Goal: Task Accomplishment & Management: Use online tool/utility

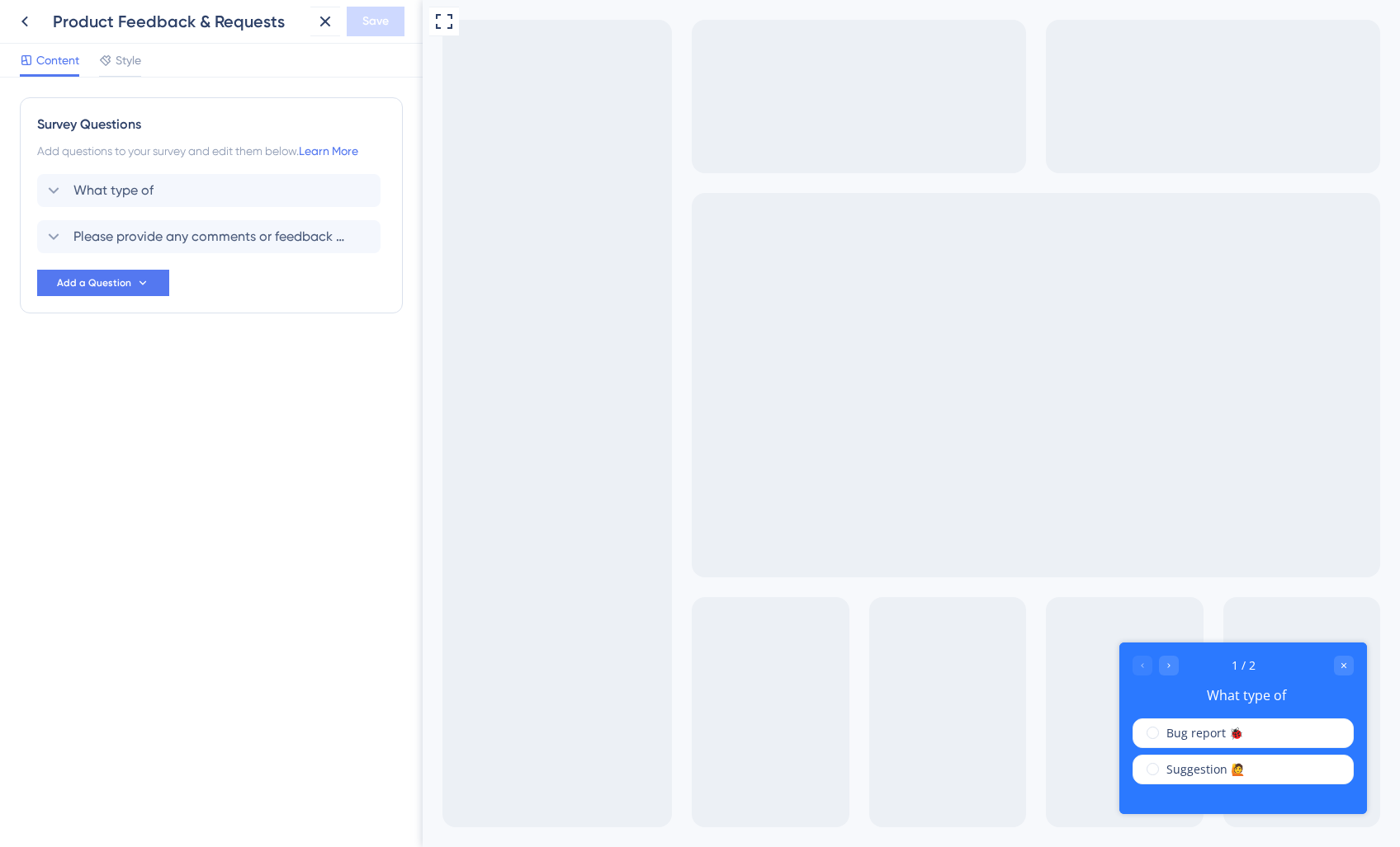
click at [94, 31] on div "Product Feedback & Requests" at bounding box center [178, 22] width 251 height 23
click at [322, 20] on icon at bounding box center [325, 22] width 20 height 20
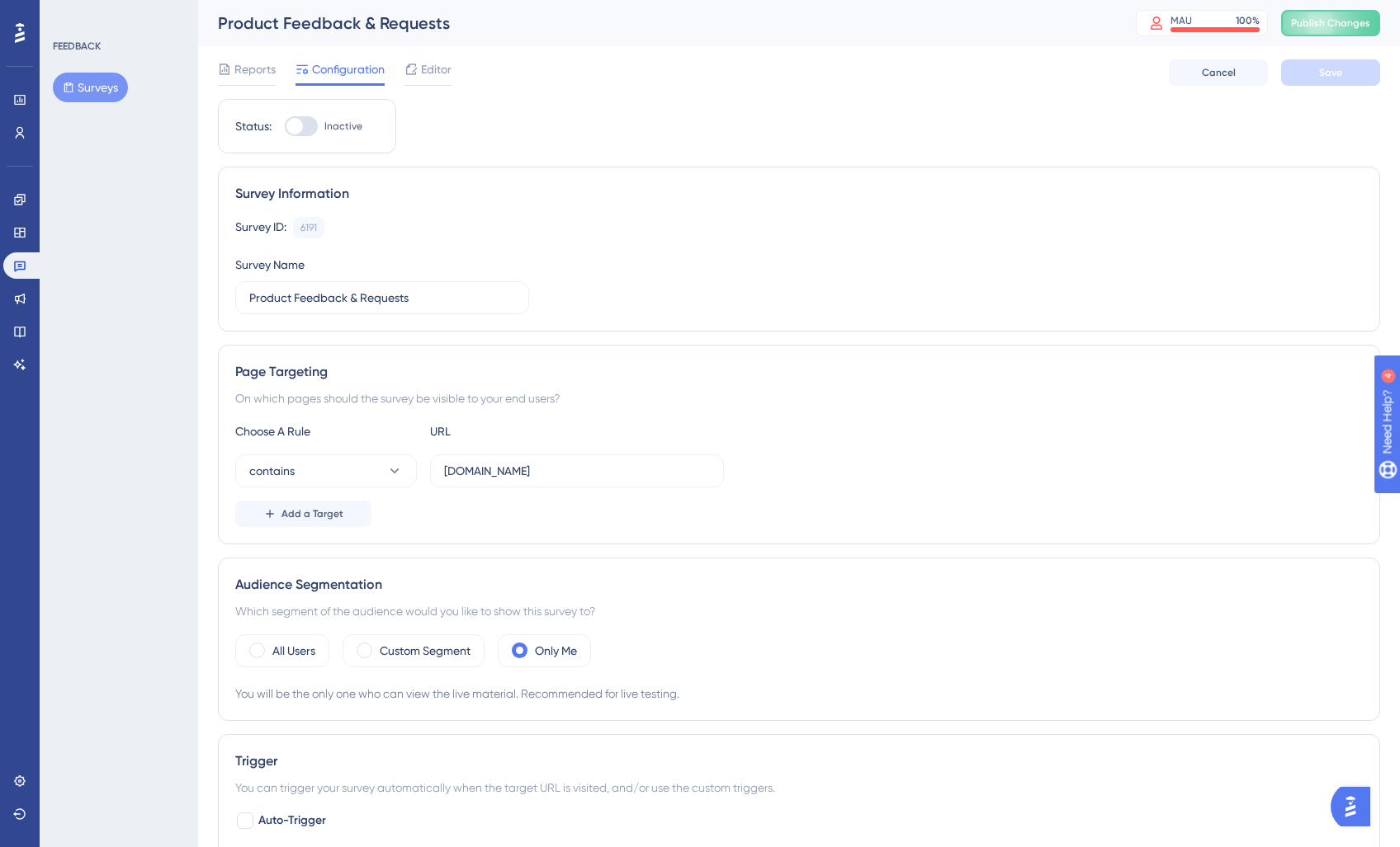
click at [423, 65] on span "Editor" at bounding box center [436, 69] width 31 height 20
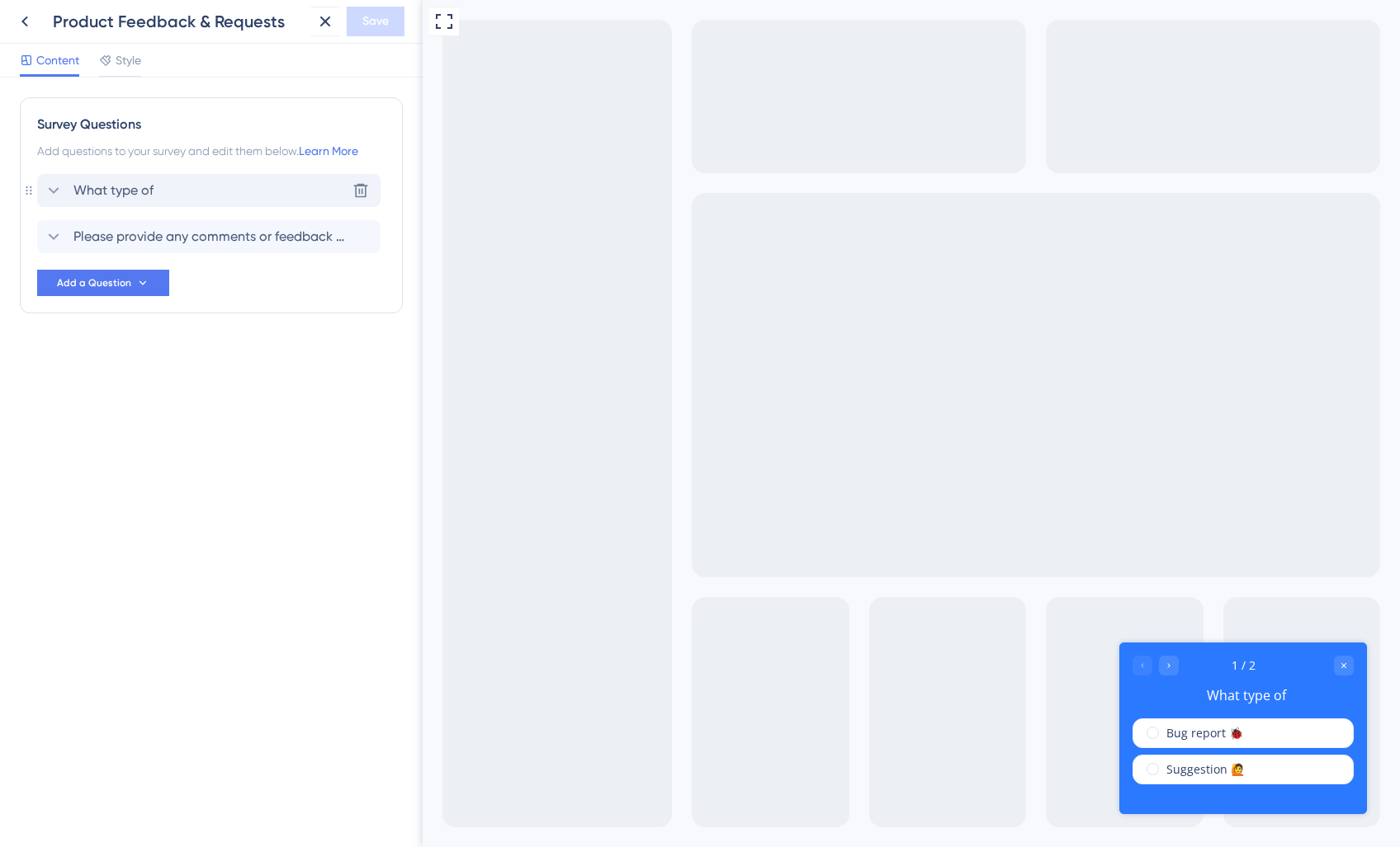
click at [203, 205] on div "What type of Delete" at bounding box center [209, 190] width 343 height 33
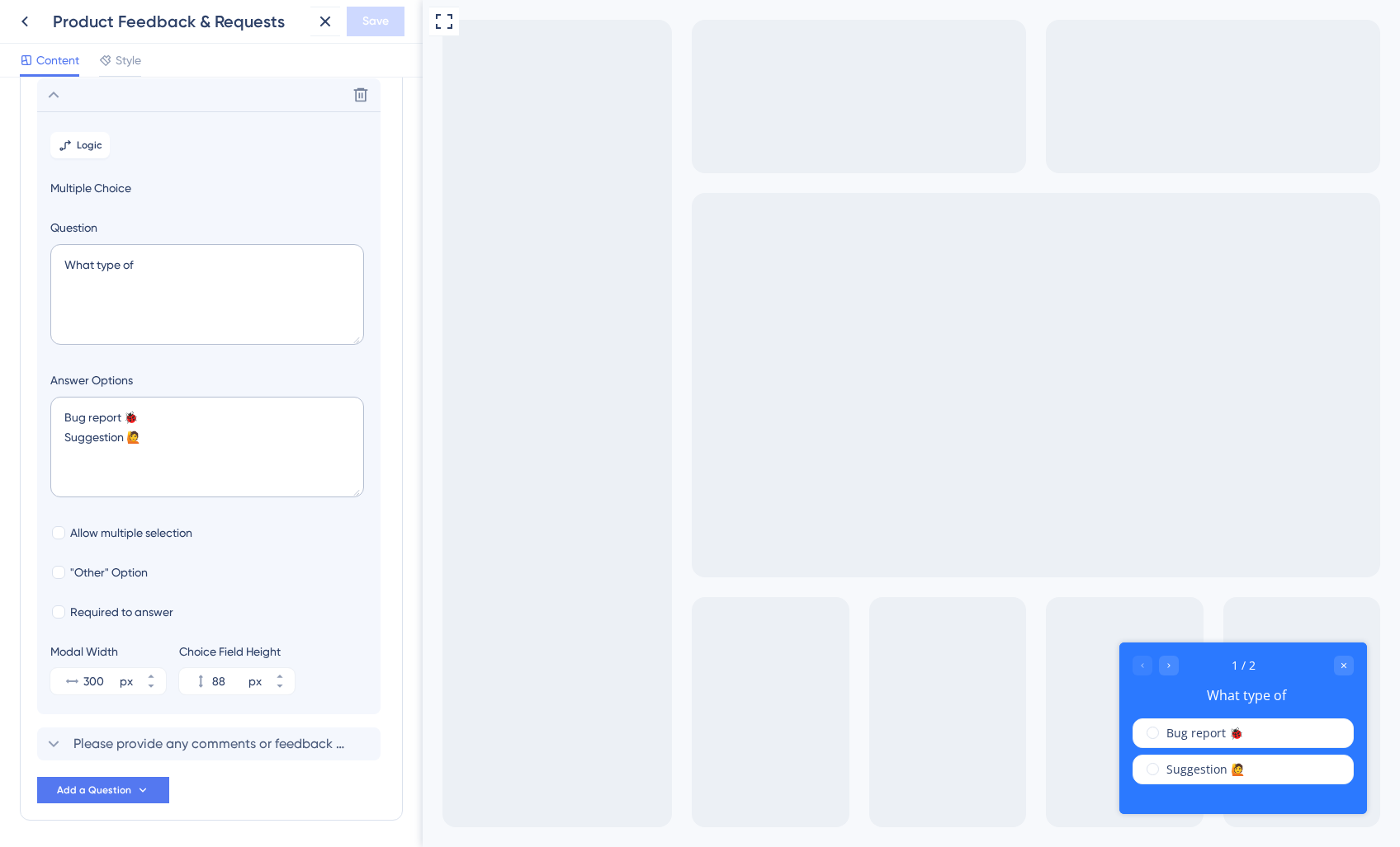
scroll to position [97, 0]
click at [144, 341] on textarea "What type of" at bounding box center [207, 294] width 314 height 101
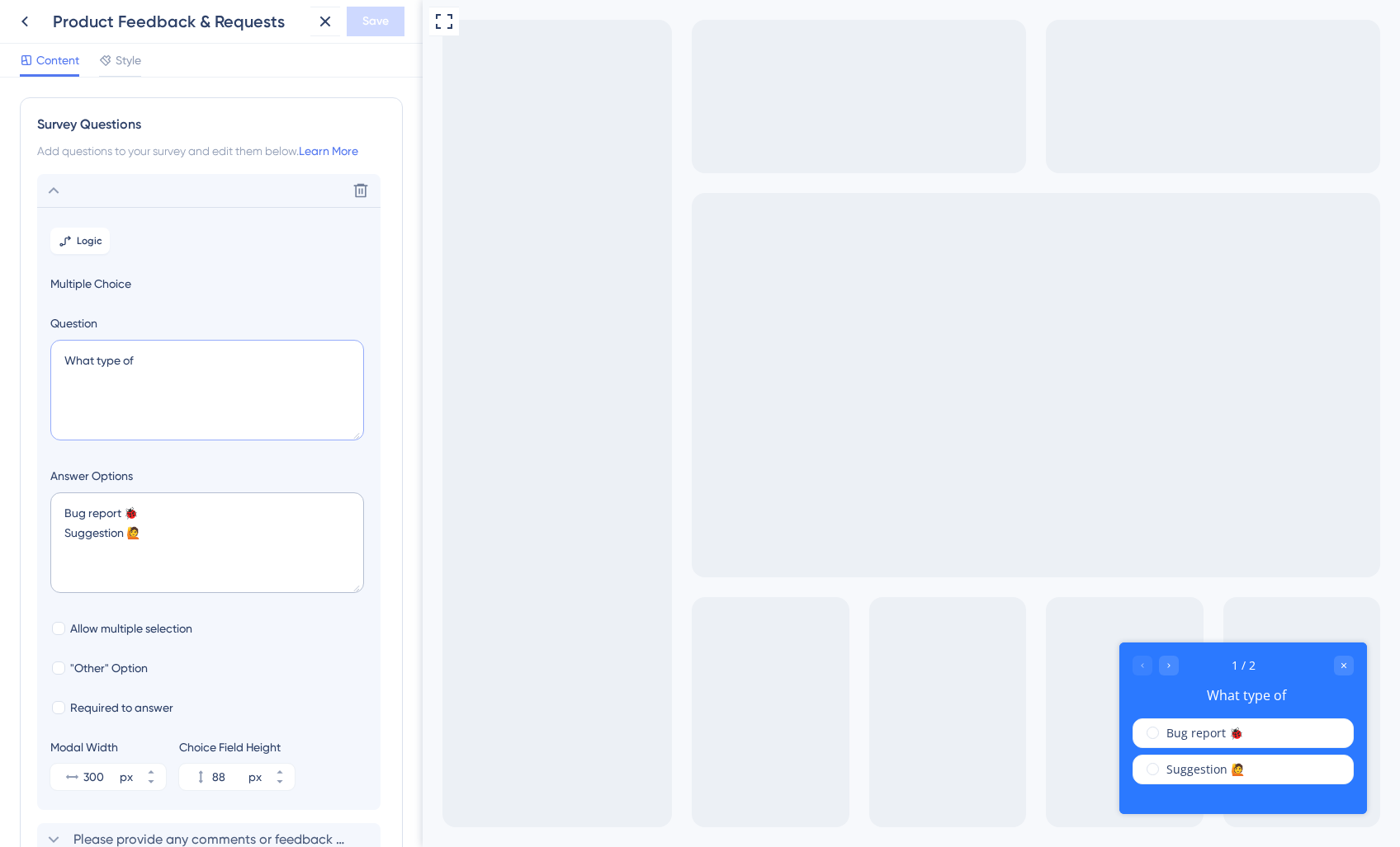
click at [79, 363] on textarea "What type of" at bounding box center [207, 390] width 314 height 101
click at [306, 382] on textarea "What type of" at bounding box center [207, 390] width 314 height 101
drag, startPoint x: 187, startPoint y: 529, endPoint x: 24, endPoint y: 487, distance: 168.3
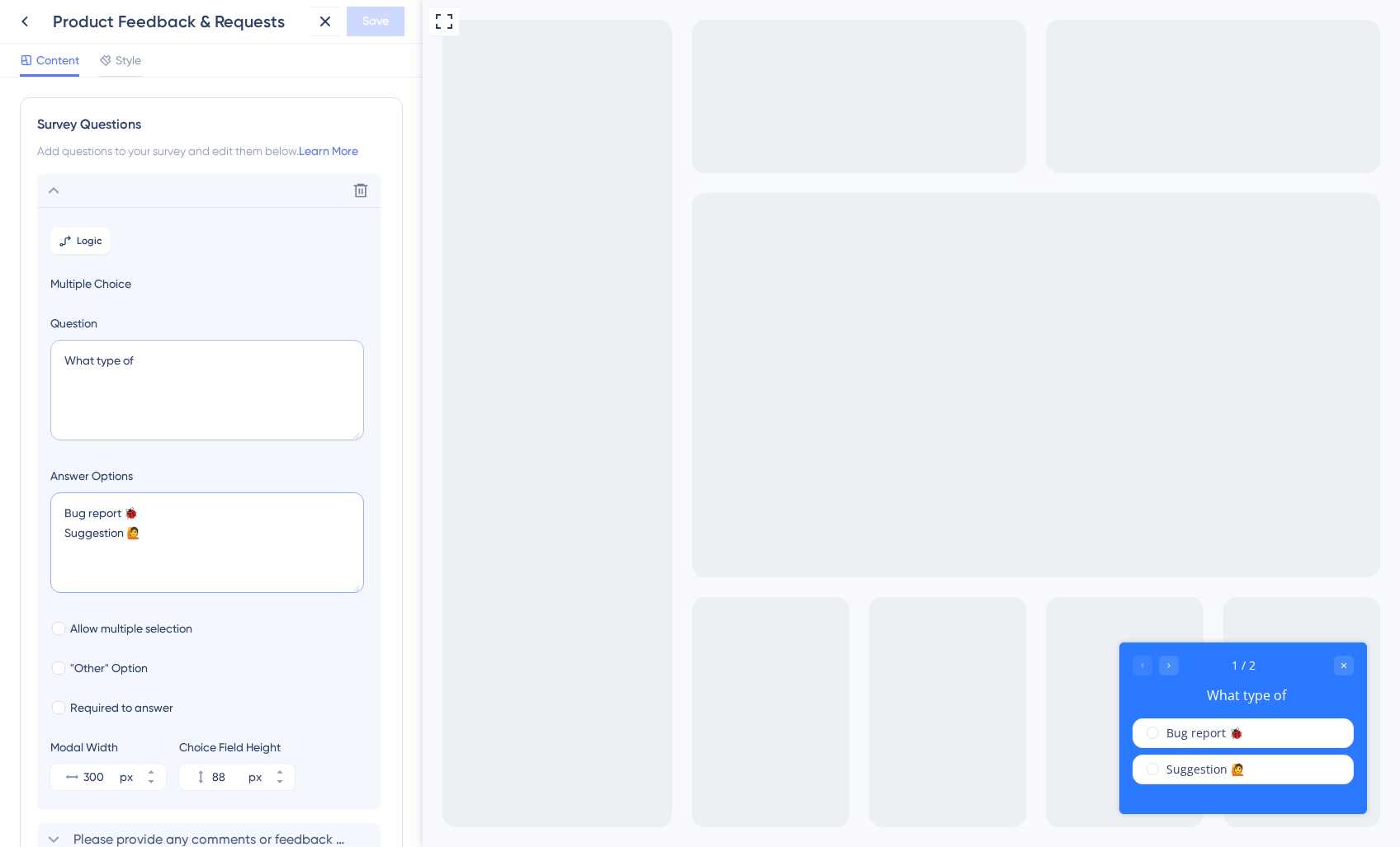
click at [24, 487] on div "Survey Questions Add questions to your survey and edit them below. Learn More D…" at bounding box center [211, 507] width 383 height 819
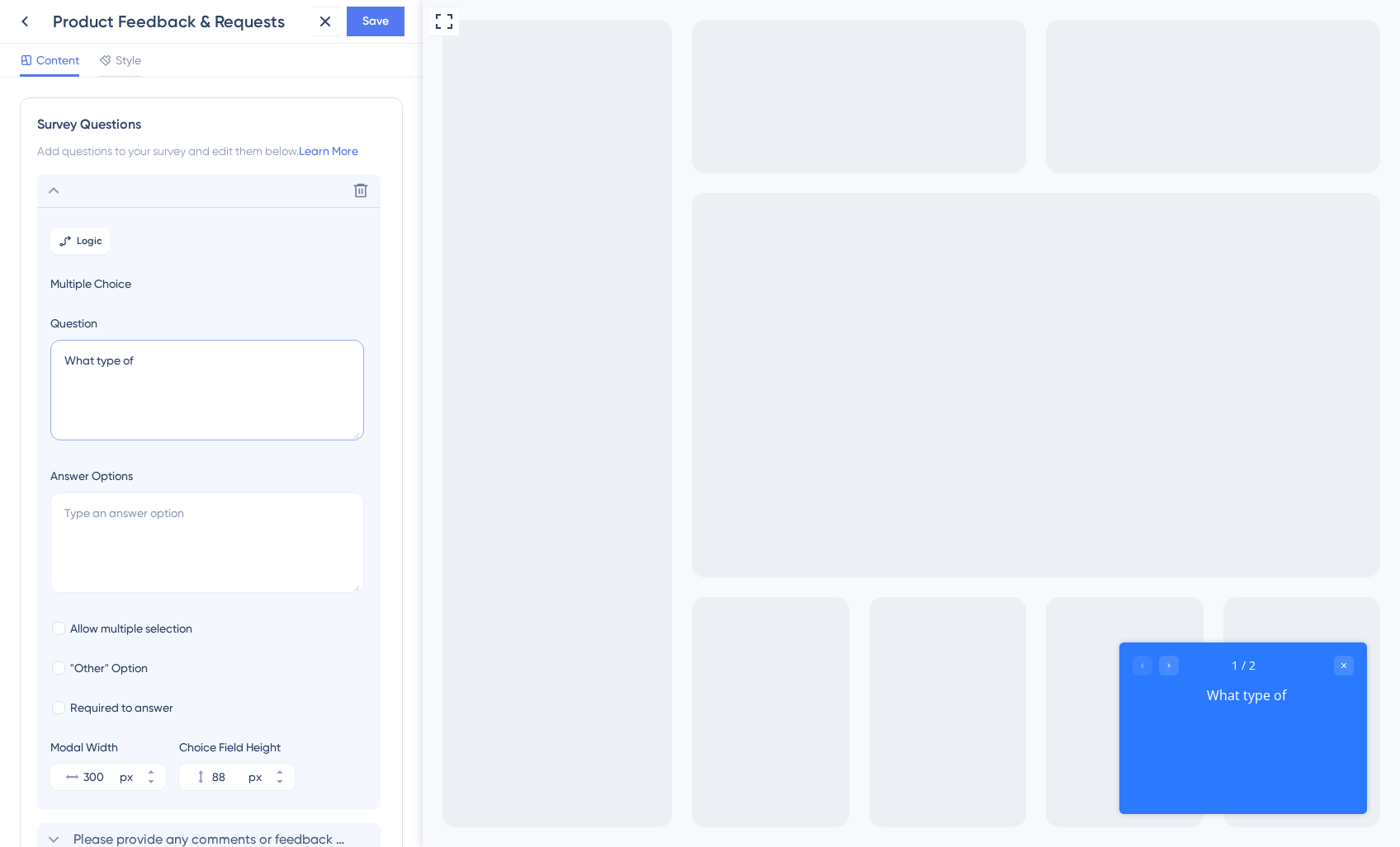
click at [158, 380] on textarea "What type of" at bounding box center [207, 390] width 314 height 101
click at [97, 509] on textarea at bounding box center [207, 543] width 314 height 101
type textarea "F"
click at [101, 400] on textarea "What type of" at bounding box center [207, 390] width 314 height 101
click at [128, 367] on textarea "What type of" at bounding box center [207, 390] width 314 height 101
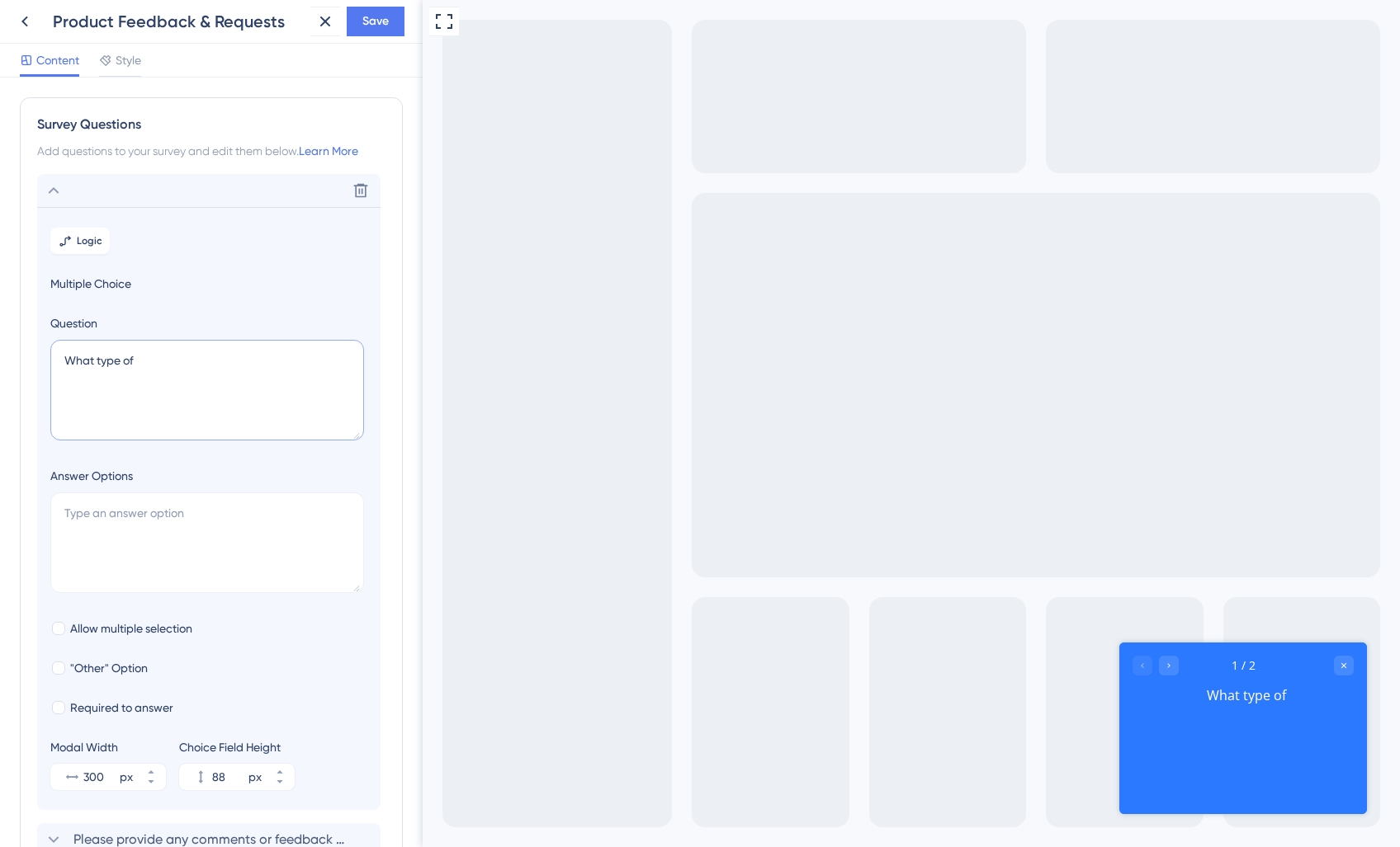
click at [128, 367] on textarea "What type of" at bounding box center [207, 390] width 314 height 101
type textarea "What would you like to do?"
click at [119, 593] on div at bounding box center [207, 545] width 314 height 107
click at [137, 553] on textarea at bounding box center [207, 543] width 314 height 101
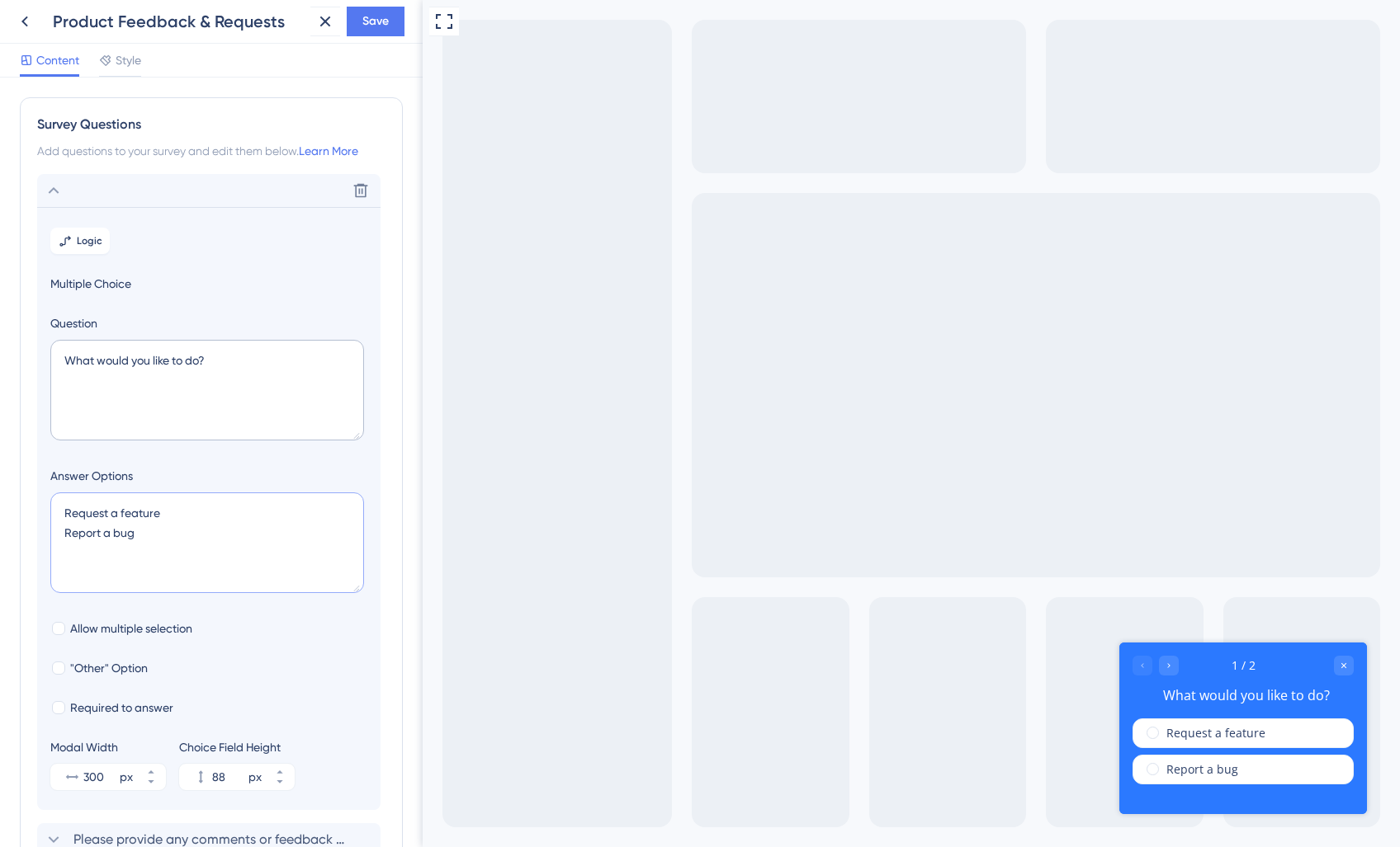
click at [173, 509] on textarea "Request a feature Report a bug" at bounding box center [207, 543] width 314 height 101
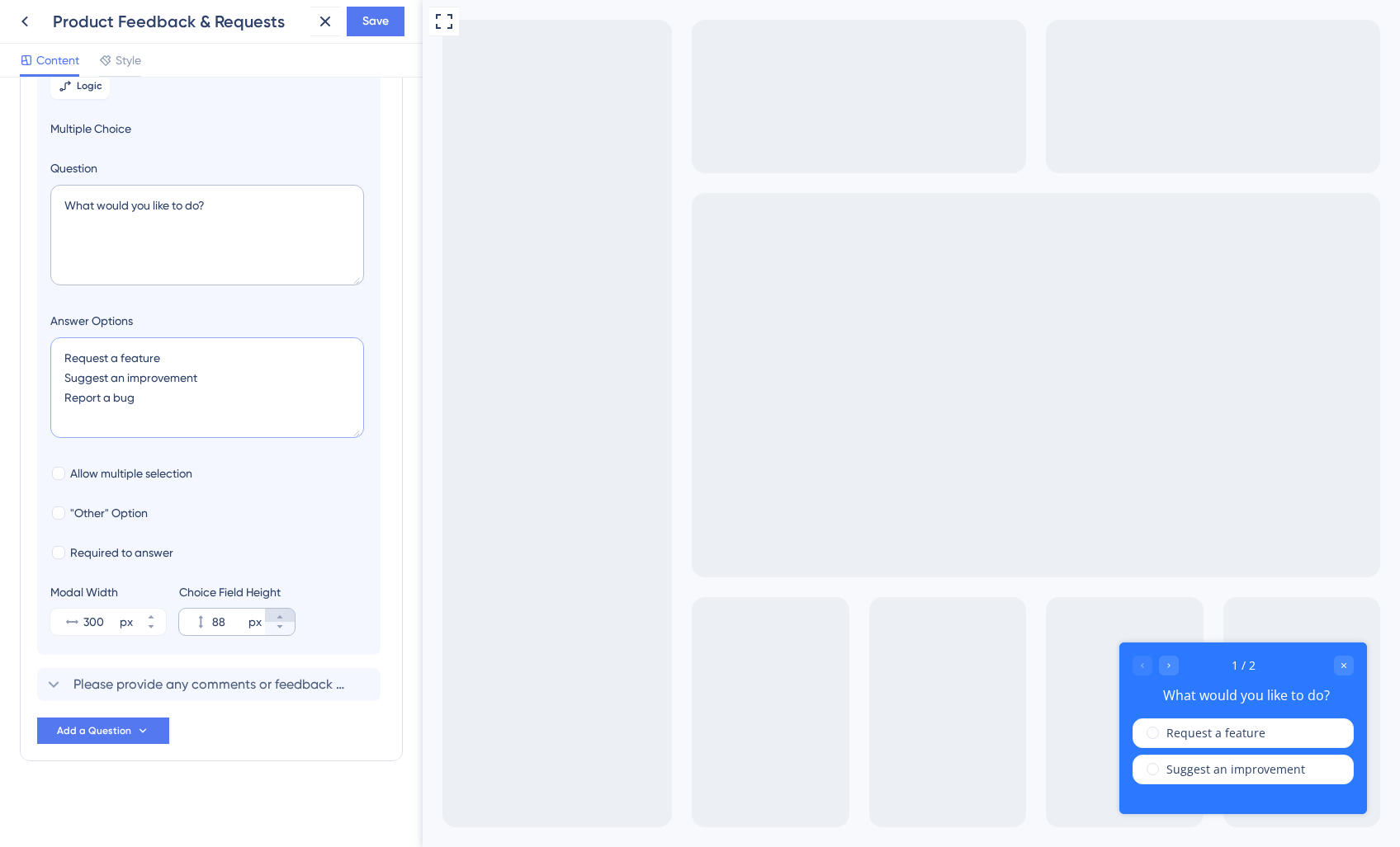
type textarea "Request a feature Suggest an improvement Report a bug"
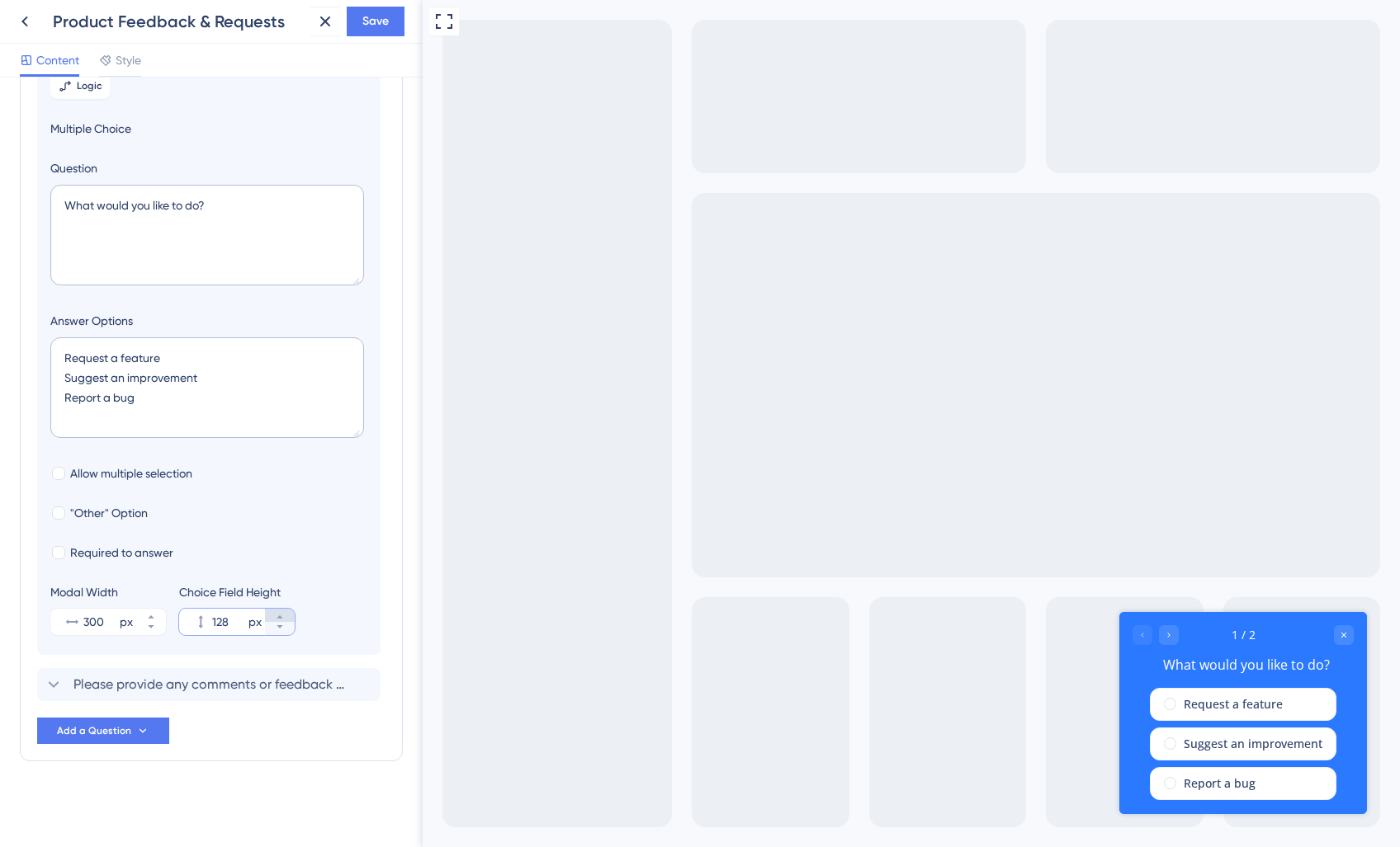
click at [275, 613] on icon at bounding box center [280, 617] width 10 height 10
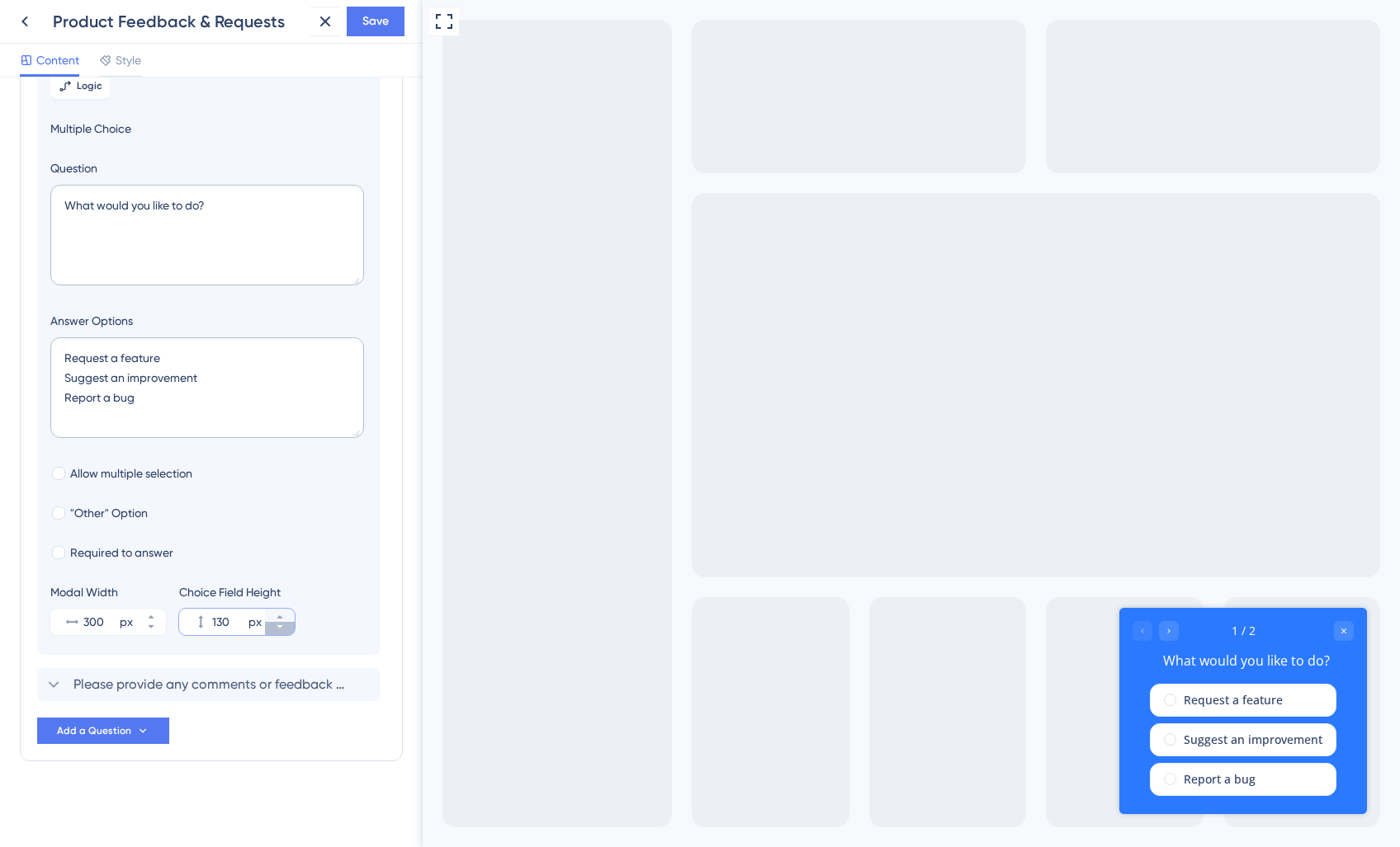
click at [277, 629] on icon at bounding box center [280, 627] width 10 height 10
type input "128"
click at [89, 358] on textarea "Request a feature Suggest an improvement Report a bug" at bounding box center [207, 388] width 314 height 101
drag, startPoint x: 89, startPoint y: 358, endPoint x: 145, endPoint y: 361, distance: 56.1
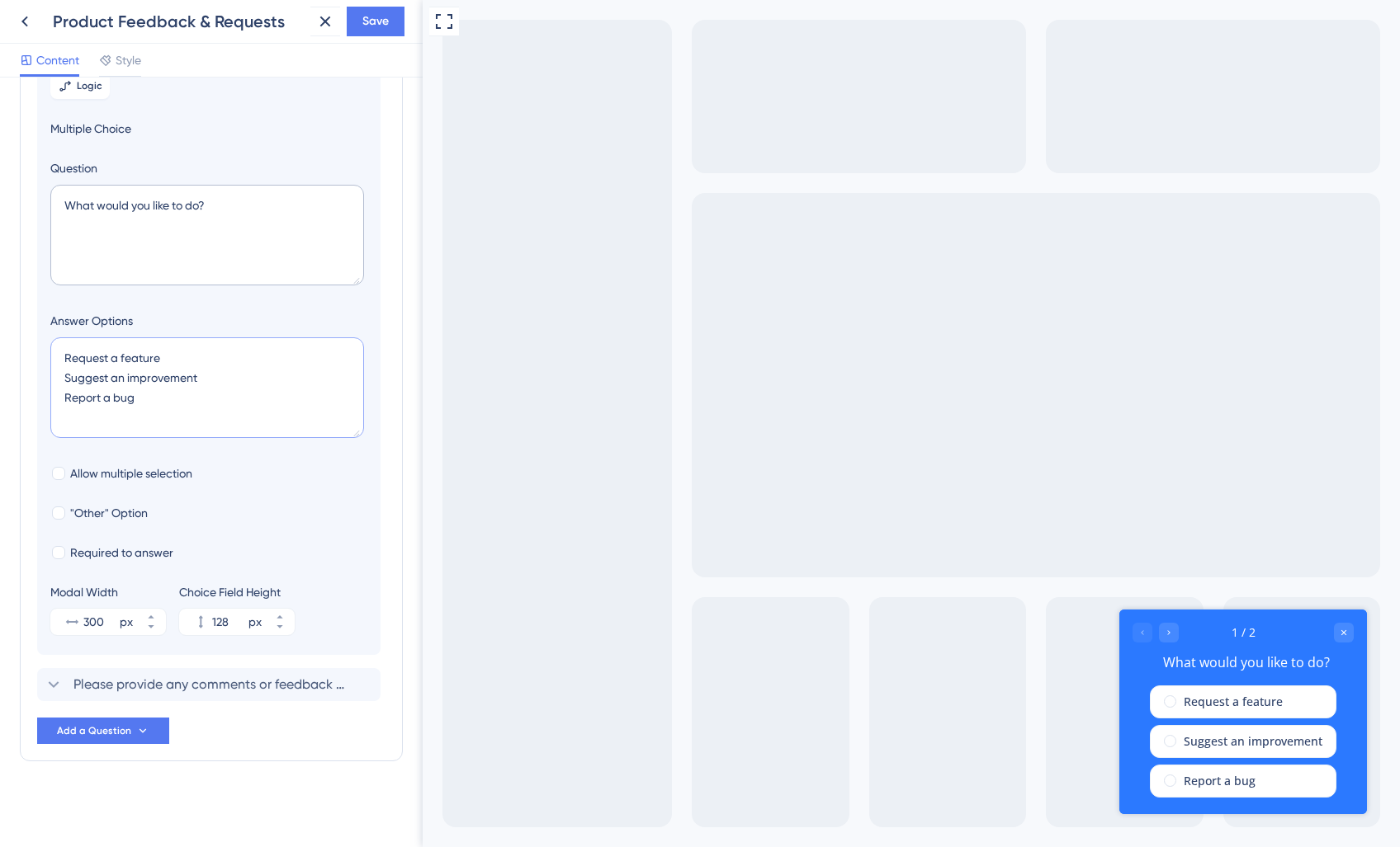
click at [89, 358] on textarea "Request a feature Suggest an improvement Report a bug" at bounding box center [207, 388] width 314 height 101
click at [110, 358] on textarea "Request a feature Suggest an improvement Report a bug" at bounding box center [207, 388] width 314 height 101
drag, startPoint x: 203, startPoint y: 376, endPoint x: 59, endPoint y: 371, distance: 144.1
click at [59, 371] on textarea "Request a new feature Suggest an improvement Report a bug" at bounding box center [207, 388] width 314 height 101
click at [122, 380] on textarea "Request a new feature Suggest an improvement Report a bug" at bounding box center [207, 388] width 314 height 101
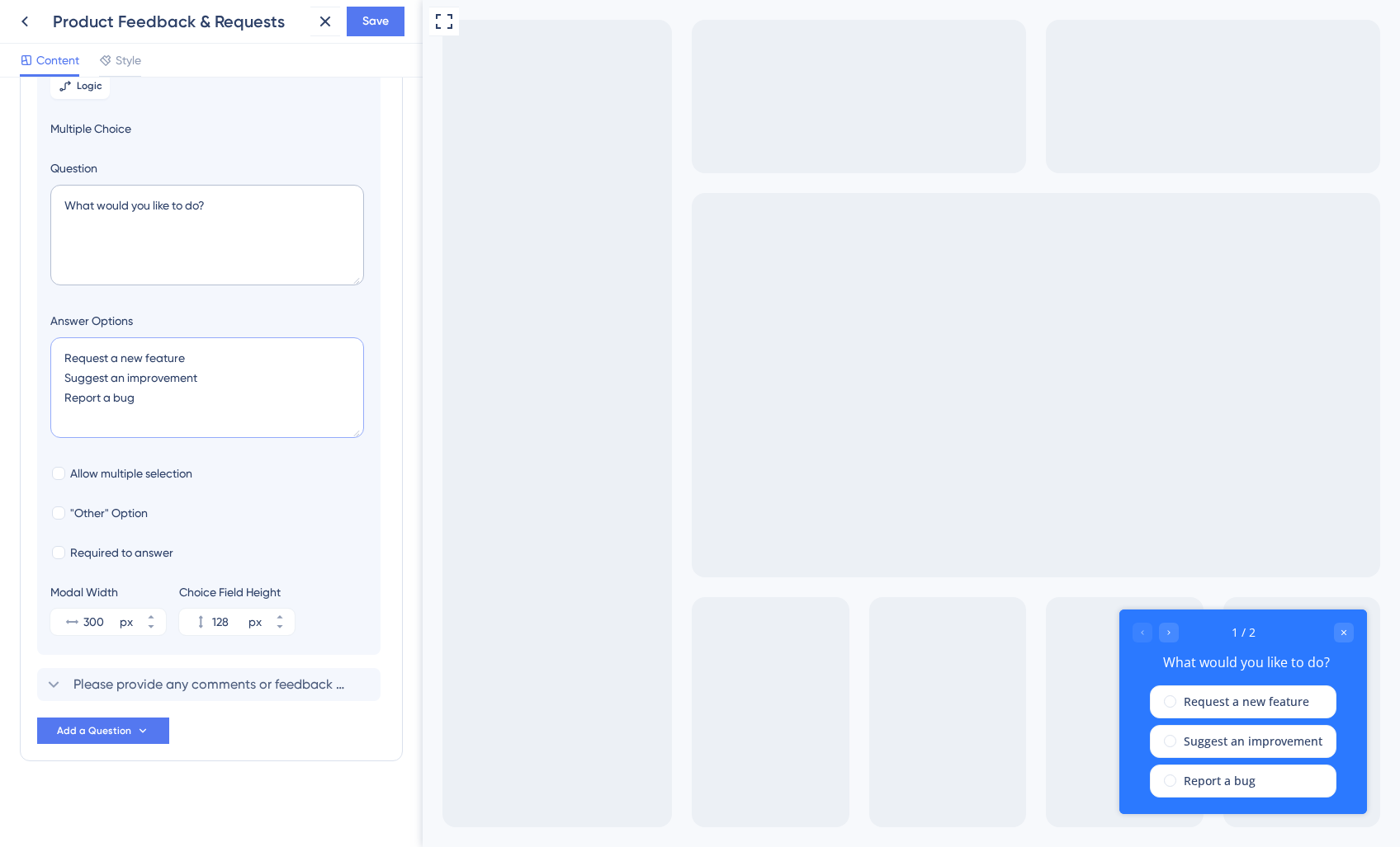
click at [200, 375] on textarea "Request a new feature Suggest an improvement Report a bug" at bounding box center [207, 388] width 314 height 101
drag, startPoint x: 189, startPoint y: 376, endPoint x: 38, endPoint y: 376, distance: 151.0
click at [38, 376] on section "Logic Multiple Choice Question What would you like to do? Answer Options Reques…" at bounding box center [209, 353] width 343 height 603
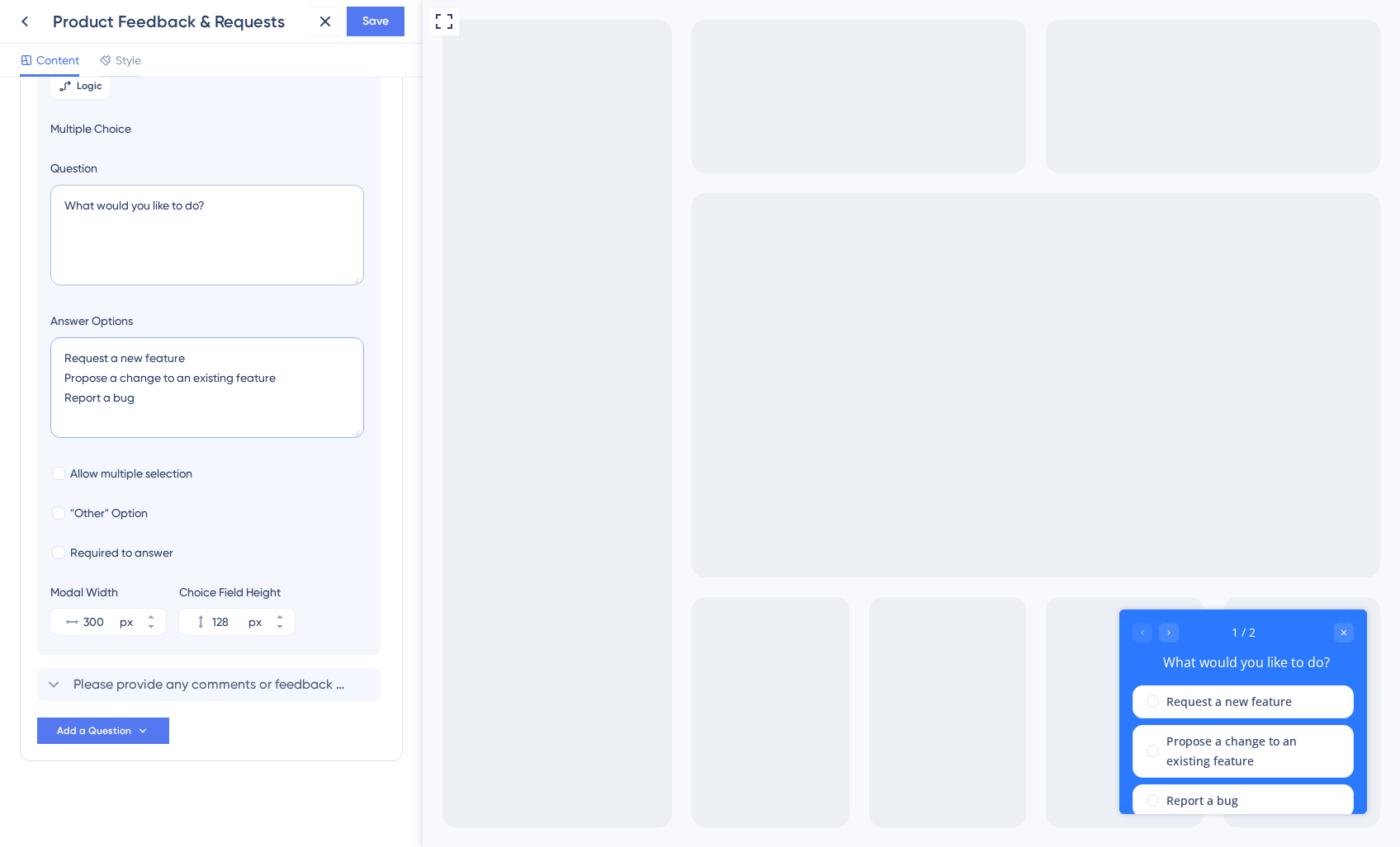
click at [189, 409] on textarea "Request a new feature Propose a change to an existing feature Report a bug" at bounding box center [207, 388] width 314 height 101
drag, startPoint x: 303, startPoint y: 376, endPoint x: 132, endPoint y: 360, distance: 171.7
click at [24, 380] on div "Survey Questions Add questions to your survey and edit them below. Learn More D…" at bounding box center [211, 352] width 383 height 819
click at [137, 360] on textarea "Request a new feature Propose a change to an existing feature Report a bug" at bounding box center [207, 388] width 314 height 101
click at [224, 361] on textarea "Request a new feature Propose a change to an existing feature Report a bug" at bounding box center [207, 388] width 314 height 101
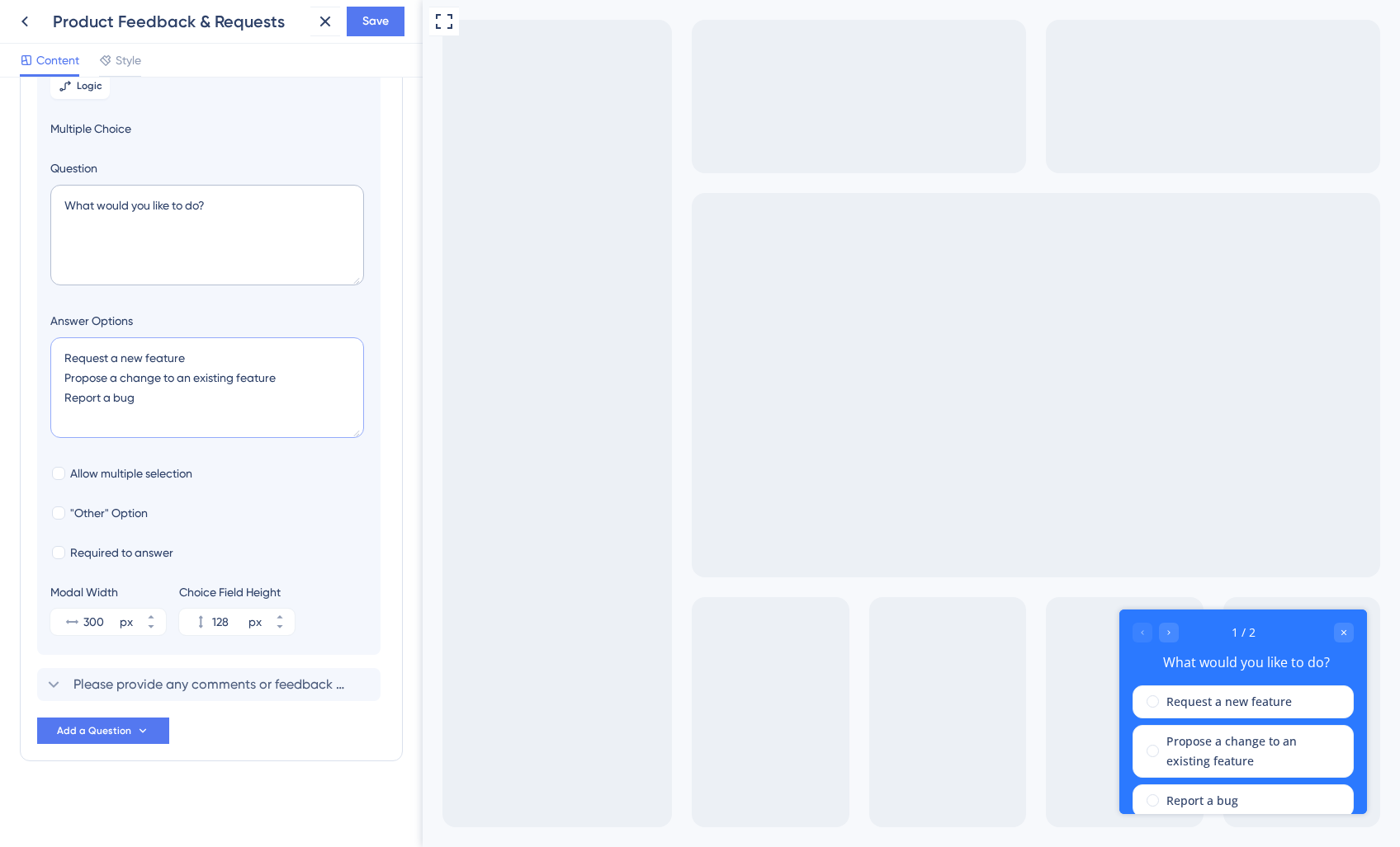
drag, startPoint x: 290, startPoint y: 376, endPoint x: 50, endPoint y: 381, distance: 240.1
click at [50, 381] on section "Logic Multiple Choice Question What would you like to do? Answer Options Reques…" at bounding box center [209, 353] width 343 height 603
click at [130, 381] on textarea "Request a new feature Propose a change to an existing feature Report a bug" at bounding box center [207, 388] width 314 height 101
drag, startPoint x: 264, startPoint y: 378, endPoint x: 11, endPoint y: 376, distance: 253.0
click at [11, 376] on div "Survey Questions Add questions to your survey and edit them below. Learn More D…" at bounding box center [211, 462] width 423 height 770
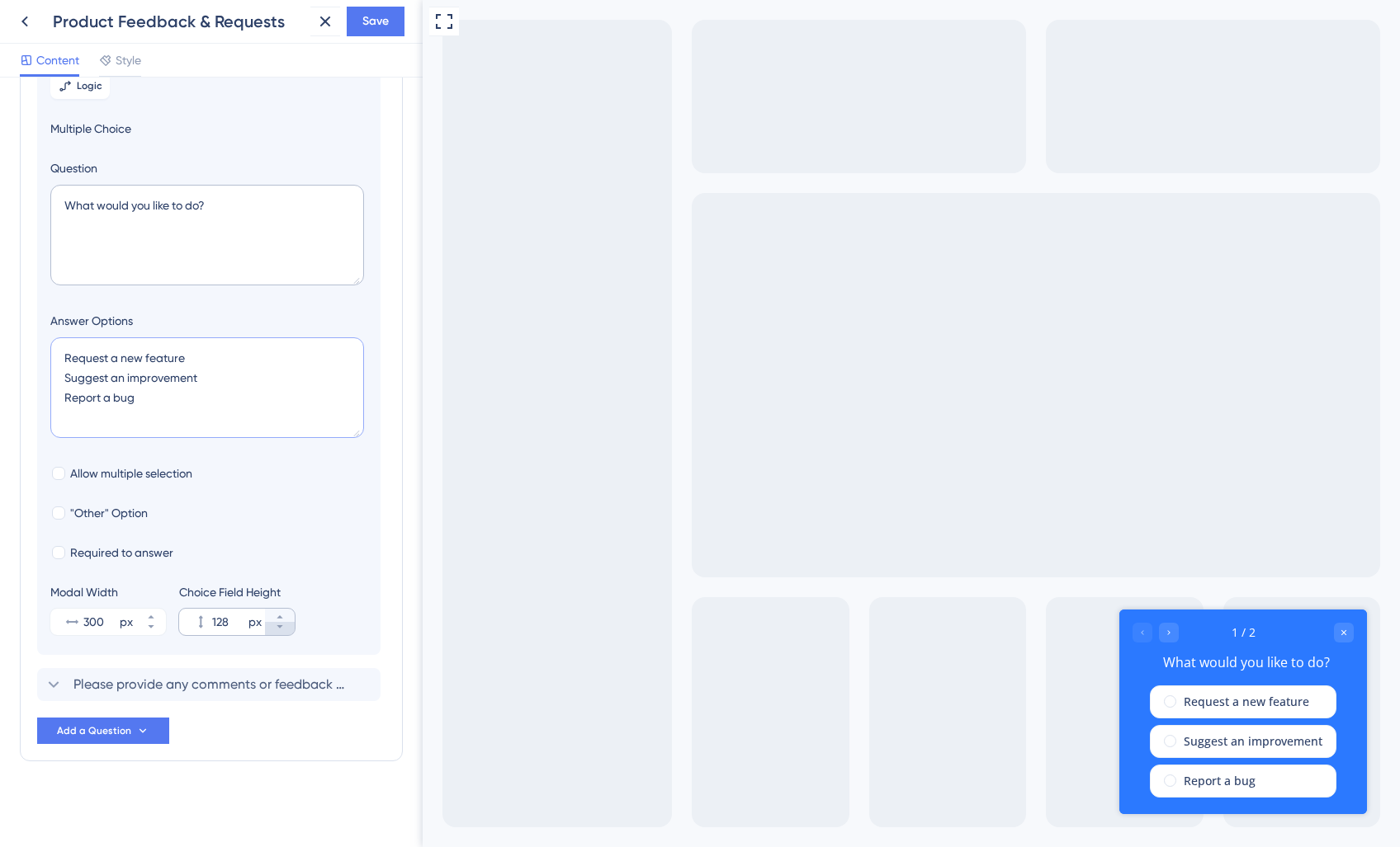
type textarea "Request a new feature Suggest an improvement Report a bug"
click at [280, 631] on icon at bounding box center [280, 627] width 10 height 10
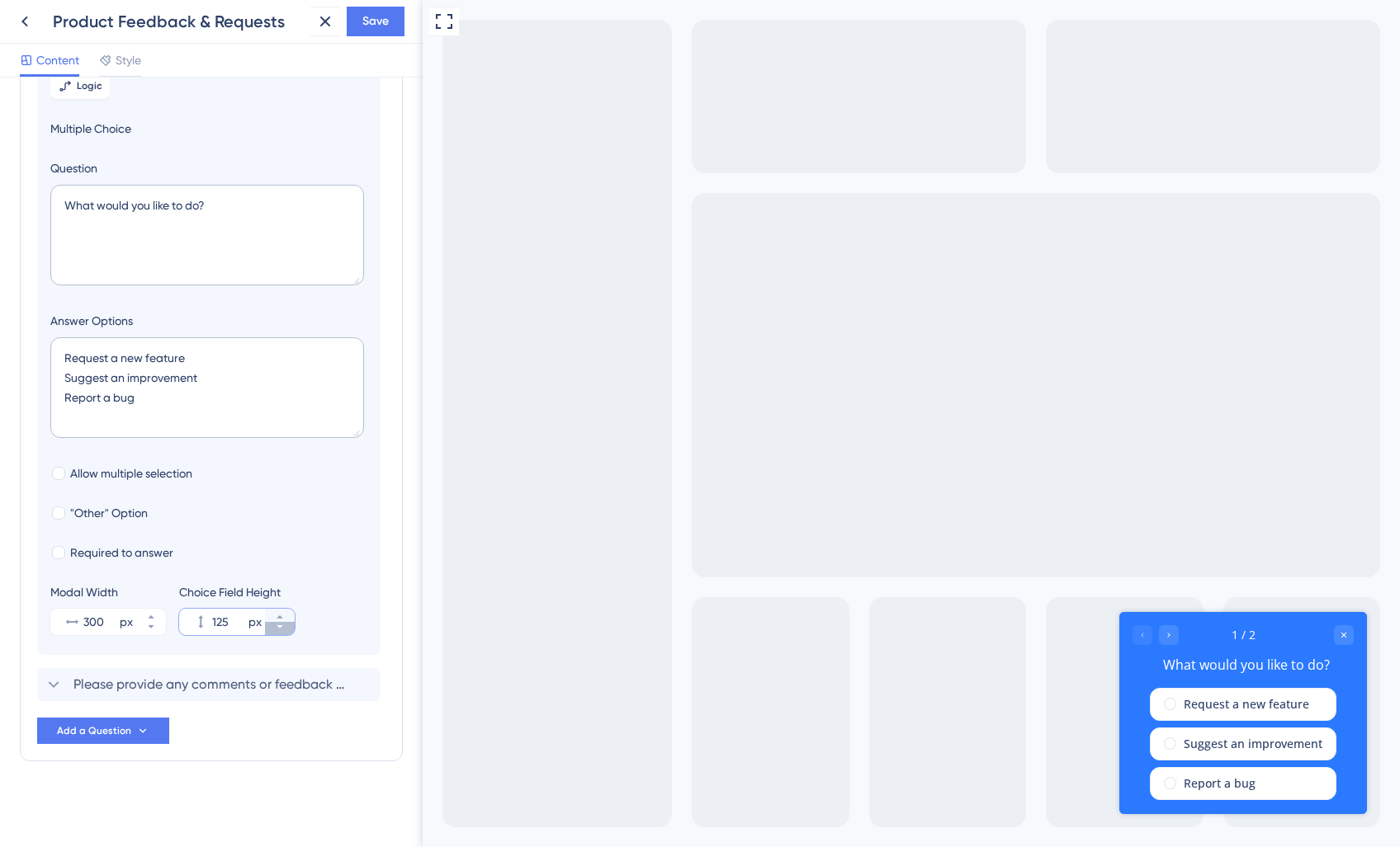
click at [280, 631] on icon at bounding box center [280, 627] width 10 height 10
click at [280, 618] on icon at bounding box center [280, 617] width 10 height 10
type input "124"
click at [131, 735] on button "Add a Question" at bounding box center [103, 731] width 132 height 26
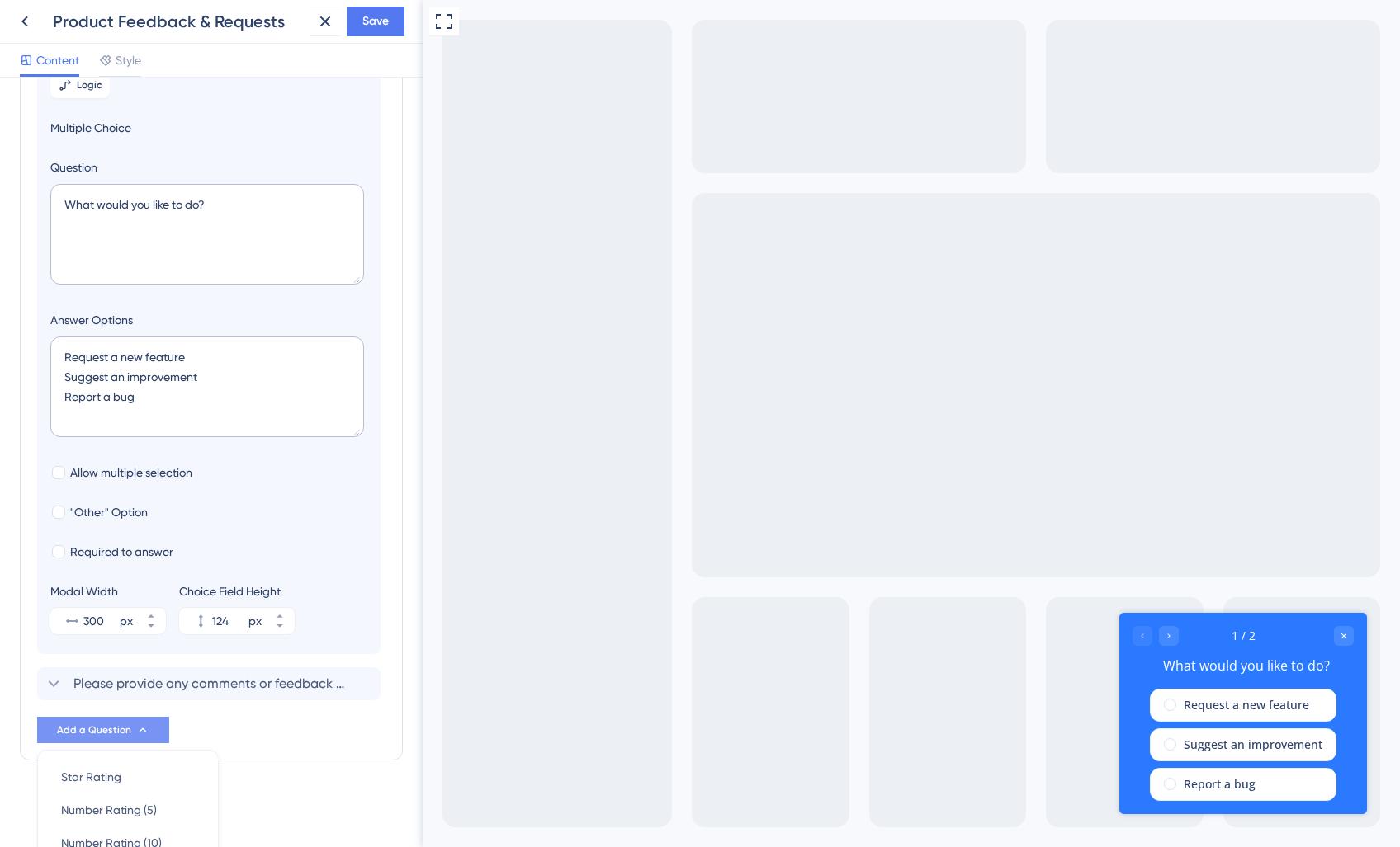
scroll to position [411, 0]
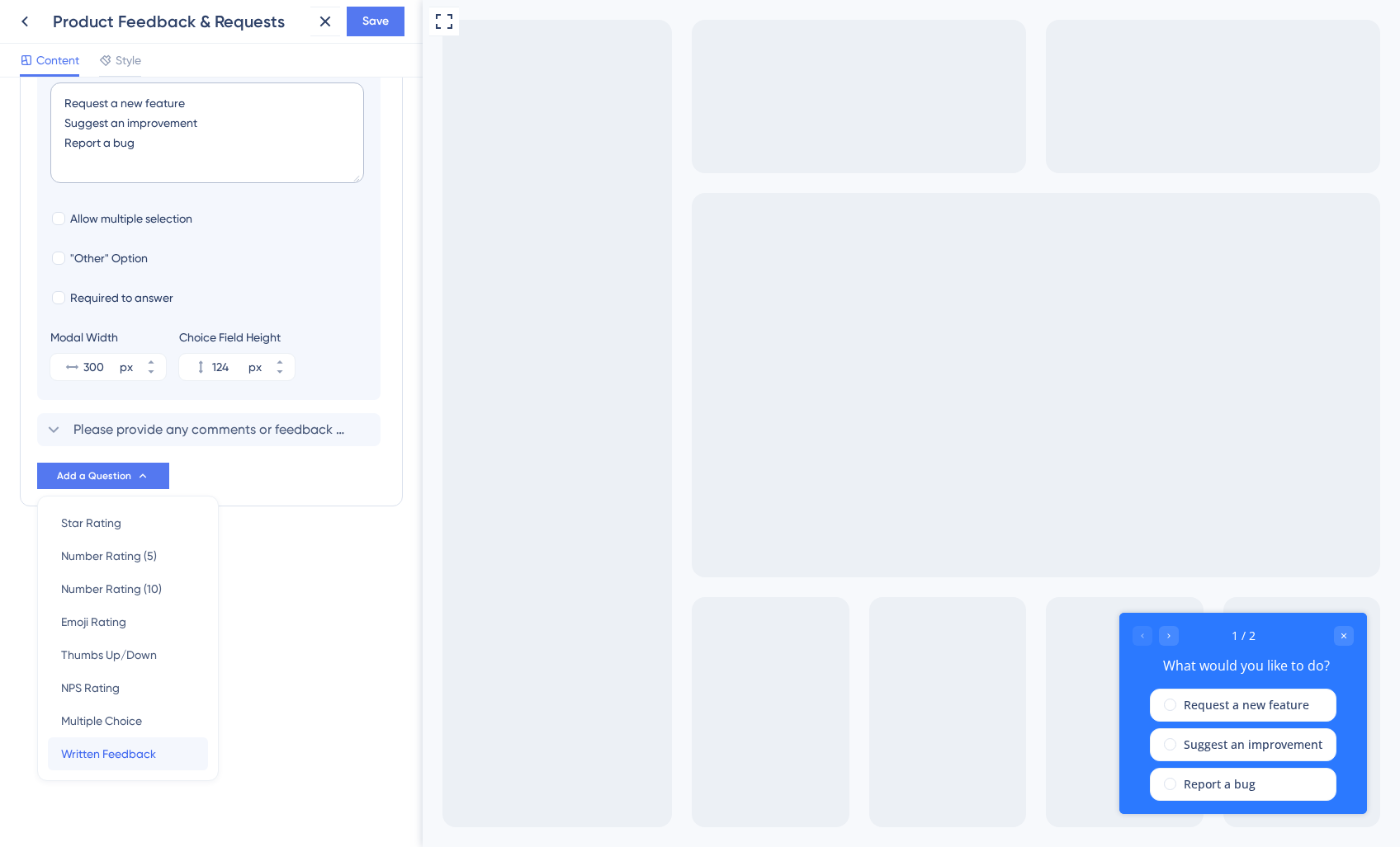
click at [130, 752] on span "Written Feedback" at bounding box center [108, 754] width 95 height 20
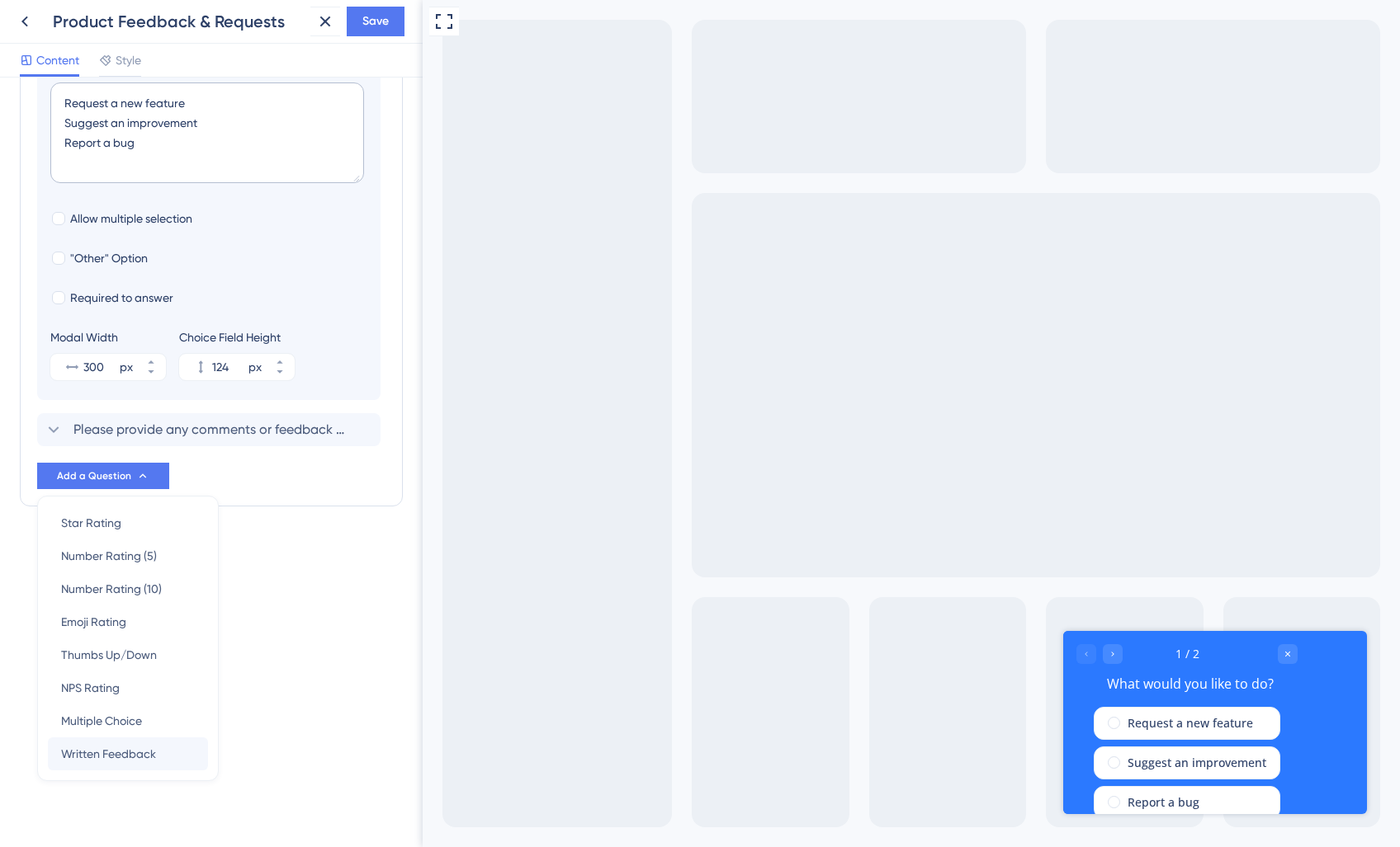
scroll to position [85, 0]
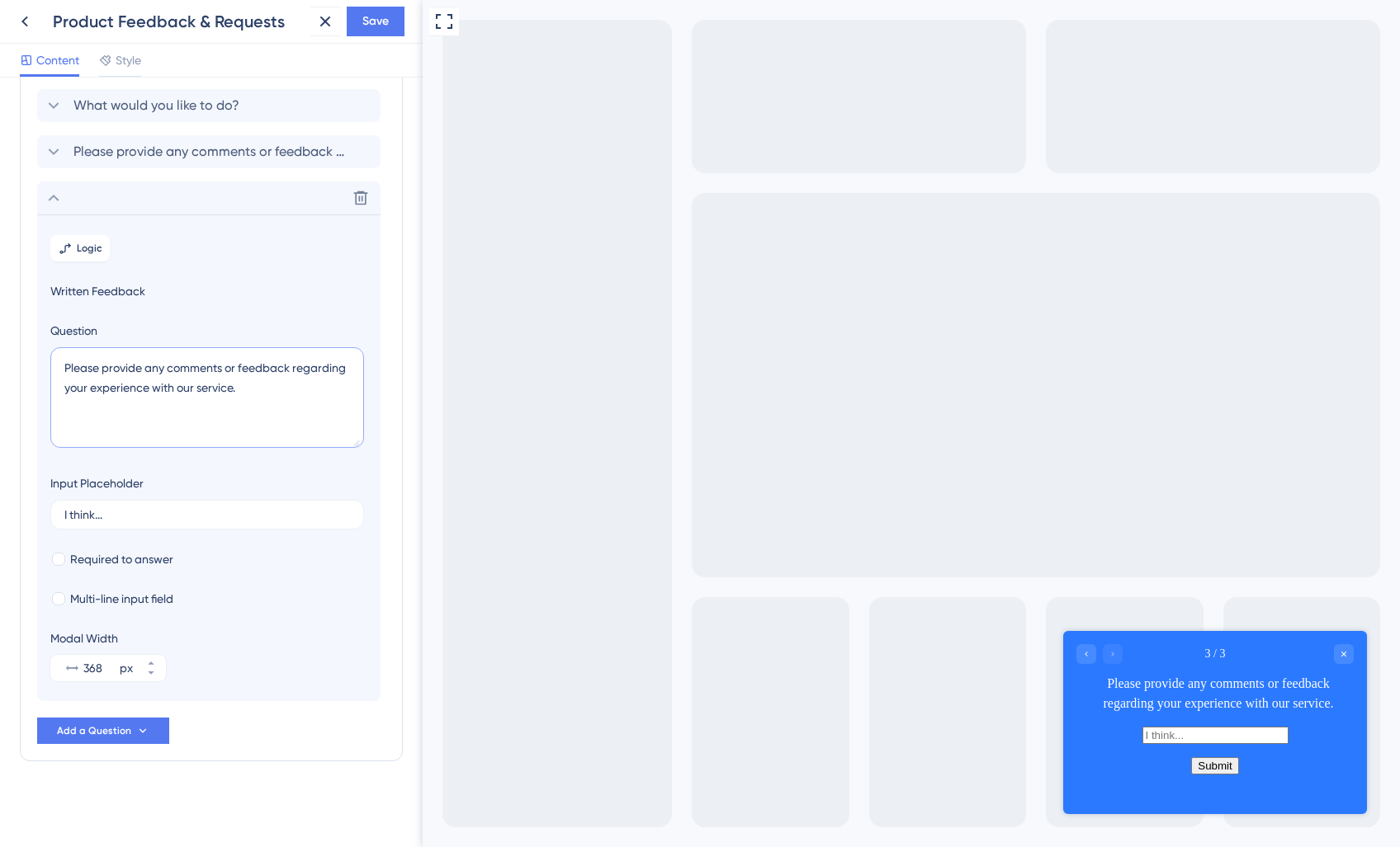
drag, startPoint x: 257, startPoint y: 389, endPoint x: 320, endPoint y: 400, distance: 64.0
click at [258, 389] on textarea "Please provide any comments or feedback regarding your experience with our serv…" at bounding box center [207, 398] width 314 height 101
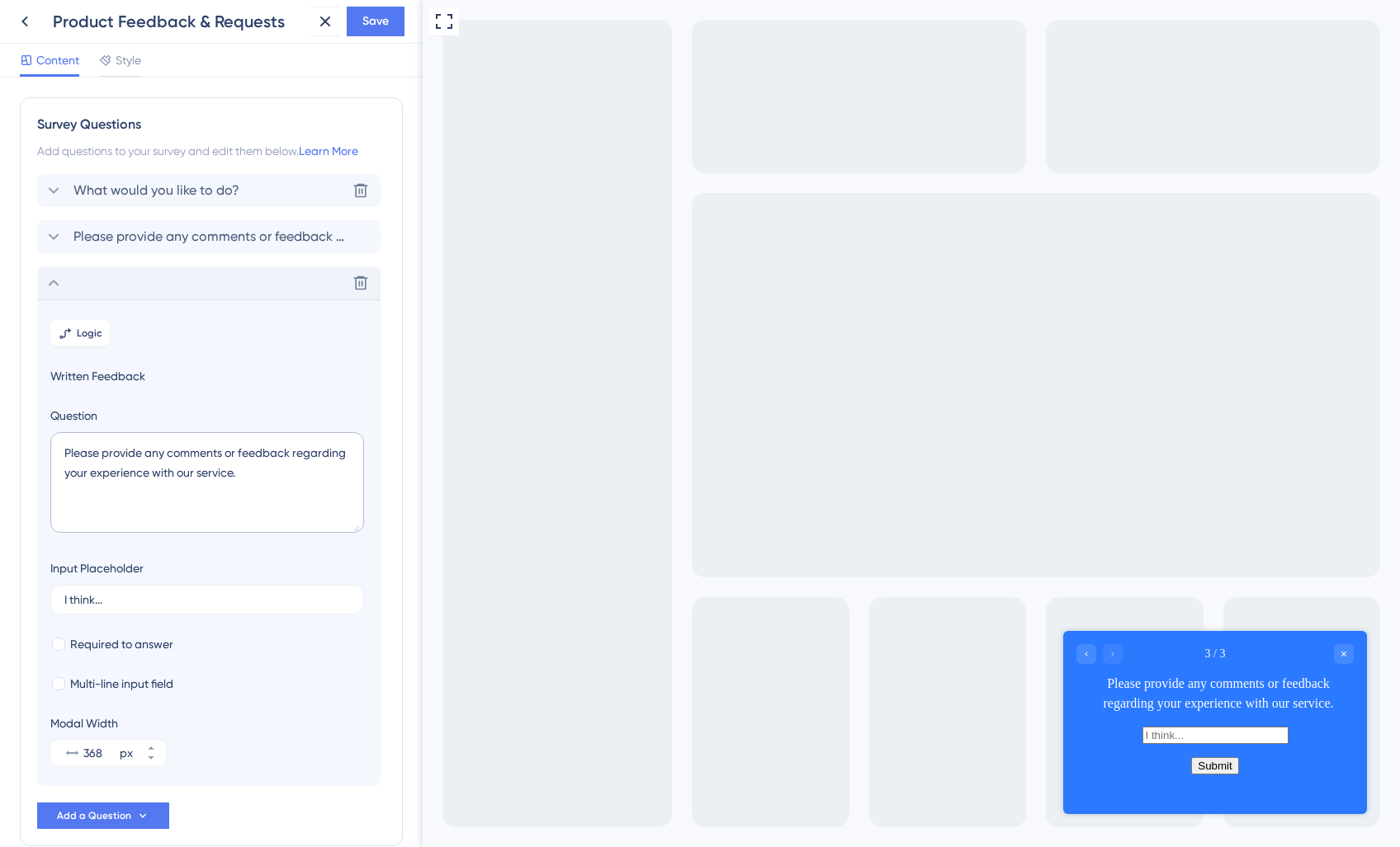
click at [165, 185] on span "What would you like to do?" at bounding box center [156, 190] width 165 height 20
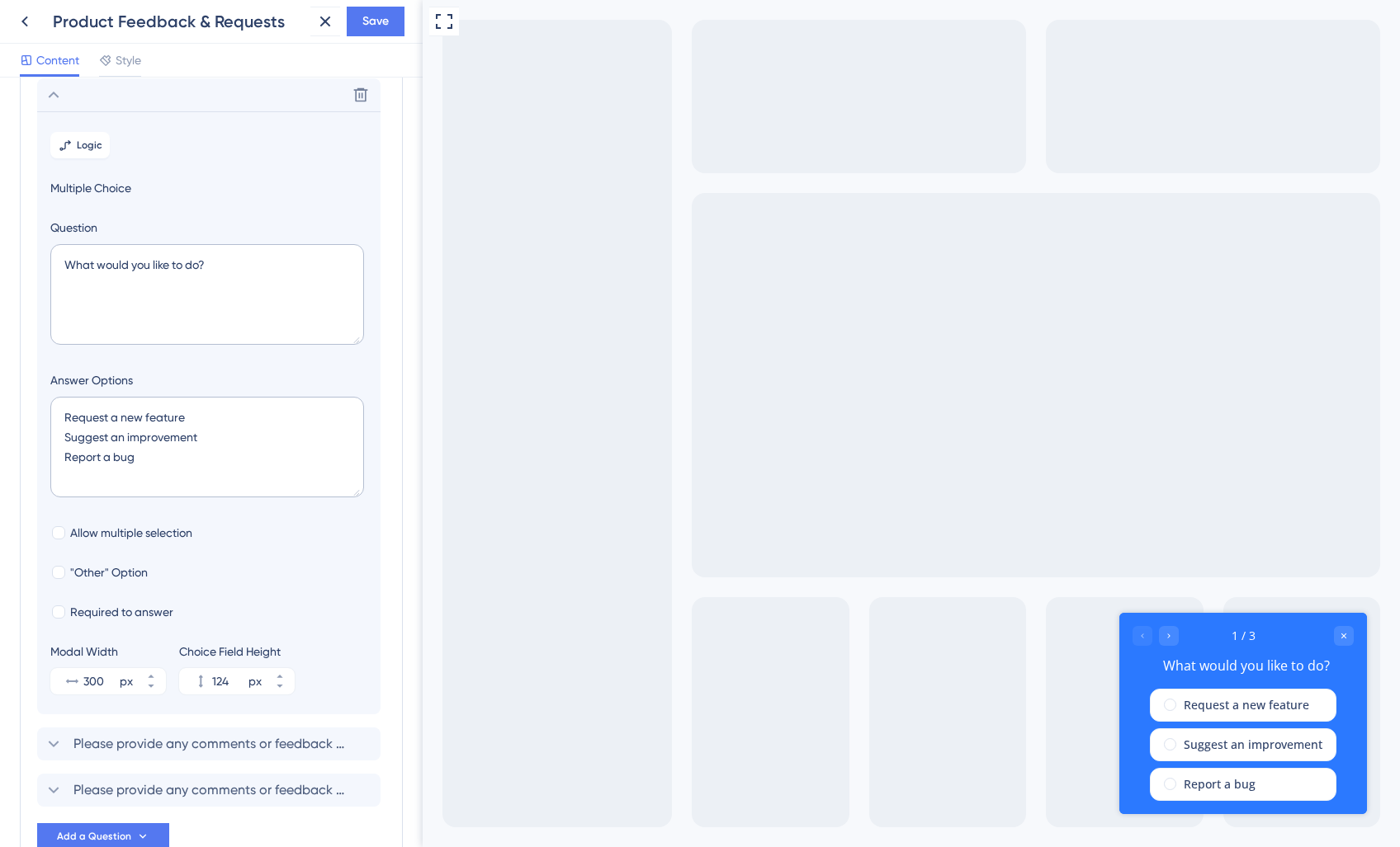
scroll to position [97, 0]
click at [57, 90] on icon at bounding box center [54, 94] width 20 height 20
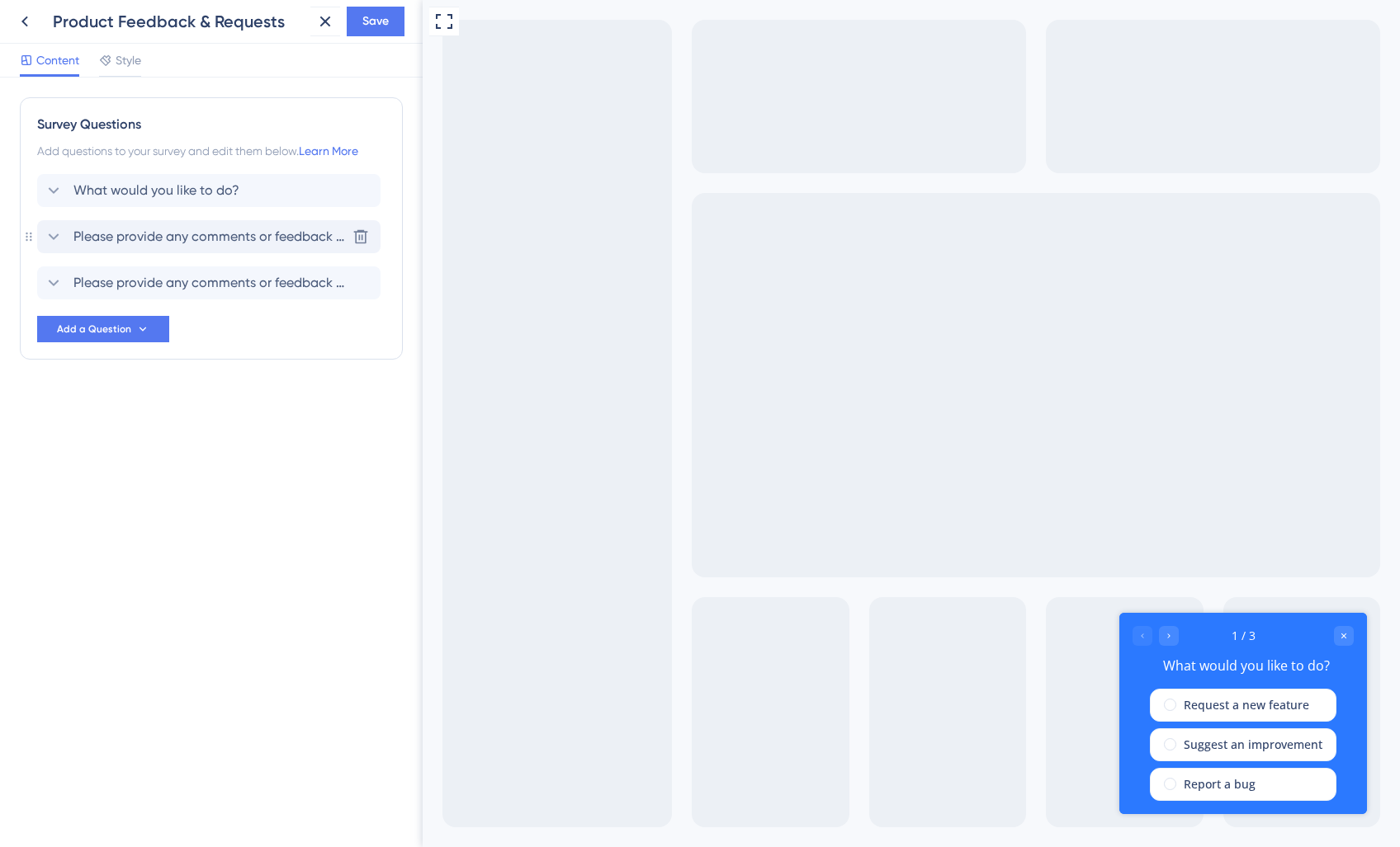
click at [124, 235] on span "Please provide any comments or feedback regarding your experience with our serv…" at bounding box center [209, 237] width 272 height 20
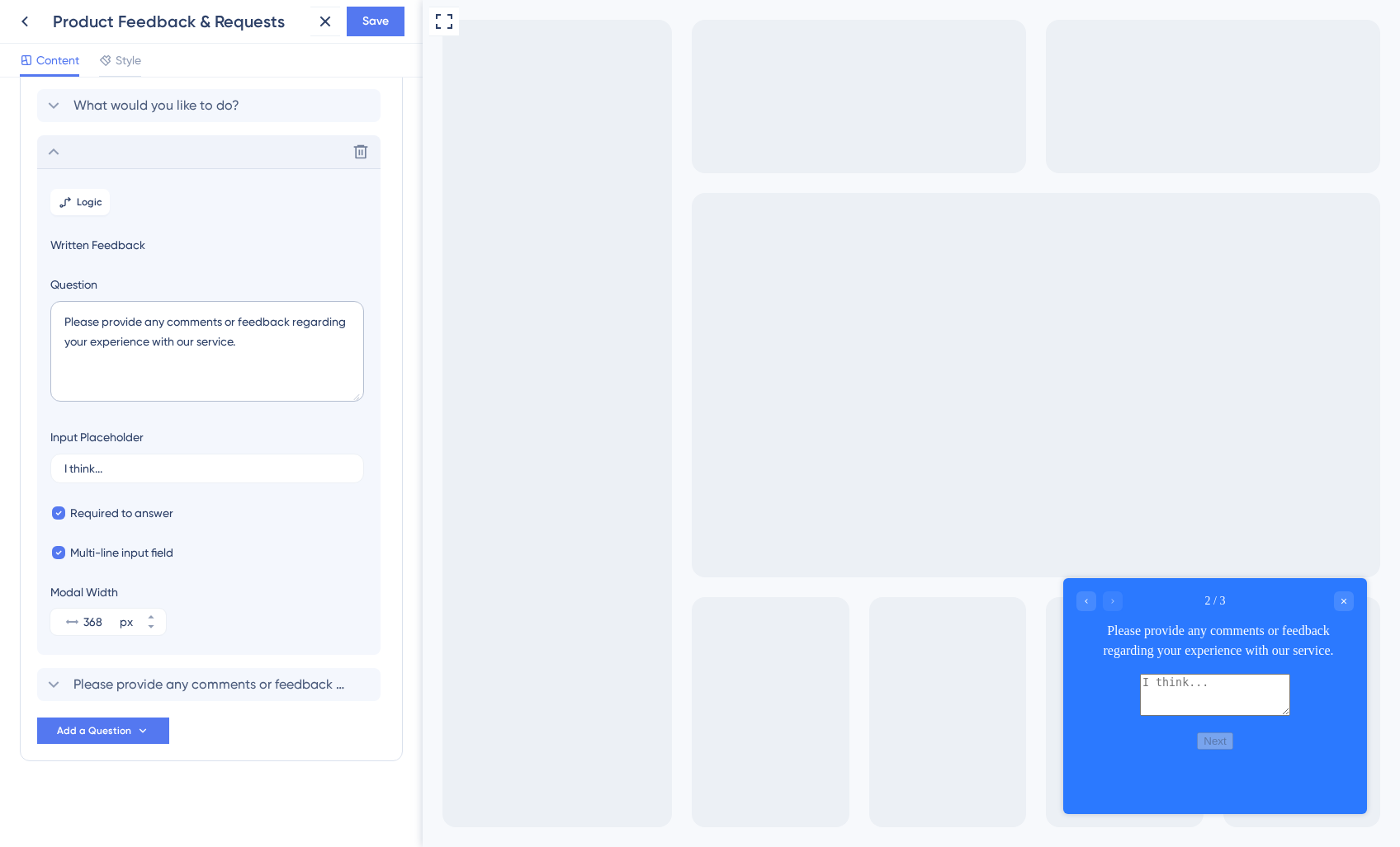
scroll to position [82, 0]
drag, startPoint x: 286, startPoint y: 347, endPoint x: 6, endPoint y: 319, distance: 281.4
click at [6, 319] on div "Survey Questions Add questions to your survey and edit them below. Learn More W…" at bounding box center [211, 462] width 423 height 770
type textarea "]"
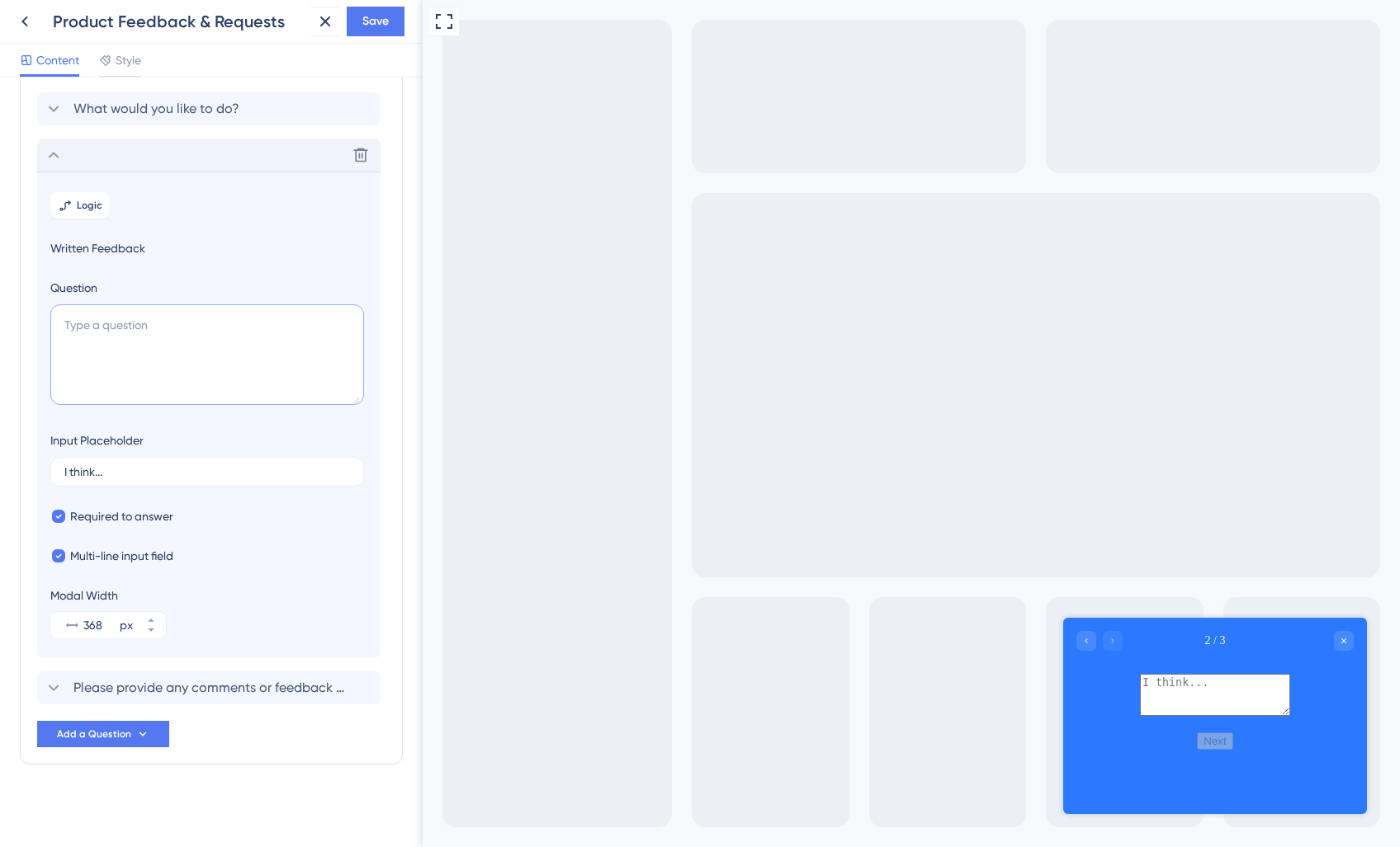
type textarea "W"
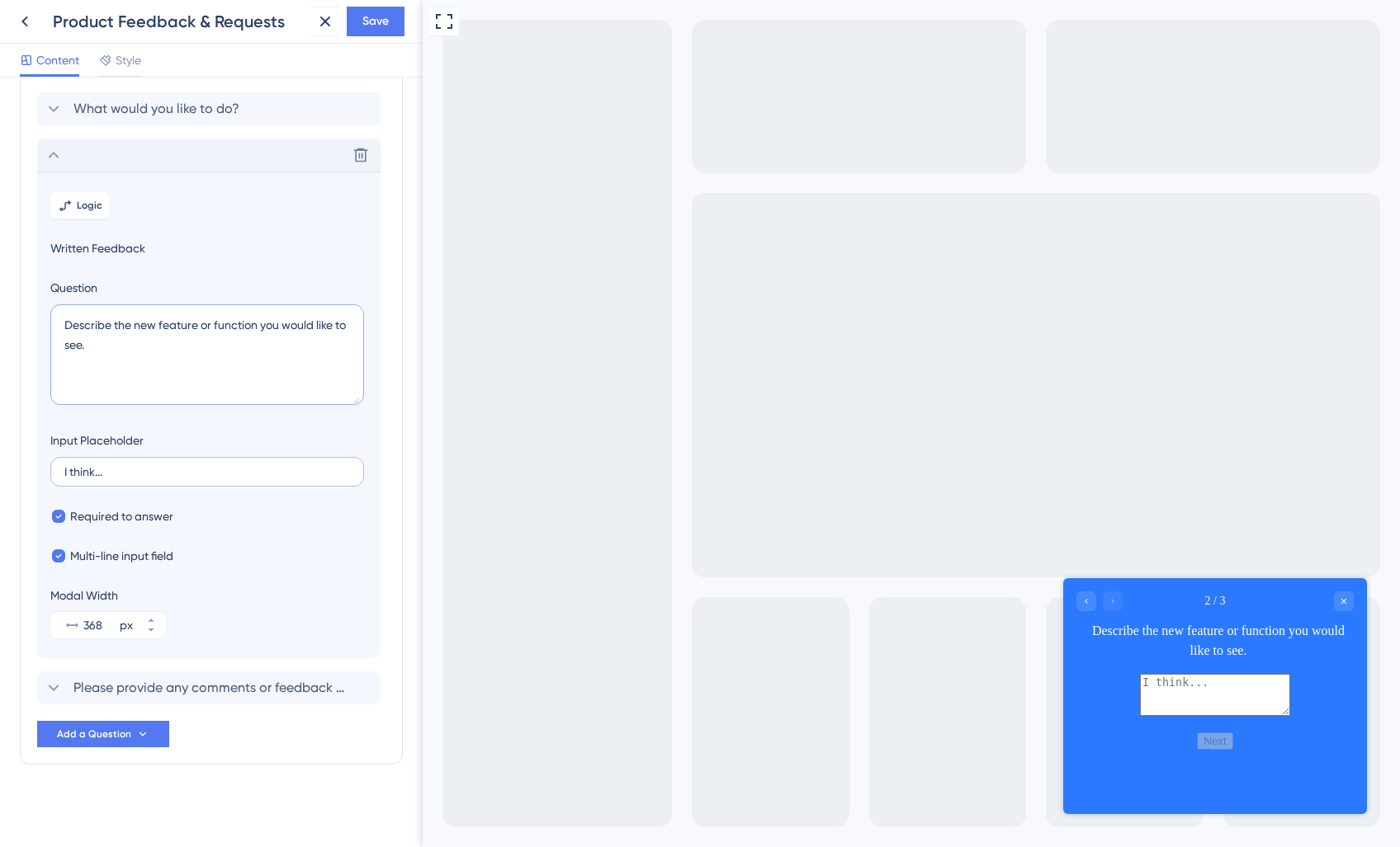
type textarea "Describe the new feature or function you would like to see."
click at [117, 474] on input "I think..." at bounding box center [207, 472] width 285 height 12
drag, startPoint x: 93, startPoint y: 473, endPoint x: 26, endPoint y: 471, distance: 67.0
click at [26, 471] on div "Survey Questions Add questions to your survey and edit them below. Learn More W…" at bounding box center [211, 390] width 383 height 749
click at [209, 548] on div "Multi-line input field" at bounding box center [209, 556] width 317 height 20
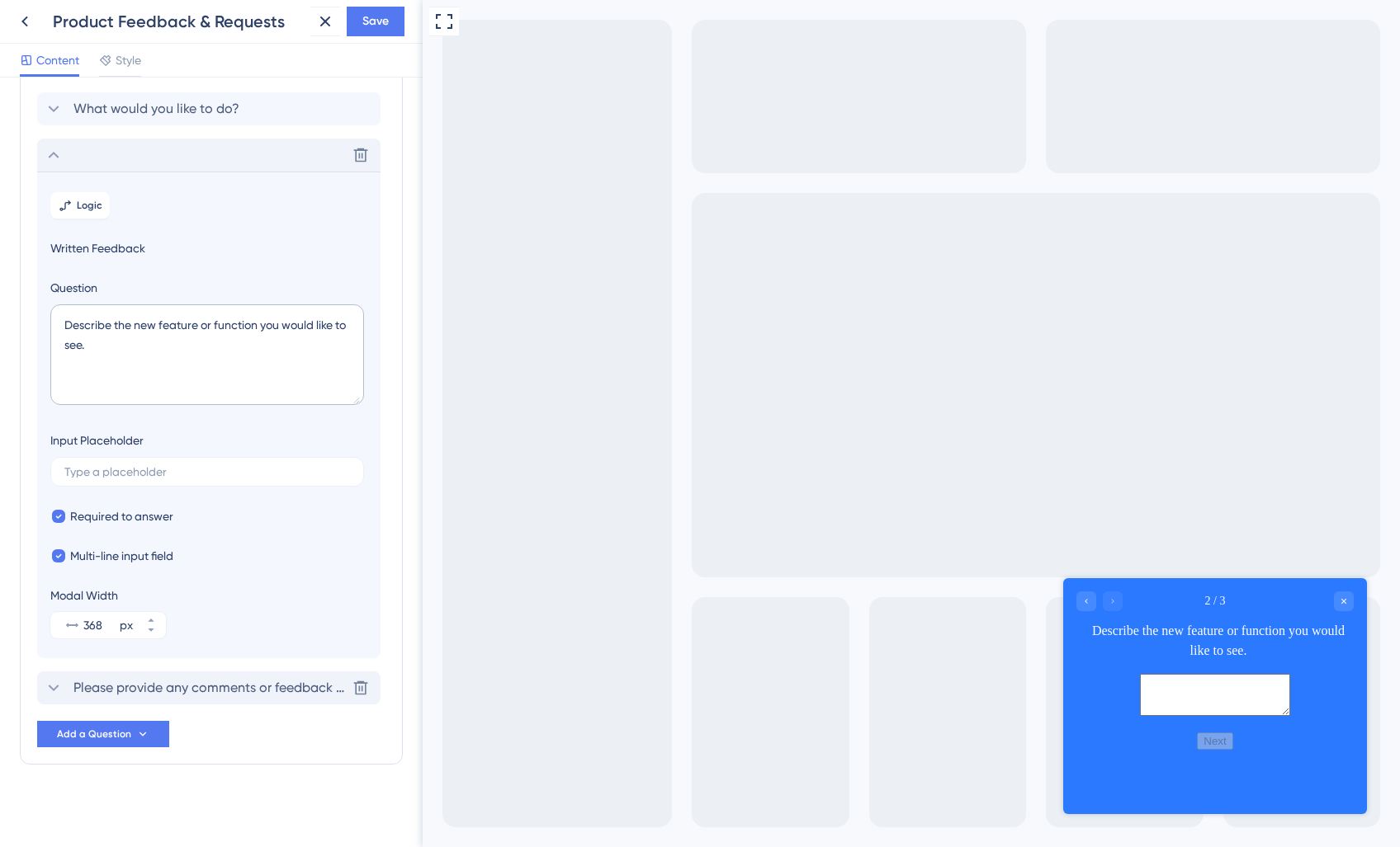
click at [138, 692] on span "Please provide any comments or feedback regarding your experience with our serv…" at bounding box center [209, 688] width 272 height 20
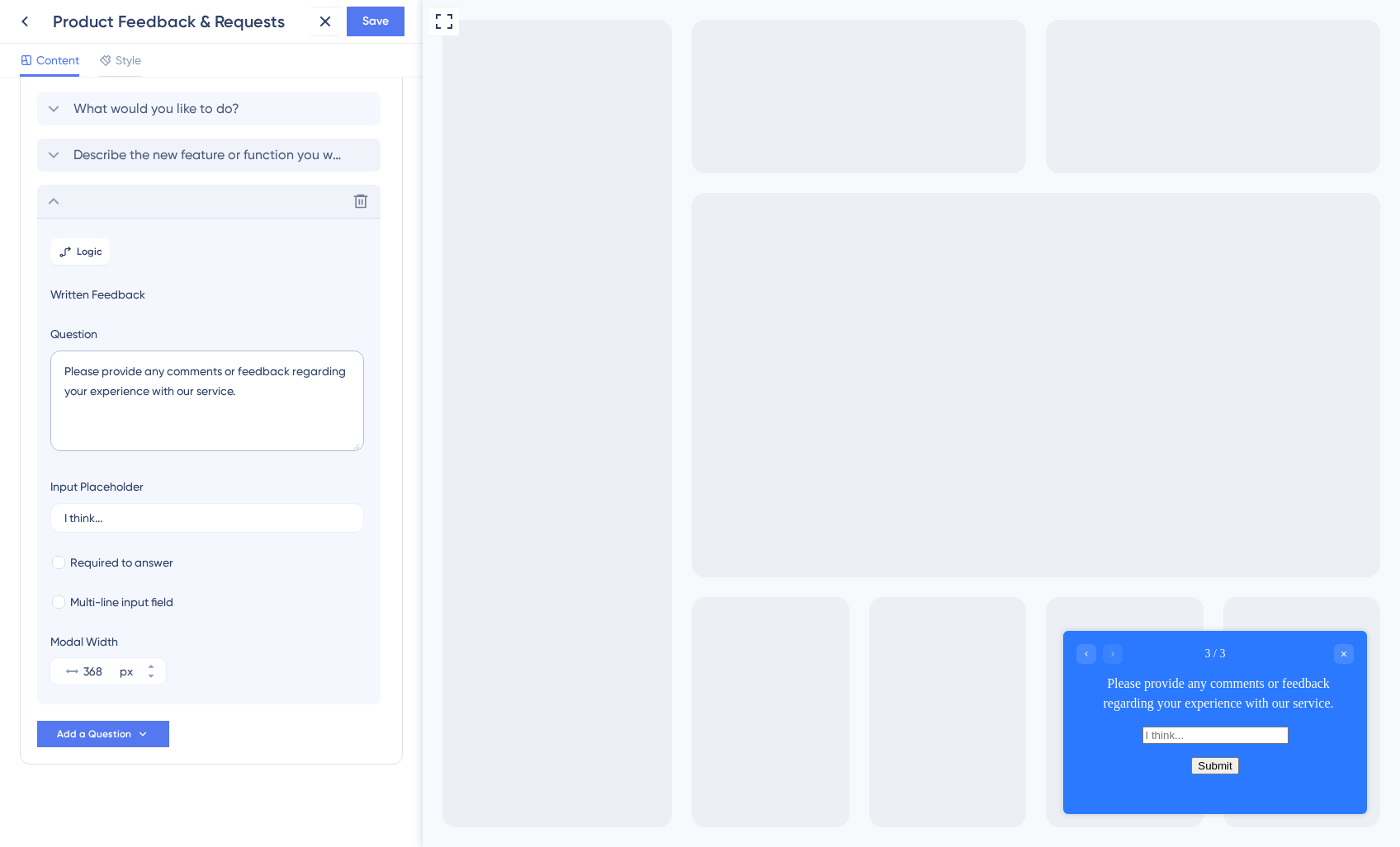
scroll to position [85, 0]
click at [154, 396] on textarea "Please provide any comments or feedback regarding your experience with our serv…" at bounding box center [207, 398] width 314 height 101
click at [262, 379] on textarea "Please provide any comments or feedback regarding your experience with our serv…" at bounding box center [207, 398] width 314 height 101
drag, startPoint x: 247, startPoint y: 388, endPoint x: 182, endPoint y: 415, distance: 70.4
click at [47, 351] on section "Logic Written Feedback Question Please provide any comments or feedback regardi…" at bounding box center [209, 457] width 343 height 486
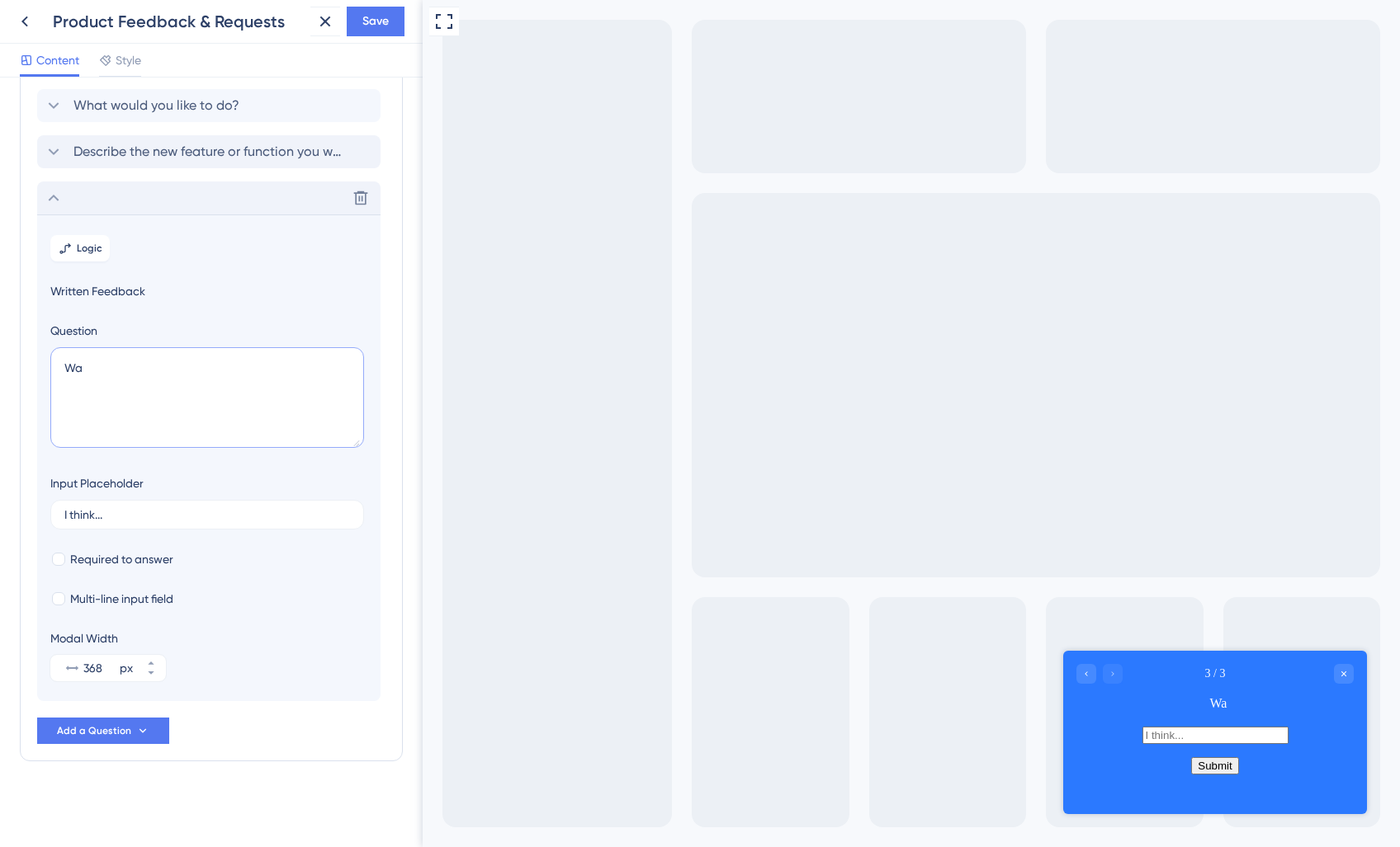
type textarea "W"
type textarea "Describe the issue you are experiencing."
click at [173, 522] on label "I think..." at bounding box center [207, 514] width 314 height 30
click at [173, 520] on input "I think..." at bounding box center [207, 514] width 285 height 12
click at [173, 522] on label "I think..." at bounding box center [207, 514] width 314 height 30
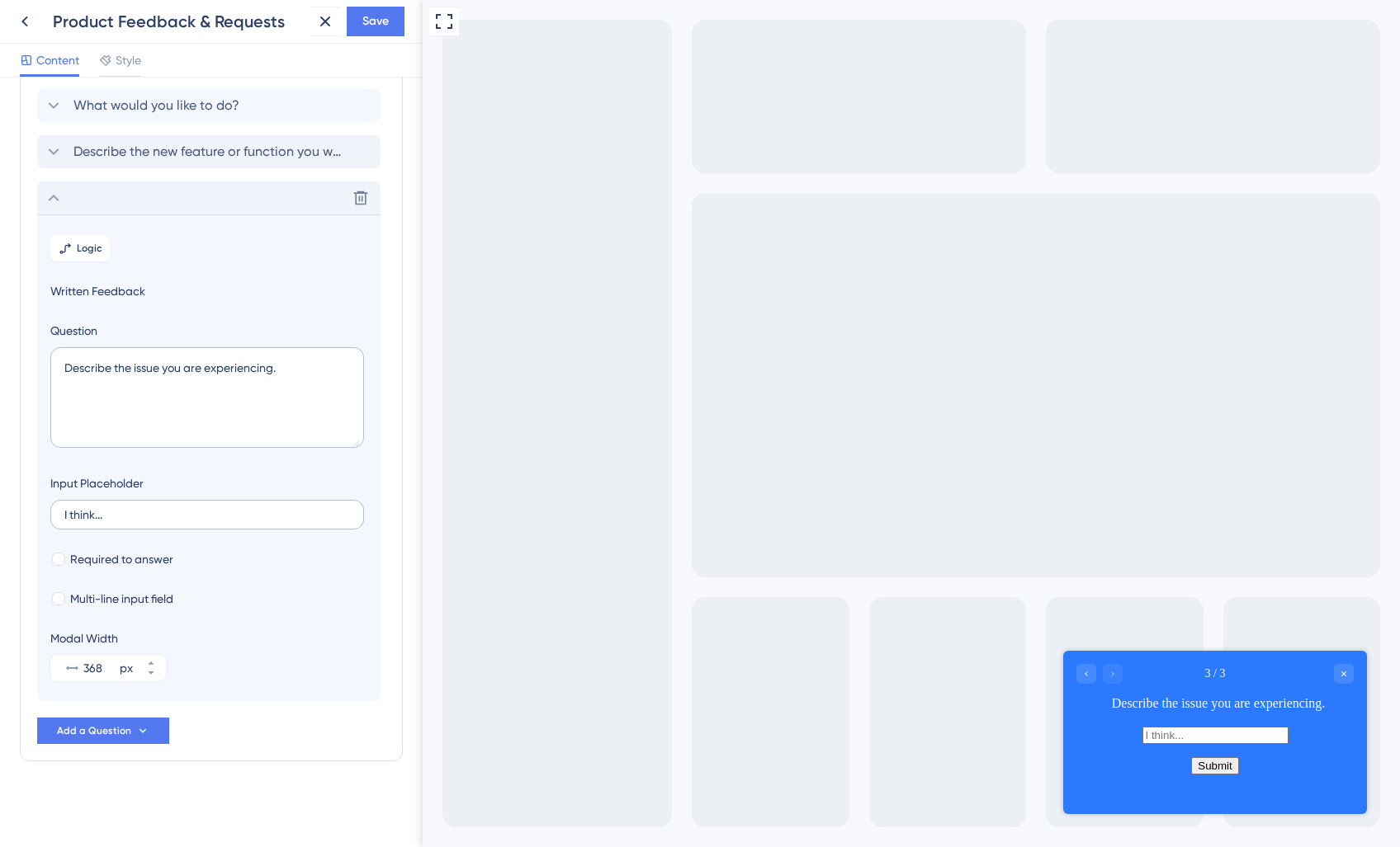
click at [173, 520] on input "I think..." at bounding box center [207, 514] width 285 height 12
click at [173, 522] on label "I think..." at bounding box center [207, 514] width 314 height 30
click at [173, 520] on input "I think..." at bounding box center [207, 514] width 285 height 12
type input "I"
click at [193, 549] on div "Required to answer" at bounding box center [209, 559] width 317 height 20
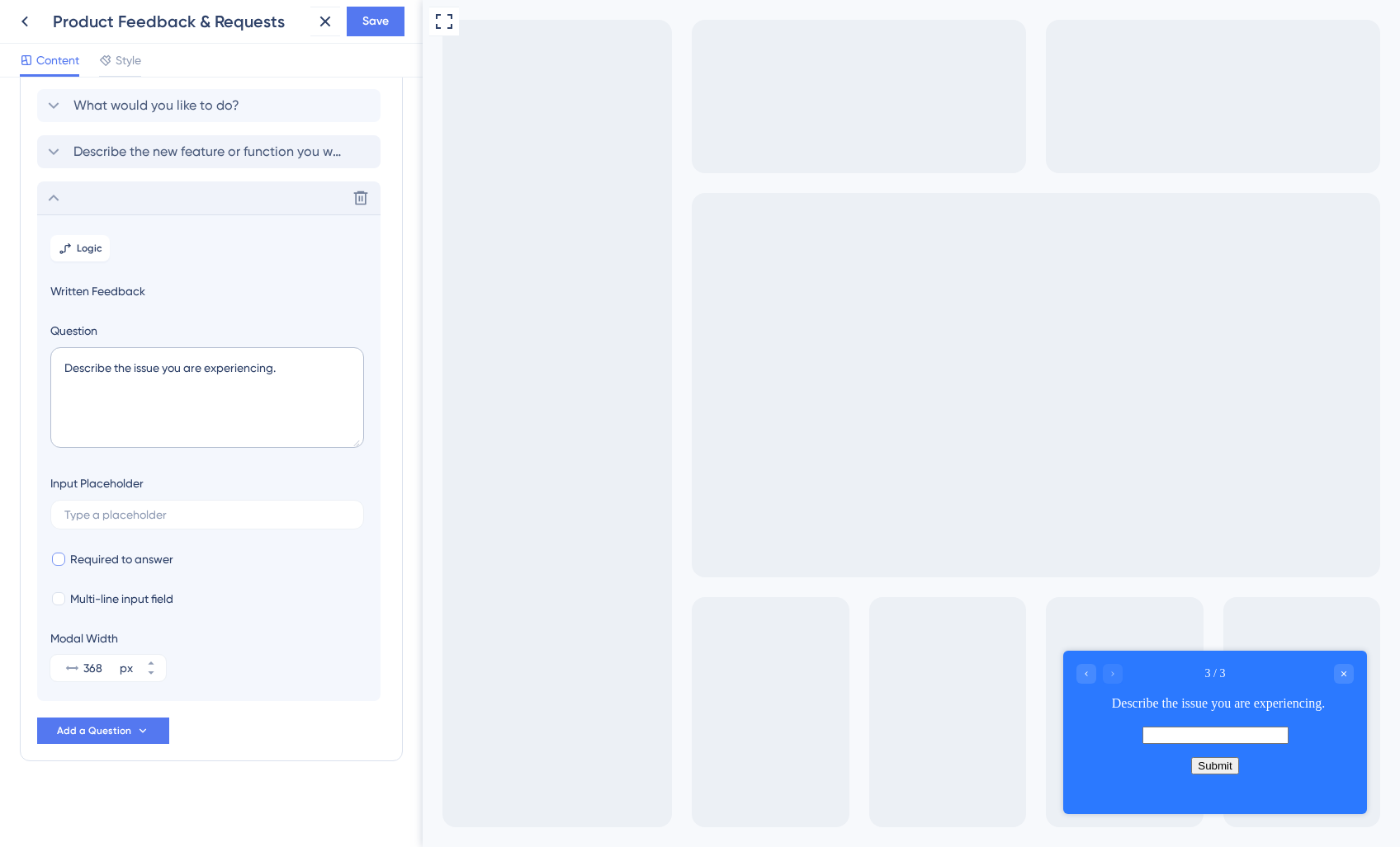
click at [65, 561] on div at bounding box center [59, 559] width 13 height 13
checkbox input "true"
click at [59, 598] on div at bounding box center [59, 599] width 13 height 13
checkbox input "true"
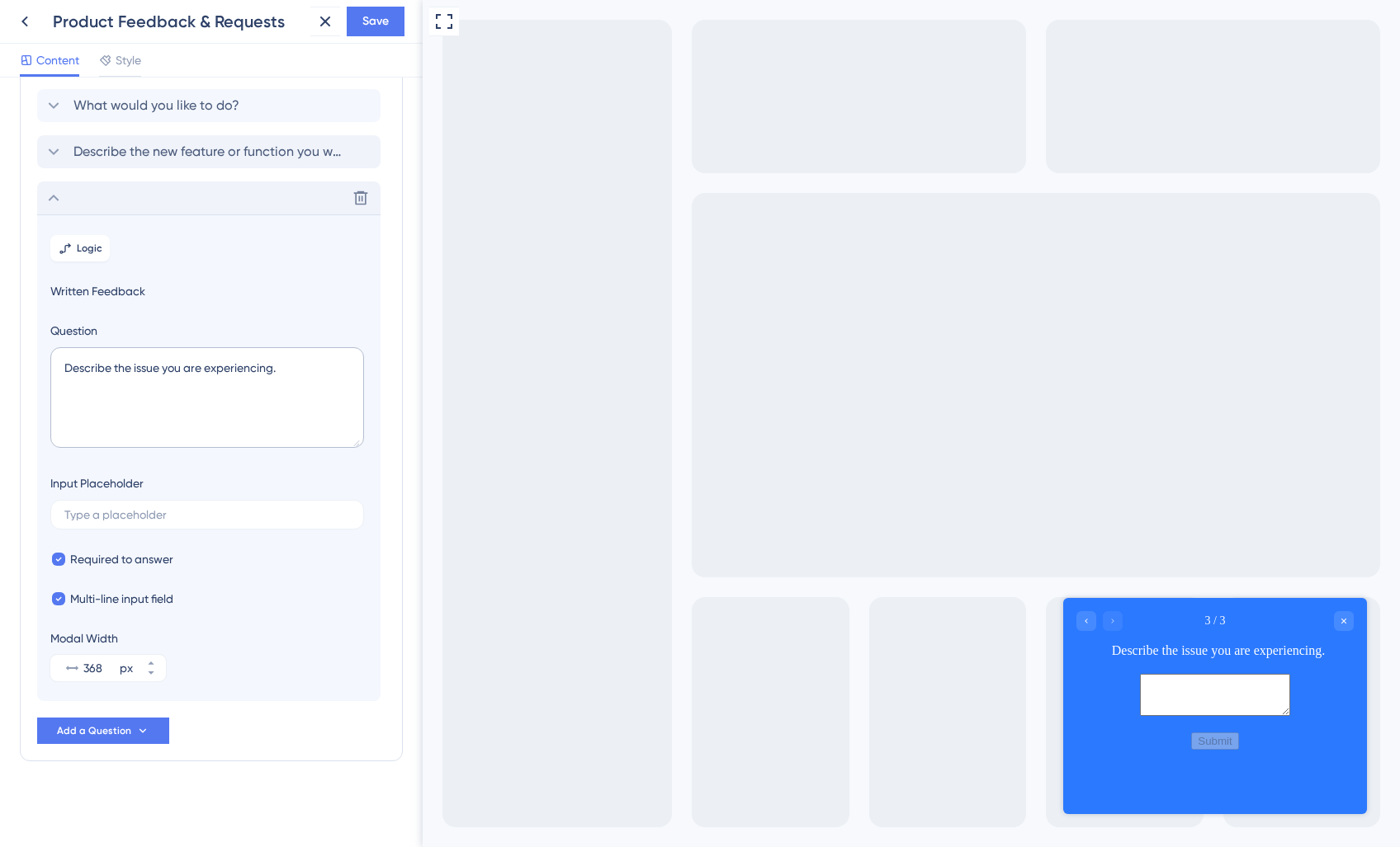
scroll to position [0, 0]
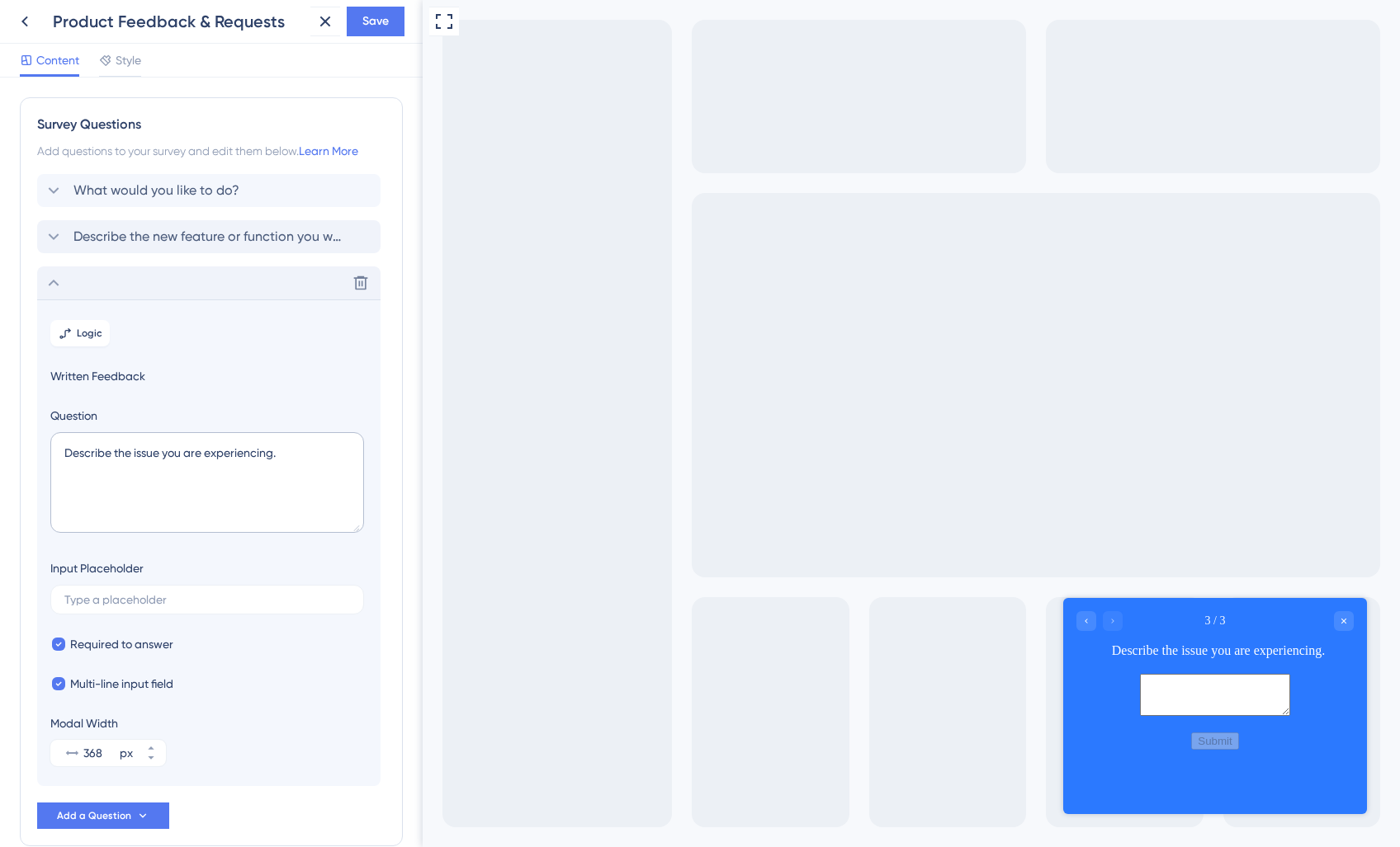
click at [96, 288] on div "Delete" at bounding box center [209, 283] width 343 height 33
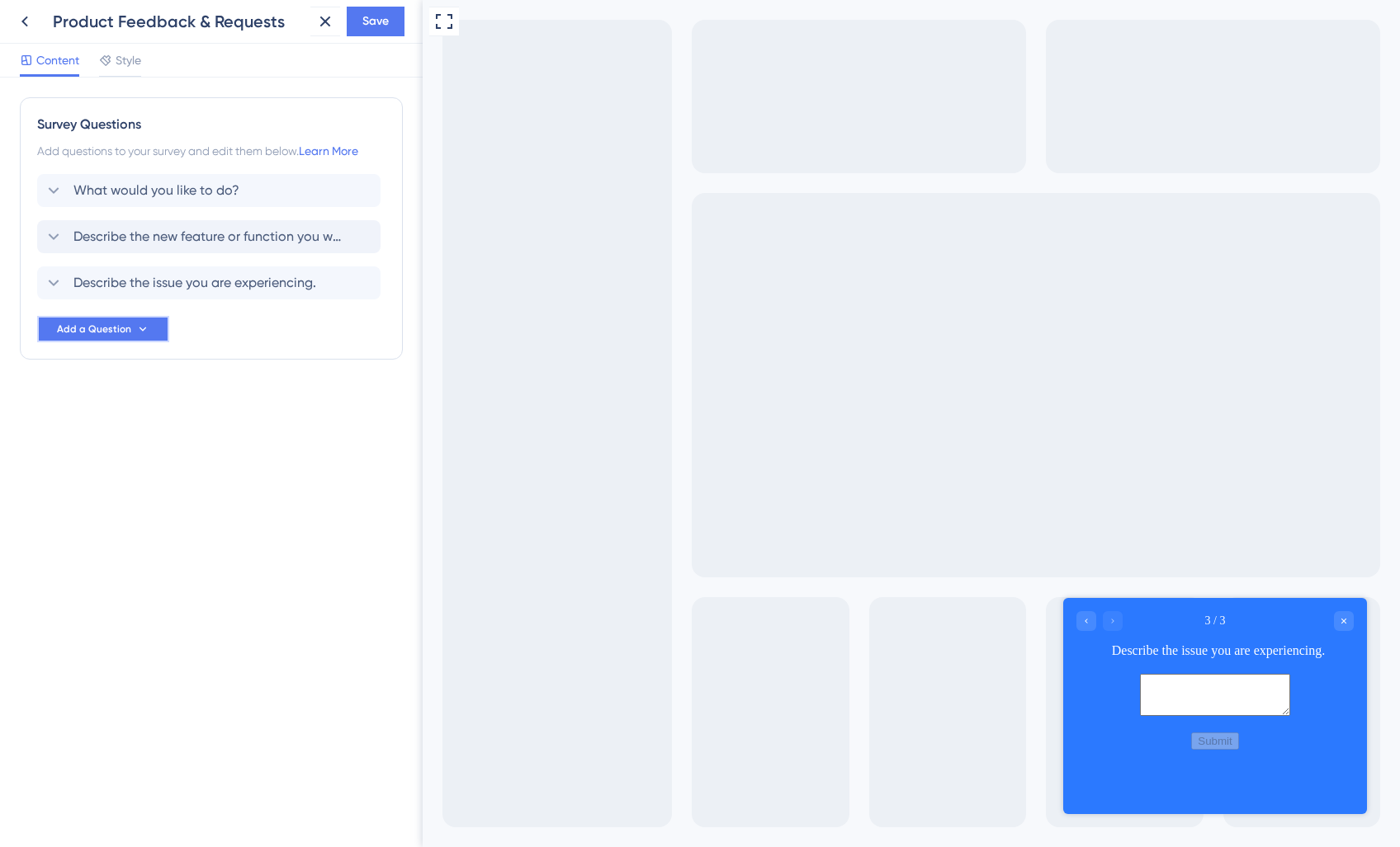
click at [98, 327] on span "Add a Question" at bounding box center [94, 329] width 74 height 13
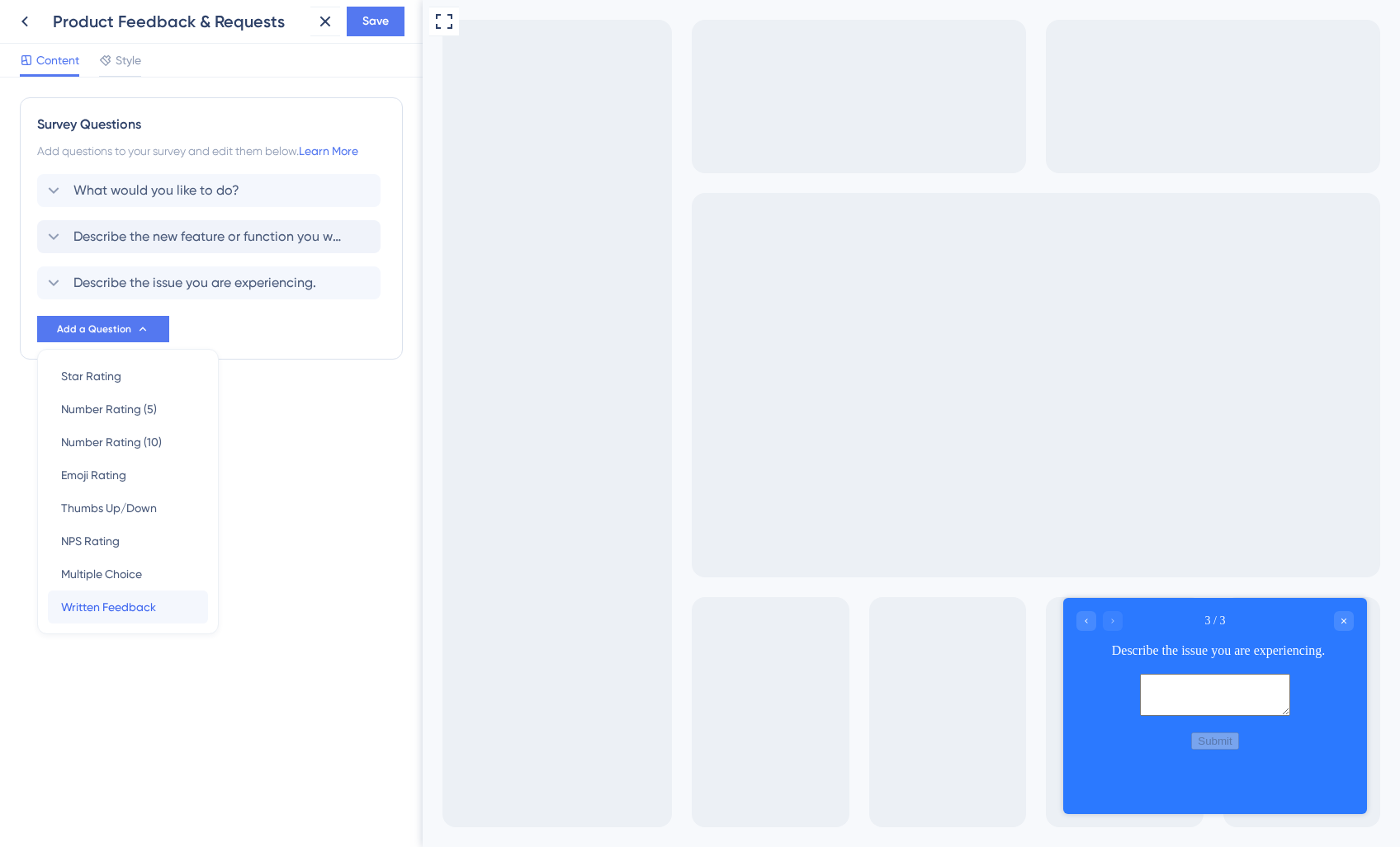
click at [143, 610] on span "Written Feedback" at bounding box center [108, 607] width 95 height 20
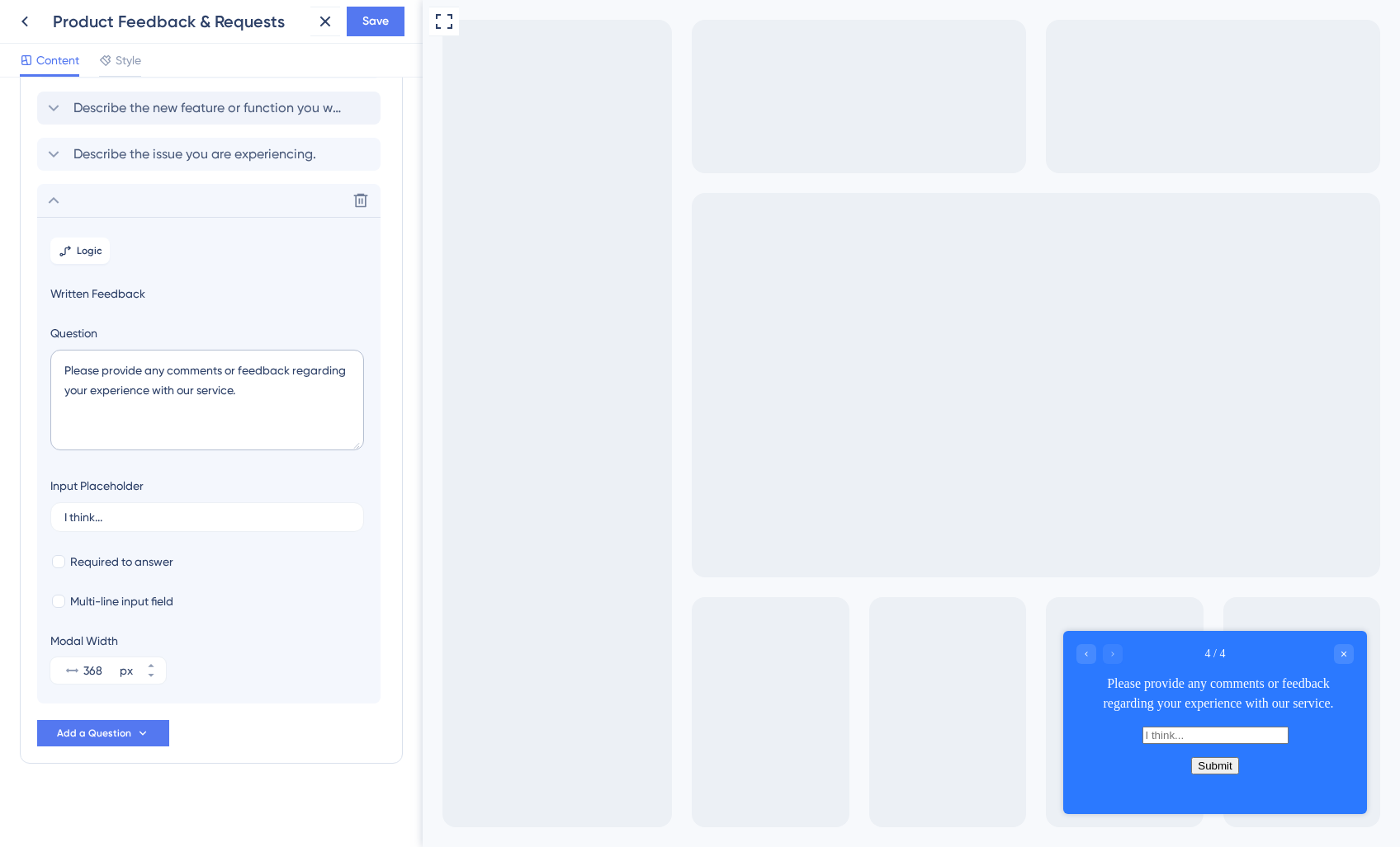
scroll to position [132, 0]
click at [151, 408] on textarea "Please provide any comments or feedback regarding your experience with our serv…" at bounding box center [207, 398] width 314 height 101
drag, startPoint x: 270, startPoint y: 395, endPoint x: 59, endPoint y: 362, distance: 213.6
click at [59, 362] on textarea "Please provide any comments or feedback regarding your experience with our serv…" at bounding box center [207, 398] width 314 height 101
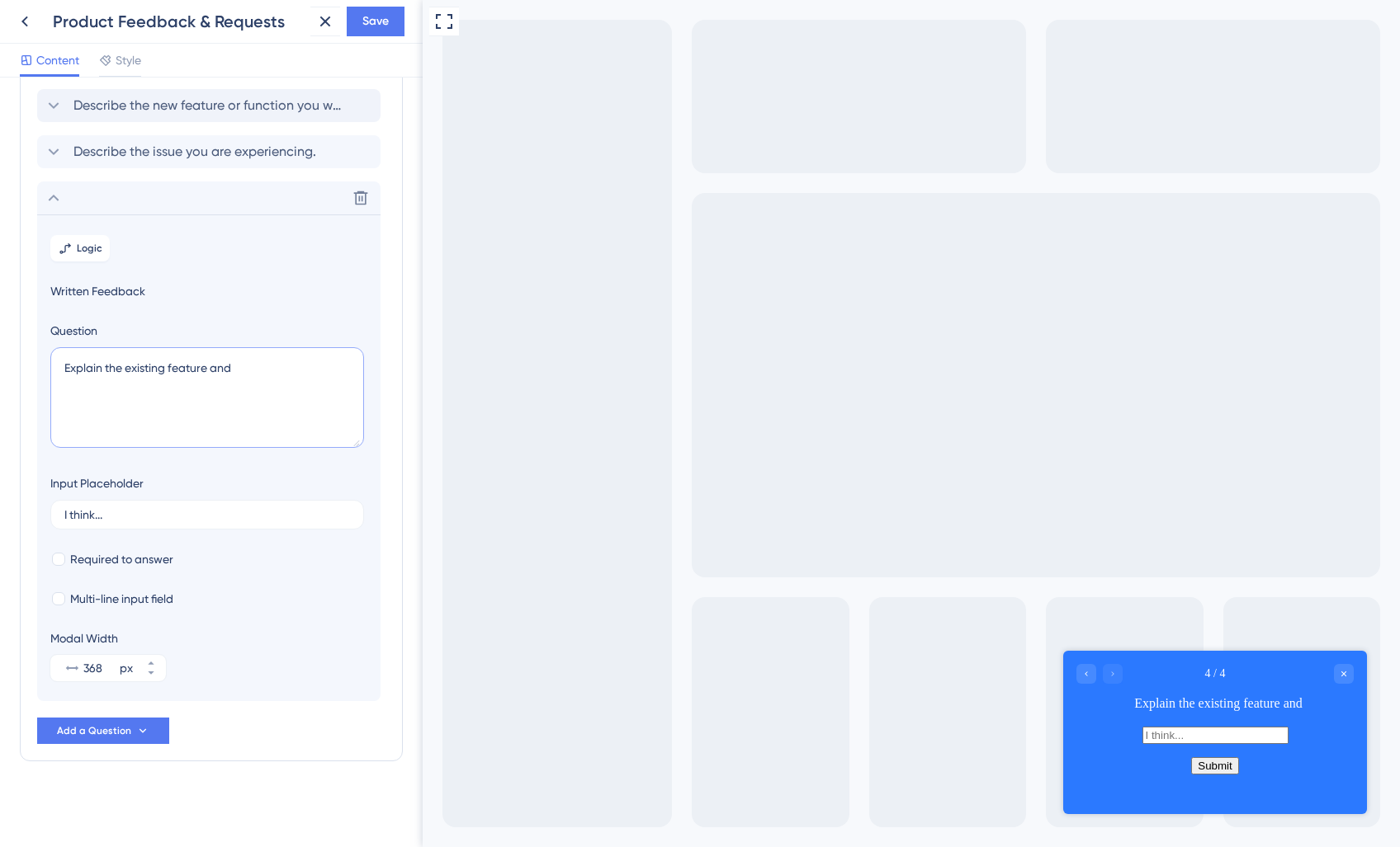
drag, startPoint x: 237, startPoint y: 374, endPoint x: 60, endPoint y: 375, distance: 177.0
click at [60, 375] on textarea "Explain the existing feature and" at bounding box center [207, 398] width 314 height 101
drag, startPoint x: 209, startPoint y: 379, endPoint x: 252, endPoint y: 364, distance: 45.5
click at [256, 363] on textarea "Explain the existing feature and" at bounding box center [207, 398] width 314 height 101
drag, startPoint x: 242, startPoint y: 367, endPoint x: 128, endPoint y: 372, distance: 114.1
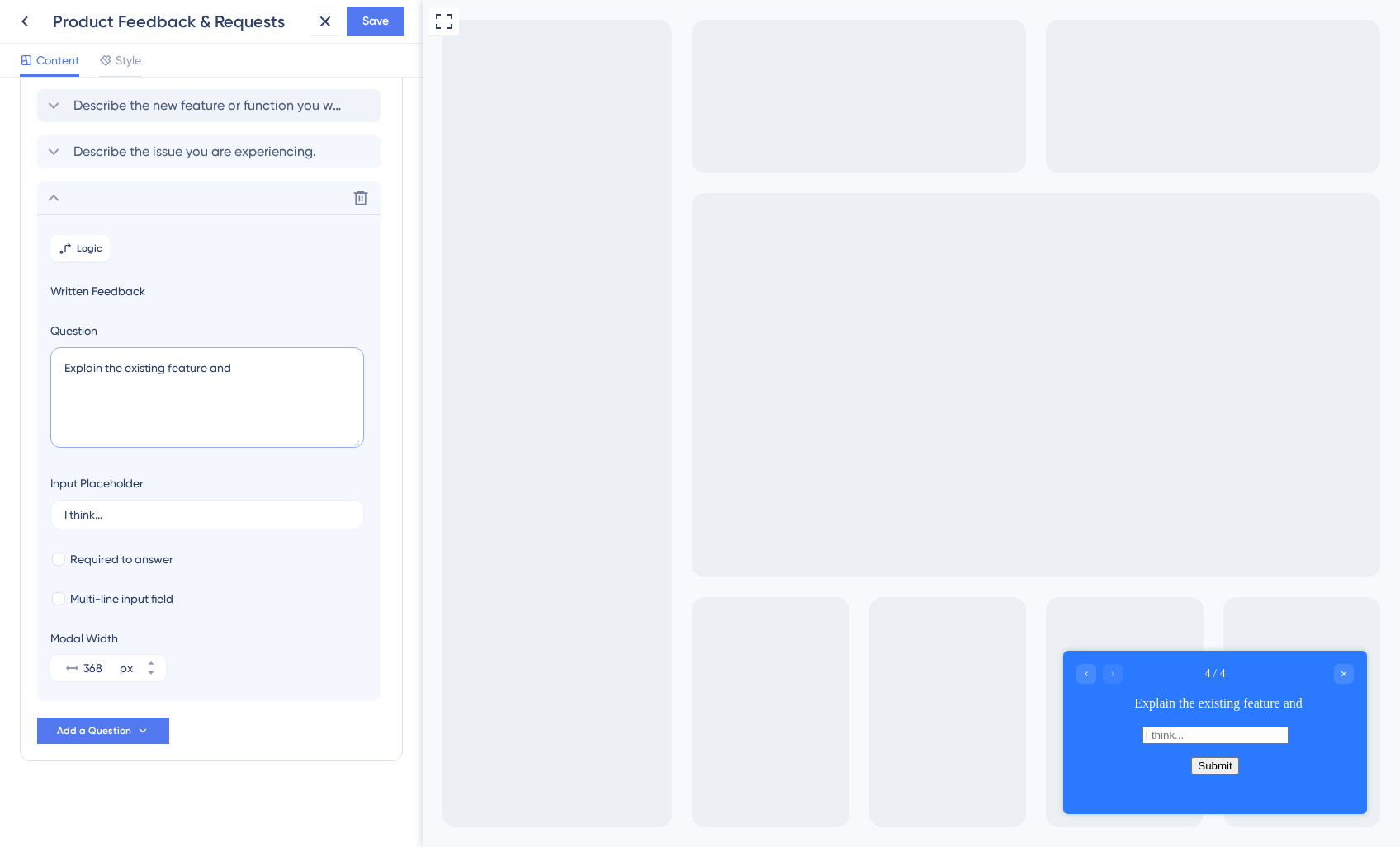
click at [128, 372] on textarea "Explain the existing feature and" at bounding box center [207, 398] width 314 height 101
type textarea "E"
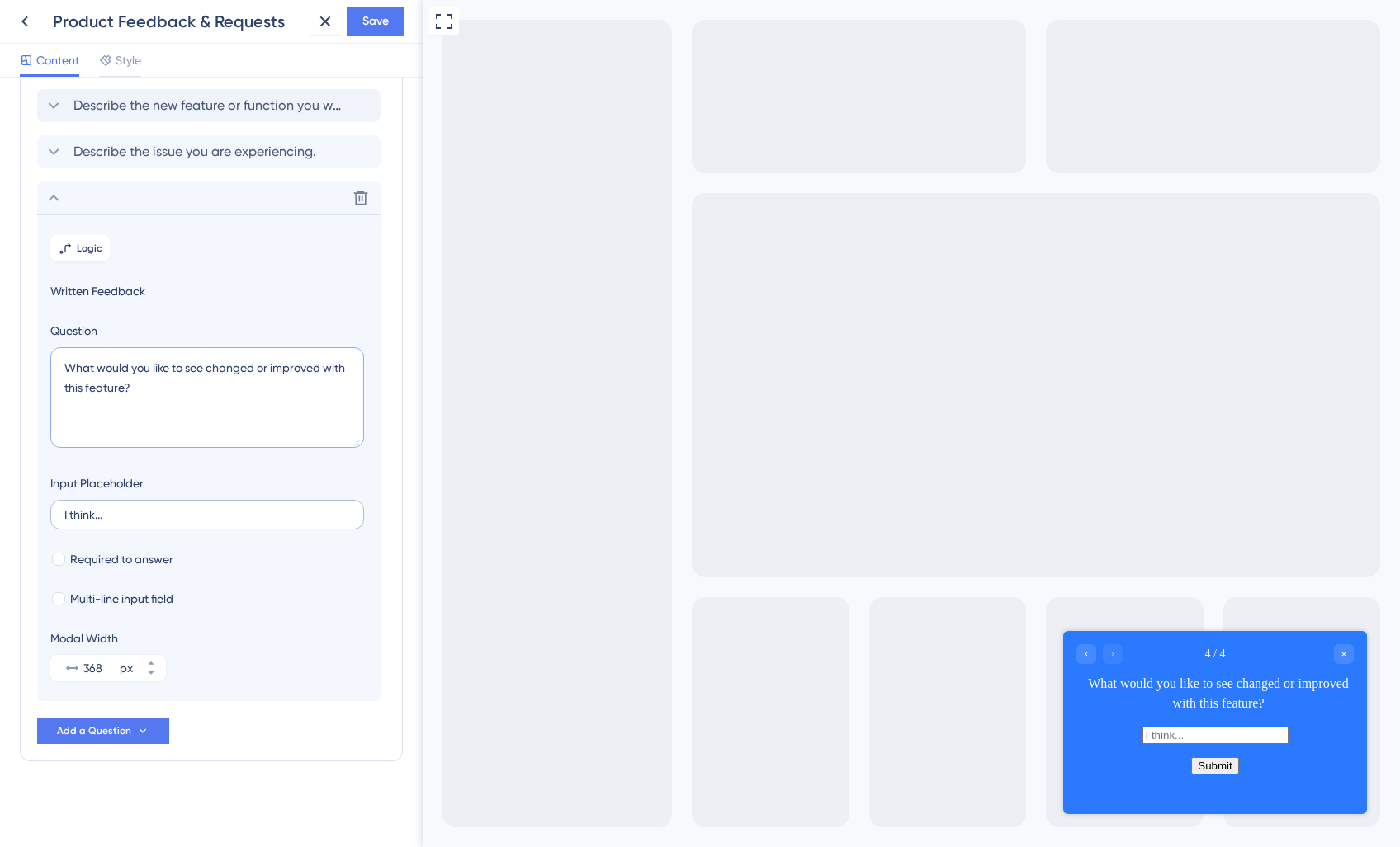
type textarea "What would you like to see changed or improved with this feature?"
drag, startPoint x: 114, startPoint y: 520, endPoint x: 29, endPoint y: 514, distance: 85.2
click at [29, 514] on div "Survey Questions Add questions to your survey and edit them below. Learn More W…" at bounding box center [211, 363] width 383 height 795
click at [81, 511] on input "I think..." at bounding box center [207, 514] width 285 height 12
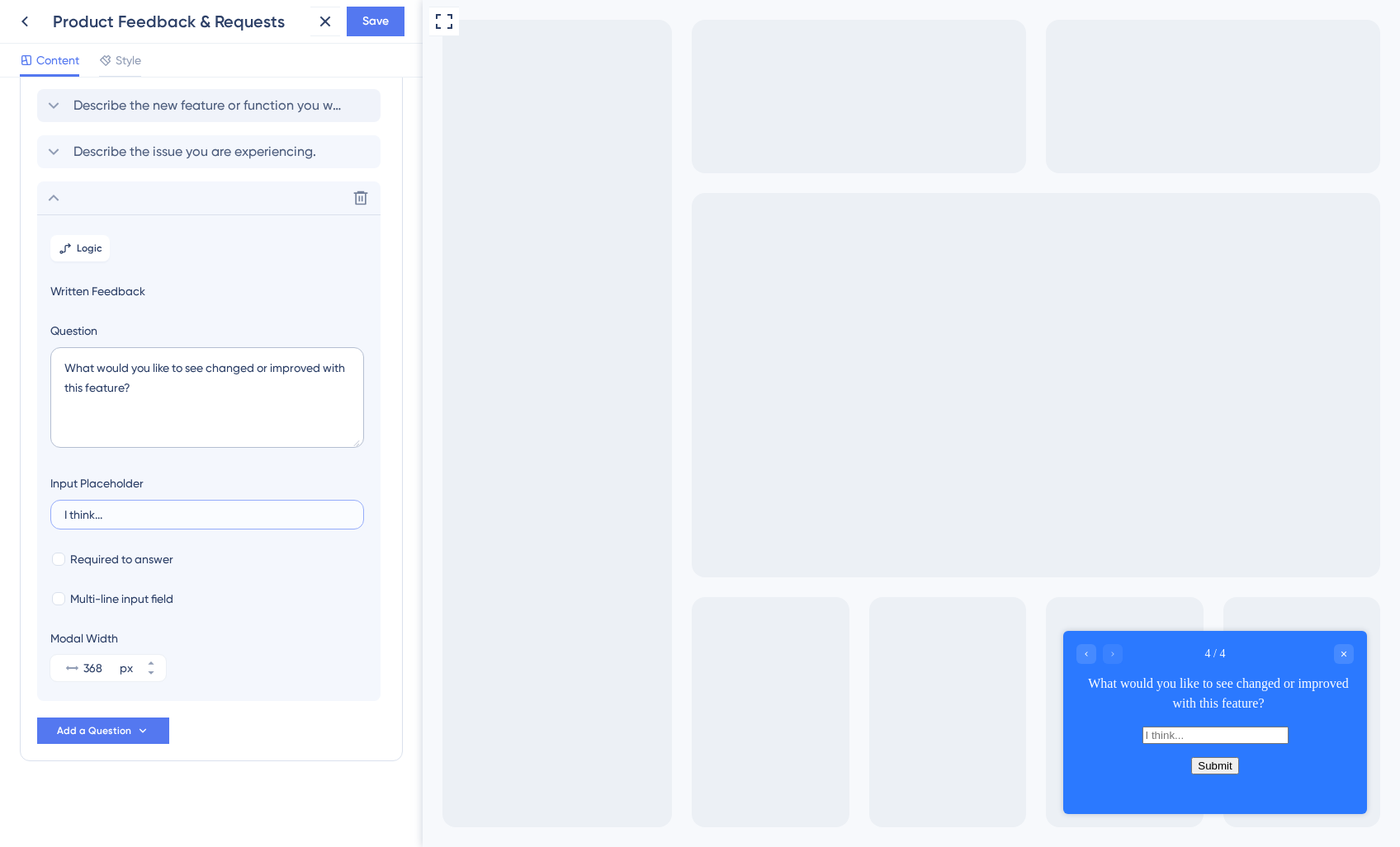
click at [81, 511] on input "I think..." at bounding box center [207, 514] width 285 height 12
click at [60, 561] on div at bounding box center [59, 559] width 13 height 13
checkbox input "true"
click at [60, 599] on div at bounding box center [59, 599] width 13 height 13
checkbox input "true"
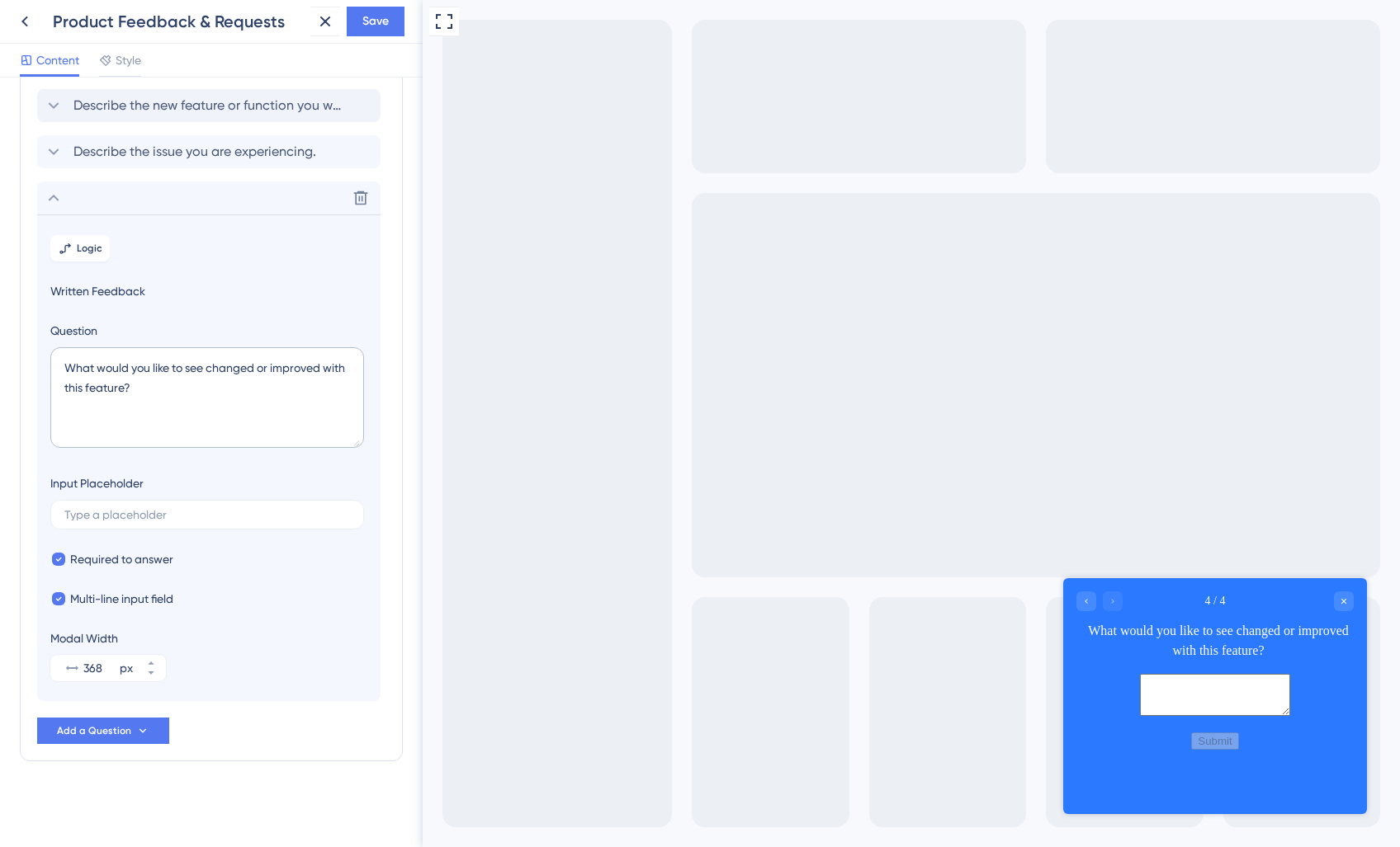
click at [228, 297] on span "Written Feedback" at bounding box center [209, 291] width 317 height 20
click at [170, 156] on span "Describe the issue you are experiencing." at bounding box center [194, 152] width 242 height 20
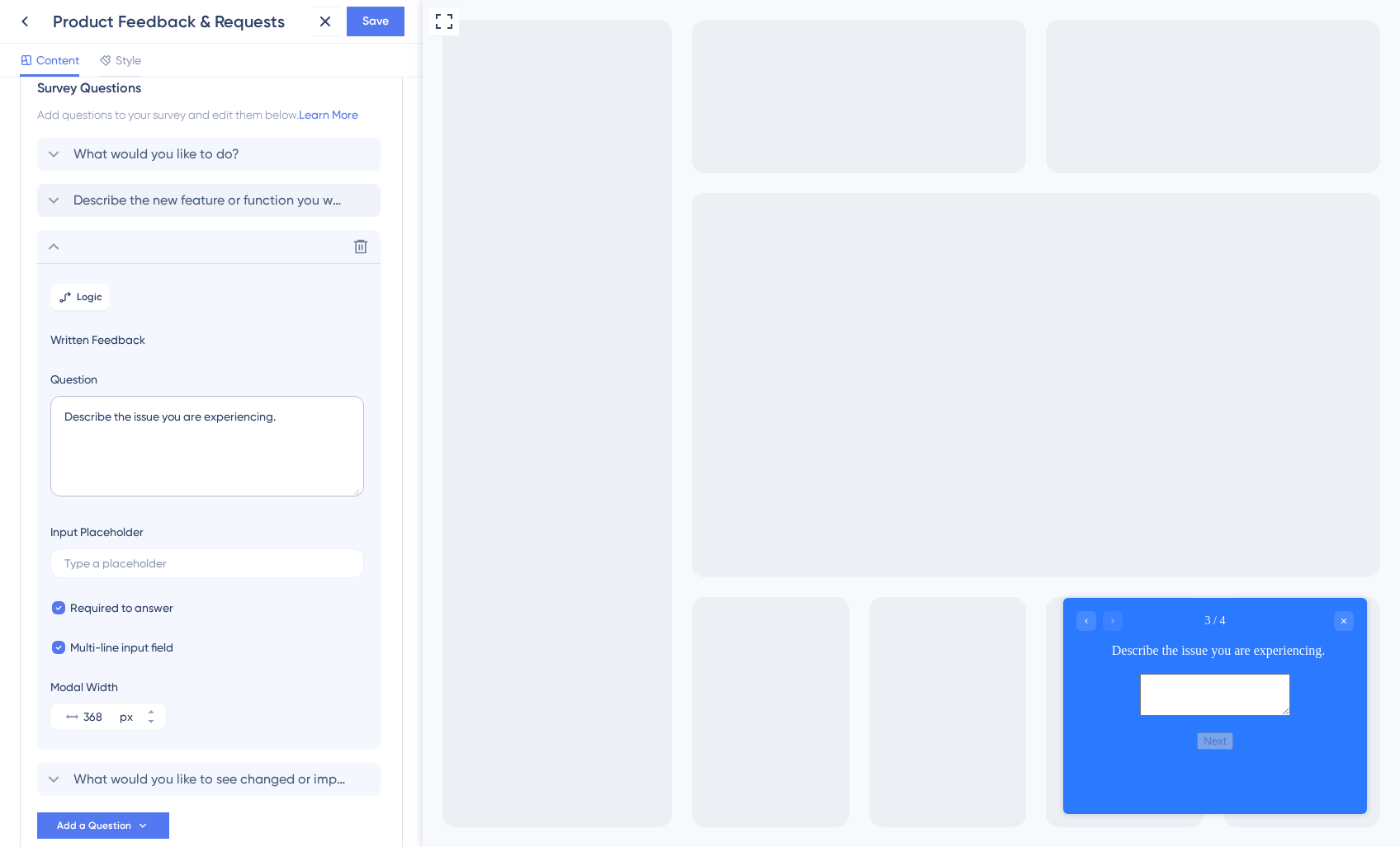
scroll to position [25, 0]
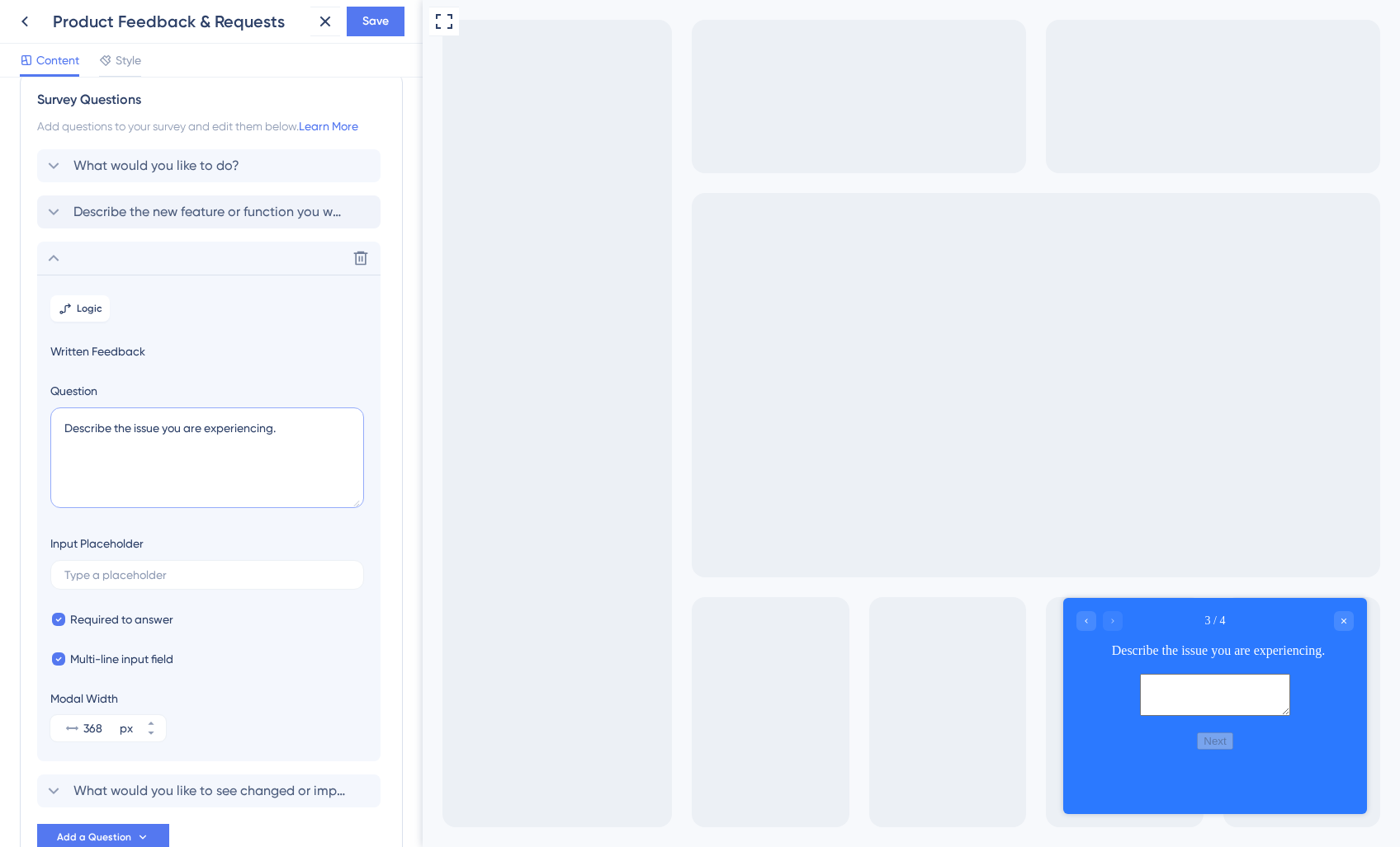
drag, startPoint x: 310, startPoint y: 432, endPoint x: 56, endPoint y: 428, distance: 254.0
click at [56, 428] on textarea "Describe the issue you are experiencing." at bounding box center [207, 458] width 314 height 101
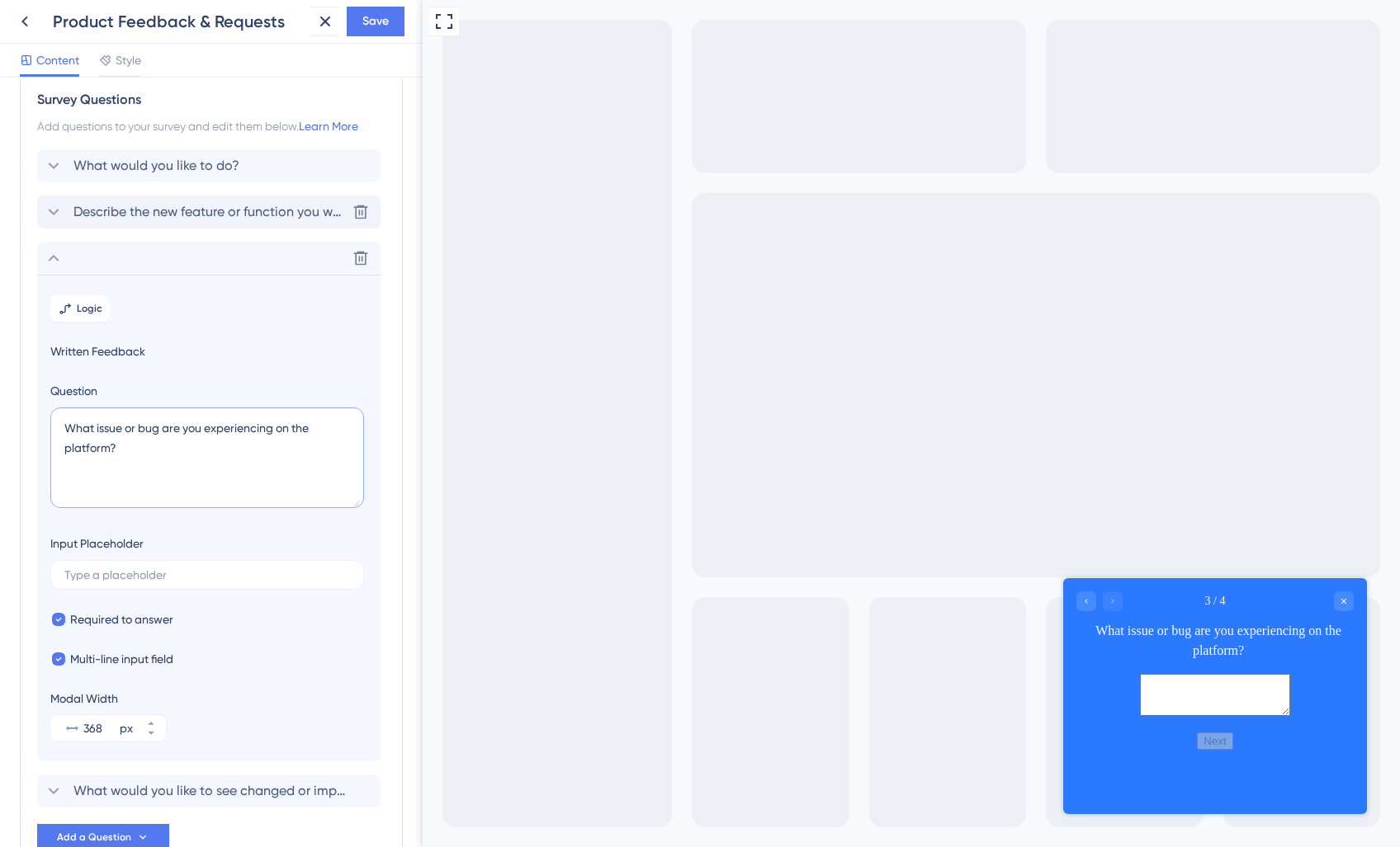
type textarea "What issue or bug are you experiencing on the platform?"
click at [131, 212] on span "Describe the new feature or function you would like to see." at bounding box center [209, 212] width 272 height 20
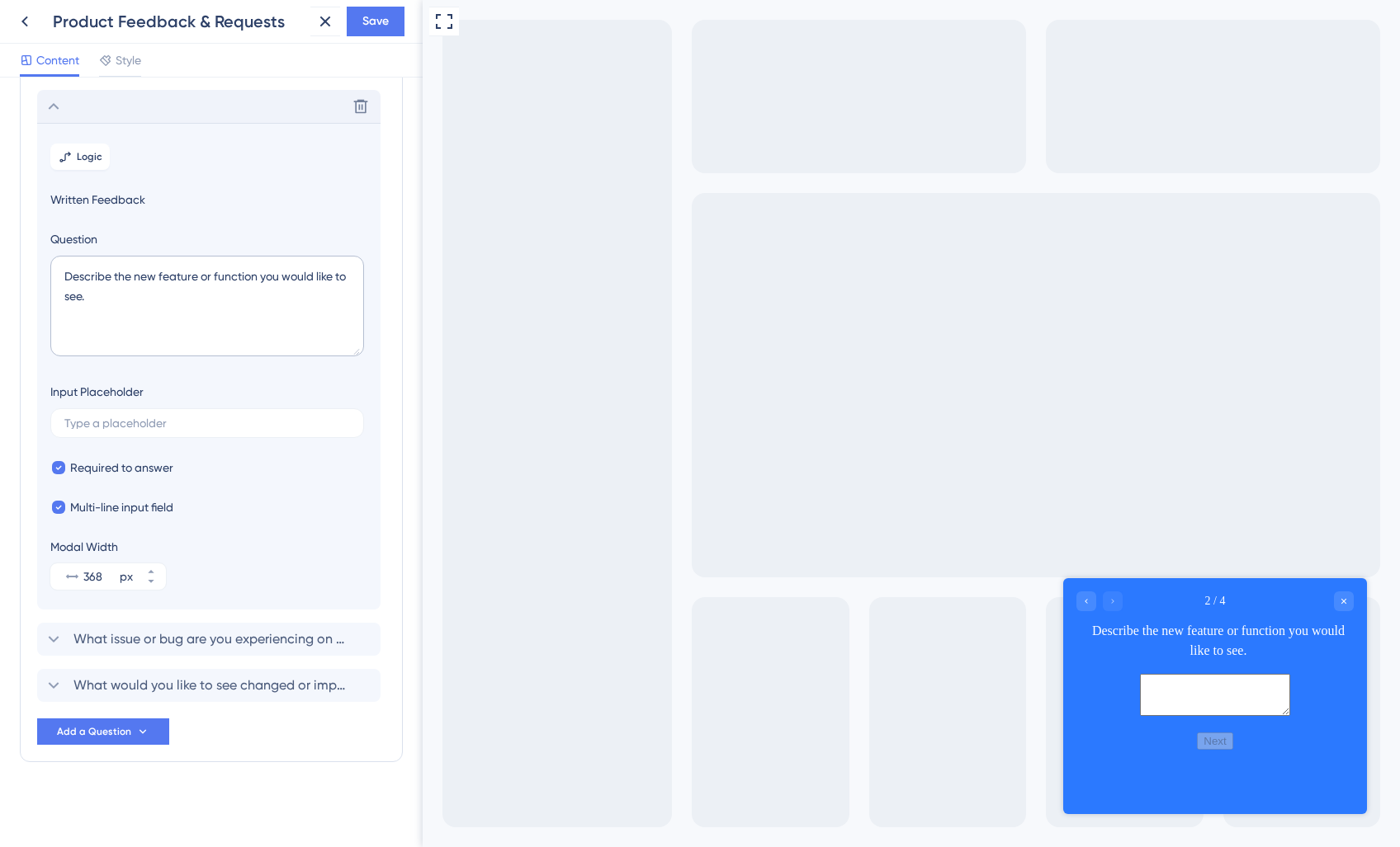
scroll to position [132, 0]
click at [132, 291] on textarea "Describe the new feature or function you would like to see." at bounding box center [207, 305] width 314 height 101
drag, startPoint x: 141, startPoint y: 296, endPoint x: 42, endPoint y: 276, distance: 101.0
click at [42, 276] on section "Logic Written Feedback Question Describe the new feature or function you would …" at bounding box center [209, 366] width 343 height 486
click at [191, 208] on section "Logic Written Feedback Question What new feature or function would you like to …" at bounding box center [209, 366] width 343 height 486
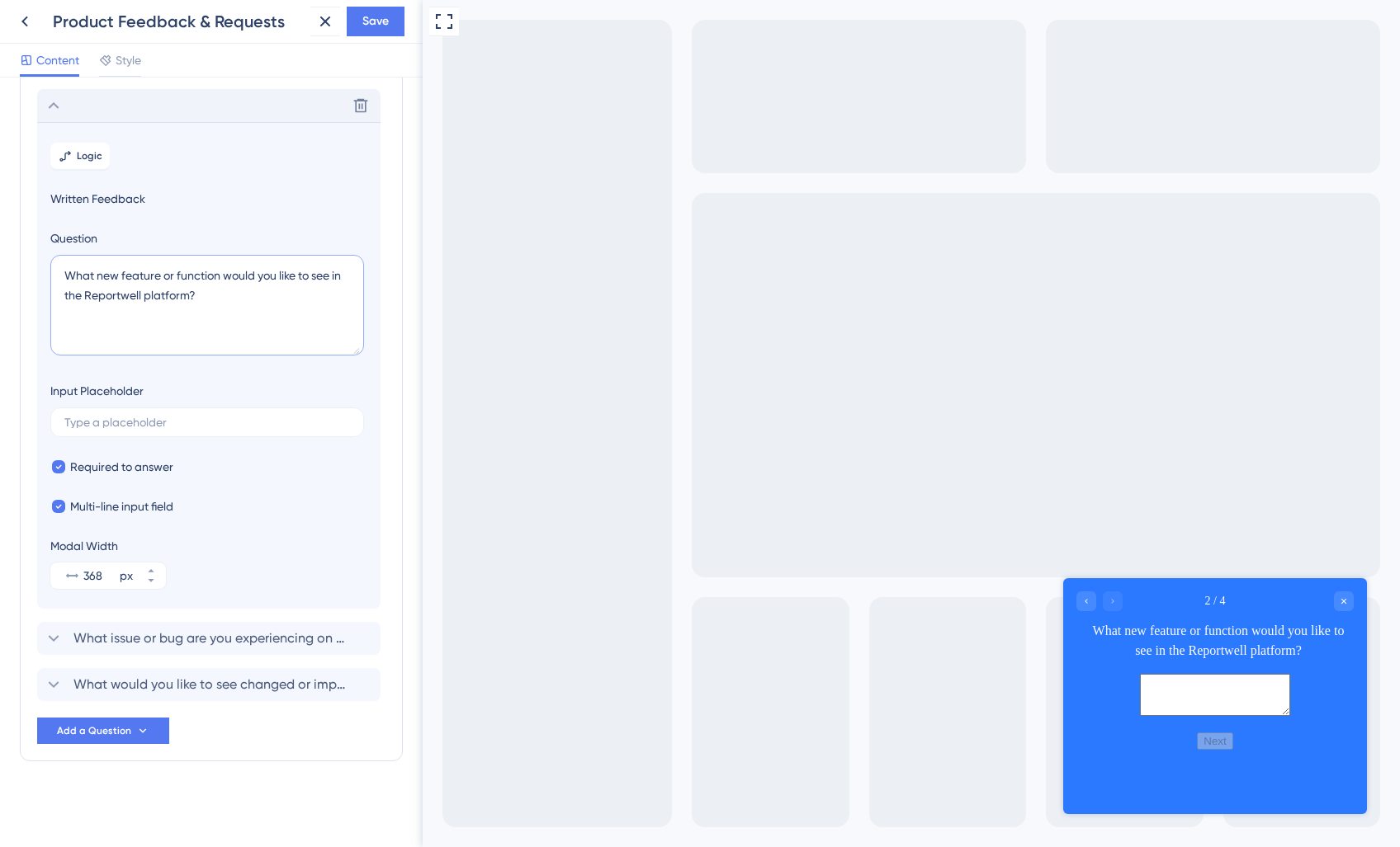
click at [96, 292] on textarea "What new feature or function would you like to see in the Reportwell platform?" at bounding box center [207, 305] width 314 height 101
type textarea "What new feature or function would you like to see in the platform?"
click at [77, 112] on div "Delete" at bounding box center [209, 106] width 343 height 33
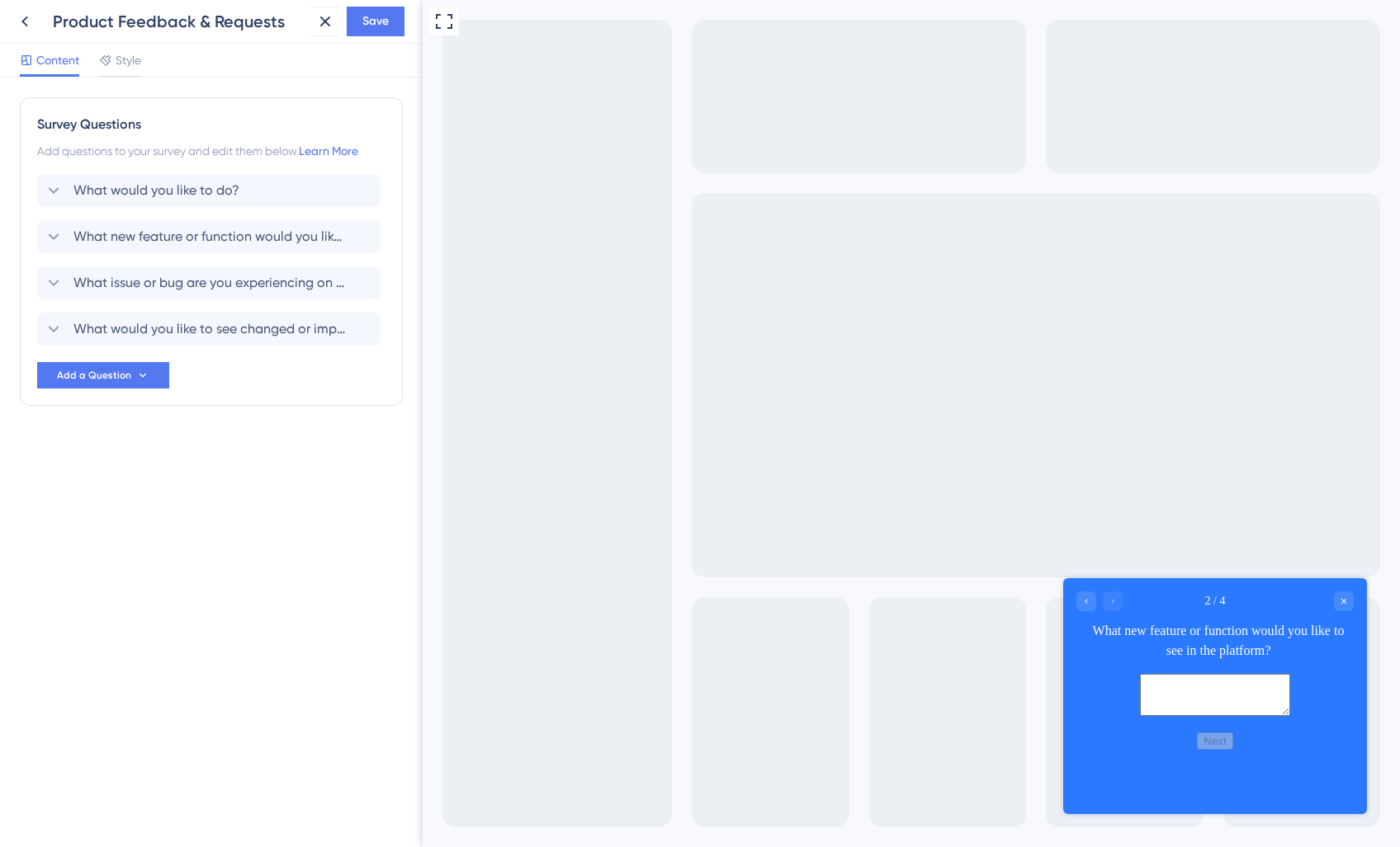
scroll to position [0, 0]
click at [142, 203] on div "What would you like to do? [GEOGRAPHIC_DATA]" at bounding box center [209, 190] width 343 height 33
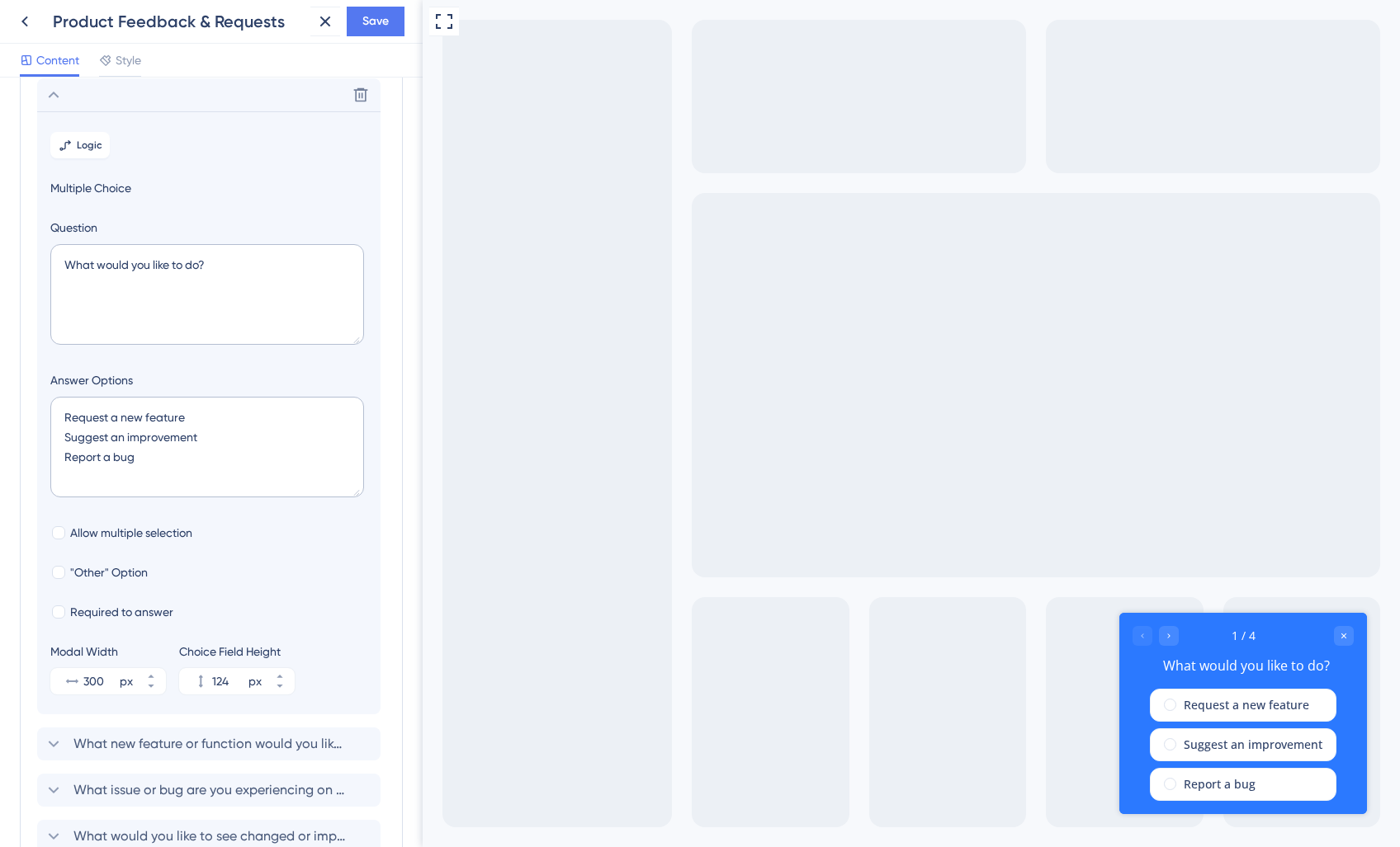
scroll to position [97, 0]
click at [121, 439] on textarea "Request a new feature Suggest an improvement Report a bug" at bounding box center [207, 447] width 314 height 101
click at [253, 425] on textarea "Request a new feature Suggest an improvement Report a bug" at bounding box center [207, 447] width 314 height 101
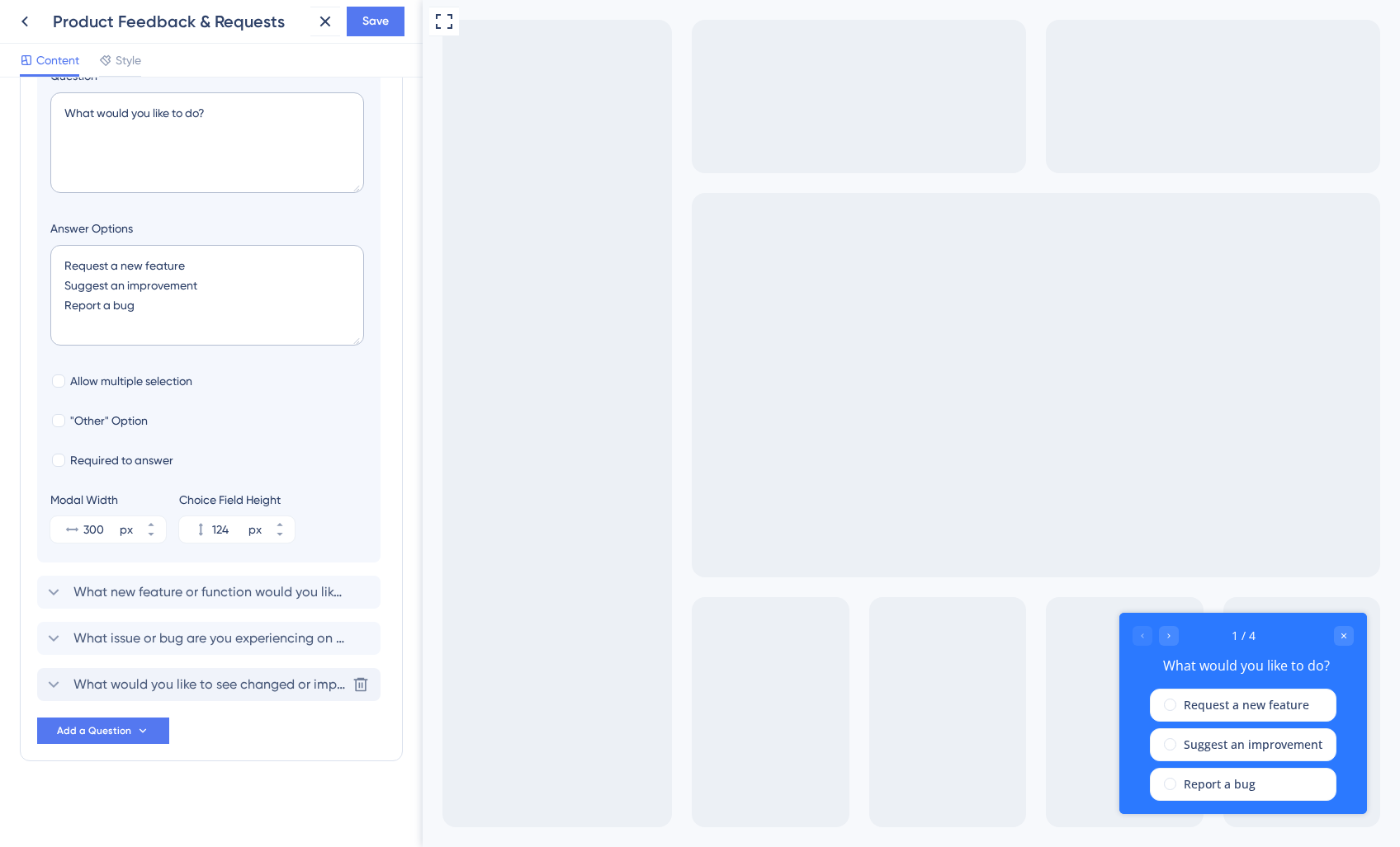
click at [150, 681] on span "What would you like to see changed or improved with this feature?" at bounding box center [209, 685] width 272 height 20
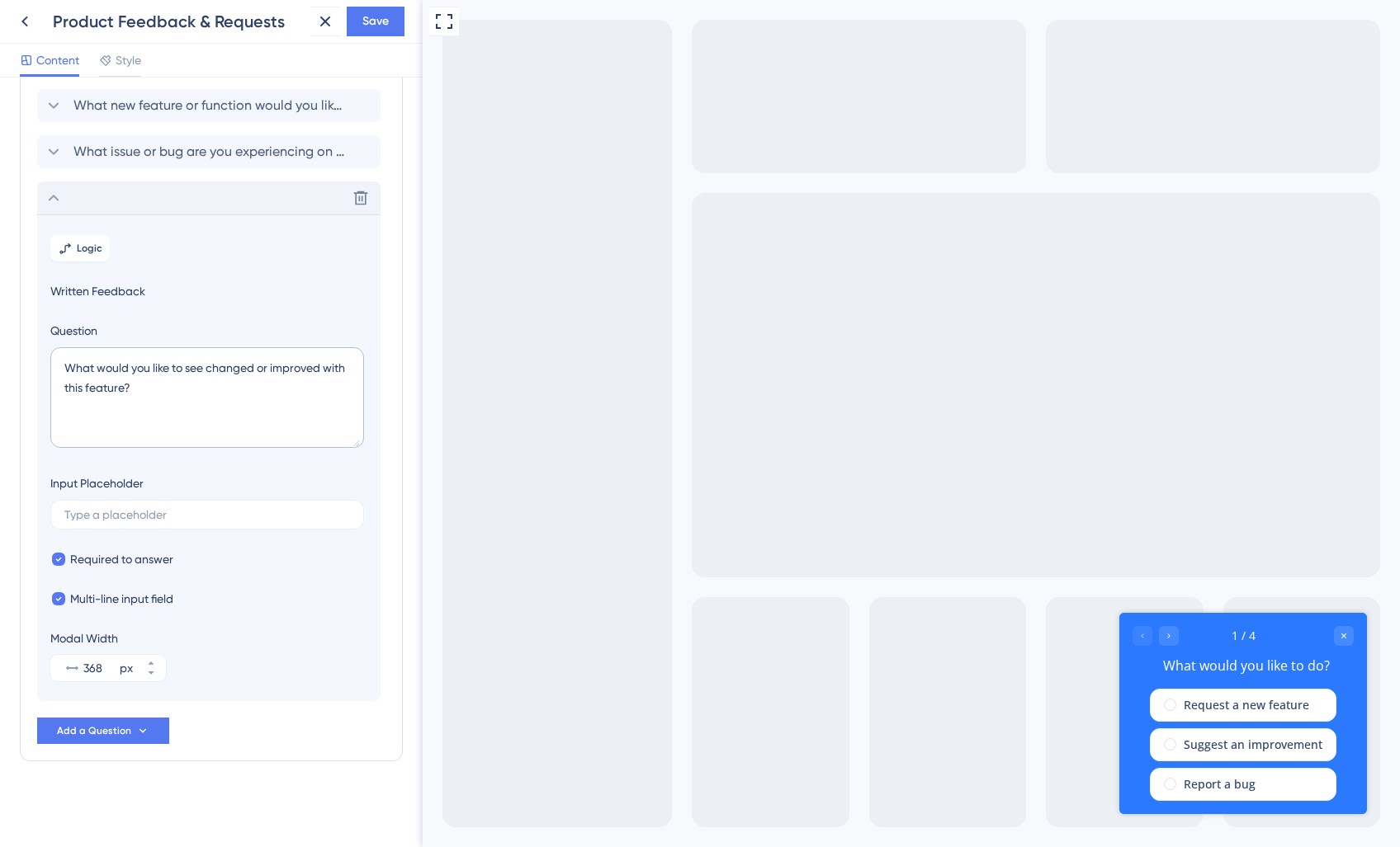
scroll to position [132, 0]
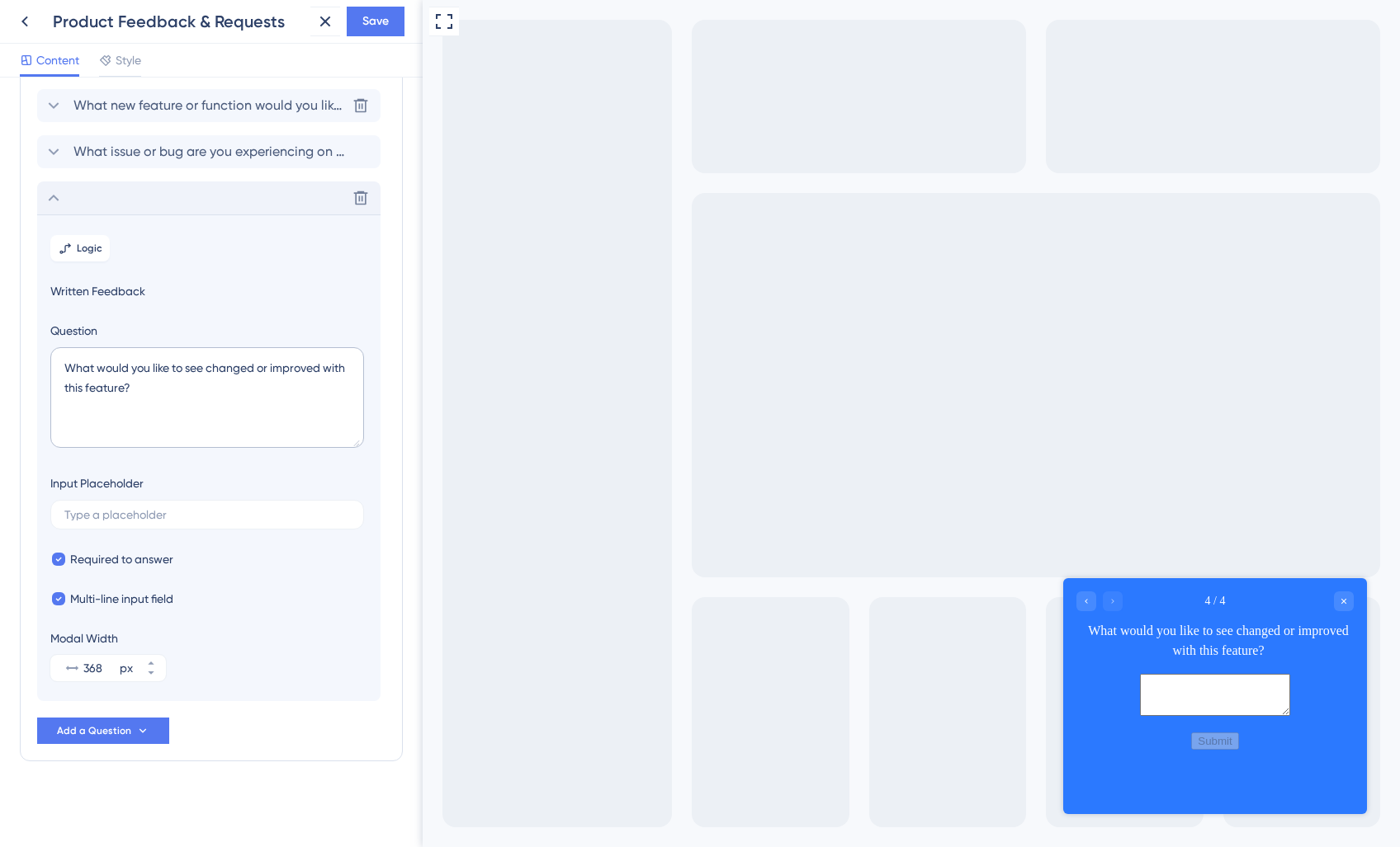
click at [156, 110] on span "What new feature or function would you like to see in the platform?" at bounding box center [209, 106] width 272 height 20
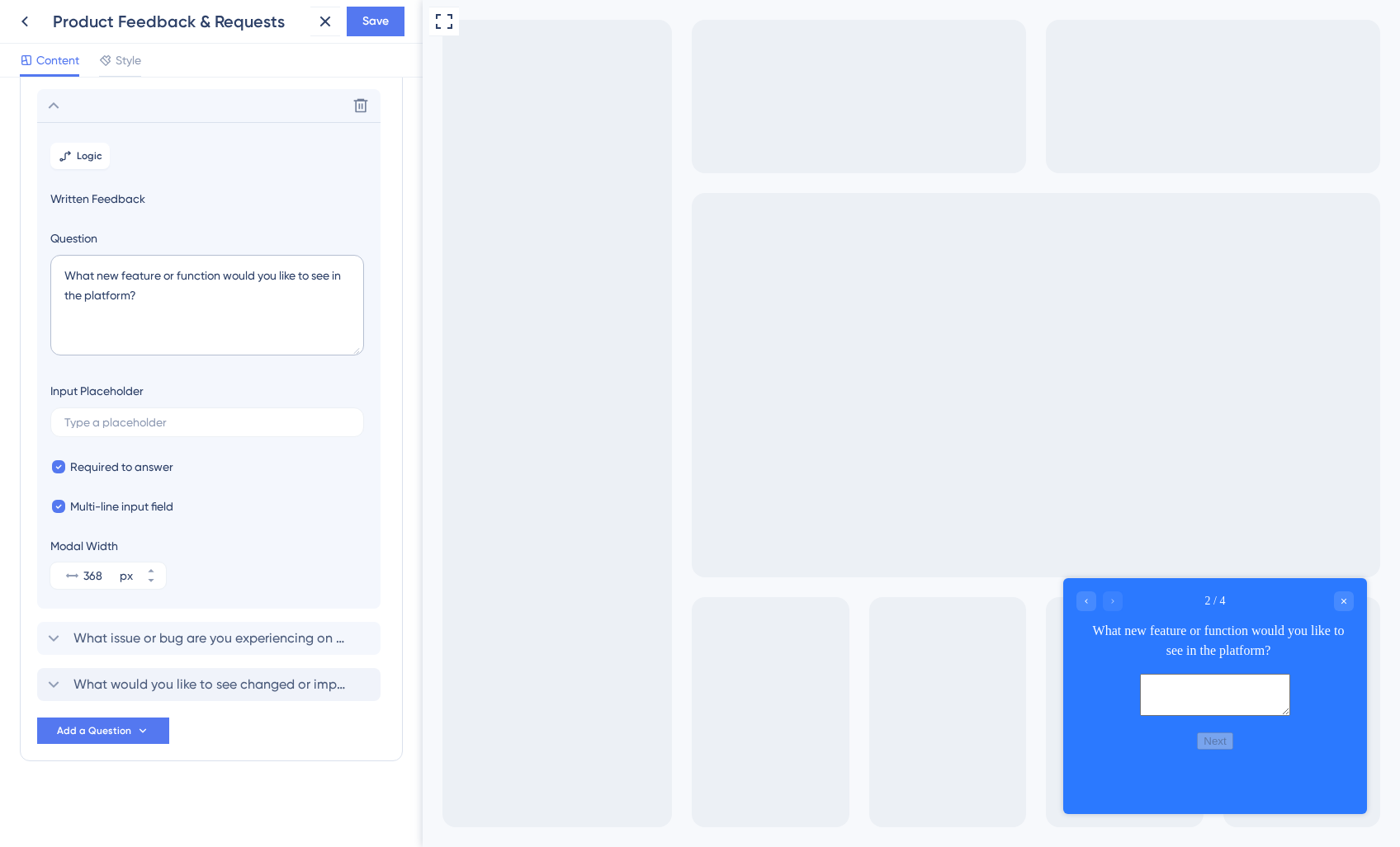
scroll to position [0, 0]
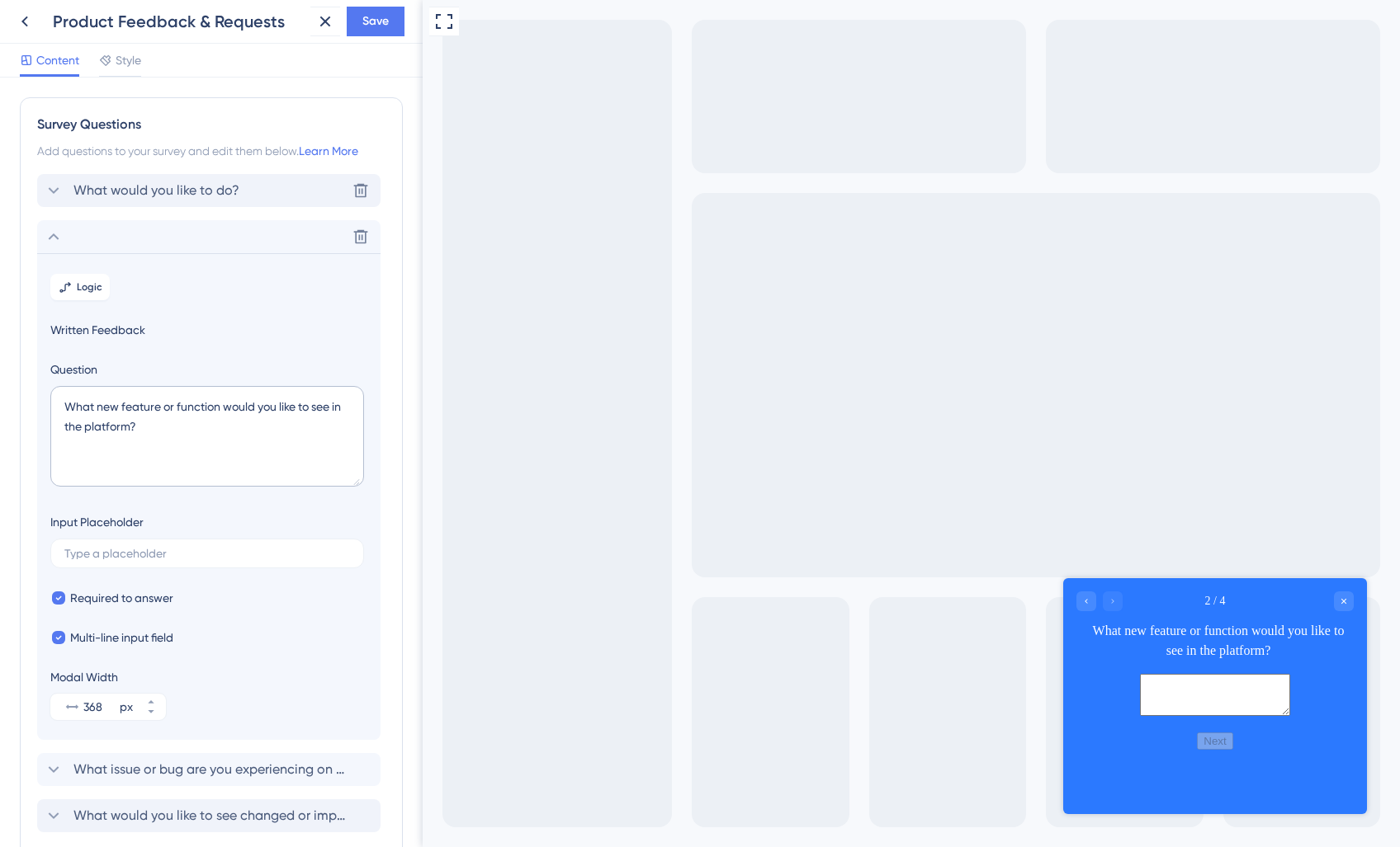
click at [158, 188] on span "What would you like to do?" at bounding box center [156, 190] width 165 height 20
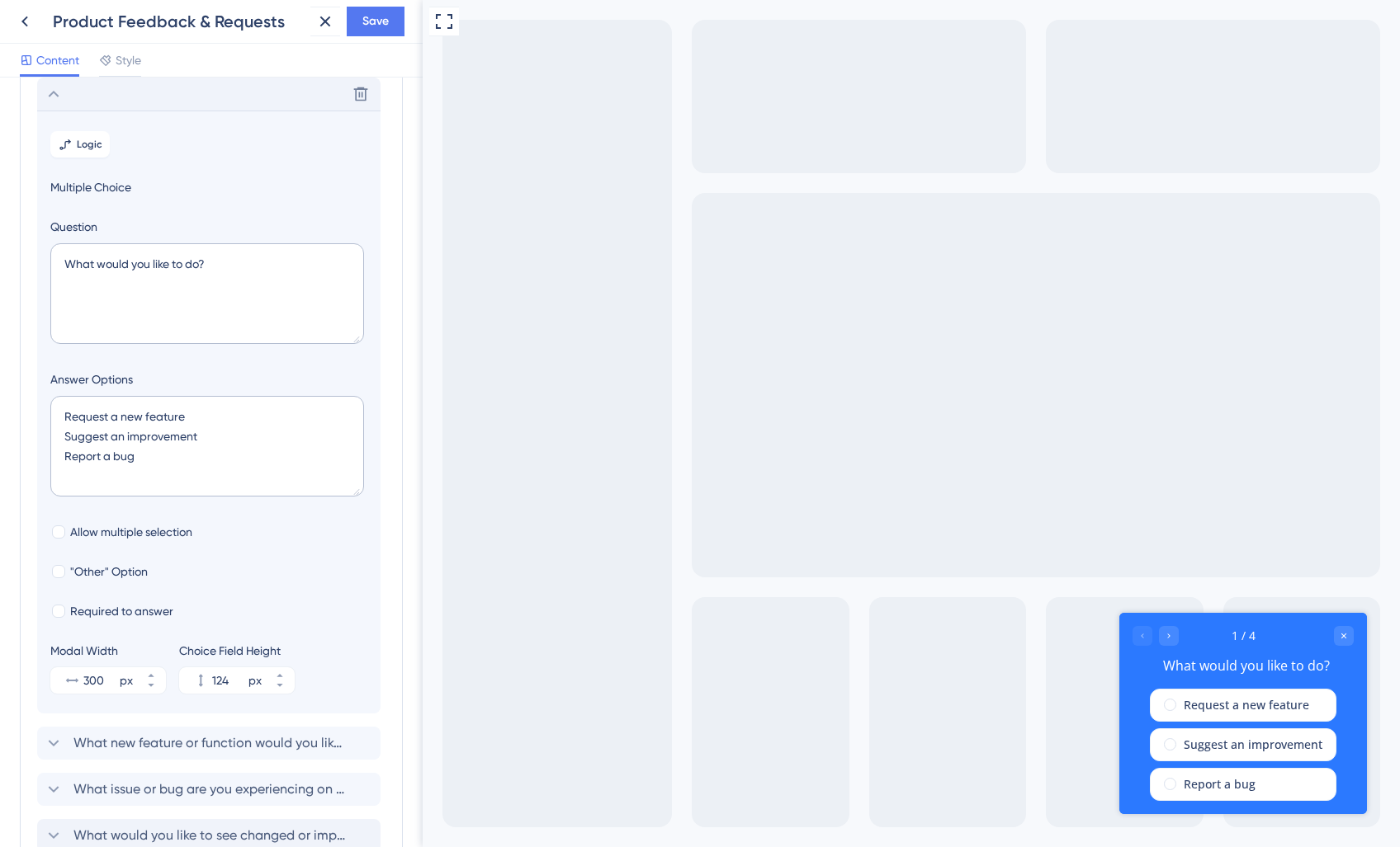
scroll to position [248, 0]
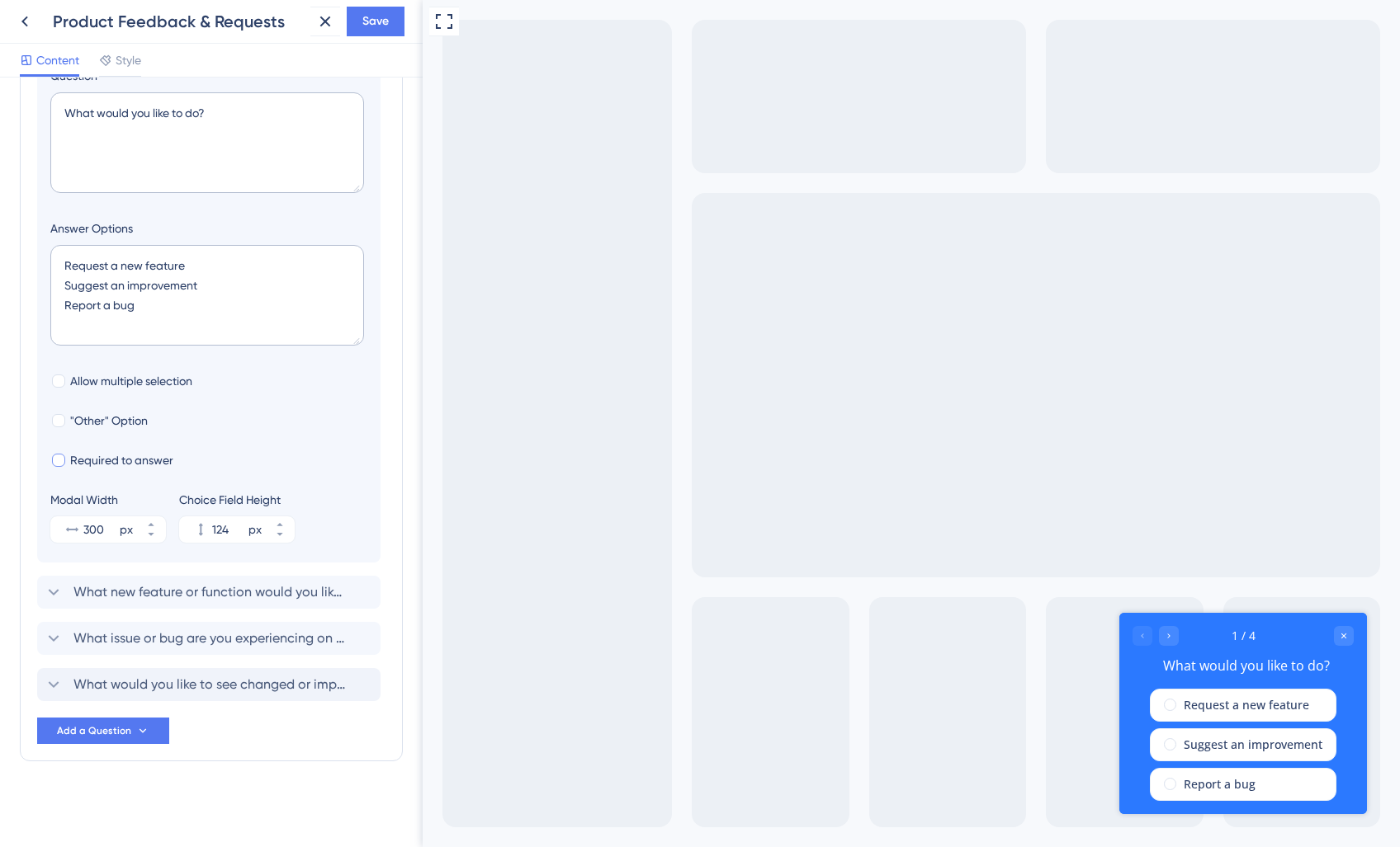
click at [56, 465] on div at bounding box center [59, 461] width 13 height 13
checkbox input "true"
click at [123, 590] on span "What new feature or function would you like to see in the platform?" at bounding box center [209, 592] width 272 height 20
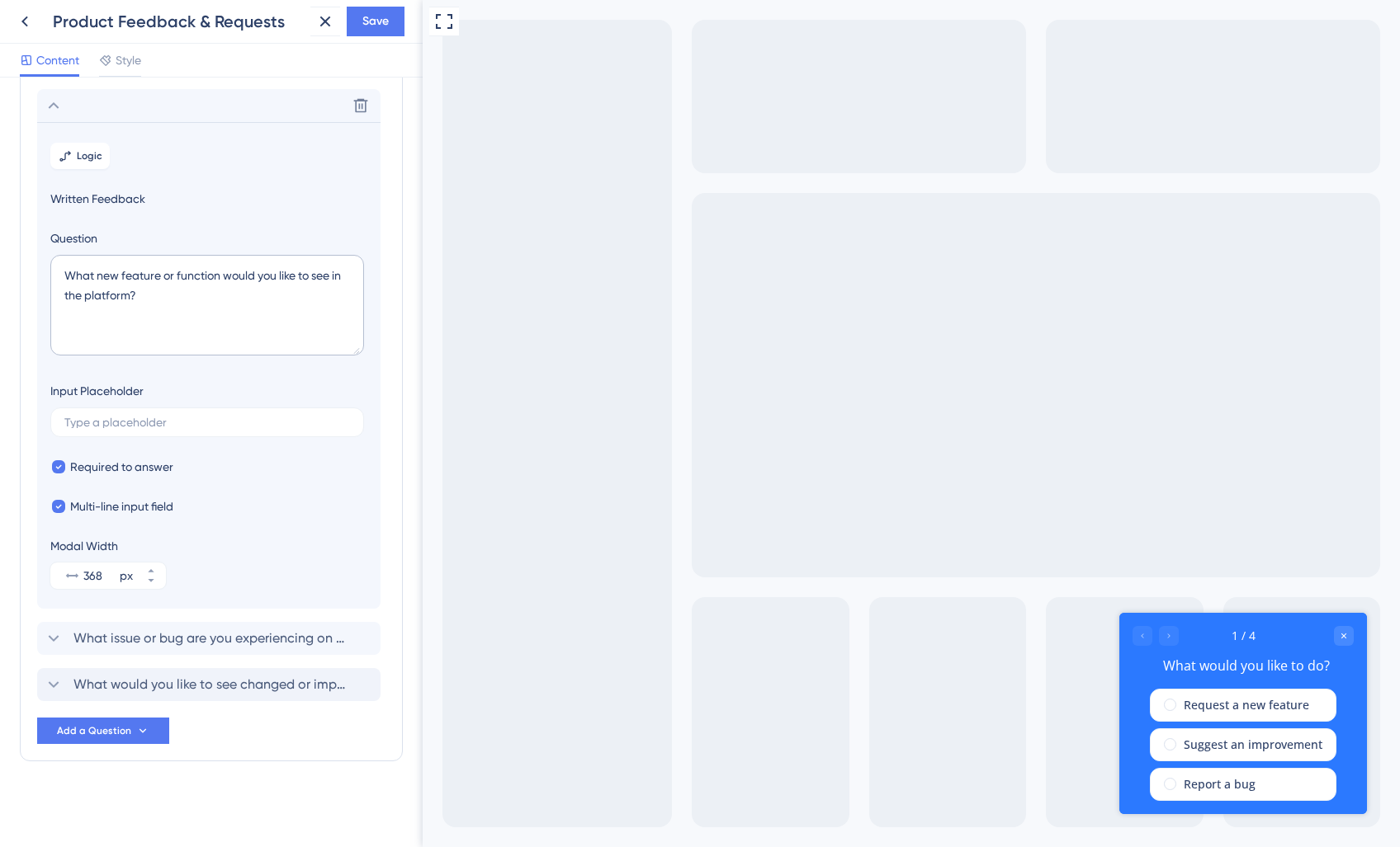
scroll to position [132, 0]
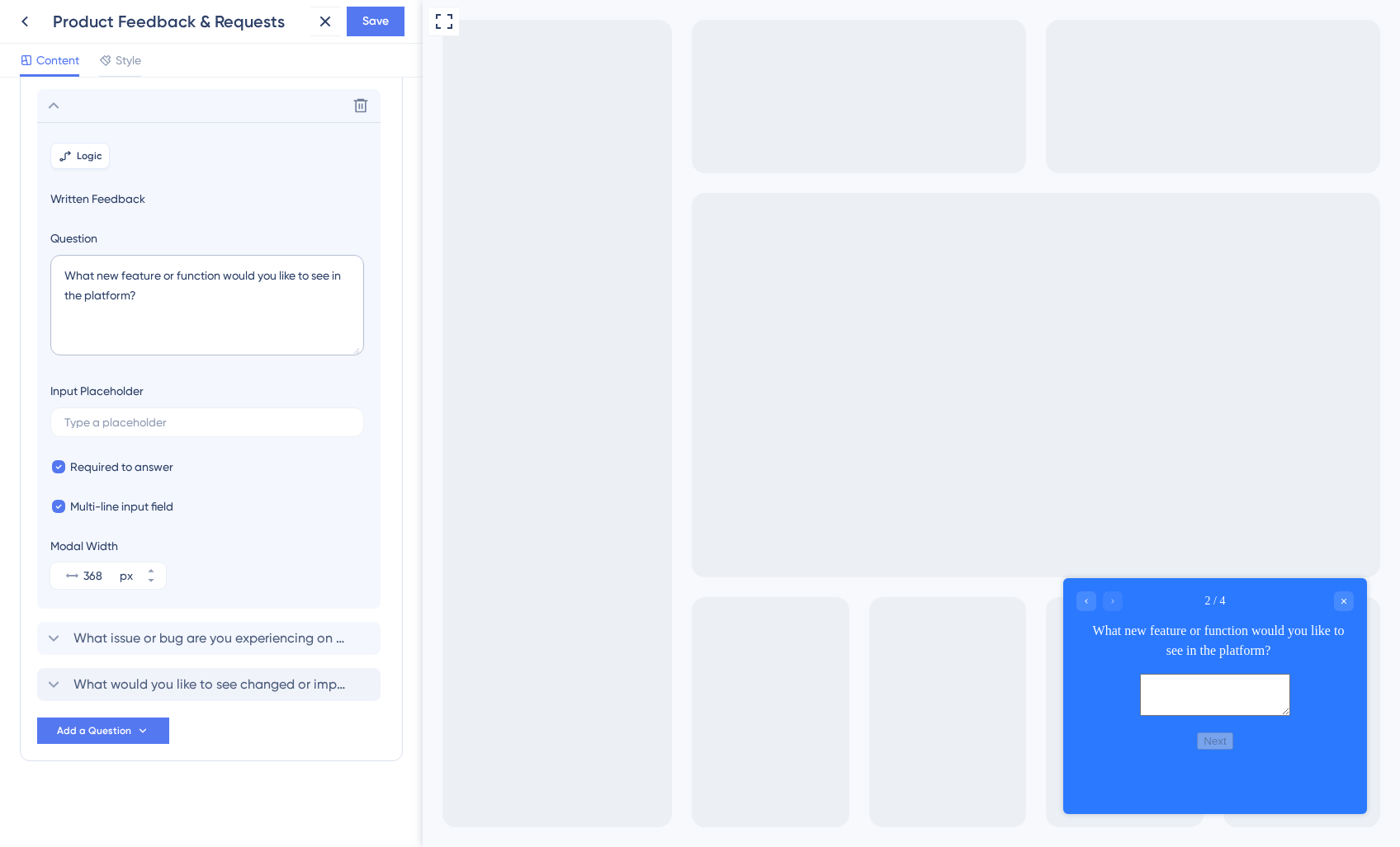
click at [84, 150] on span "Logic" at bounding box center [89, 156] width 26 height 13
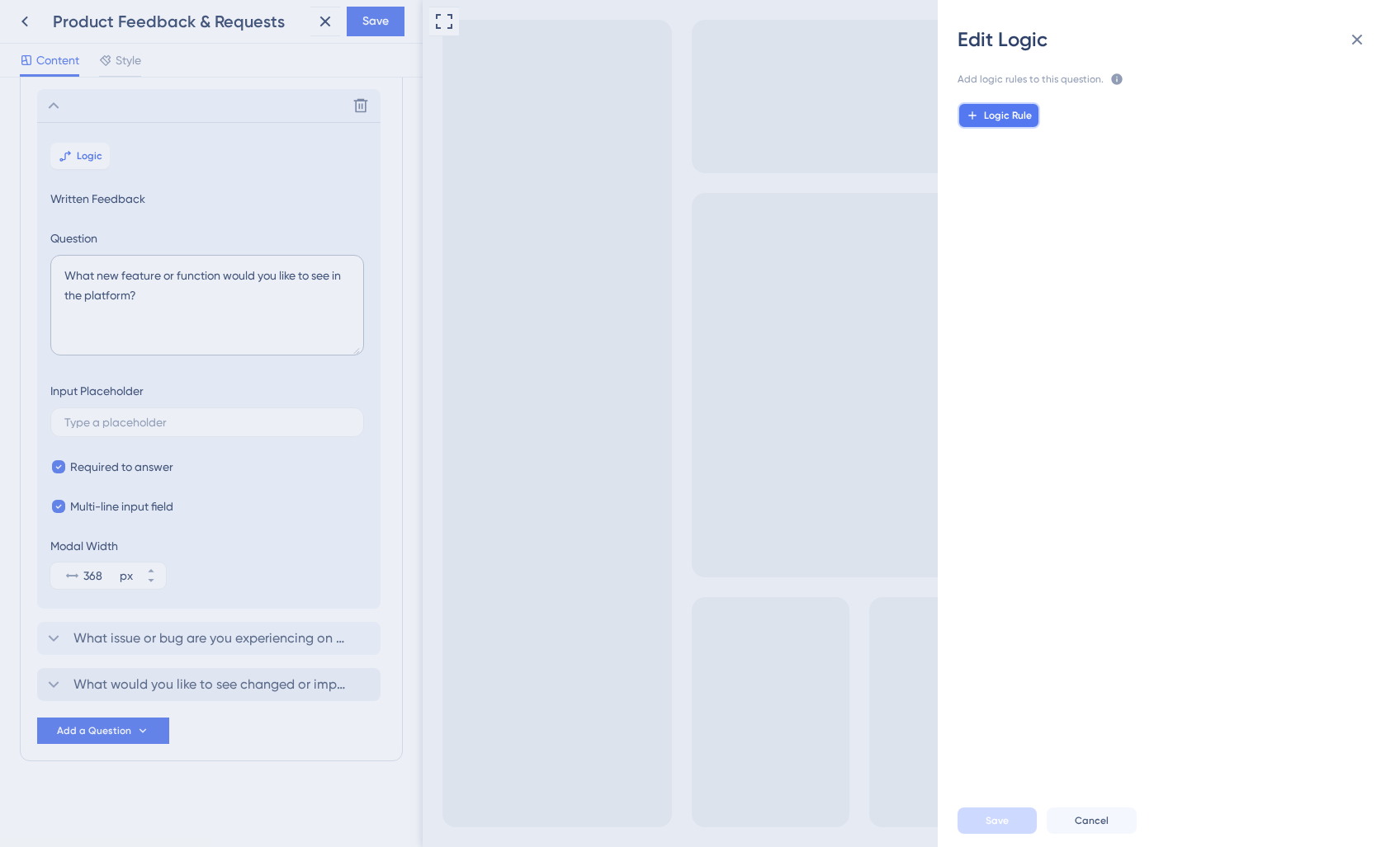
click at [978, 114] on icon at bounding box center [972, 116] width 13 height 13
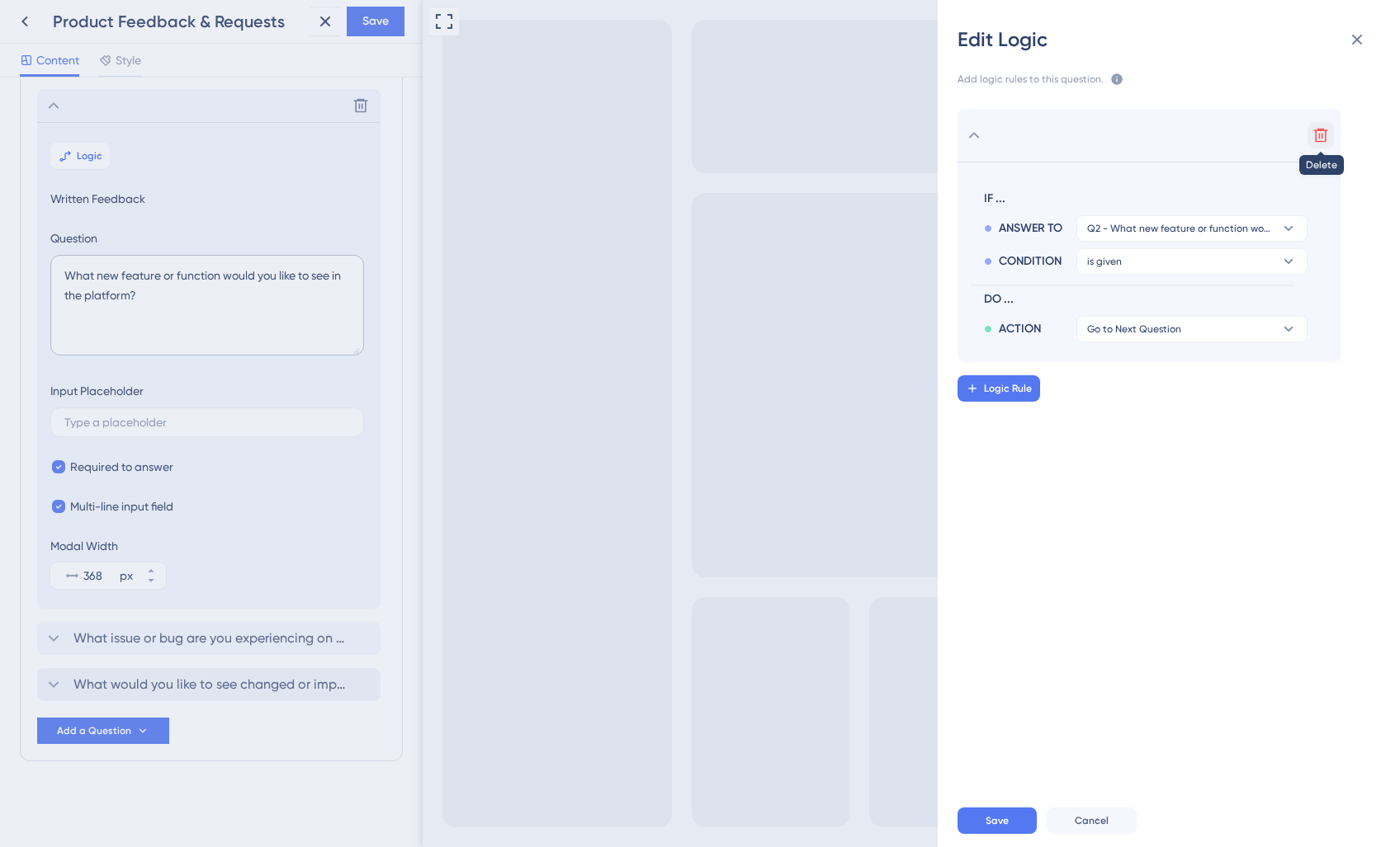
drag, startPoint x: 1321, startPoint y: 136, endPoint x: 1383, endPoint y: 46, distance: 109.3
click at [1326, 132] on icon at bounding box center [1321, 136] width 17 height 17
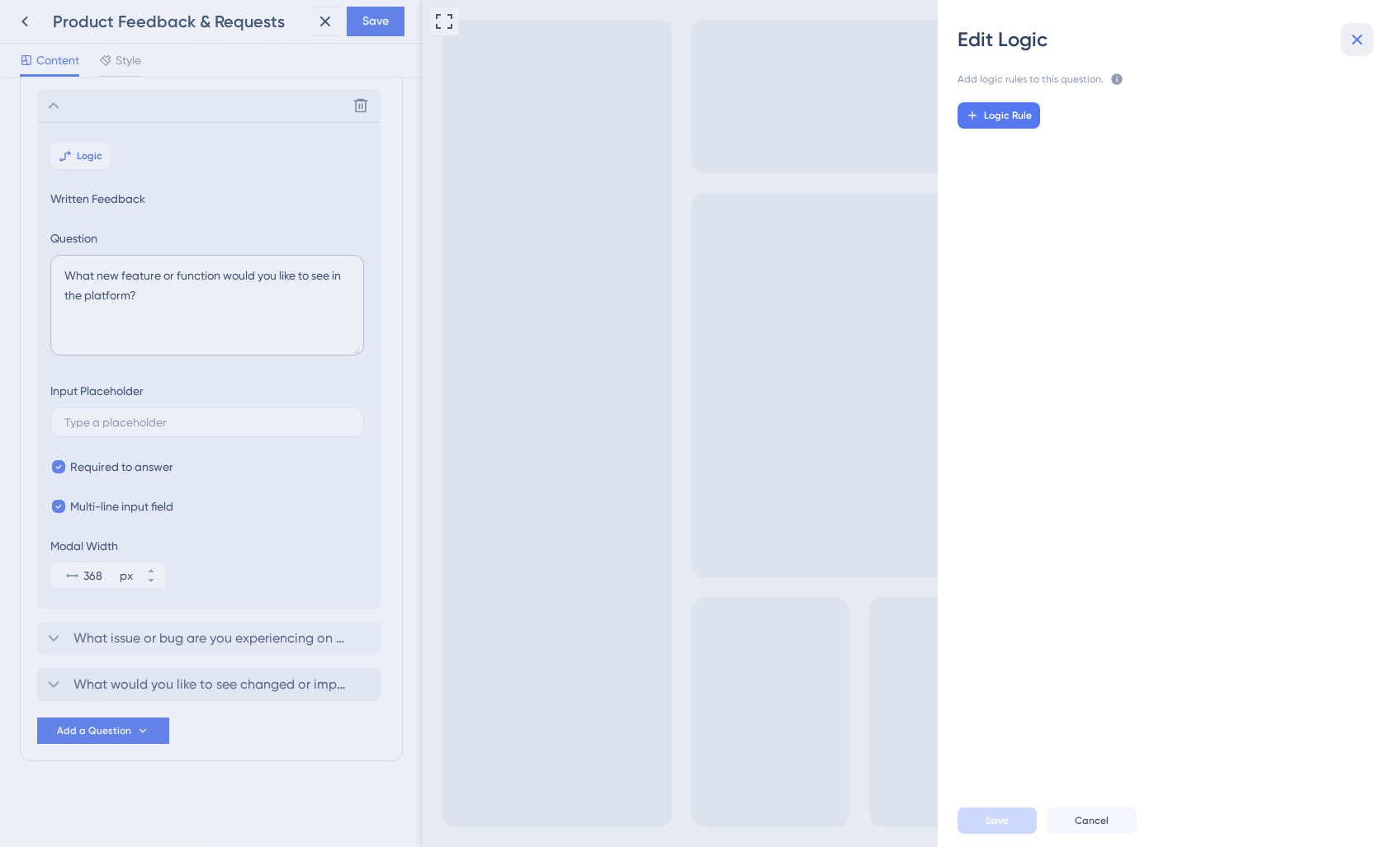
click at [1362, 40] on icon at bounding box center [1357, 40] width 20 height 20
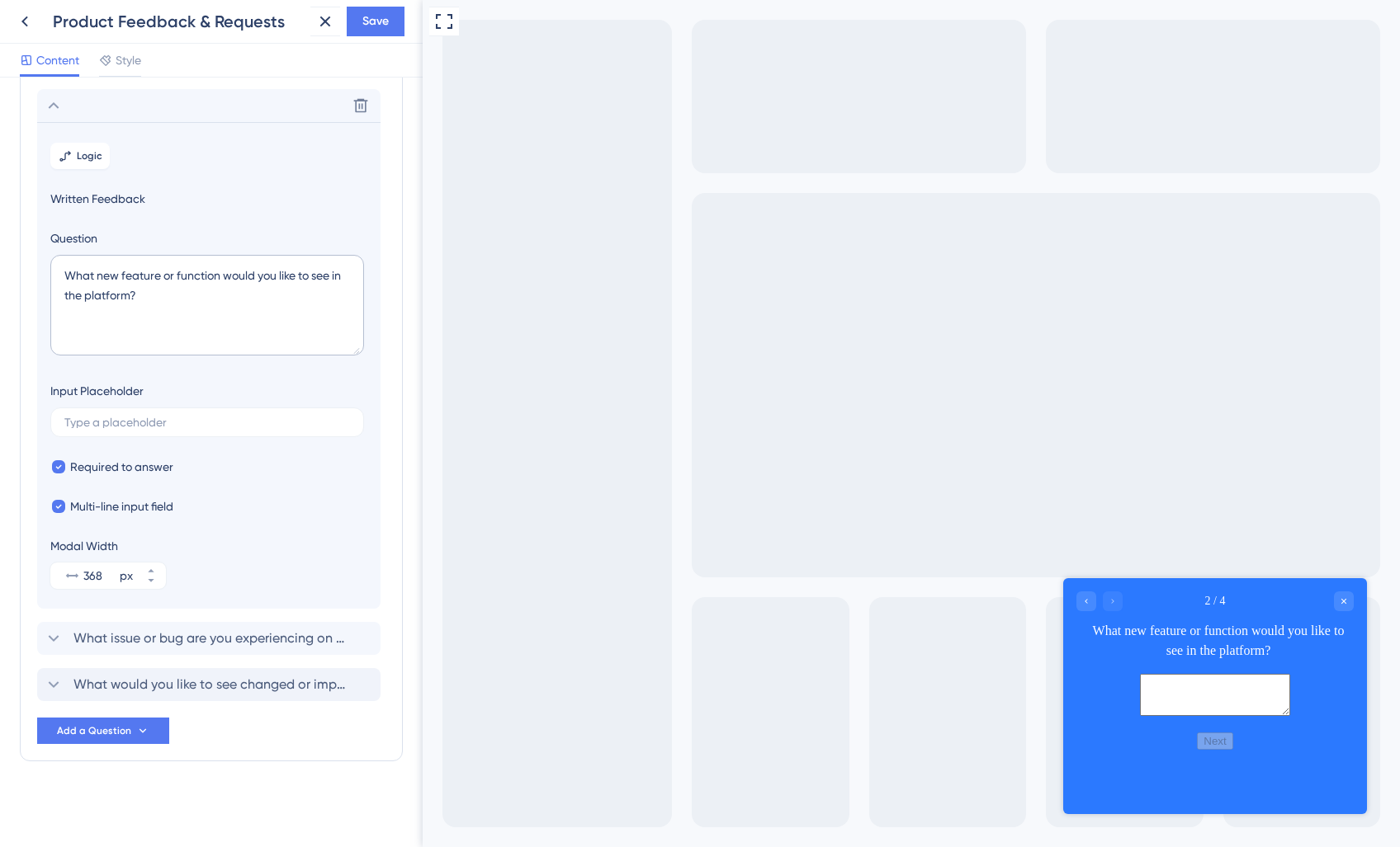
drag, startPoint x: 46, startPoint y: 104, endPoint x: 76, endPoint y: 144, distance: 50.0
click at [46, 105] on icon at bounding box center [54, 106] width 20 height 20
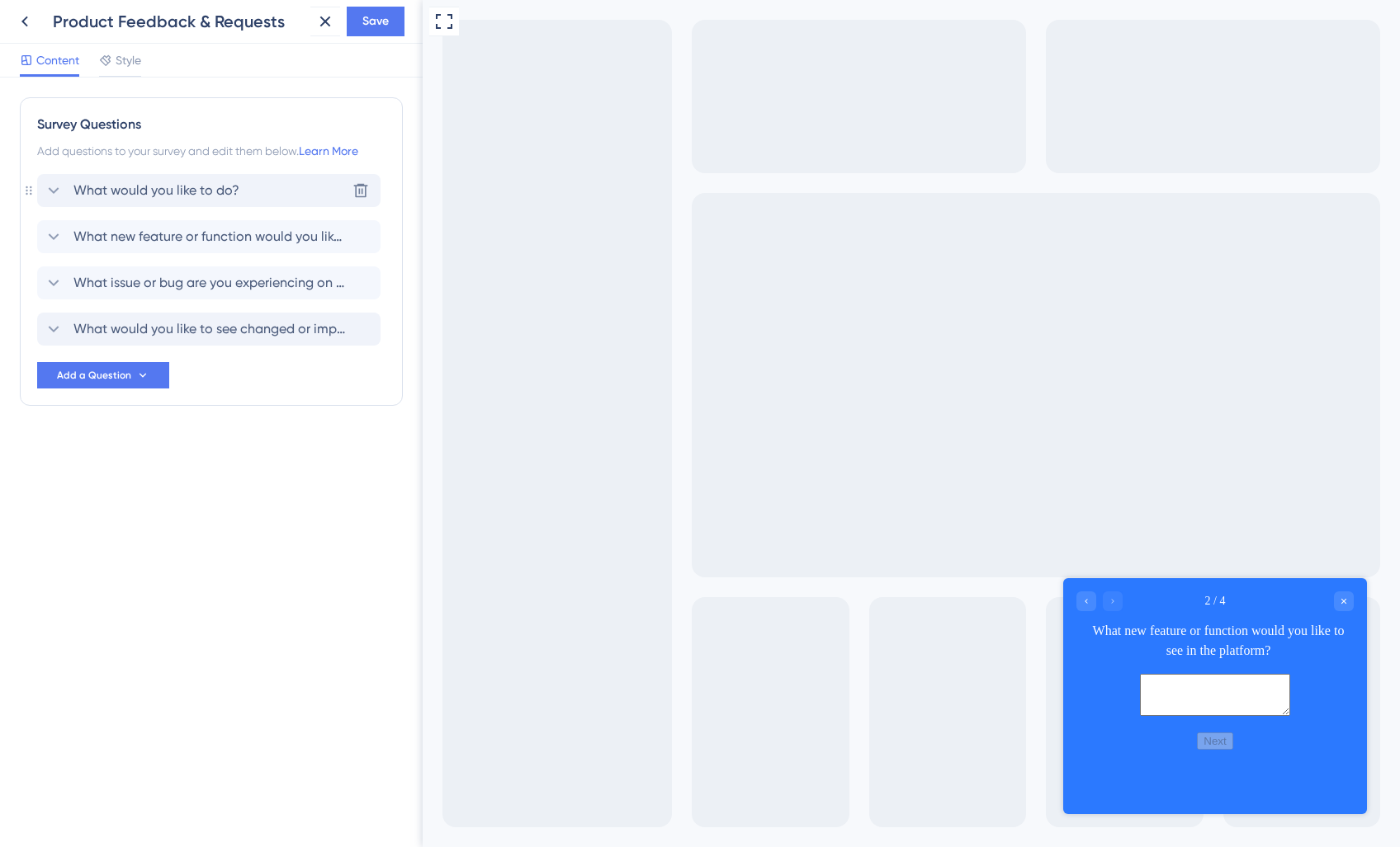
click at [162, 194] on span "What would you like to do?" at bounding box center [156, 190] width 165 height 20
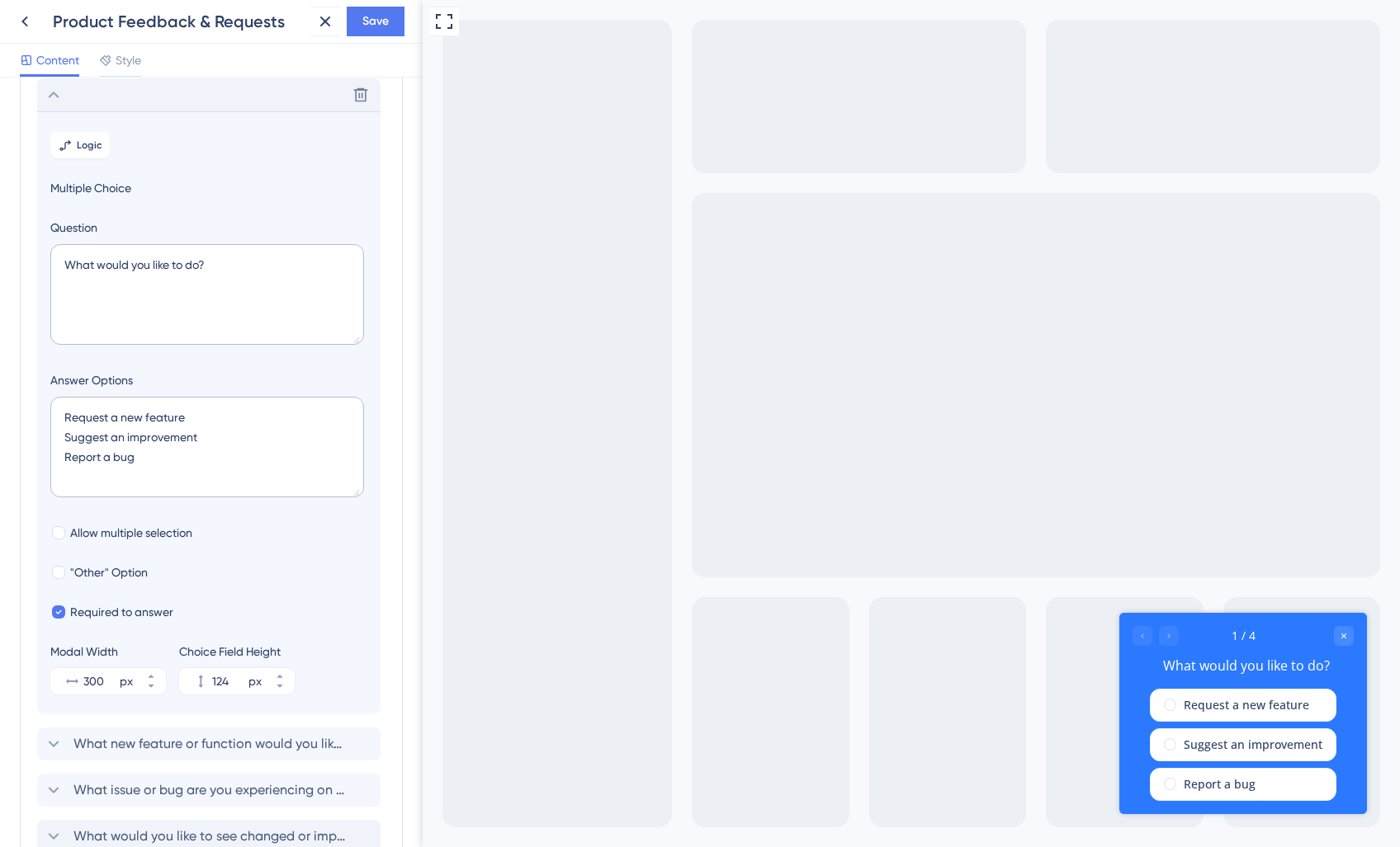
scroll to position [97, 0]
drag, startPoint x: 79, startPoint y: 143, endPoint x: 108, endPoint y: 179, distance: 46.2
click at [79, 143] on span "Logic" at bounding box center [89, 145] width 26 height 13
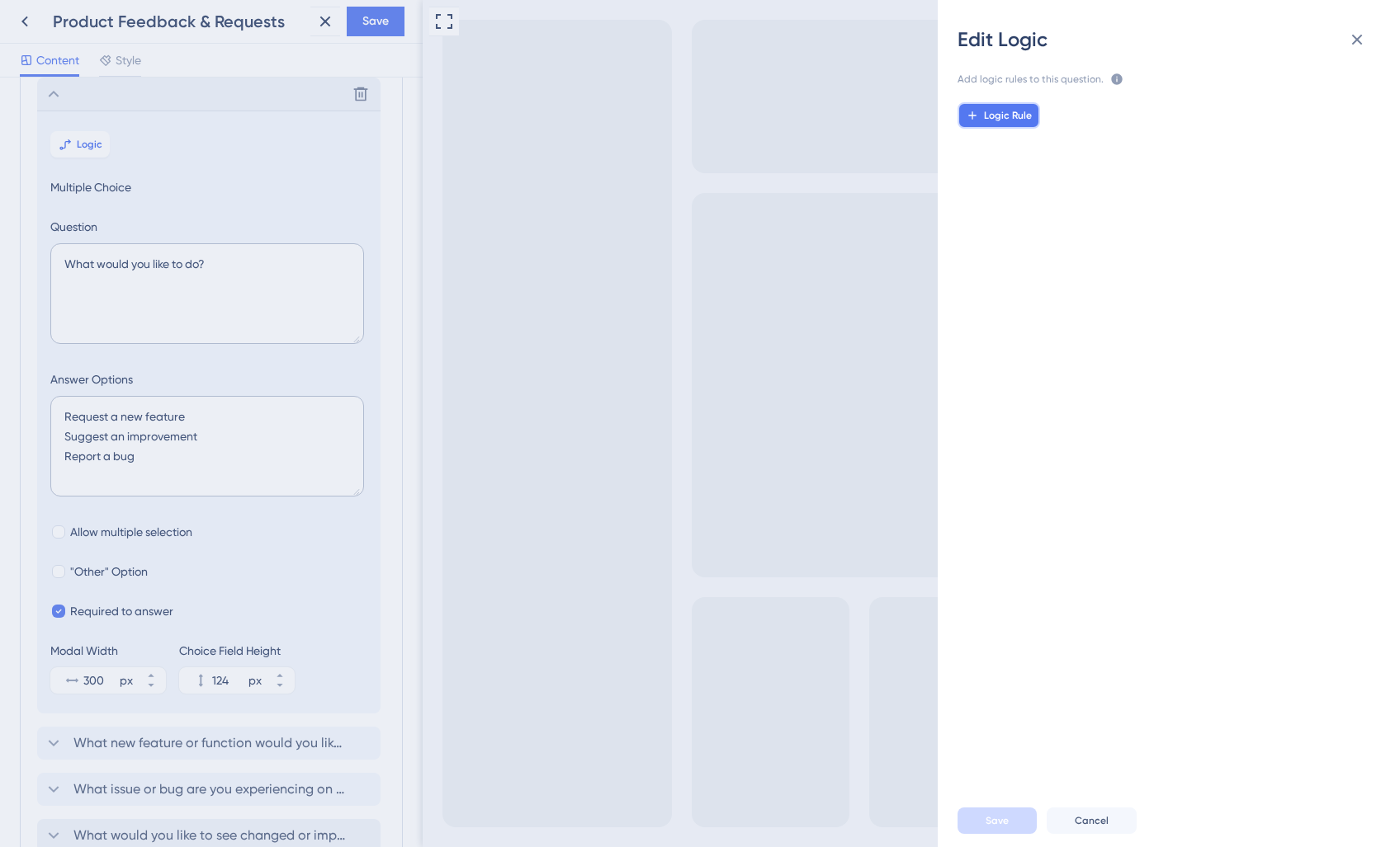
click at [998, 109] on span "Logic Rule" at bounding box center [1008, 116] width 48 height 13
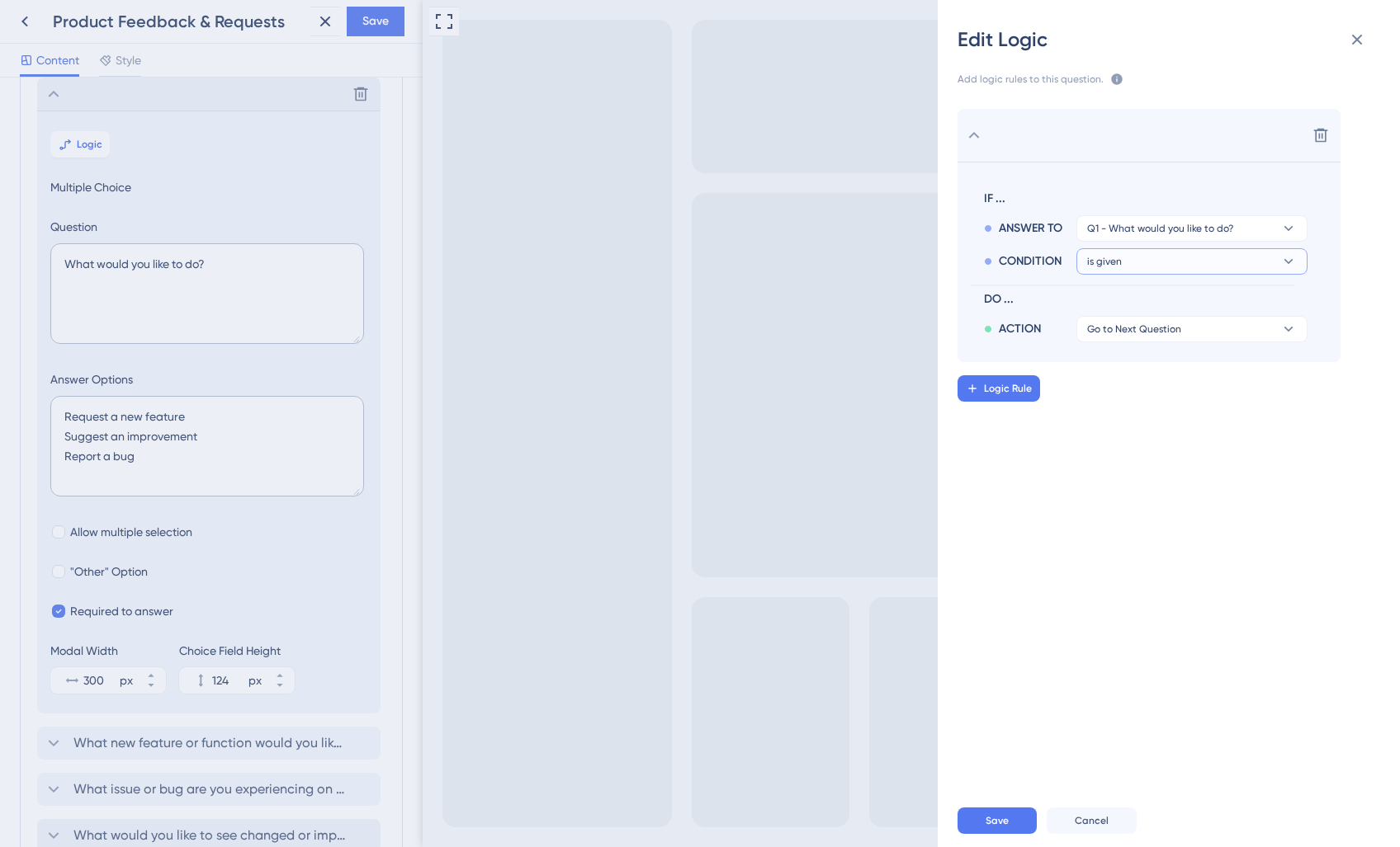
click at [1251, 242] on button "is given" at bounding box center [1191, 228] width 231 height 26
click at [1024, 271] on div "CONDITION is given is given is given is not given is not given has has has not …" at bounding box center [1145, 258] width 324 height 33
click at [1144, 242] on button "is given" at bounding box center [1191, 228] width 231 height 26
click at [1135, 380] on div "has has" at bounding box center [1191, 375] width 196 height 33
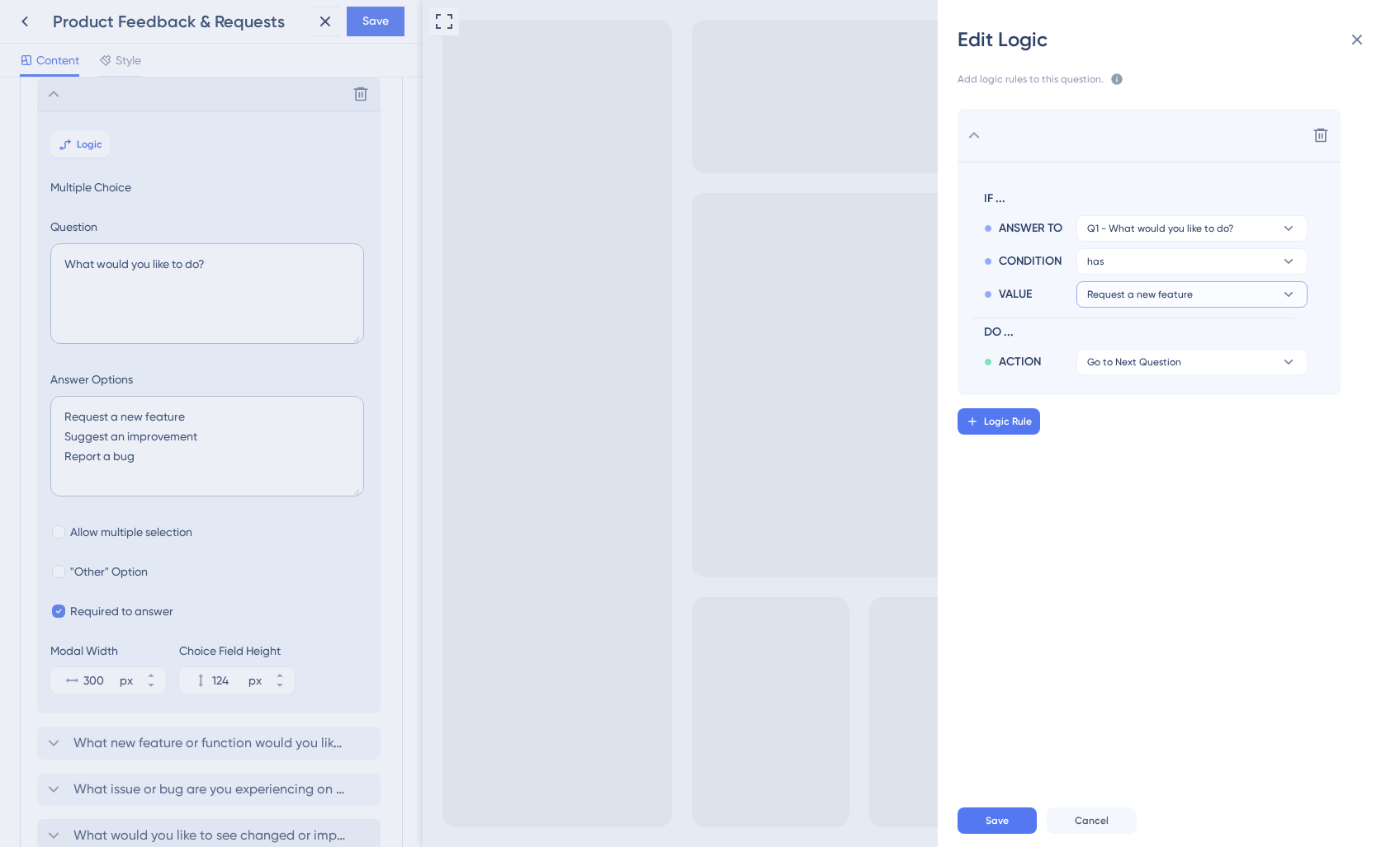
click at [1163, 235] on span "Request a new feature" at bounding box center [1160, 228] width 146 height 13
click at [1169, 300] on span "Request a new feature" at bounding box center [1140, 294] width 106 height 13
click at [1163, 366] on span "Go to Next Question" at bounding box center [1134, 362] width 94 height 13
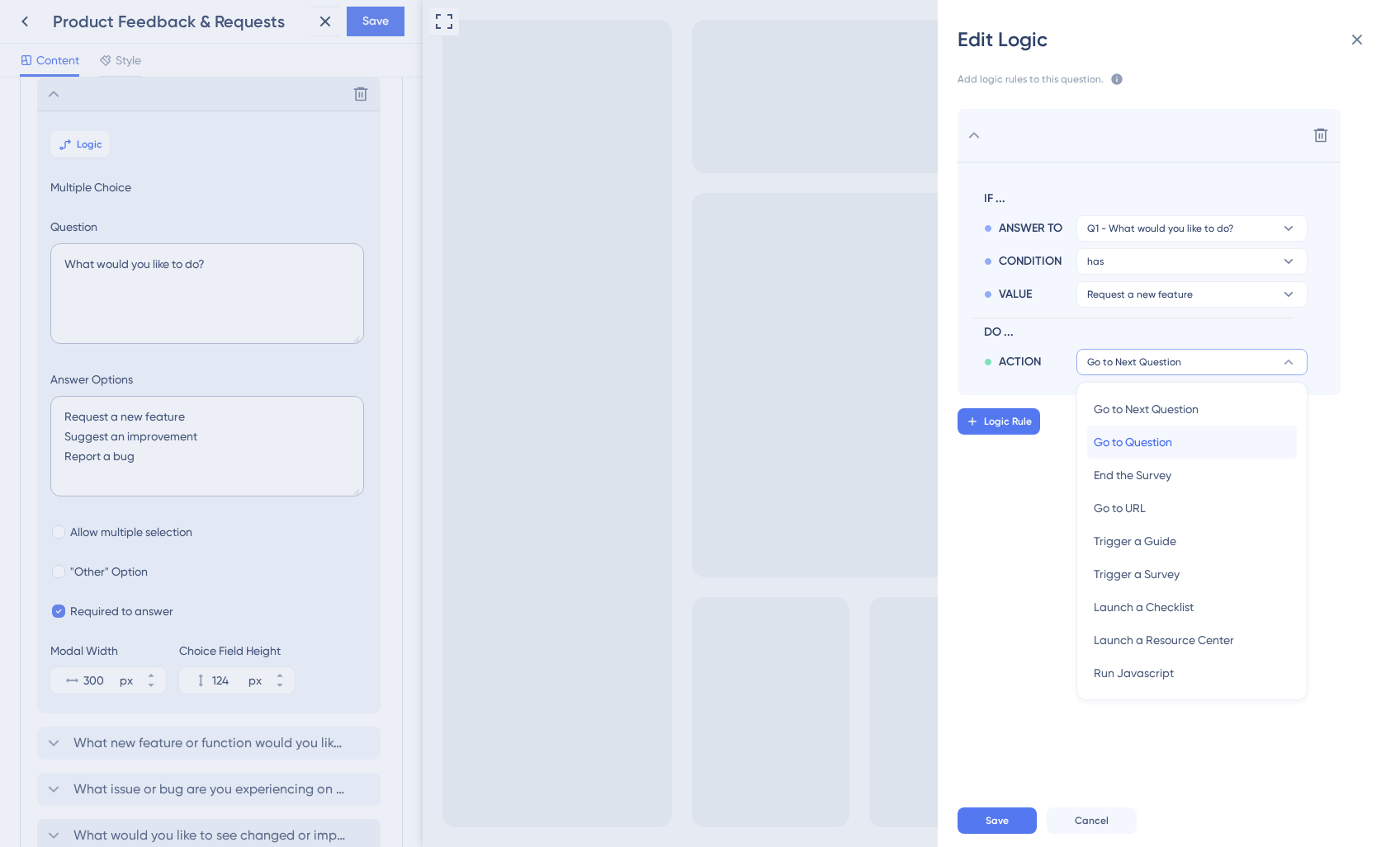
click at [1178, 450] on div "Go to Question Go to Question" at bounding box center [1191, 443] width 196 height 33
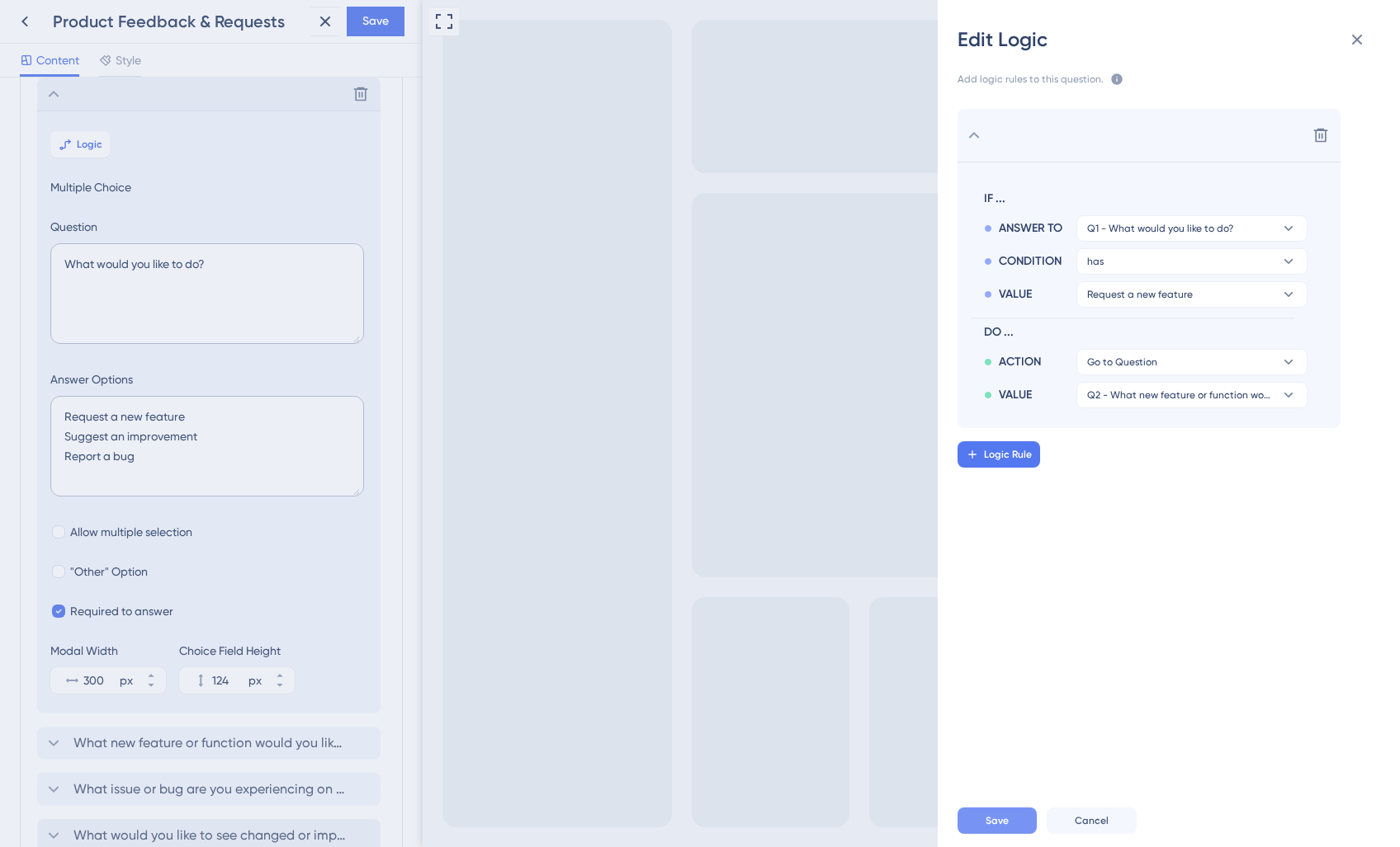
click at [1004, 811] on button "Save" at bounding box center [997, 821] width 79 height 26
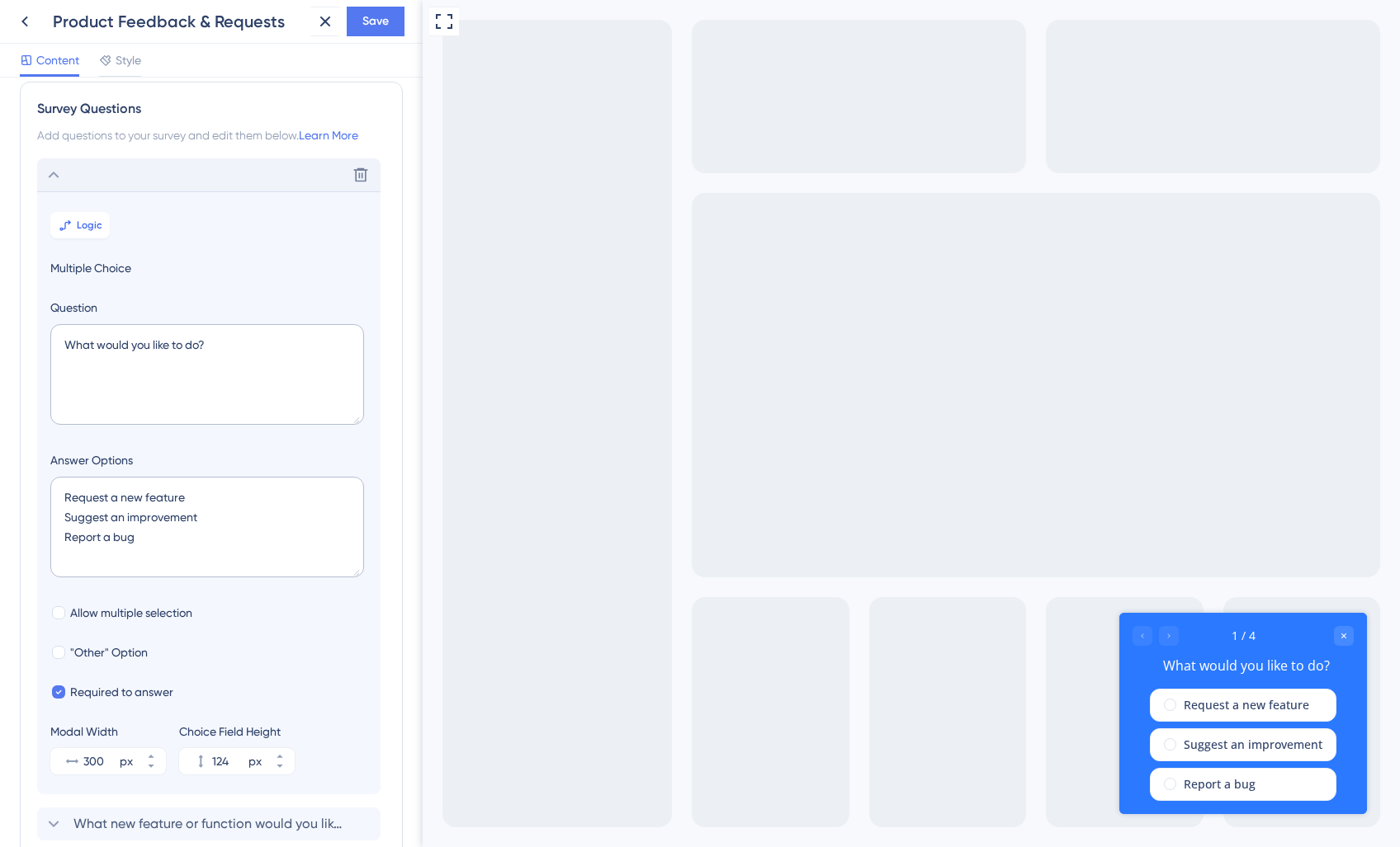
scroll to position [0, 0]
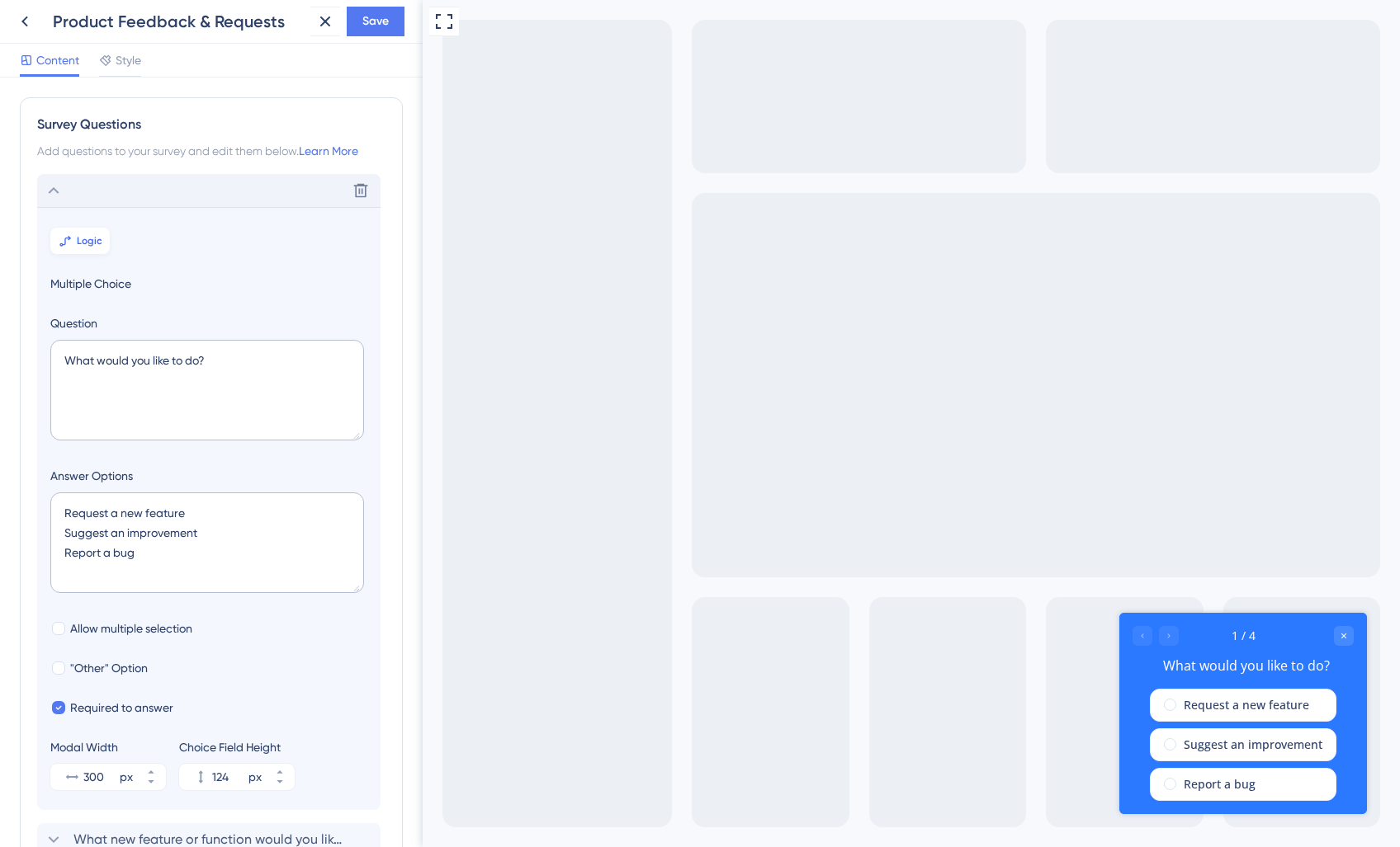
click at [89, 238] on span "Logic" at bounding box center [89, 241] width 26 height 13
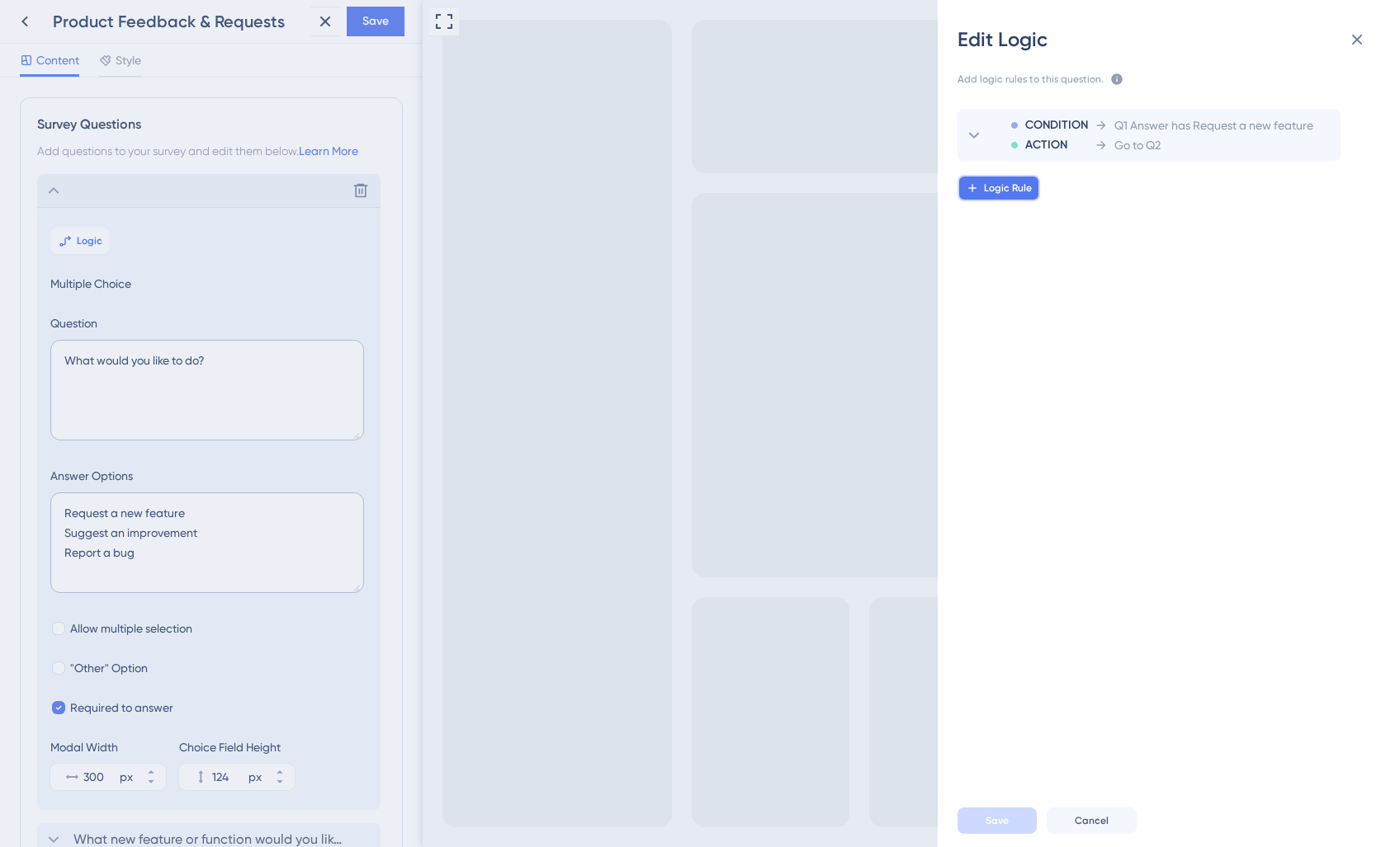
click at [1010, 195] on button "Logic Rule" at bounding box center [999, 188] width 83 height 26
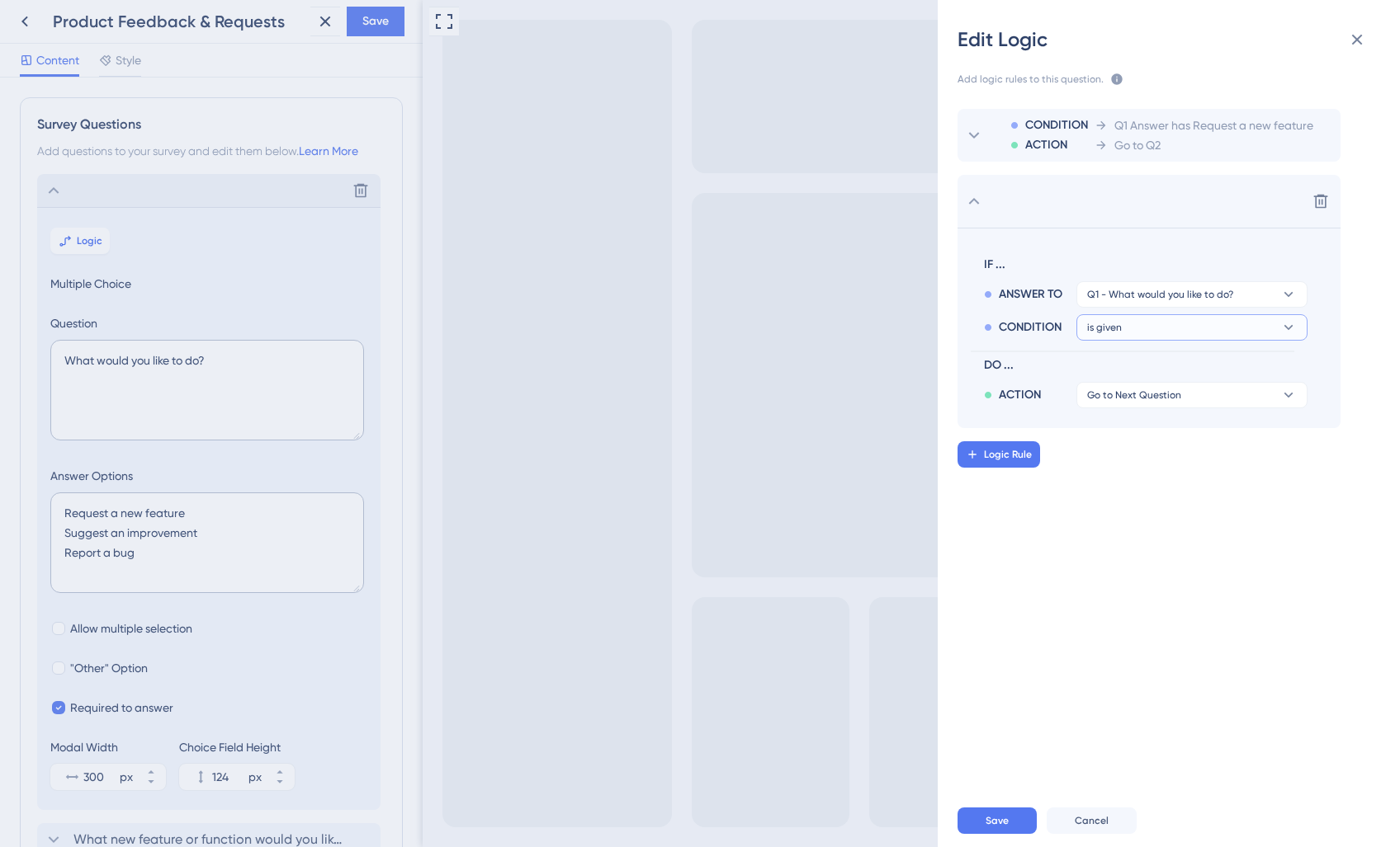
click at [1188, 308] on button "is given" at bounding box center [1191, 294] width 231 height 26
click at [1140, 436] on div "has has" at bounding box center [1191, 441] width 196 height 33
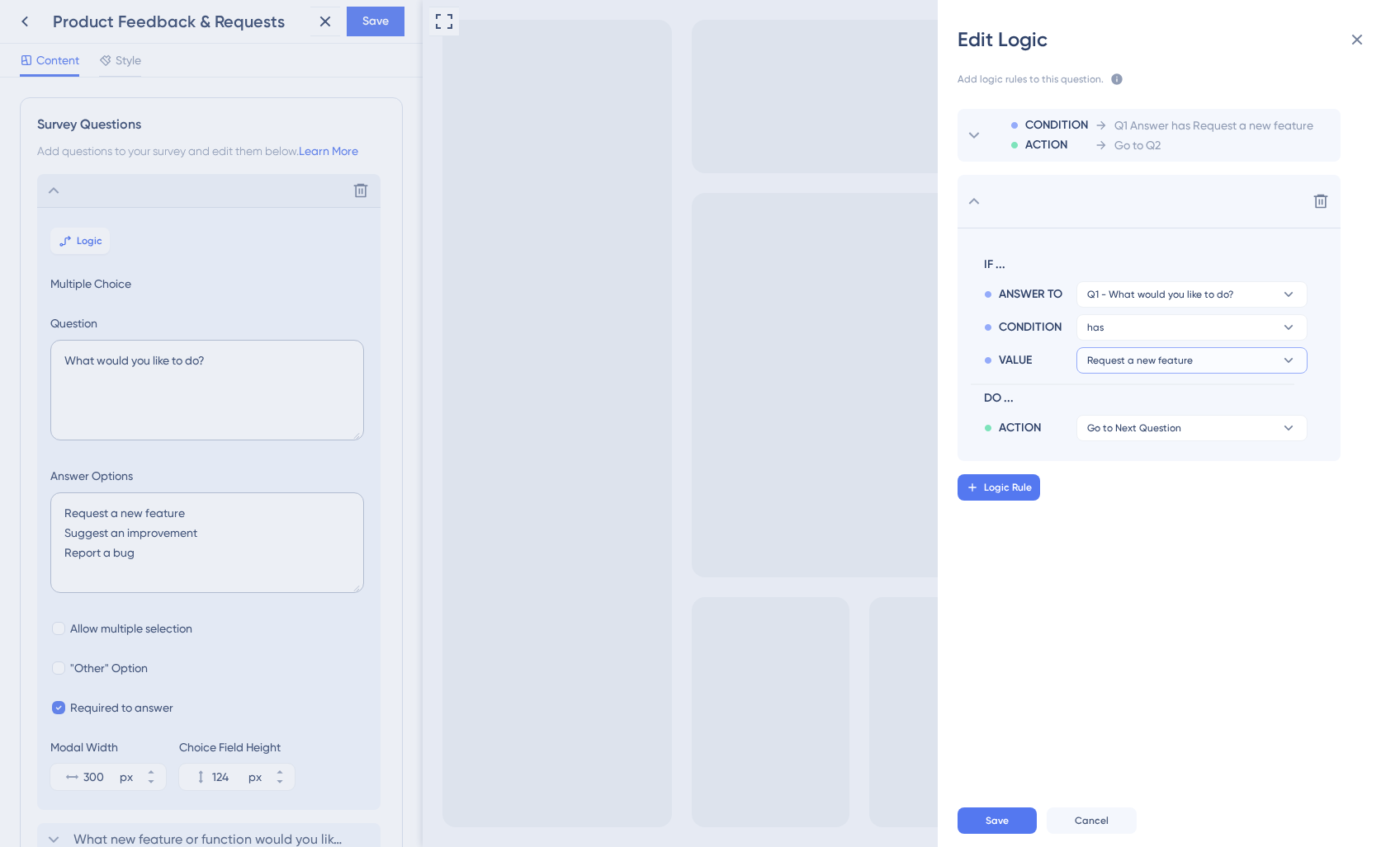
click at [1149, 308] on button "Request a new feature" at bounding box center [1191, 294] width 231 height 26
click at [1149, 449] on span "Suggest an improvement" at bounding box center [1160, 441] width 133 height 20
click at [1160, 423] on span "Go to Next Question" at bounding box center [1134, 428] width 94 height 13
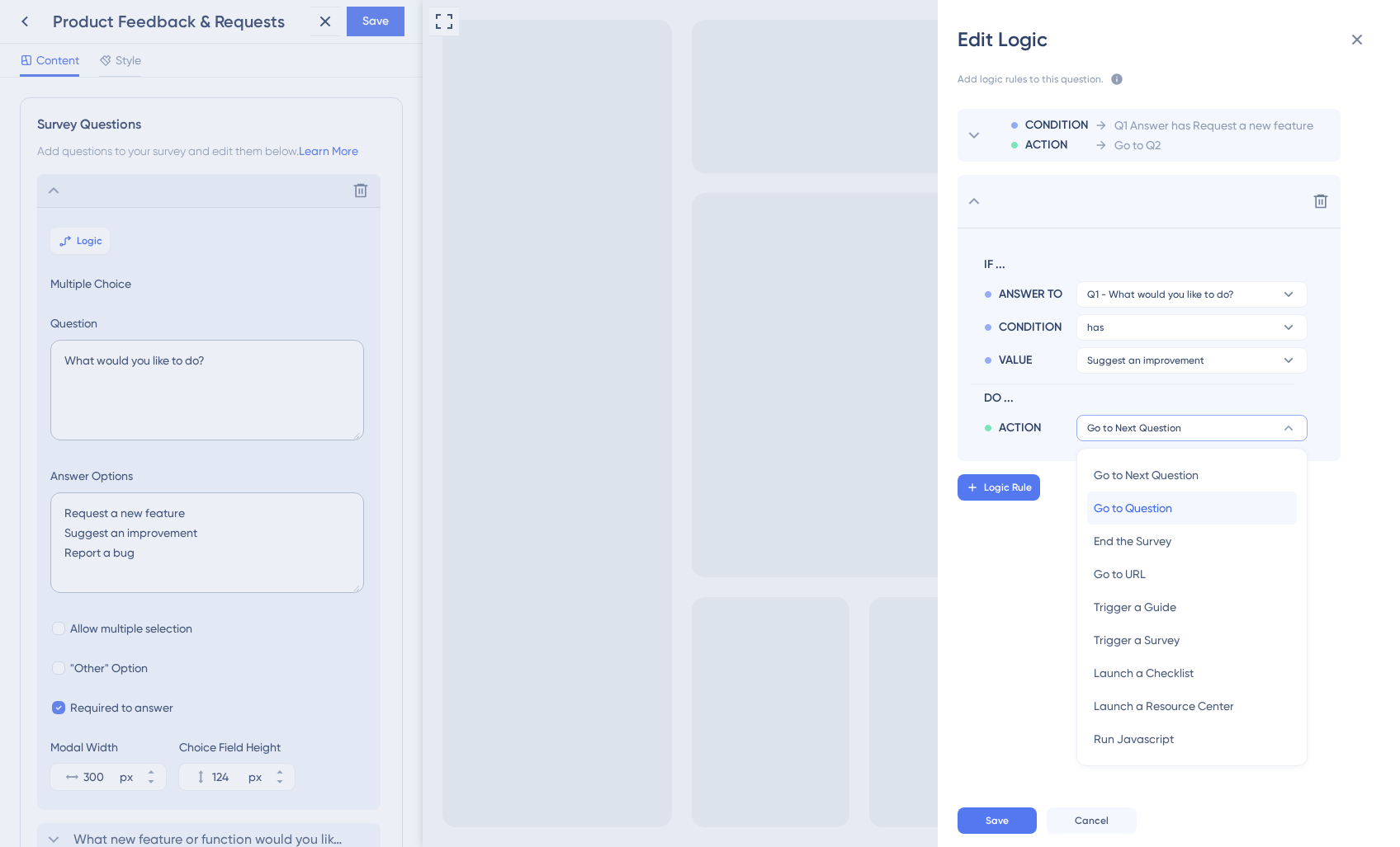
click at [1169, 511] on span "Go to Question" at bounding box center [1133, 508] width 79 height 20
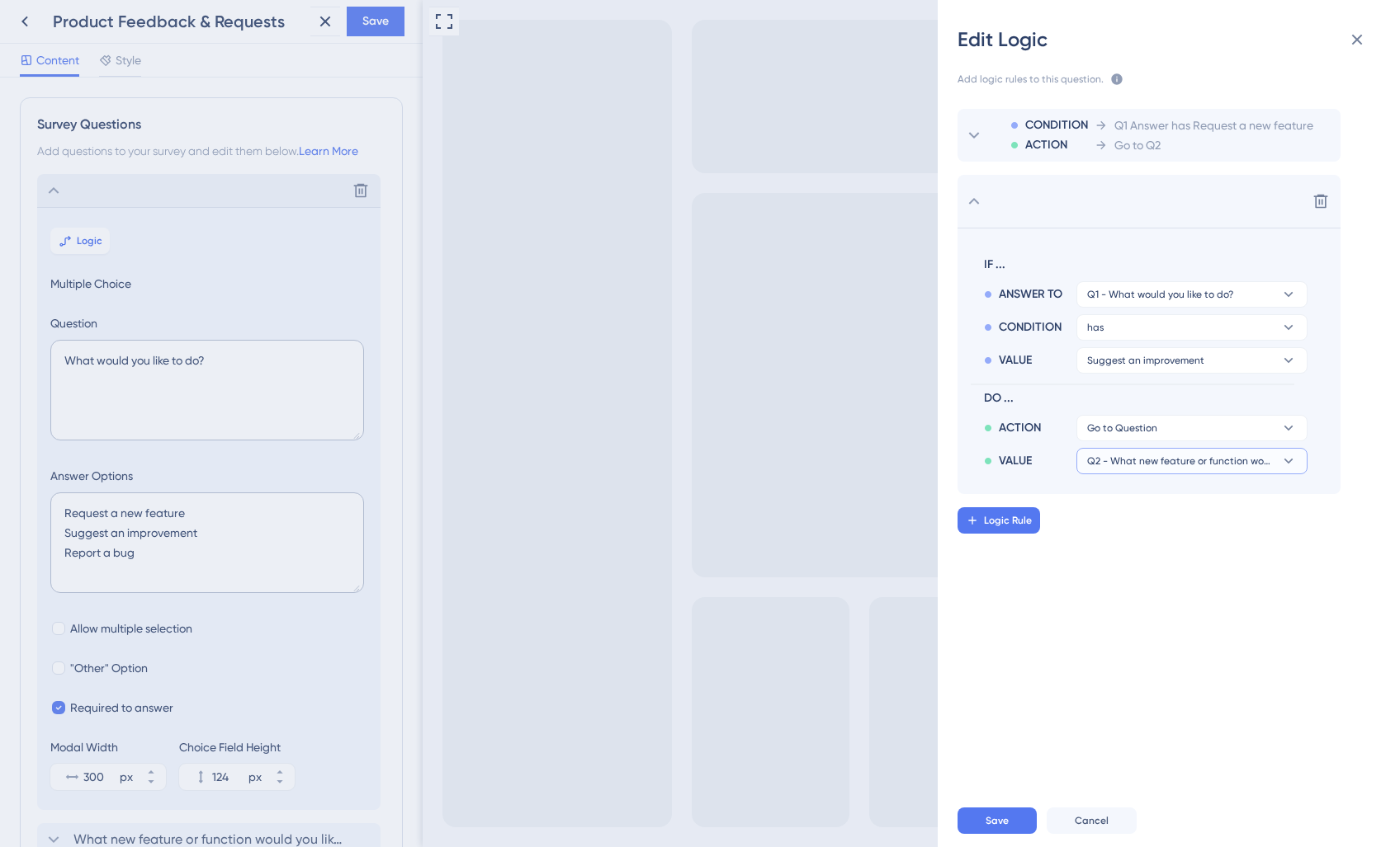
click at [1157, 435] on span "Q2 - What new feature or function would you like to see in the platform?" at bounding box center [1122, 428] width 70 height 13
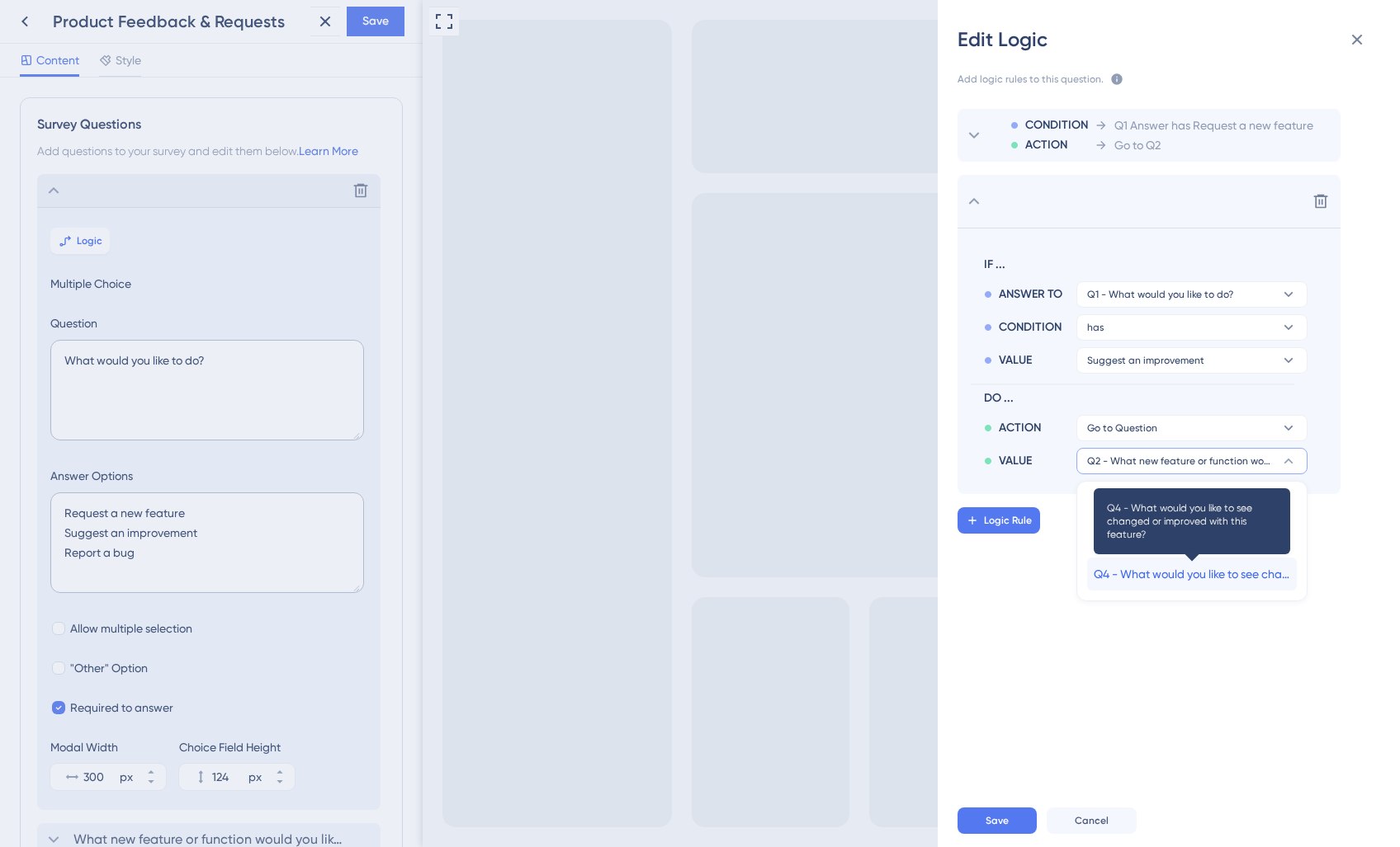
click at [1171, 579] on span "Q4 - What would you like to see changed or improved with this feature?" at bounding box center [1191, 574] width 196 height 20
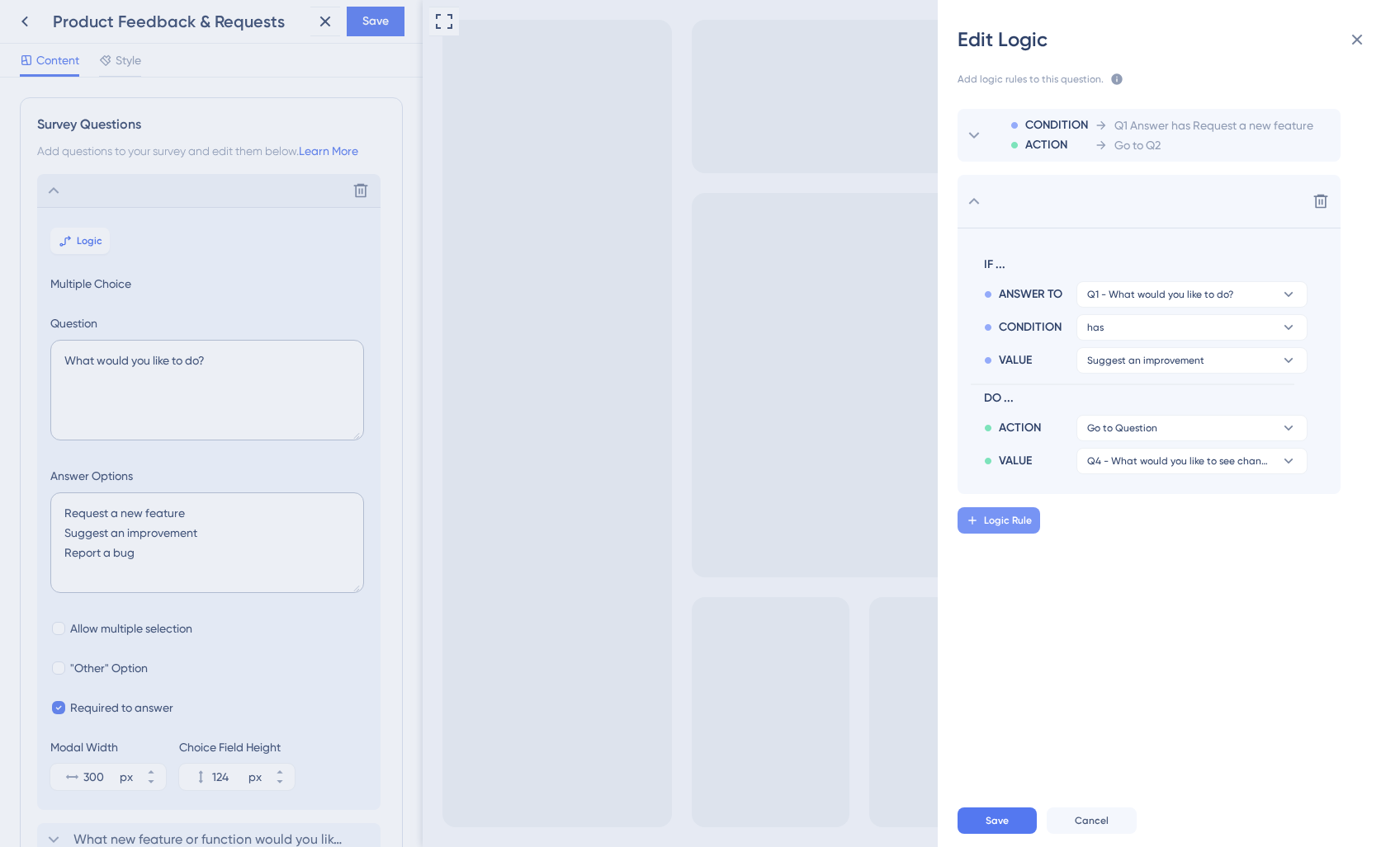
click at [987, 524] on span "Logic Rule" at bounding box center [1008, 520] width 48 height 13
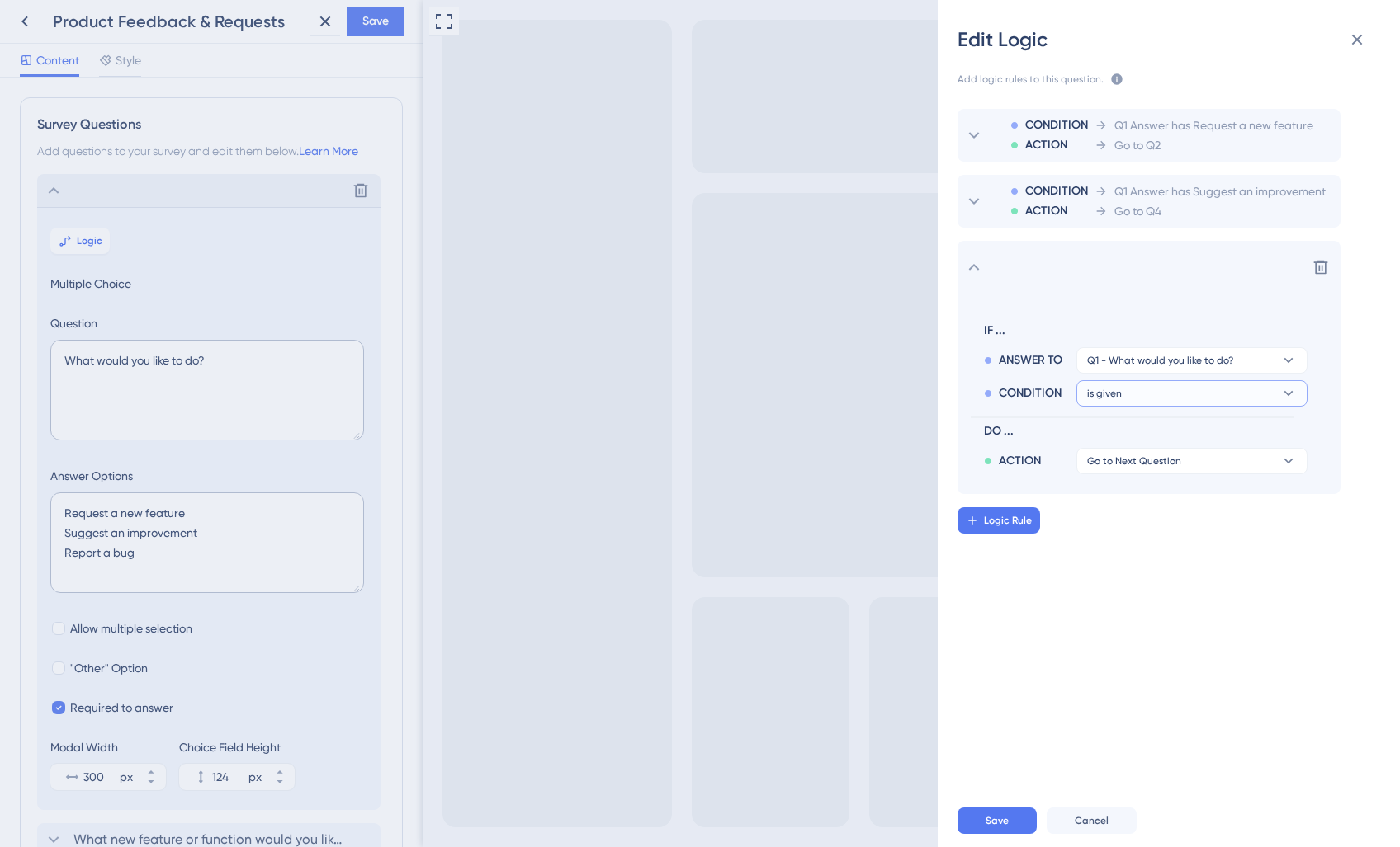
click at [1175, 374] on button "is given" at bounding box center [1191, 361] width 231 height 26
click at [1156, 514] on div "has has" at bounding box center [1191, 506] width 196 height 33
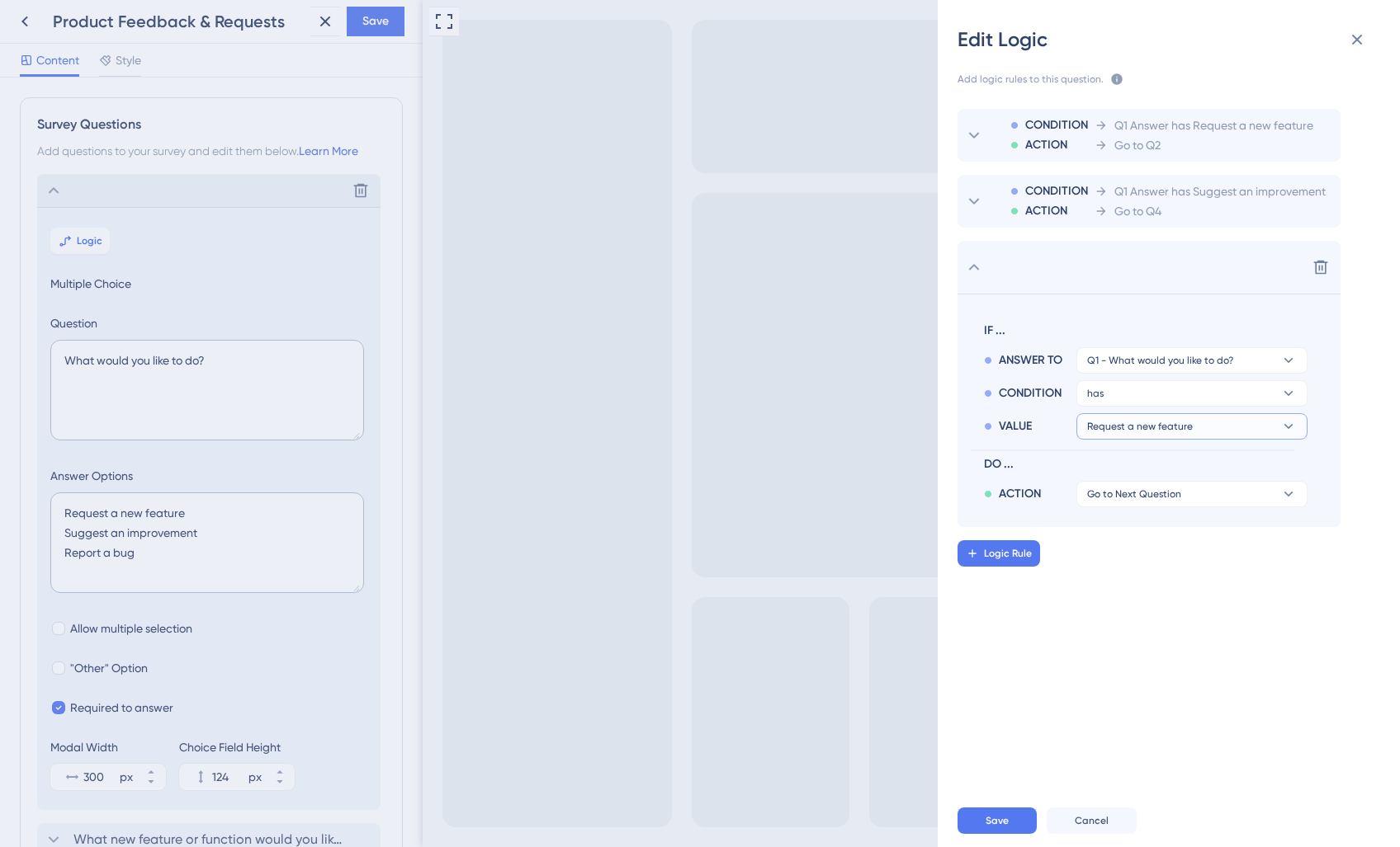
click at [1161, 367] on span "Request a new feature" at bounding box center [1160, 361] width 146 height 13
click at [1153, 541] on span "Report a bug" at bounding box center [1129, 539] width 70 height 20
click at [1141, 492] on span "Go to Next Question" at bounding box center [1134, 494] width 94 height 13
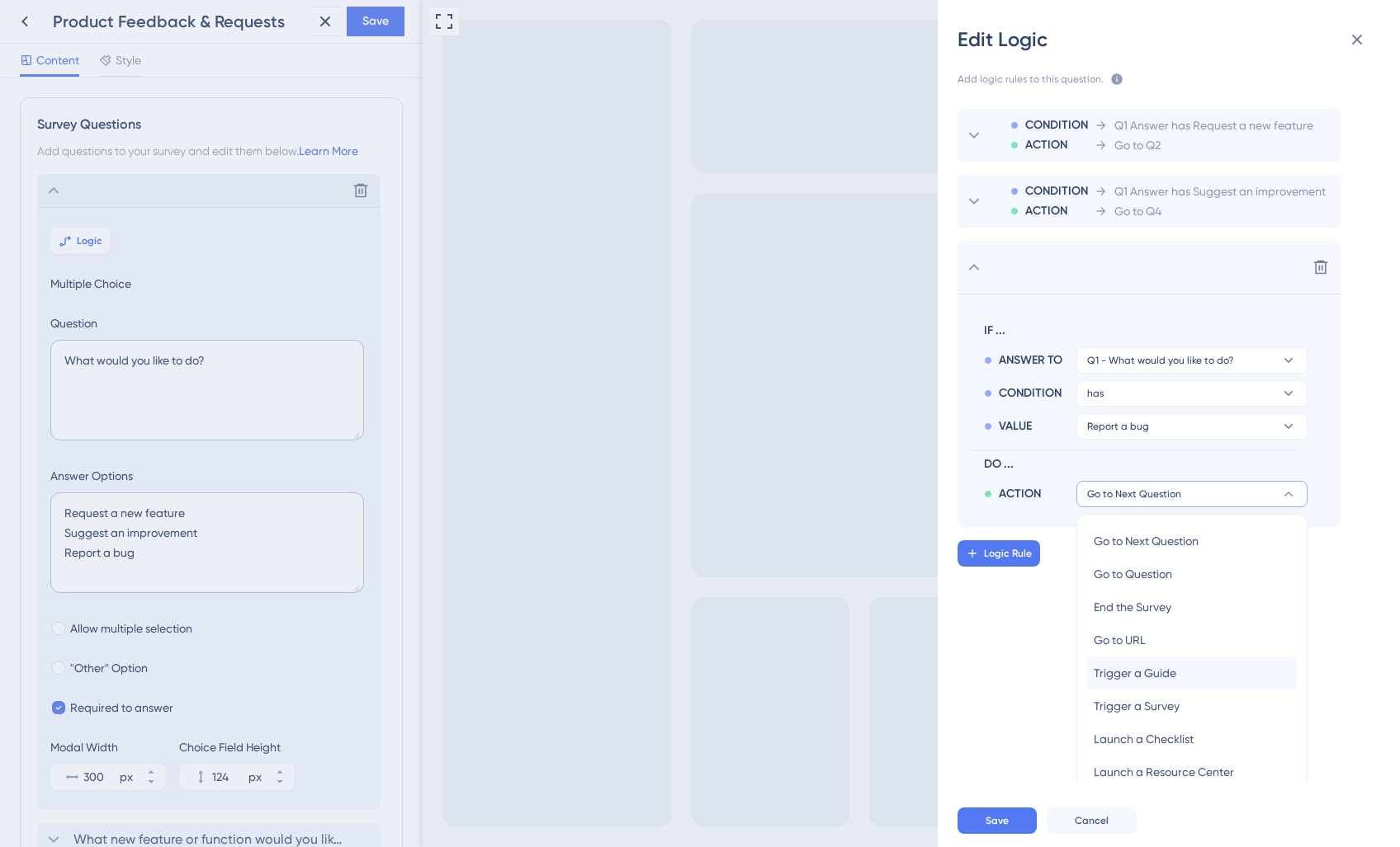
scroll to position [51, 0]
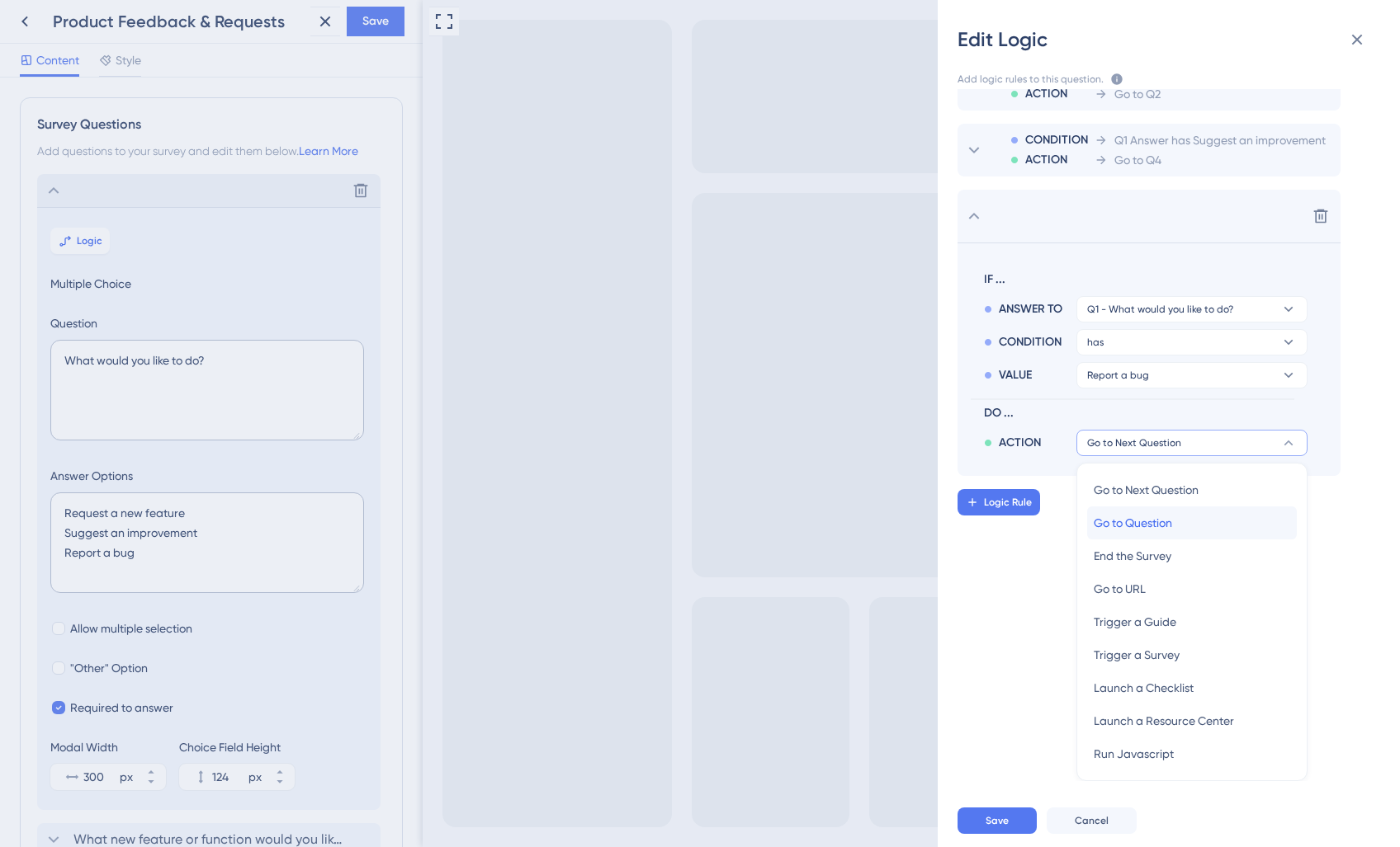
click at [1146, 527] on span "Go to Question" at bounding box center [1133, 523] width 79 height 20
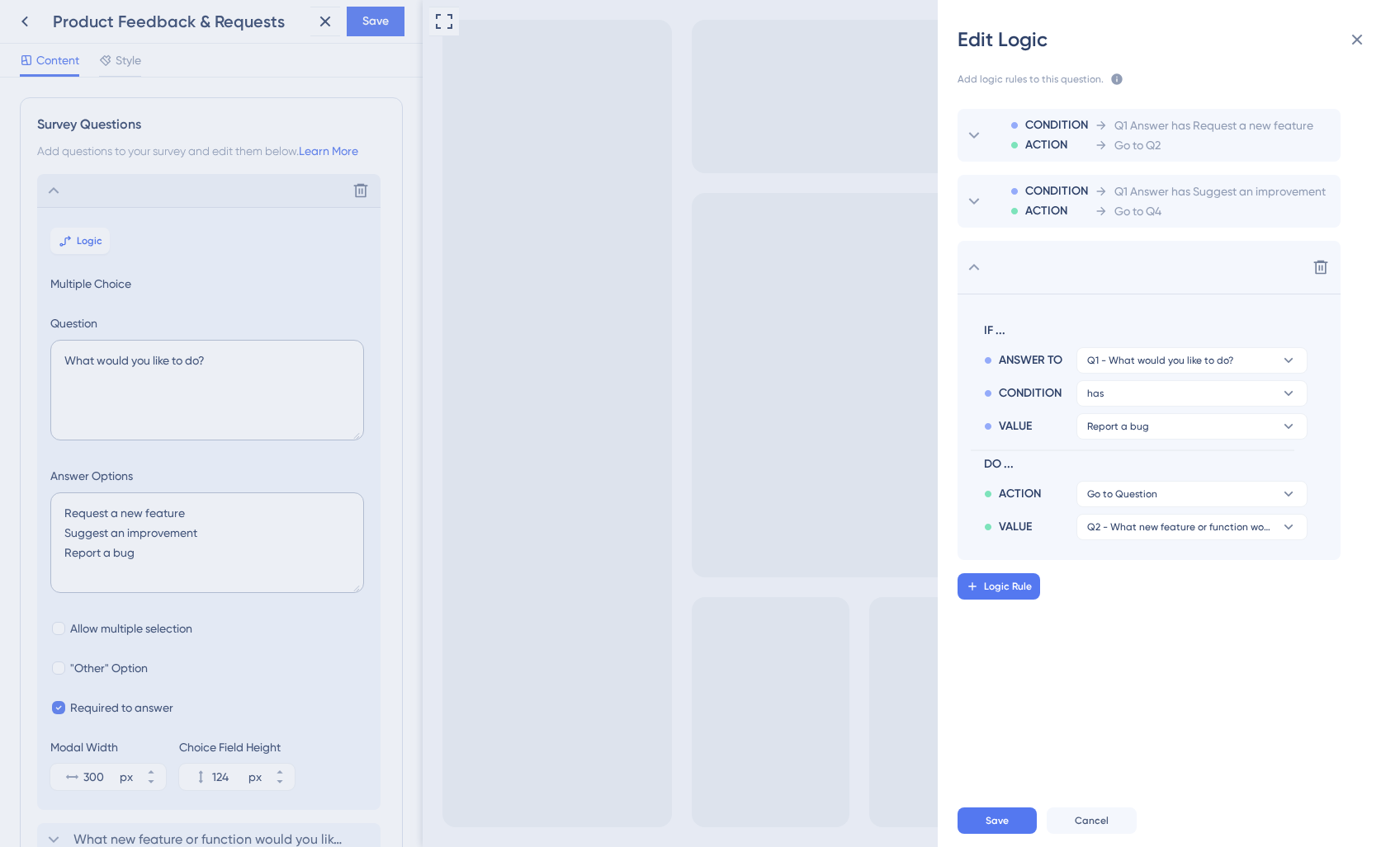
scroll to position [0, 0]
drag, startPoint x: 1139, startPoint y: 531, endPoint x: 1145, endPoint y: 538, distance: 9.2
click at [1139, 500] on span "Q2 - What new feature or function would you like to see in the platform?" at bounding box center [1122, 494] width 70 height 13
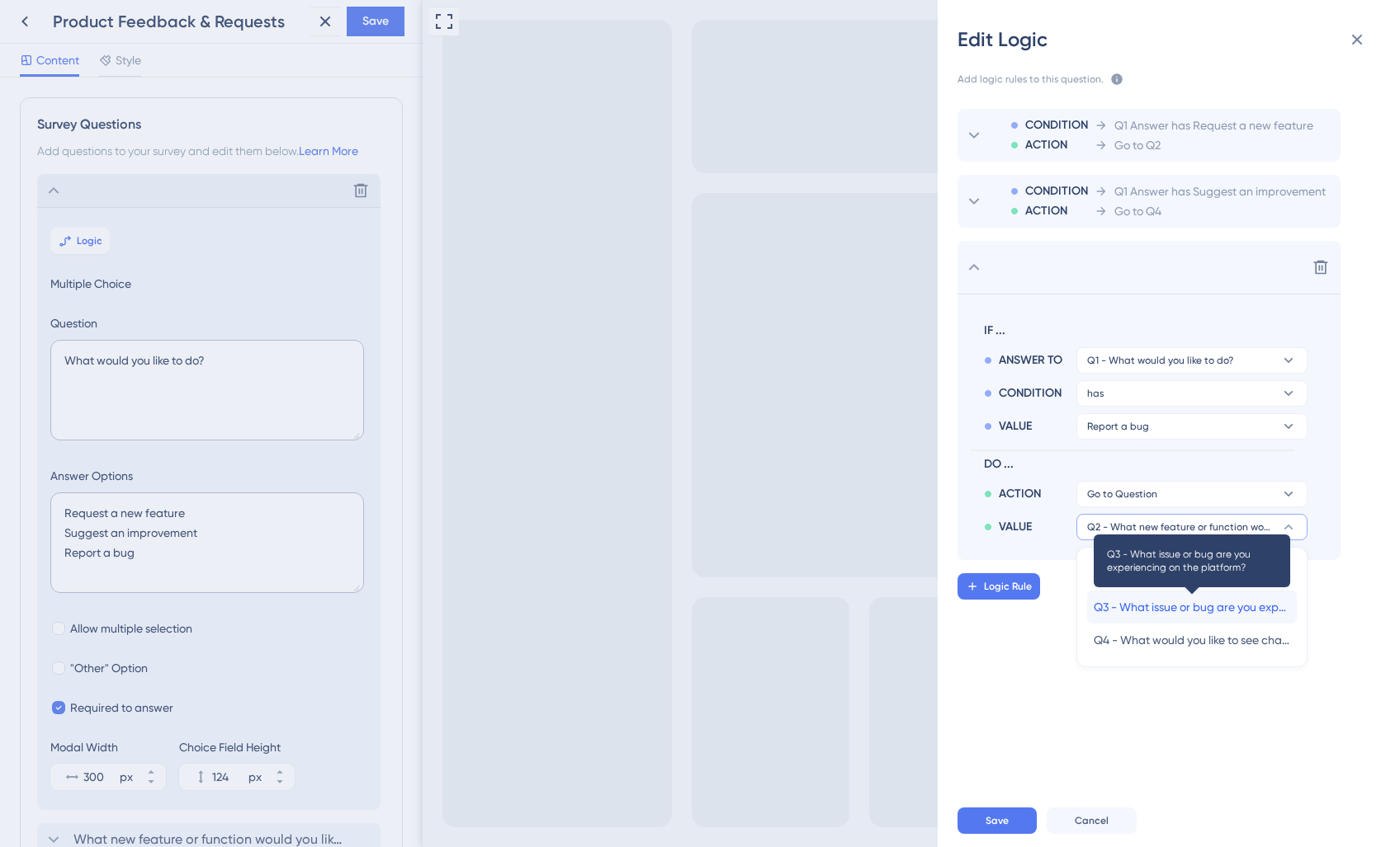
click at [1173, 613] on span "Q3 - What issue or bug are you experiencing on the platform?" at bounding box center [1191, 607] width 196 height 20
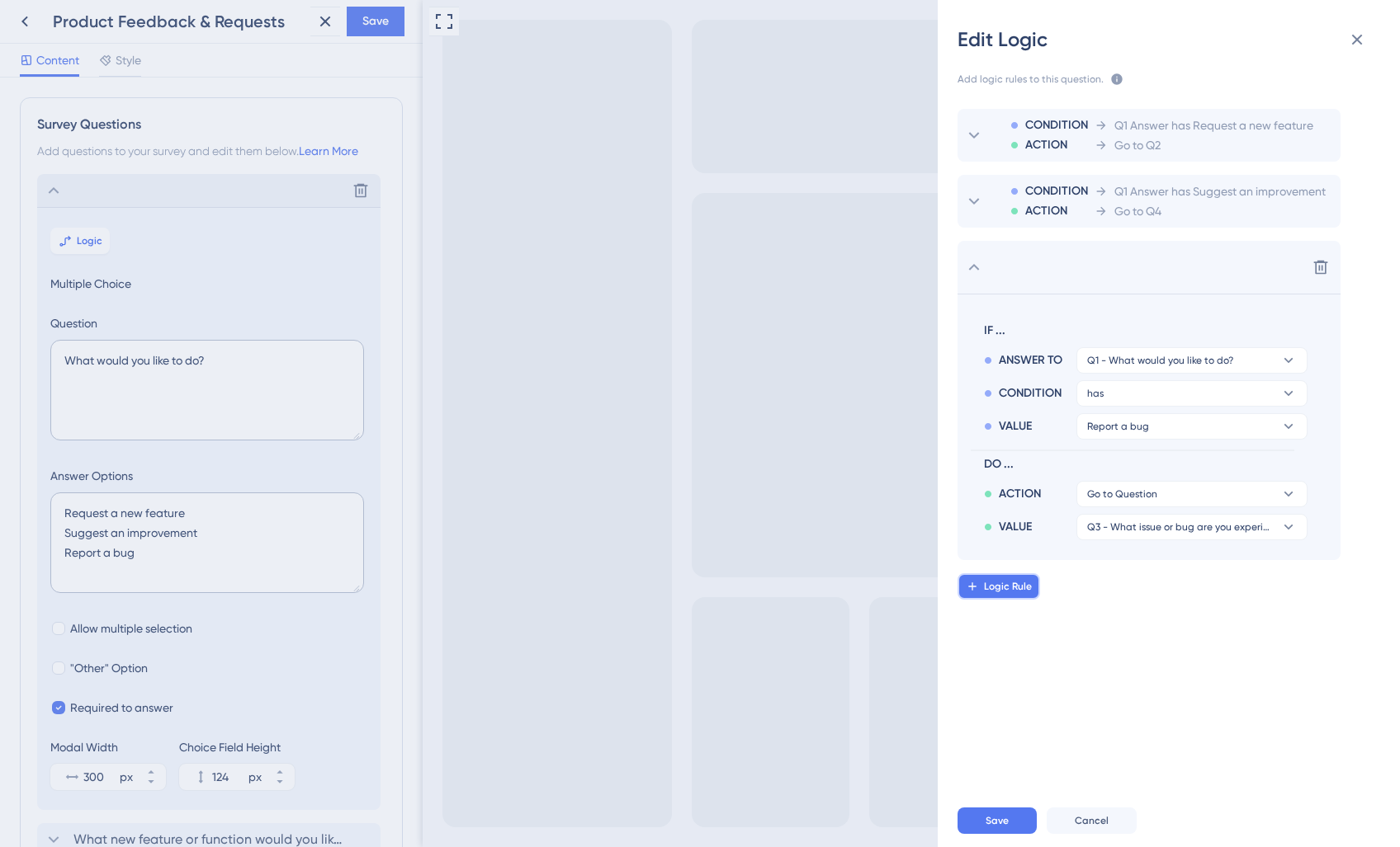
click at [1012, 591] on span "Logic Rule" at bounding box center [1008, 586] width 48 height 13
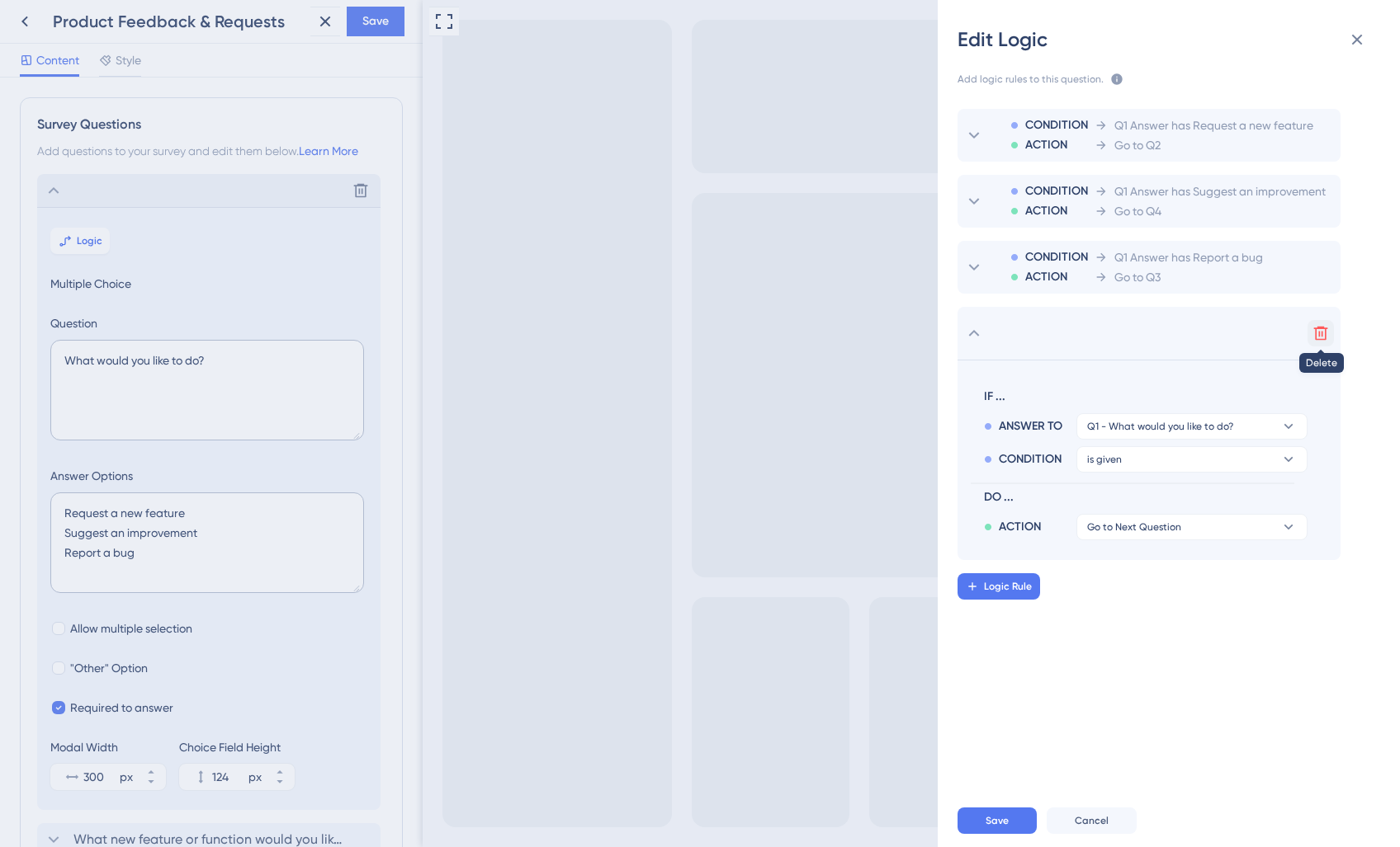
drag, startPoint x: 1321, startPoint y: 330, endPoint x: 1228, endPoint y: 448, distance: 150.2
click at [1321, 330] on icon at bounding box center [1321, 333] width 17 height 17
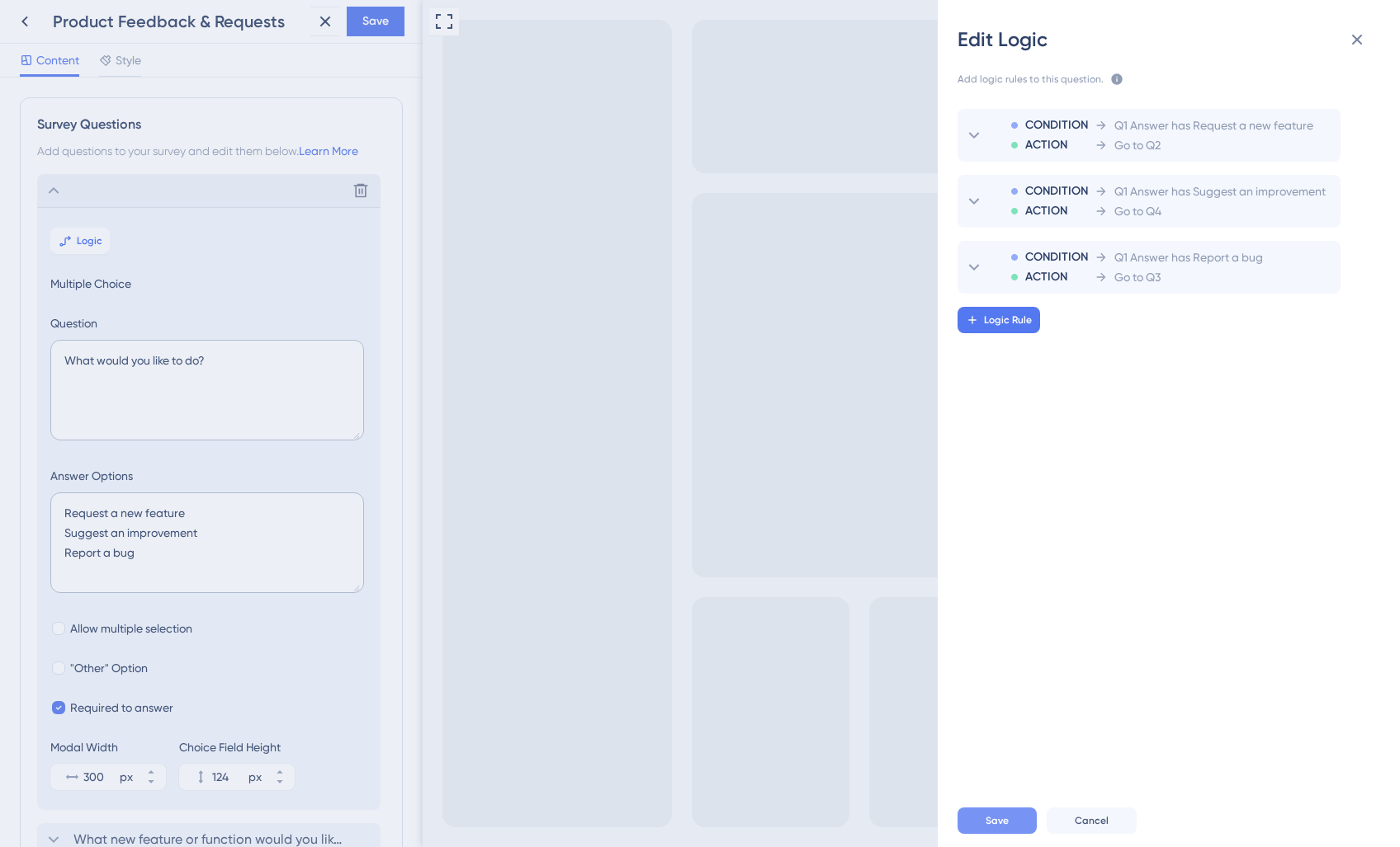
click at [1009, 825] on button "Save" at bounding box center [997, 821] width 79 height 26
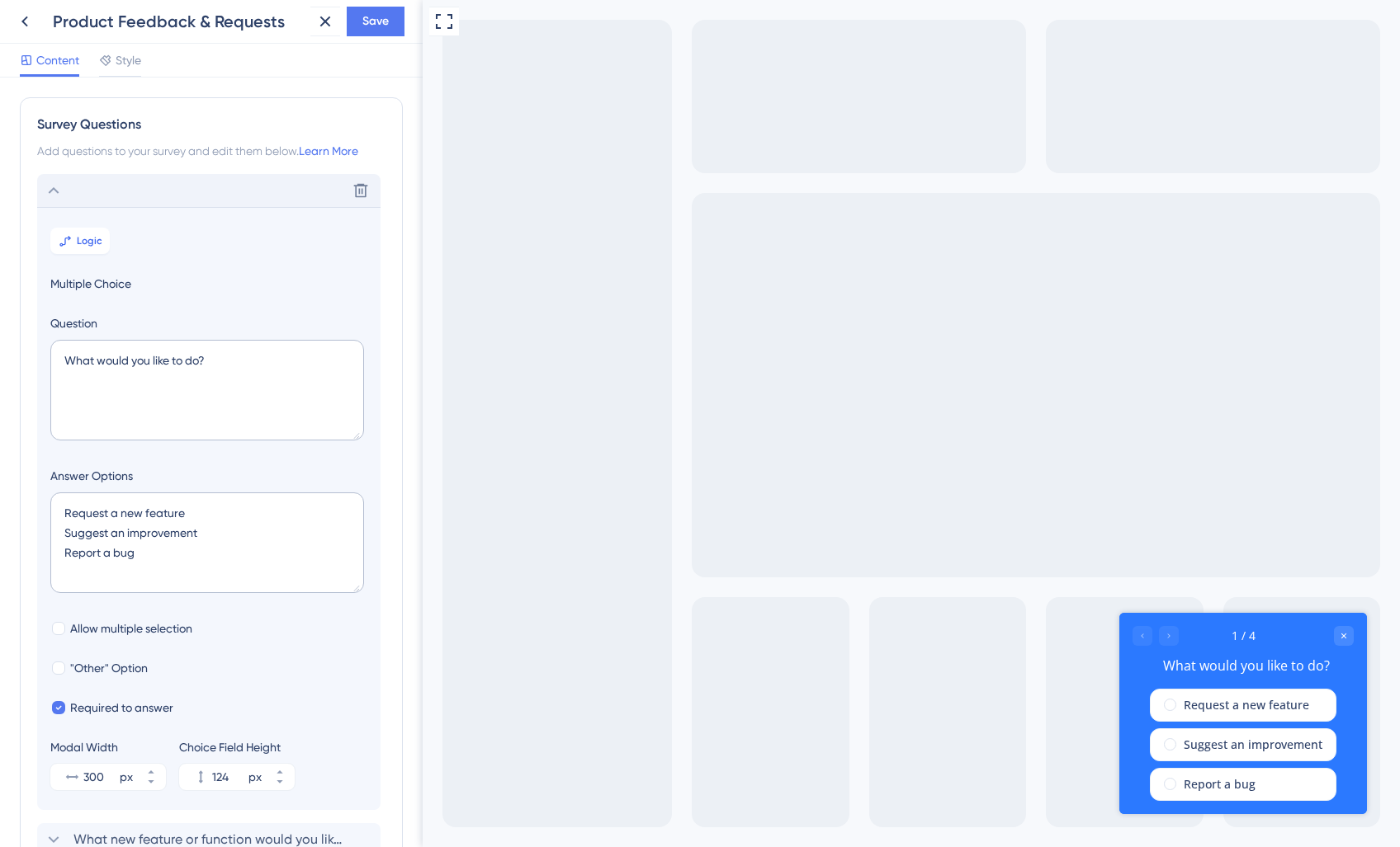
scroll to position [234, 0]
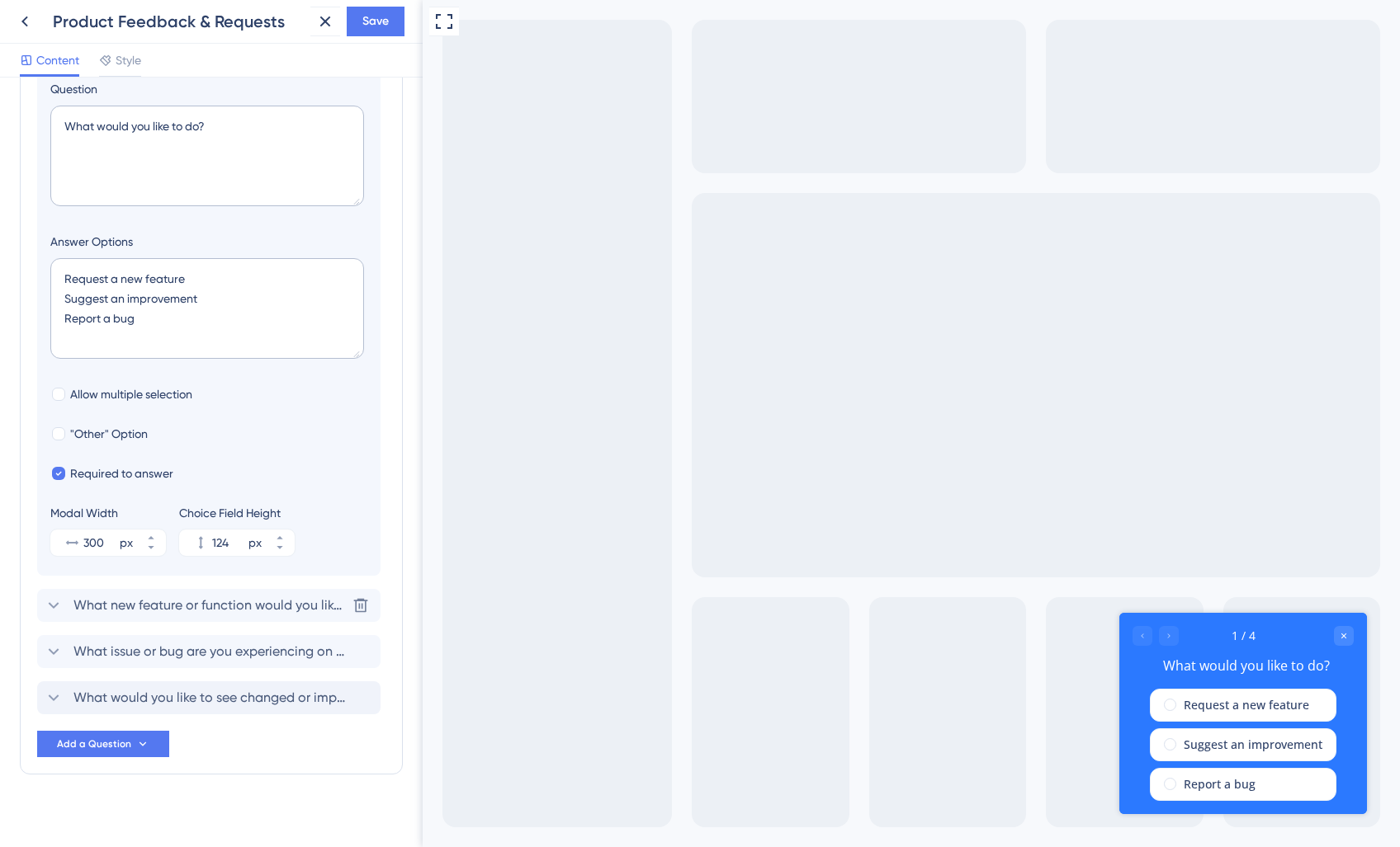
drag, startPoint x: 160, startPoint y: 605, endPoint x: 387, endPoint y: 605, distance: 227.0
click at [161, 605] on span "What new feature or function would you like to see in the platform?" at bounding box center [209, 605] width 272 height 20
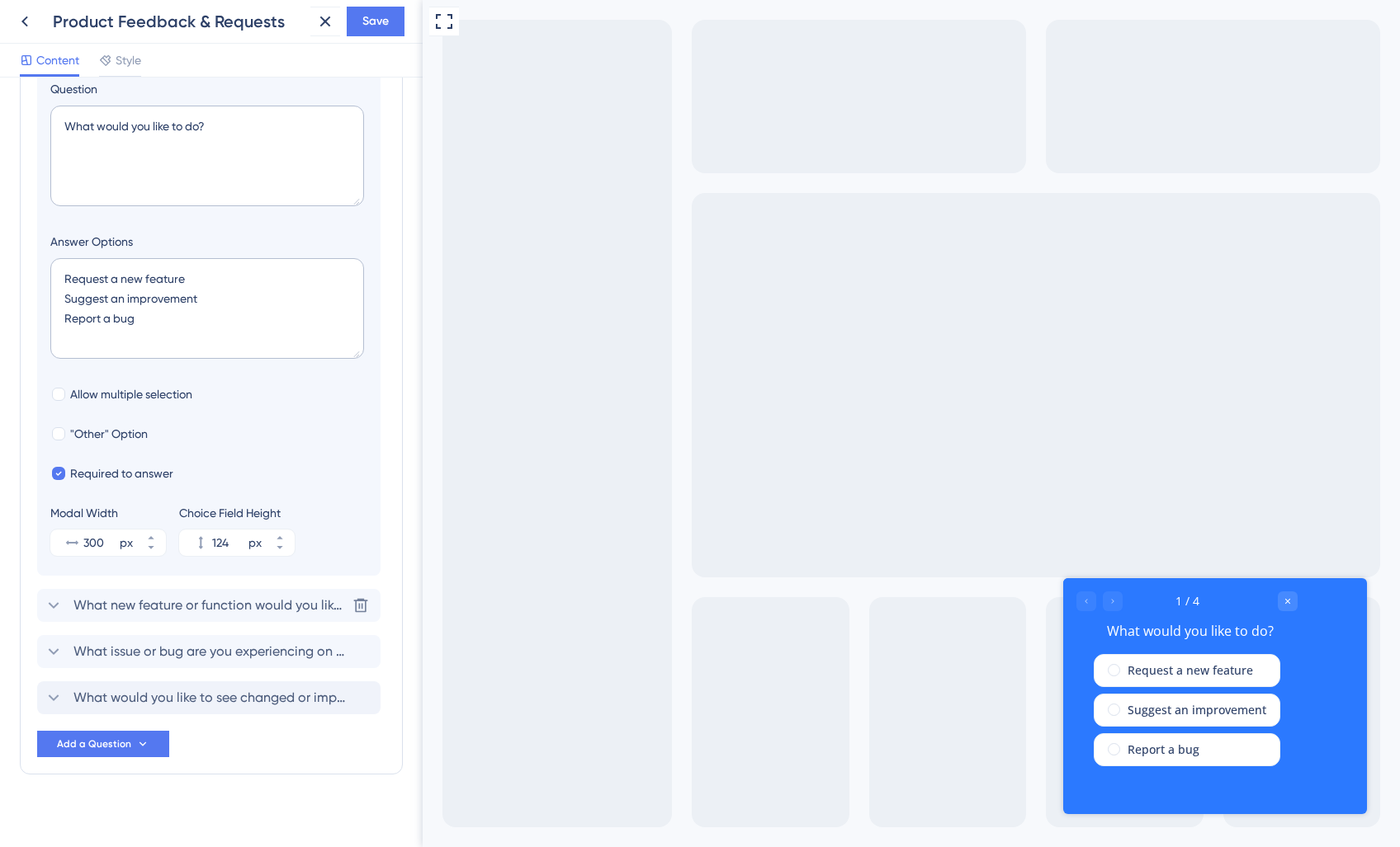
scroll to position [132, 0]
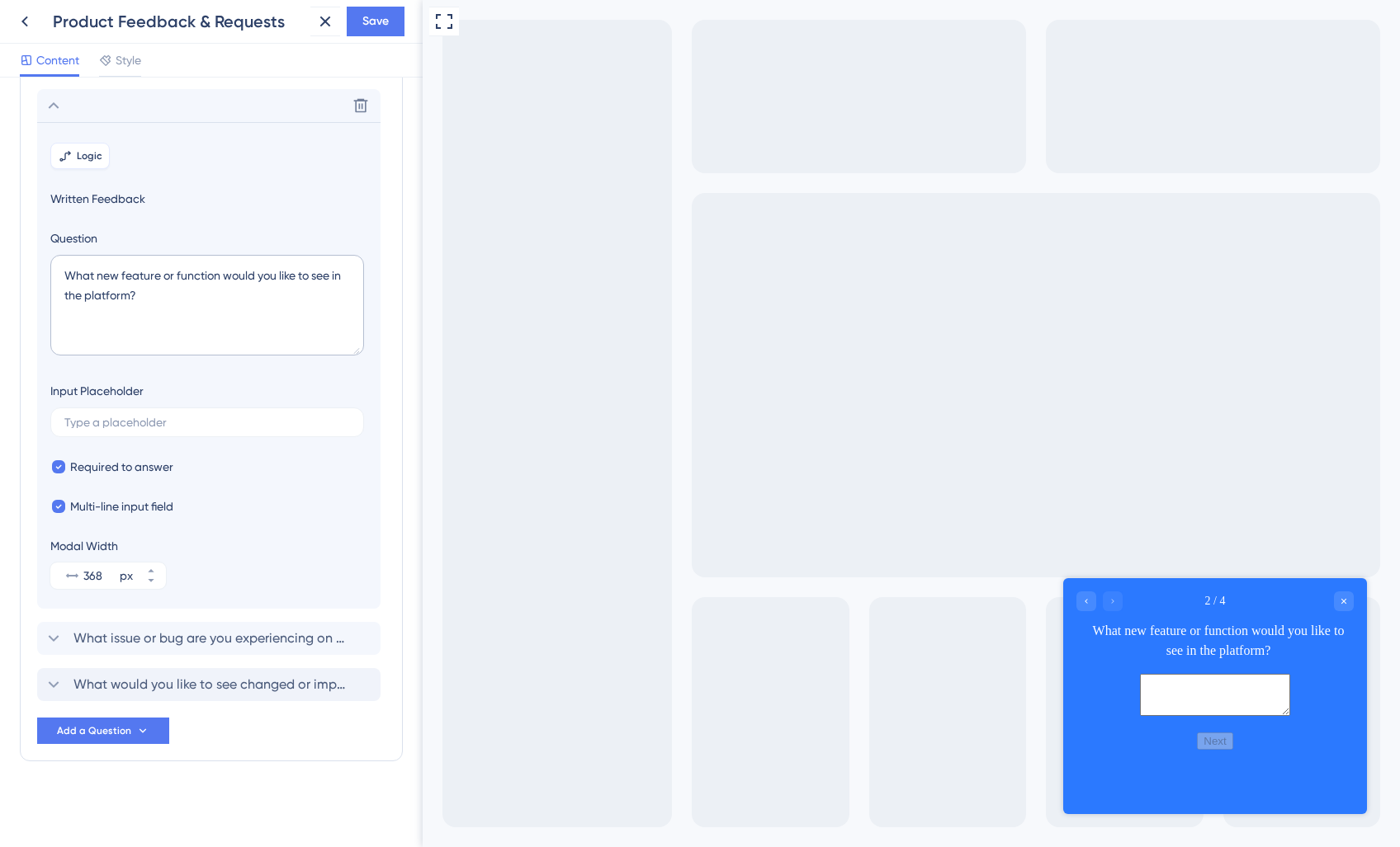
click at [70, 157] on icon at bounding box center [65, 156] width 13 height 13
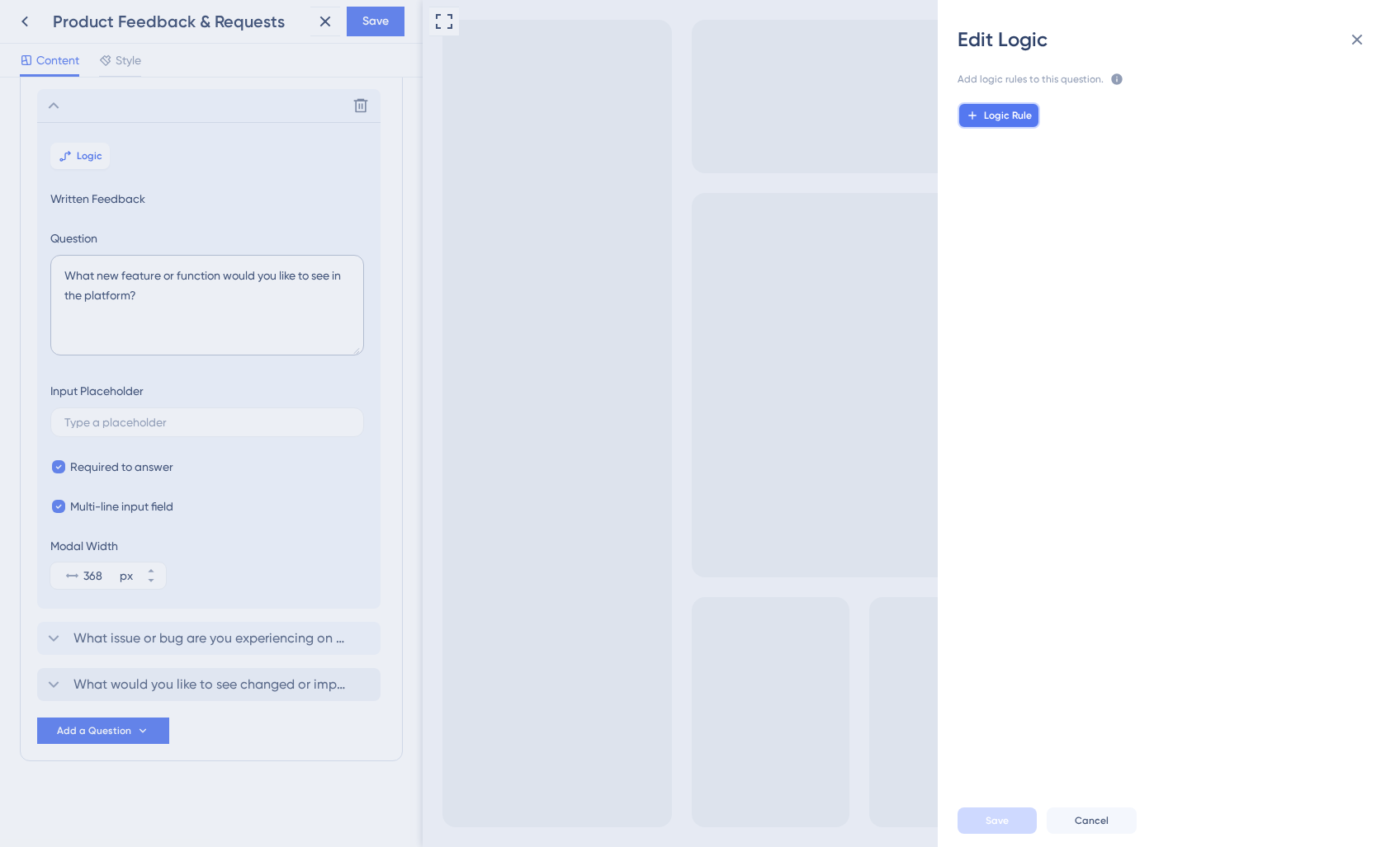
click at [1016, 122] on span "Logic Rule" at bounding box center [1008, 116] width 48 height 13
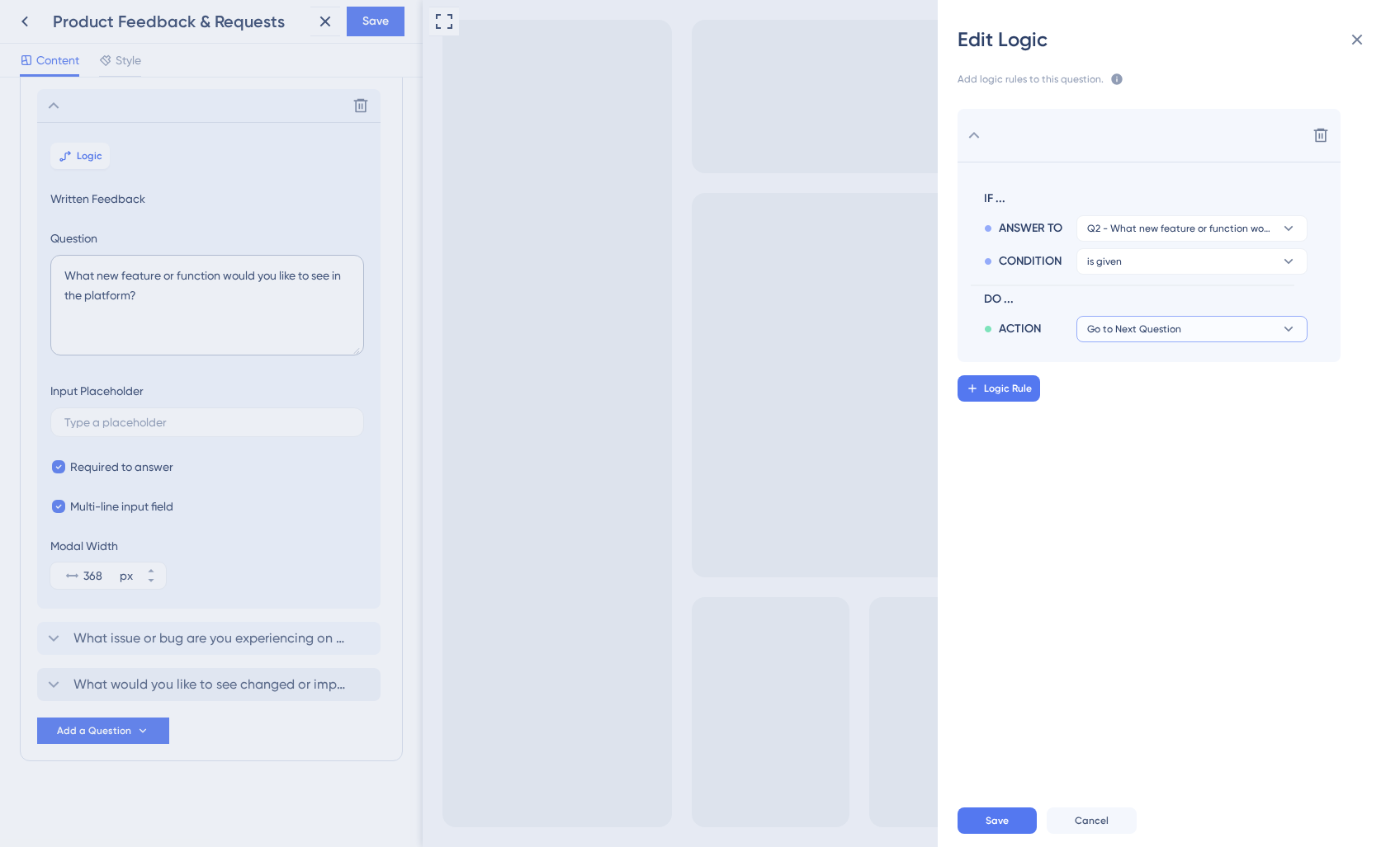
click at [1148, 338] on button "Go to Next Question" at bounding box center [1191, 329] width 231 height 26
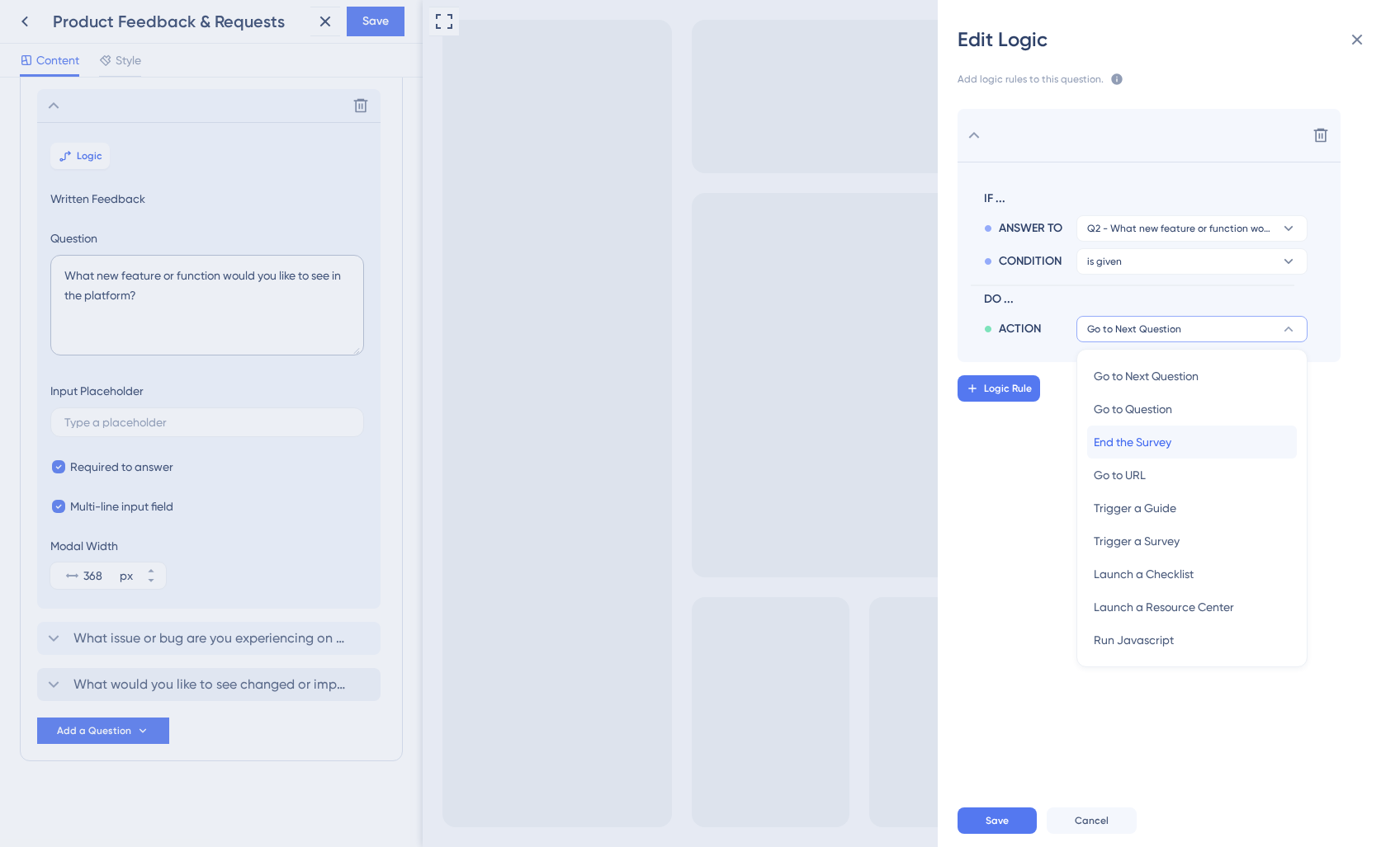
click at [1177, 438] on div "End the Survey End the Survey" at bounding box center [1191, 443] width 196 height 33
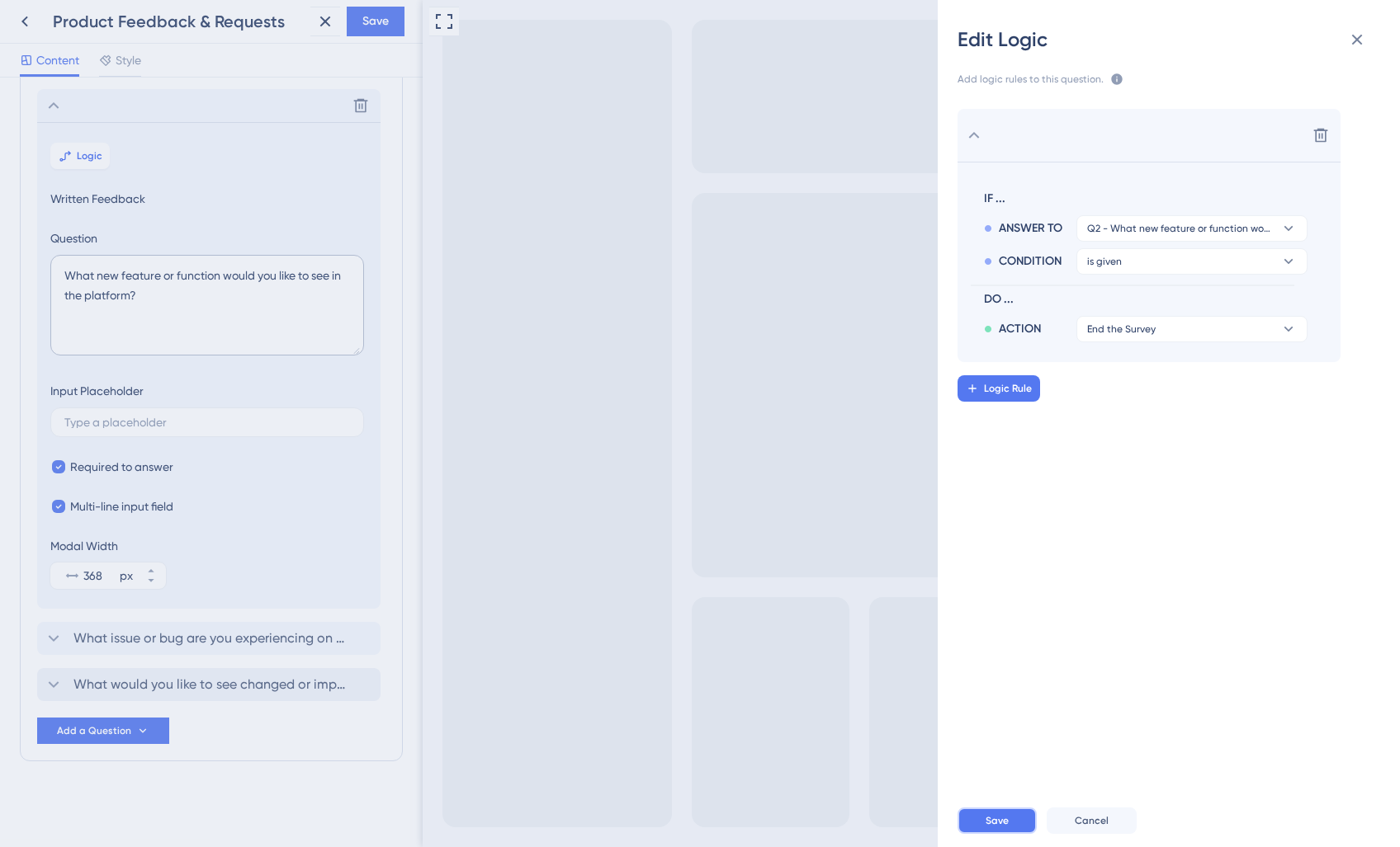
click at [997, 821] on span "Save" at bounding box center [997, 821] width 23 height 13
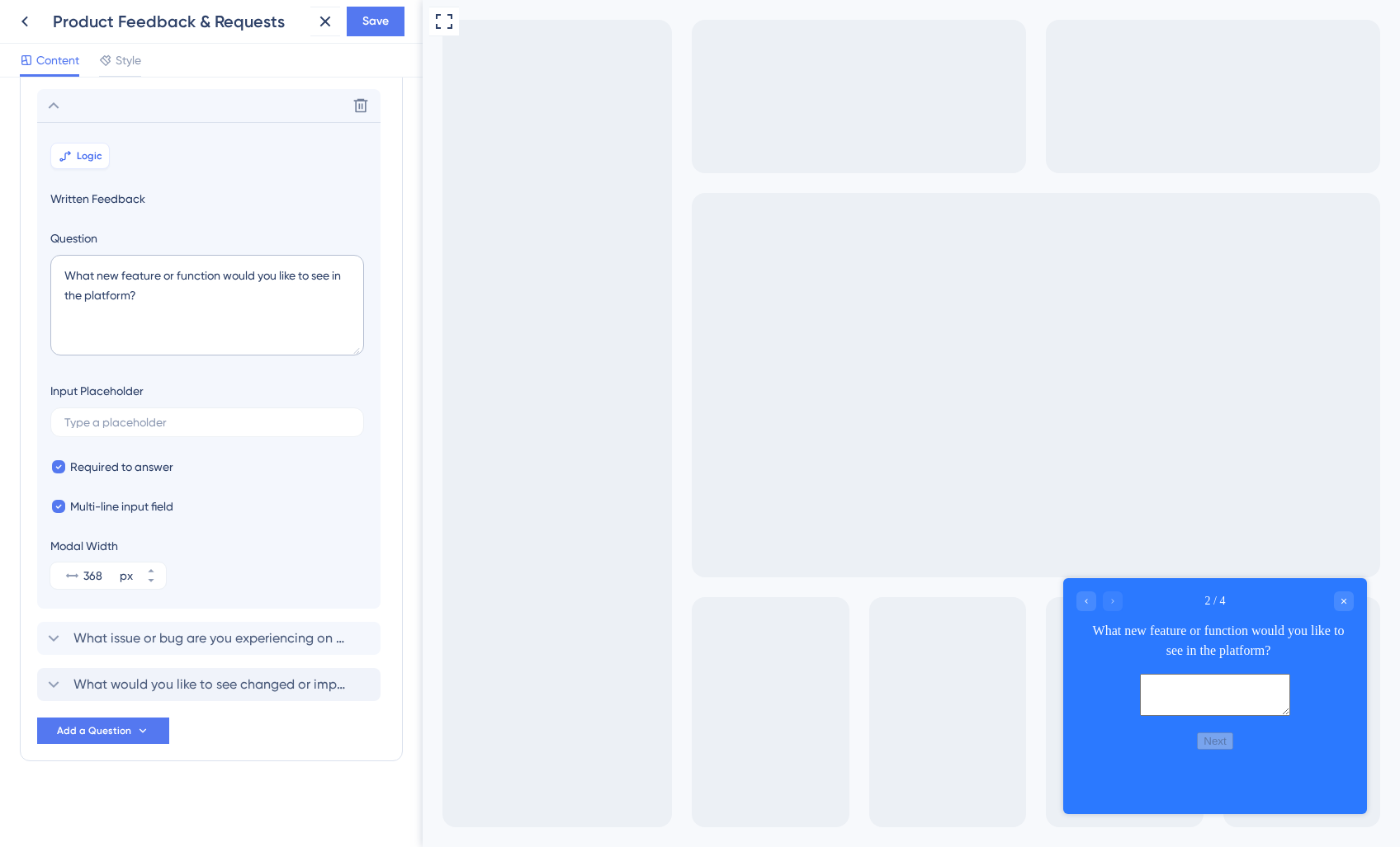
click at [93, 158] on span "Logic" at bounding box center [89, 156] width 26 height 13
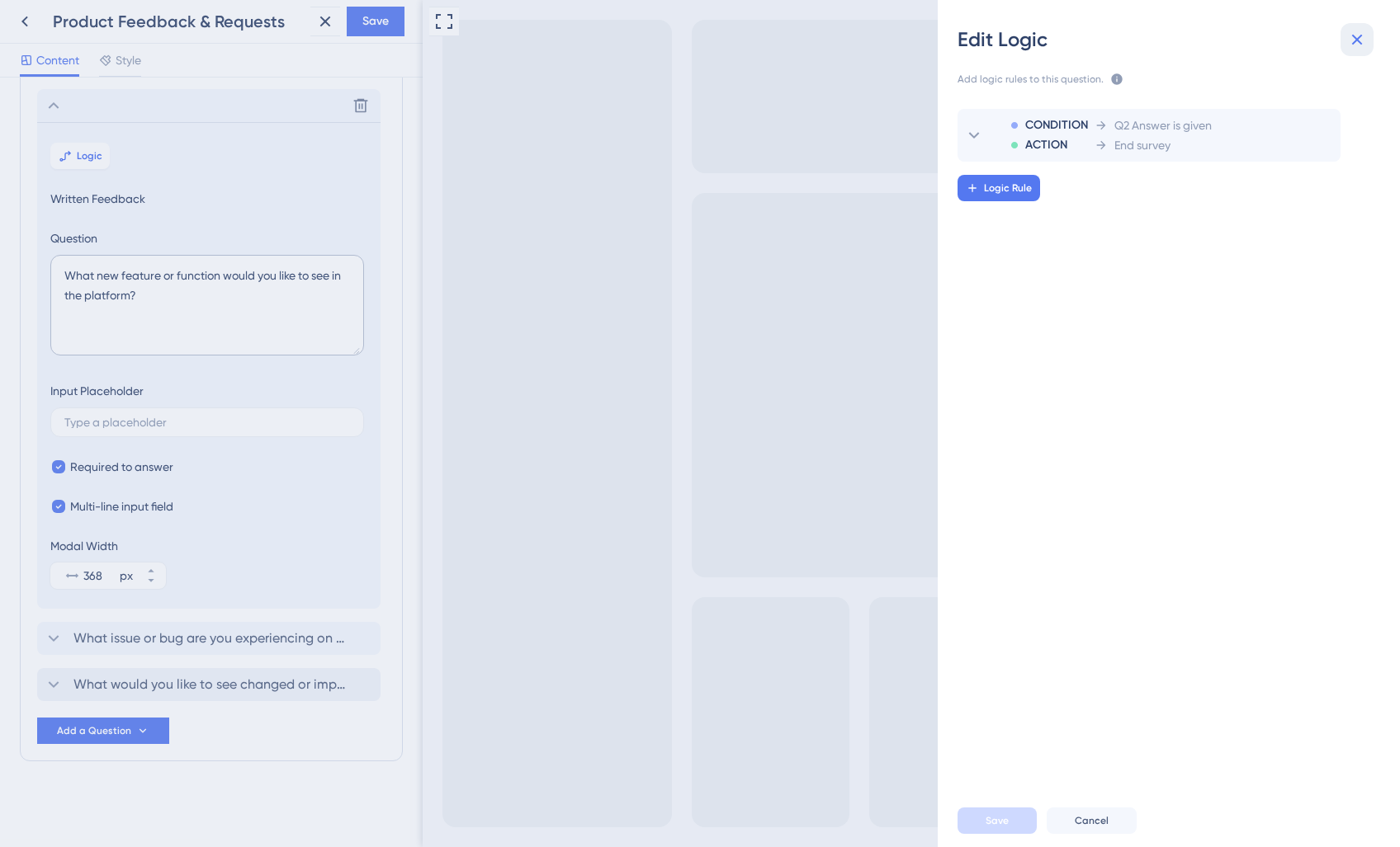
drag, startPoint x: 1356, startPoint y: 46, endPoint x: 1346, endPoint y: 51, distance: 11.2
click at [1354, 47] on icon at bounding box center [1357, 40] width 20 height 20
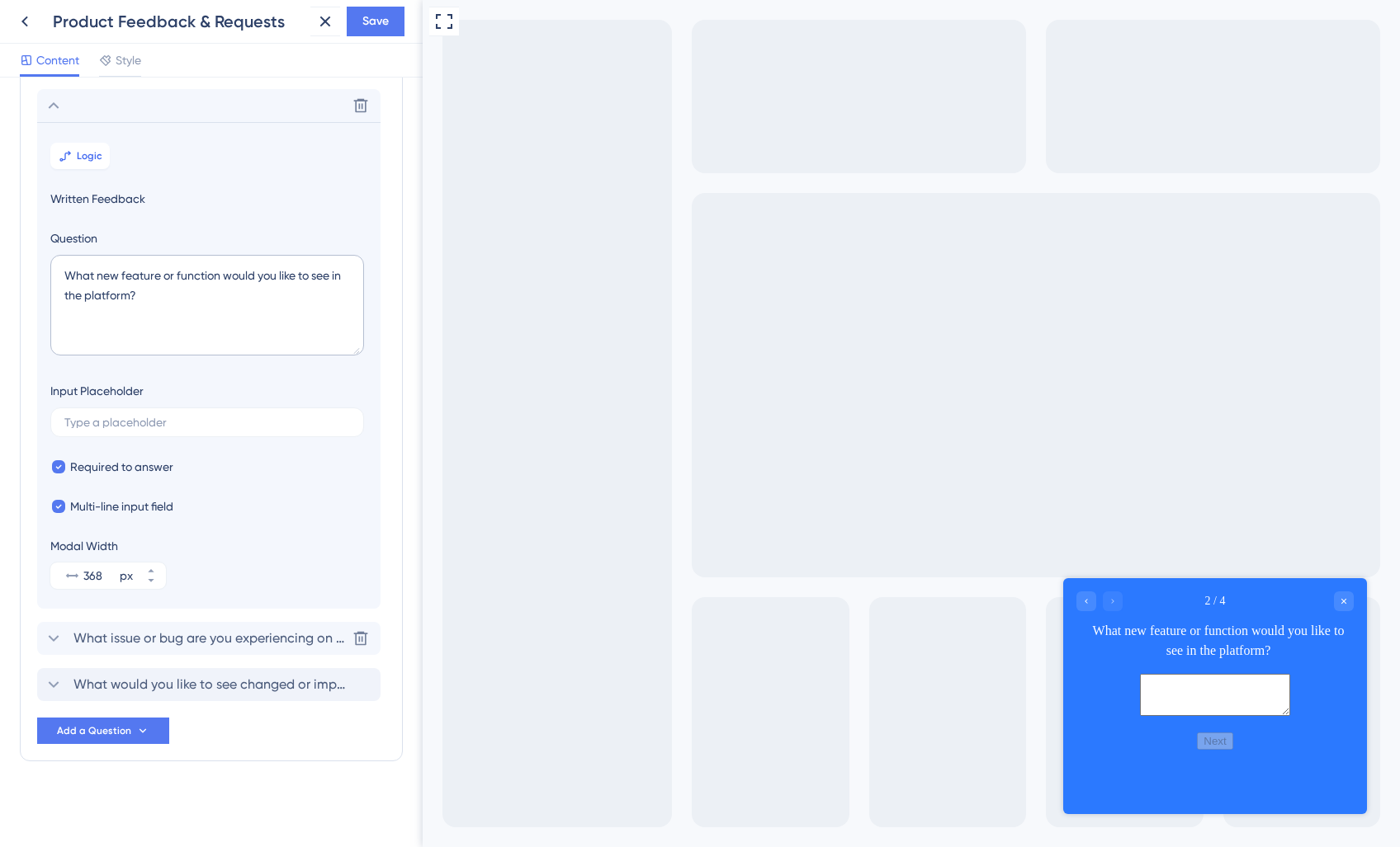
click at [178, 634] on span "What issue or bug are you experiencing on the platform?" at bounding box center [209, 639] width 272 height 20
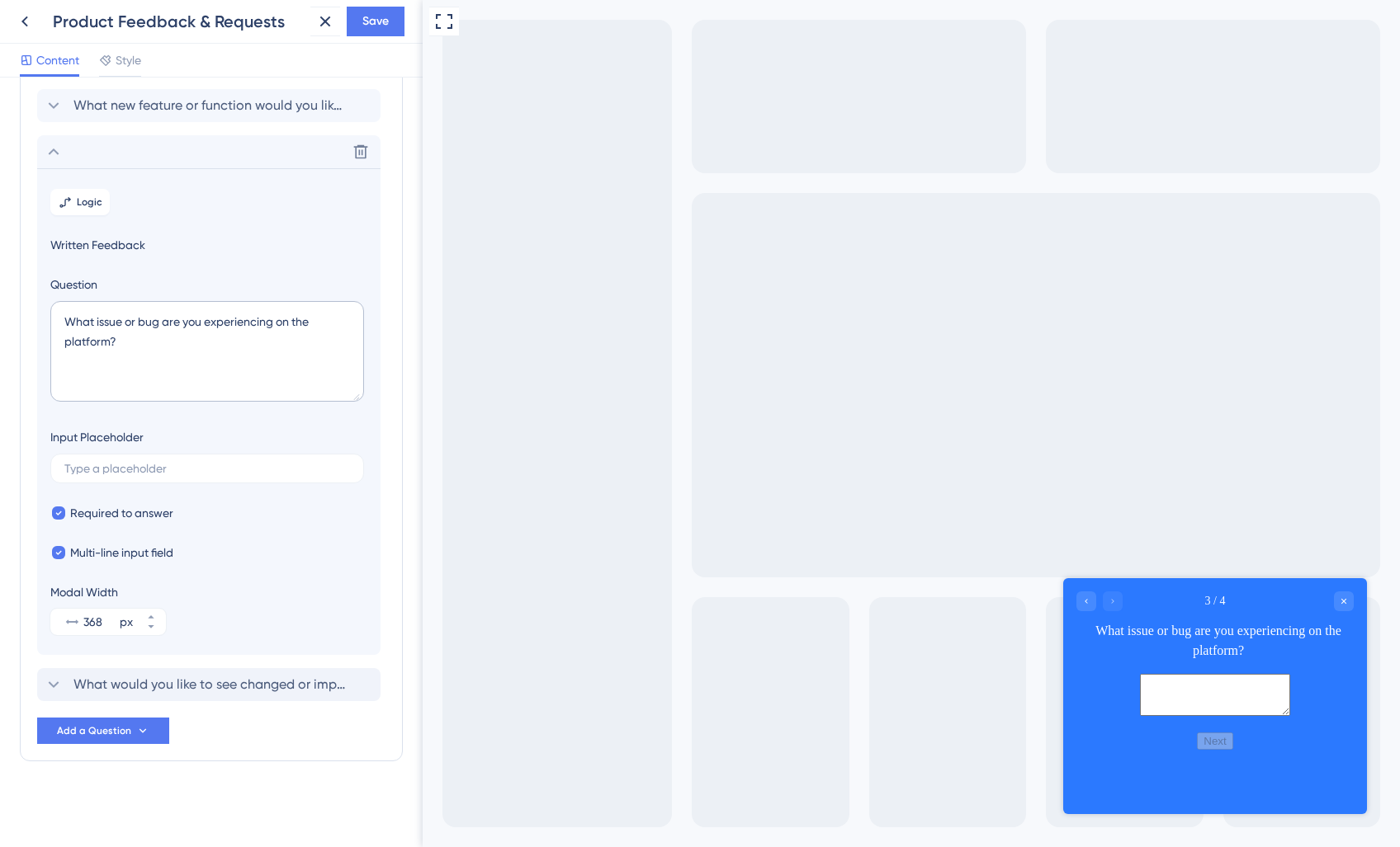
click at [104, 216] on section "Logic Written Feedback Question What issue or bug are you experiencing on the p…" at bounding box center [209, 411] width 343 height 486
drag, startPoint x: 82, startPoint y: 201, endPoint x: 89, endPoint y: 208, distance: 9.9
click at [82, 201] on span "Logic" at bounding box center [89, 202] width 26 height 13
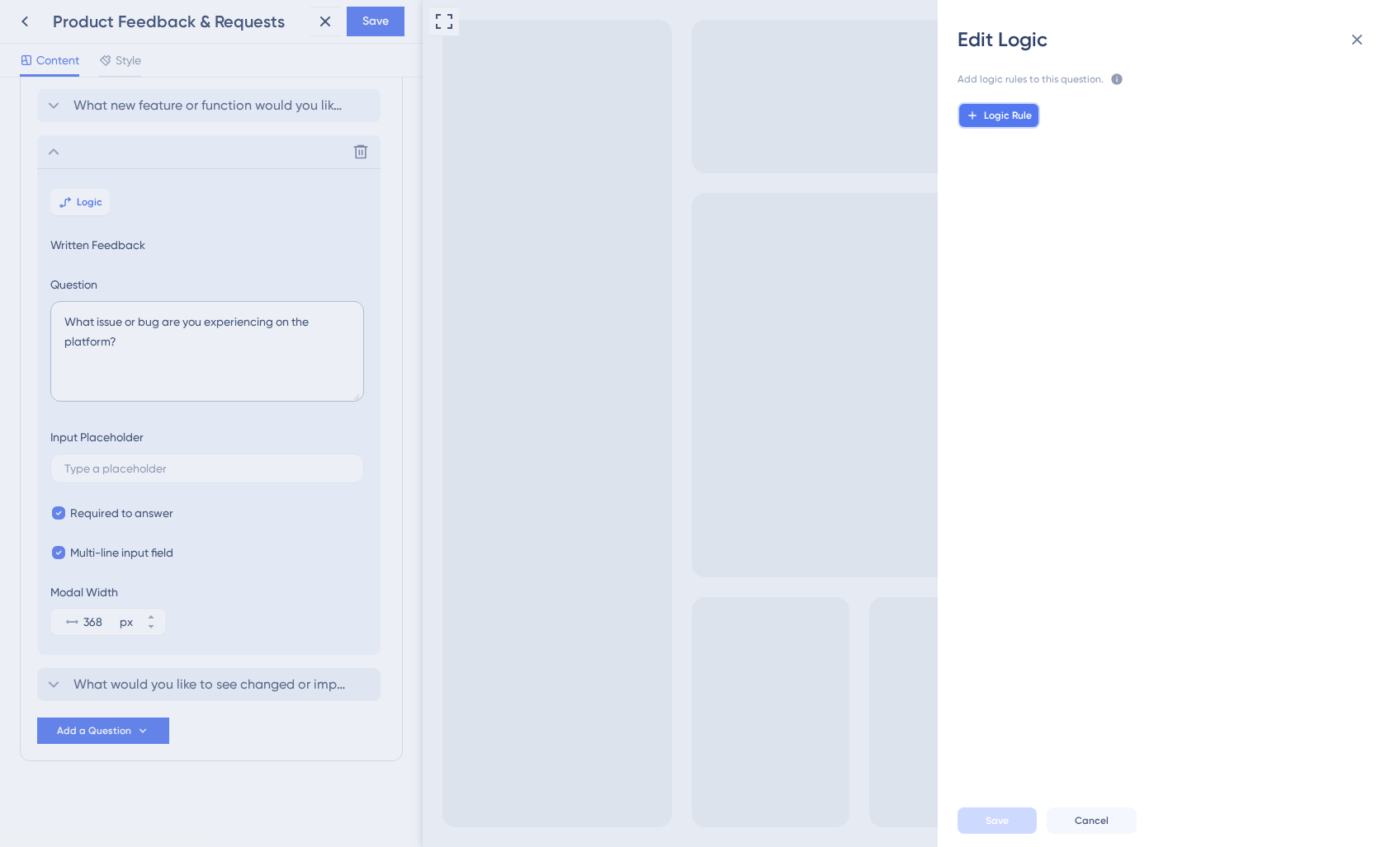
click at [990, 124] on button "Logic Rule" at bounding box center [999, 116] width 83 height 26
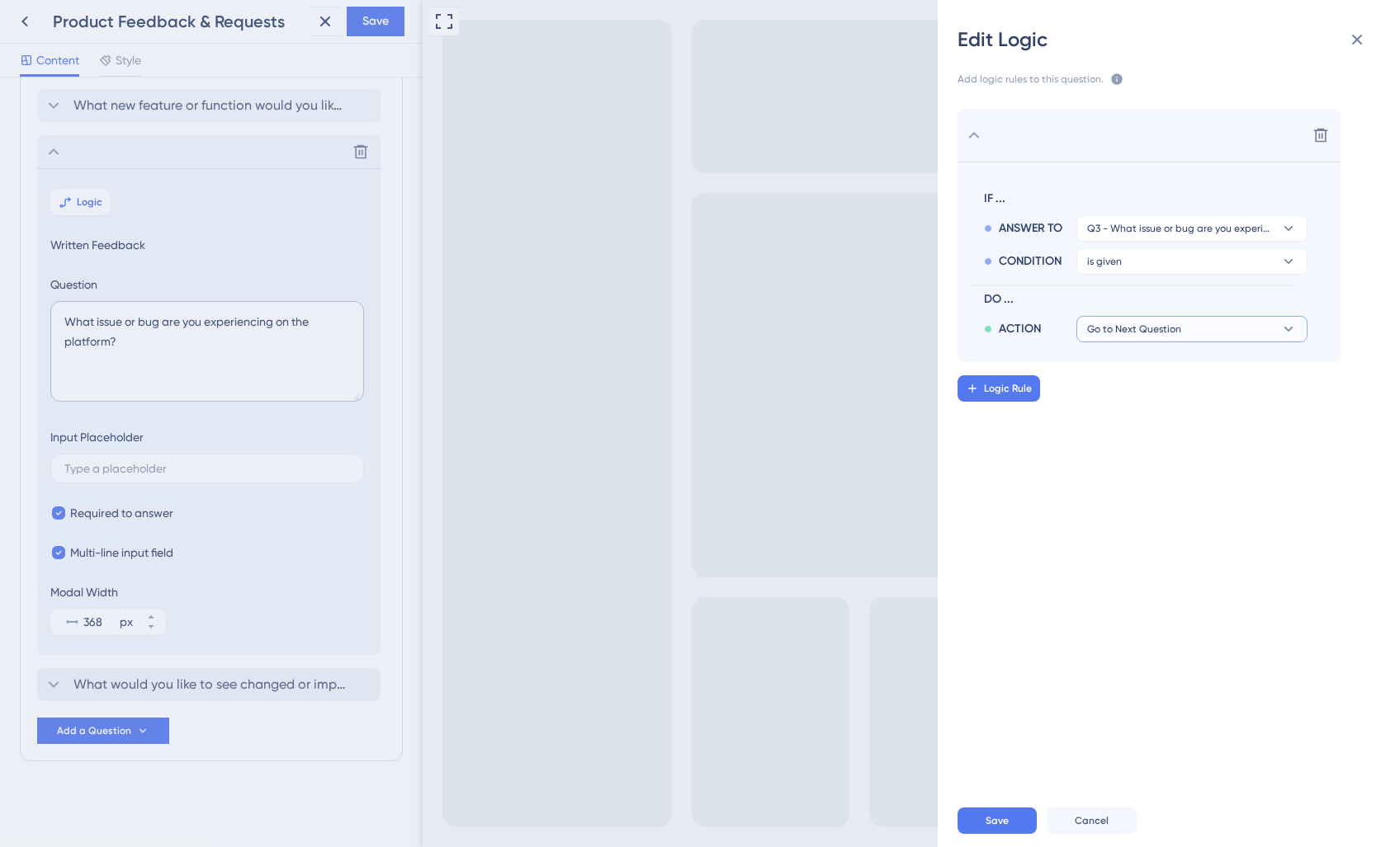
click at [1141, 333] on span "Go to Next Question" at bounding box center [1134, 329] width 94 height 13
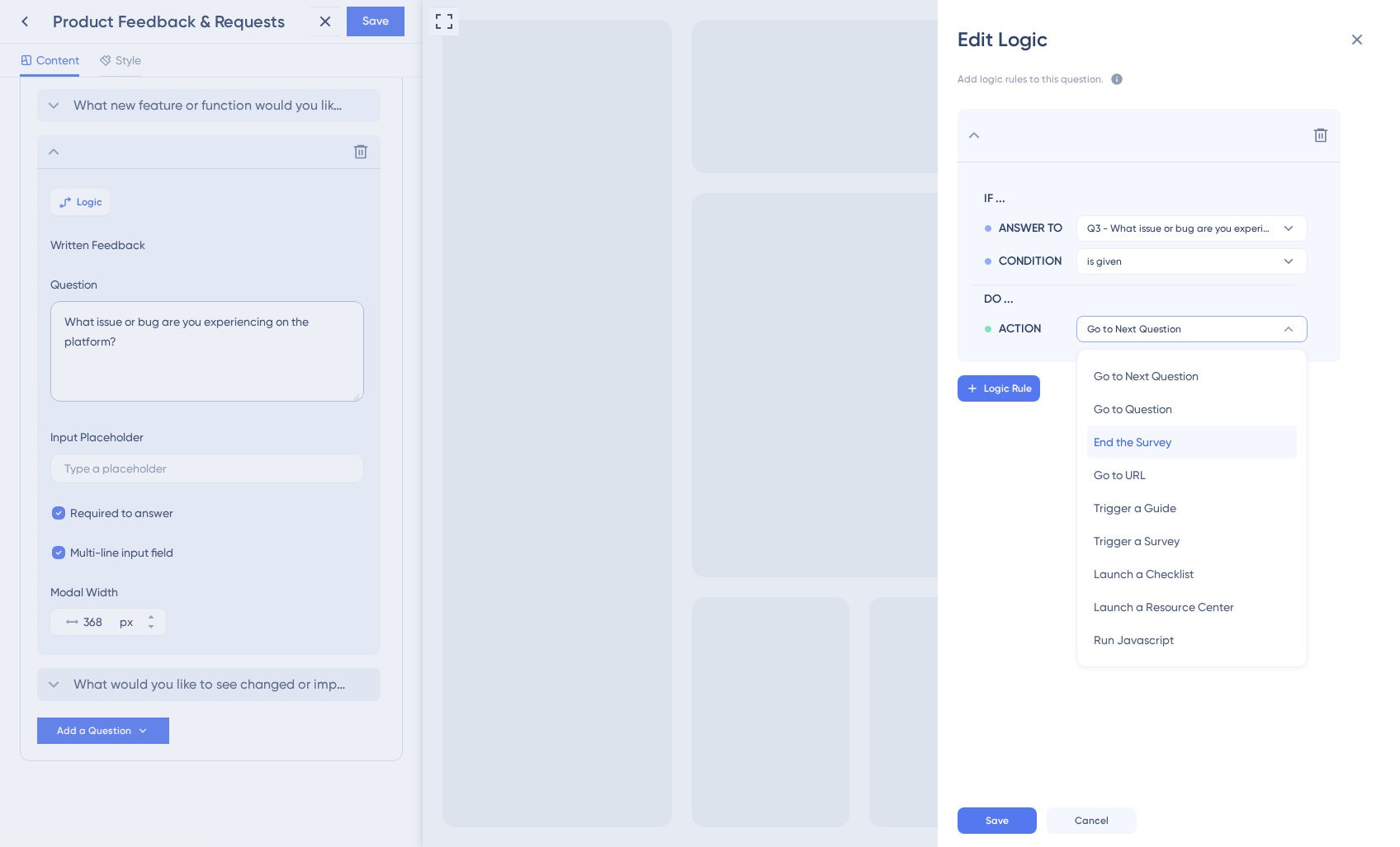
click at [1148, 440] on span "End the Survey" at bounding box center [1133, 443] width 78 height 20
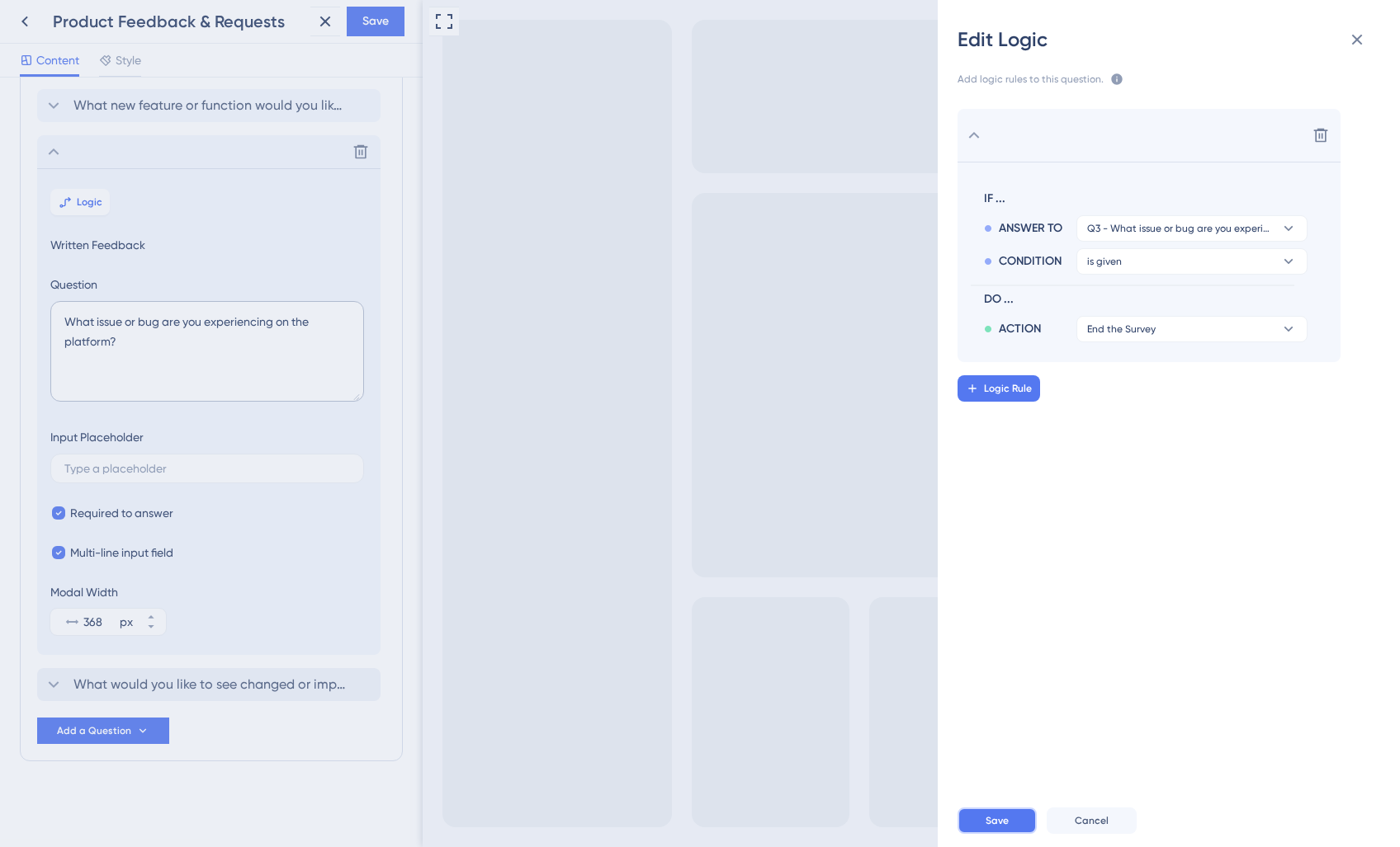
click at [1006, 820] on span "Save" at bounding box center [997, 821] width 23 height 13
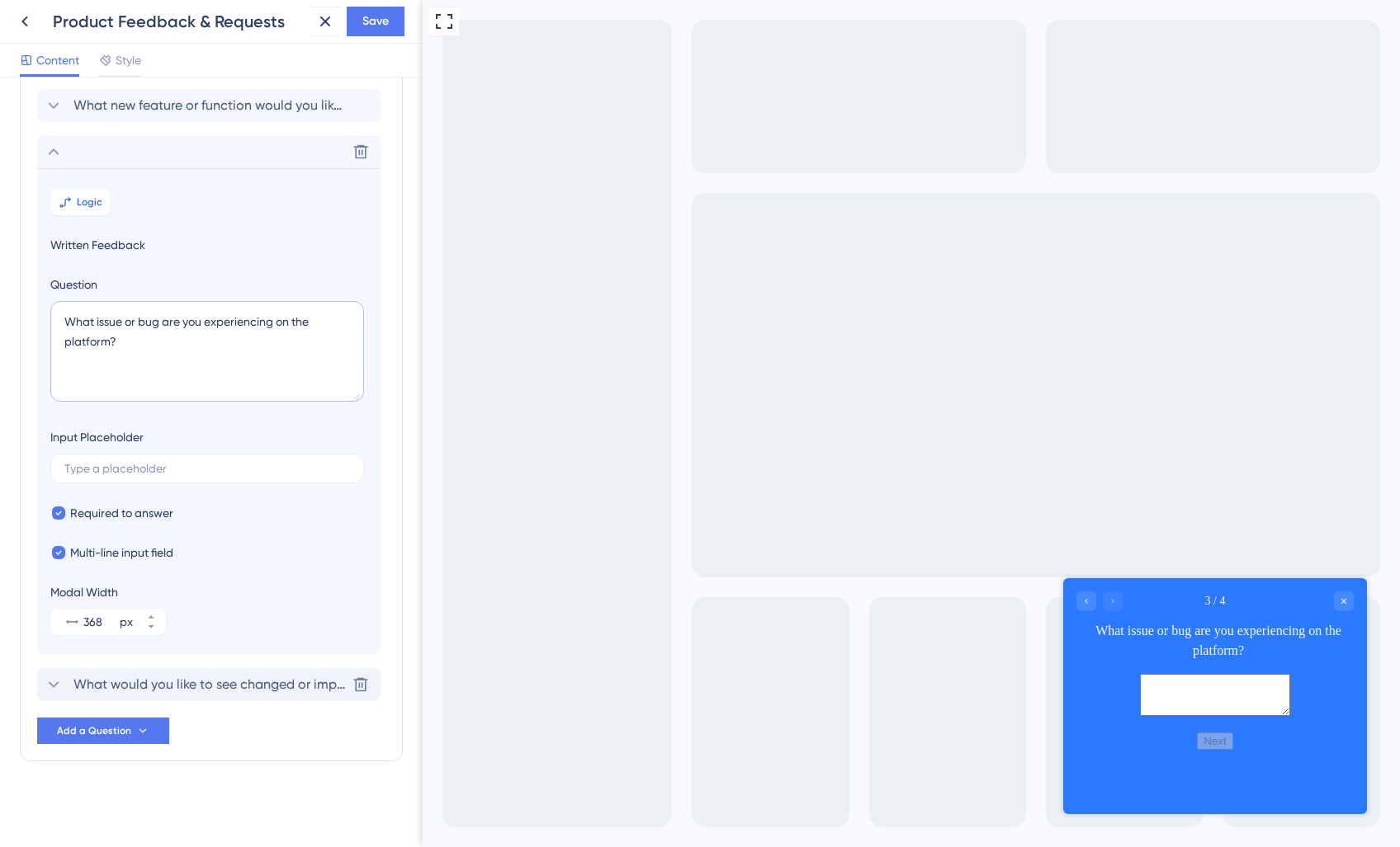
click at [267, 691] on span "What would you like to see changed or improved with this feature?" at bounding box center [209, 685] width 272 height 20
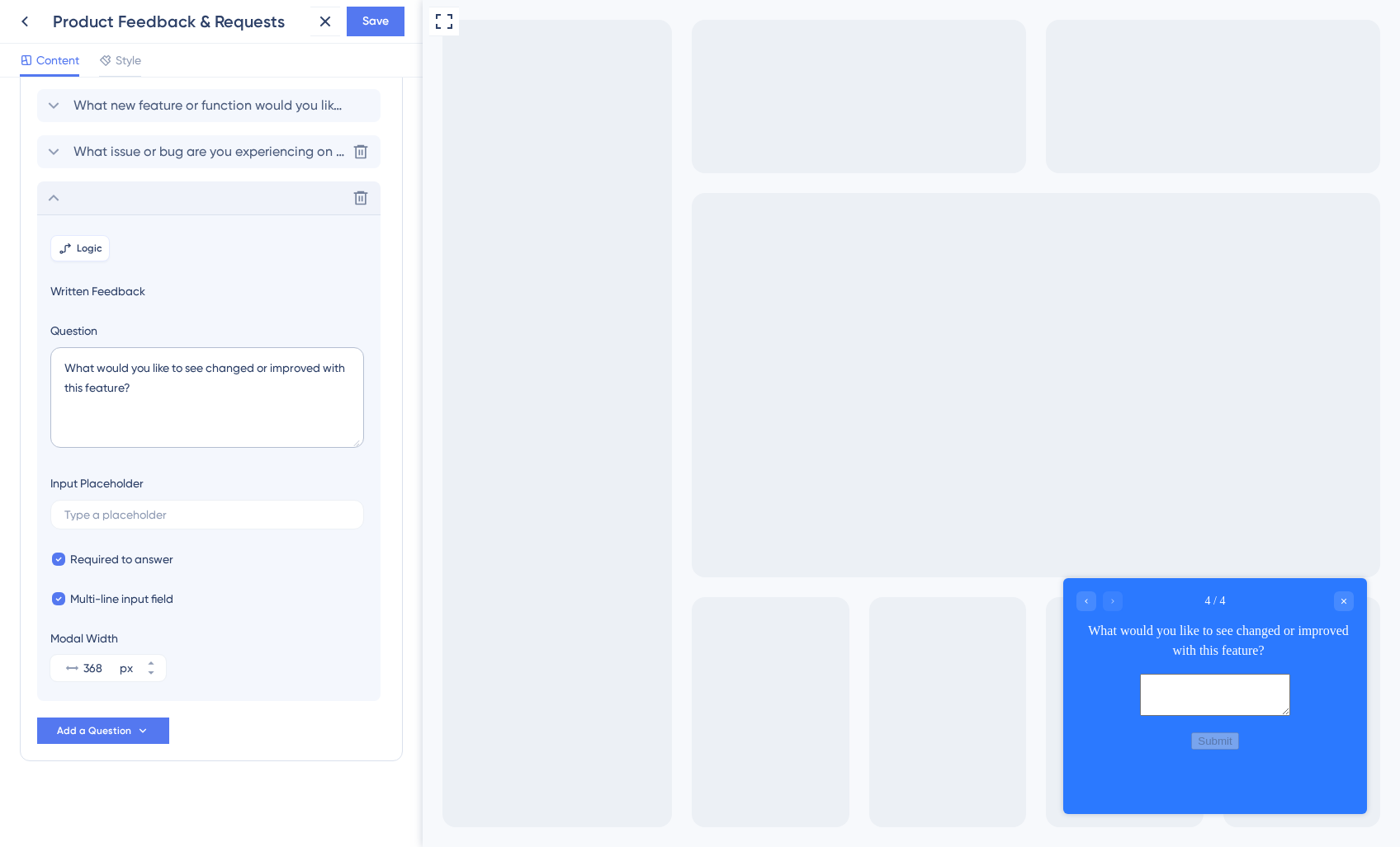
click at [65, 244] on icon at bounding box center [65, 248] width 13 height 13
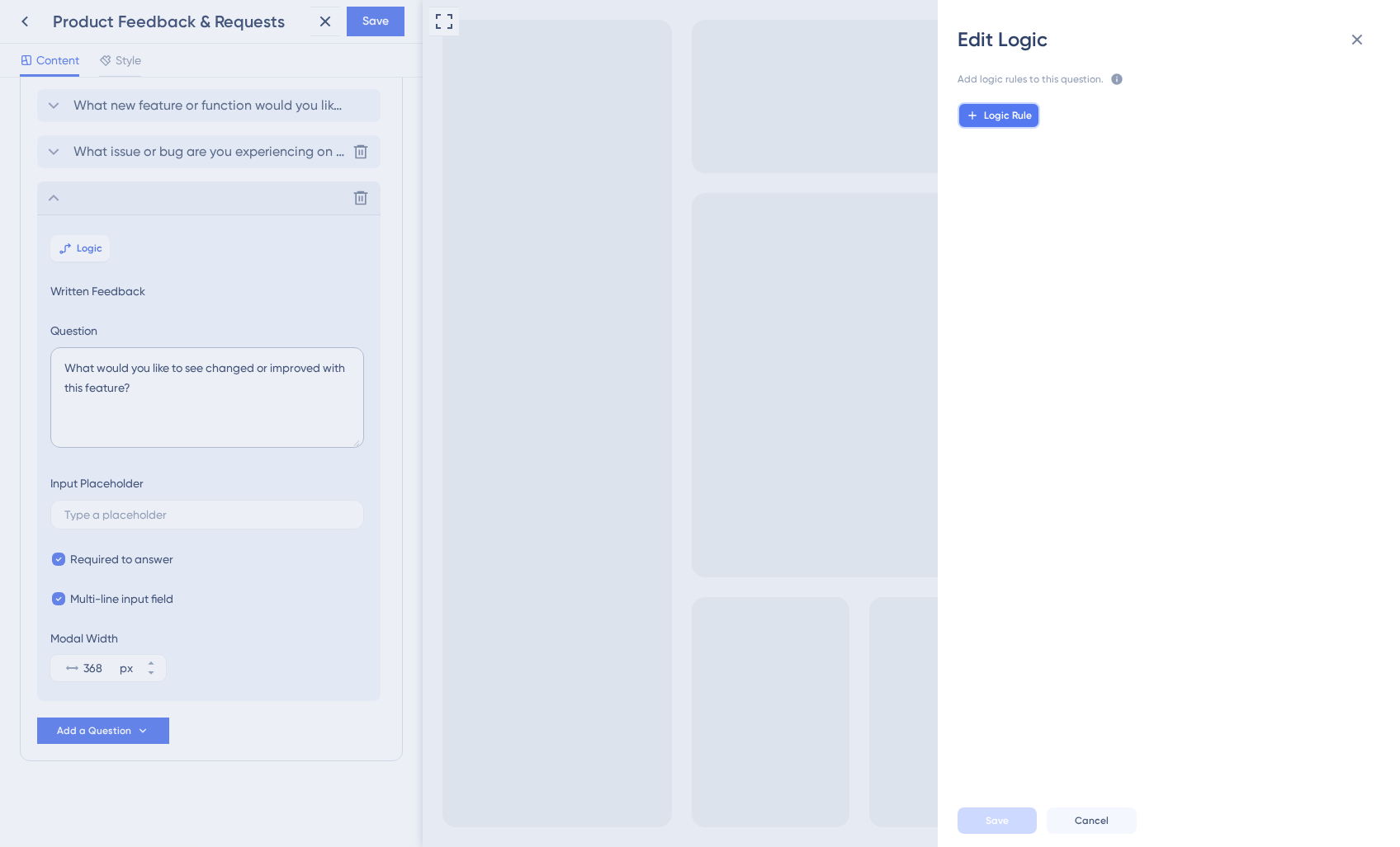
click at [1008, 125] on button "Logic Rule" at bounding box center [999, 116] width 83 height 26
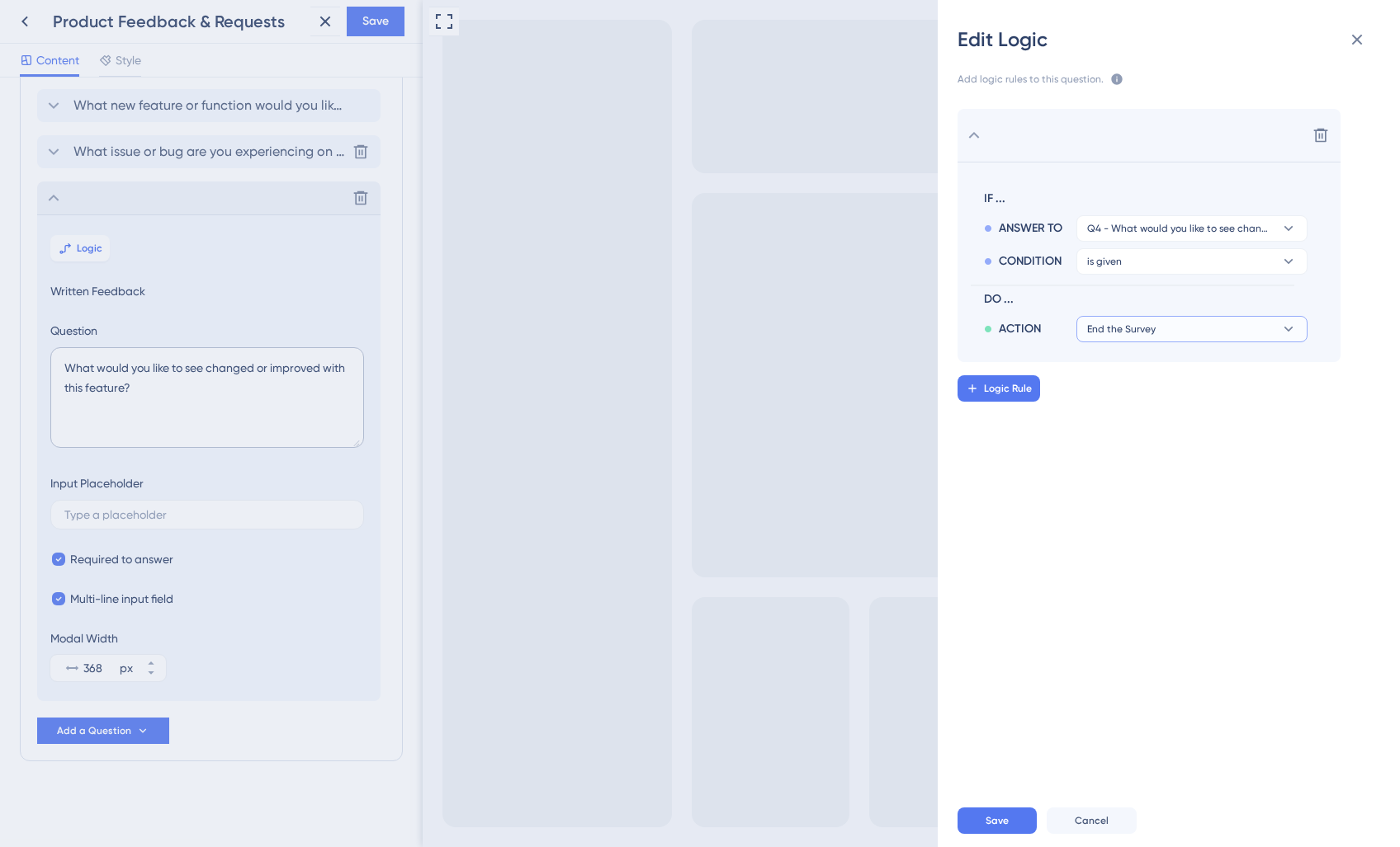
click at [1153, 333] on span "End the Survey" at bounding box center [1121, 329] width 69 height 13
click at [1173, 373] on div "End the Survey End the Survey" at bounding box center [1191, 376] width 196 height 33
click at [1009, 397] on button "Logic Rule" at bounding box center [999, 389] width 83 height 26
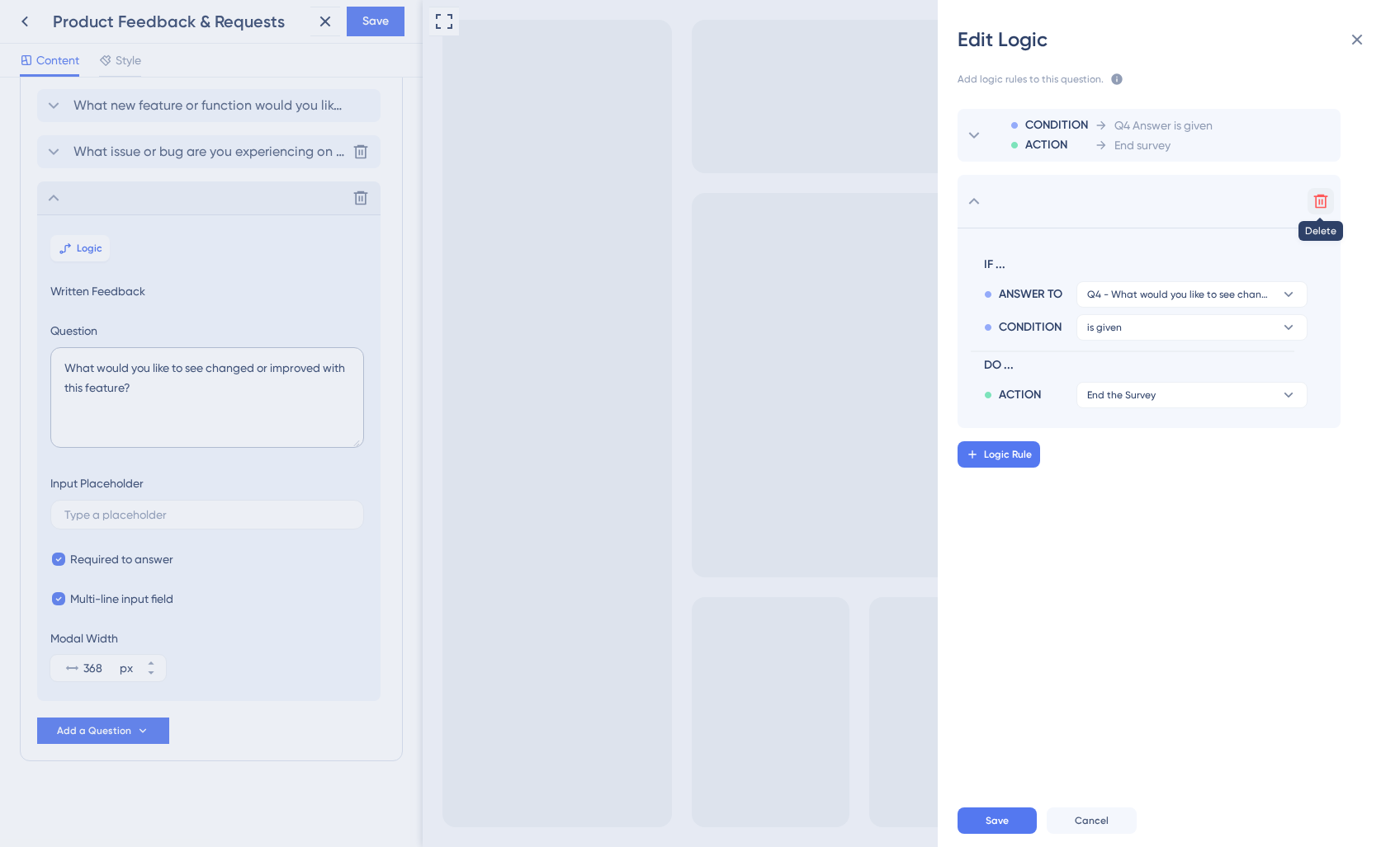
drag, startPoint x: 1329, startPoint y: 206, endPoint x: 1175, endPoint y: 465, distance: 301.3
click at [1330, 208] on button at bounding box center [1321, 201] width 26 height 26
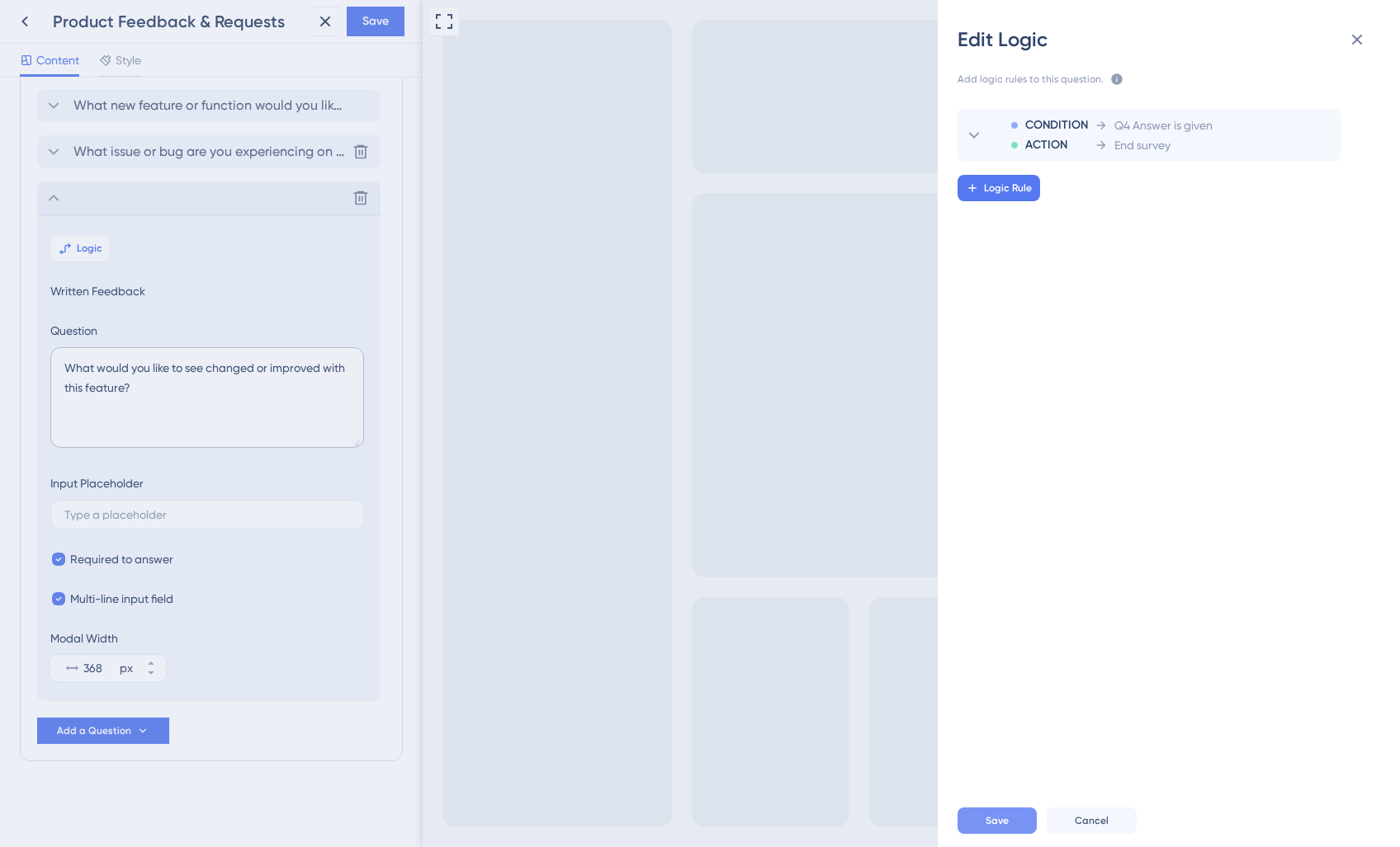
click at [1000, 820] on span "Save" at bounding box center [997, 821] width 23 height 13
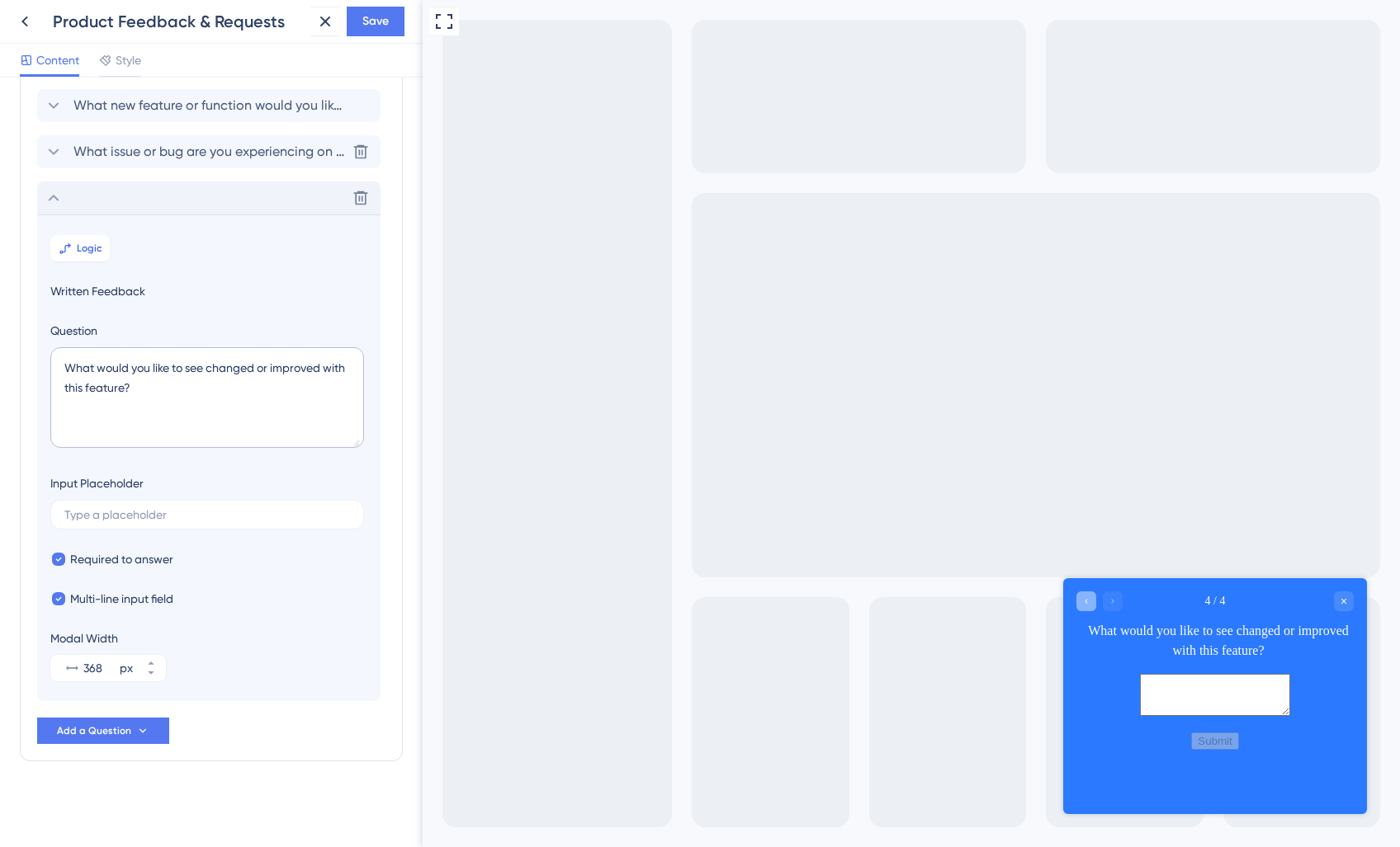
click at [1084, 603] on icon "Go to Question 3" at bounding box center [1086, 601] width 10 height 10
click at [1084, 603] on icon "Go to Question 2" at bounding box center [1086, 601] width 10 height 10
click at [1083, 603] on icon "Go to Question 1" at bounding box center [1086, 601] width 10 height 10
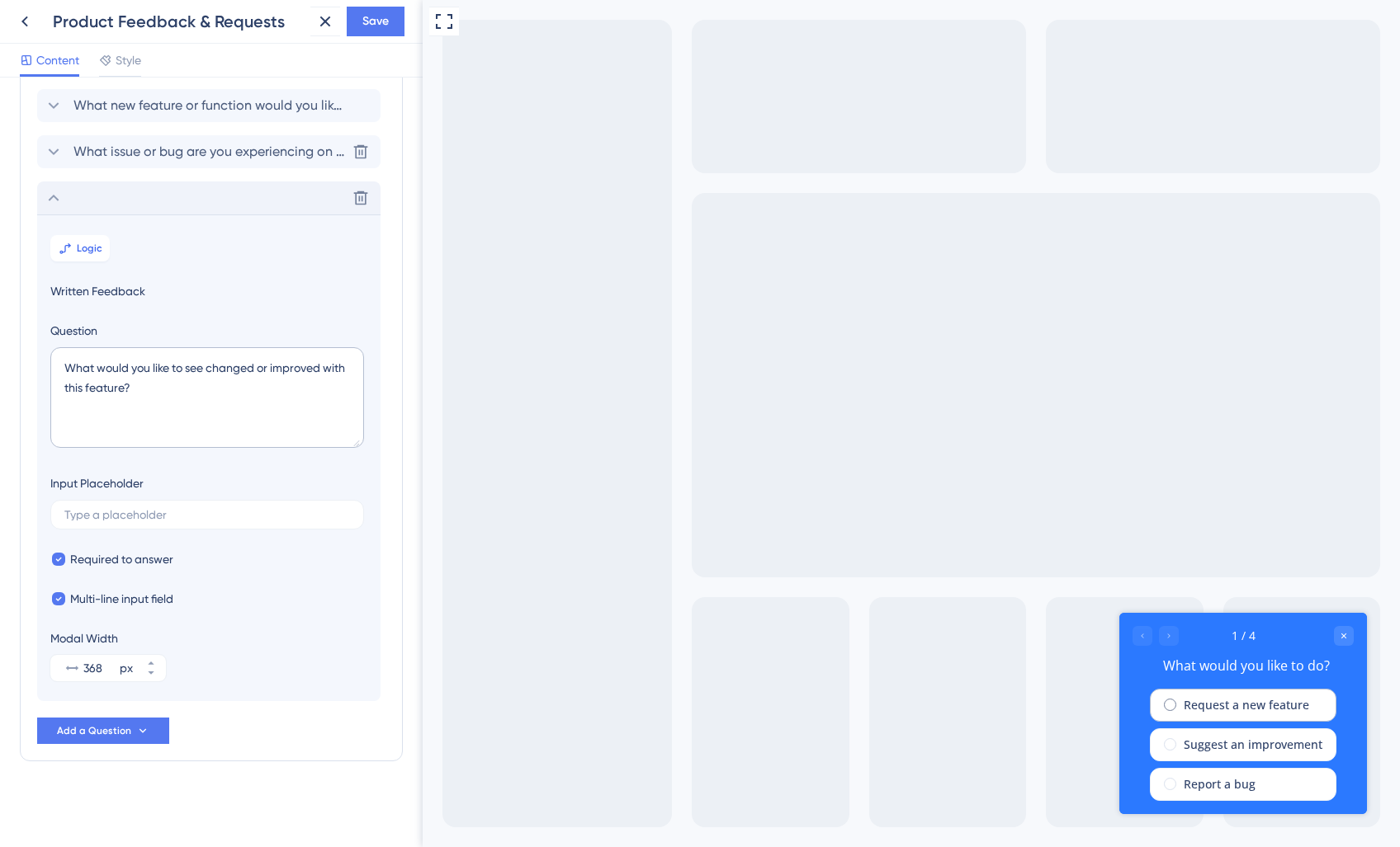
click at [1220, 701] on label "Request a new feature" at bounding box center [1246, 706] width 126 height 20
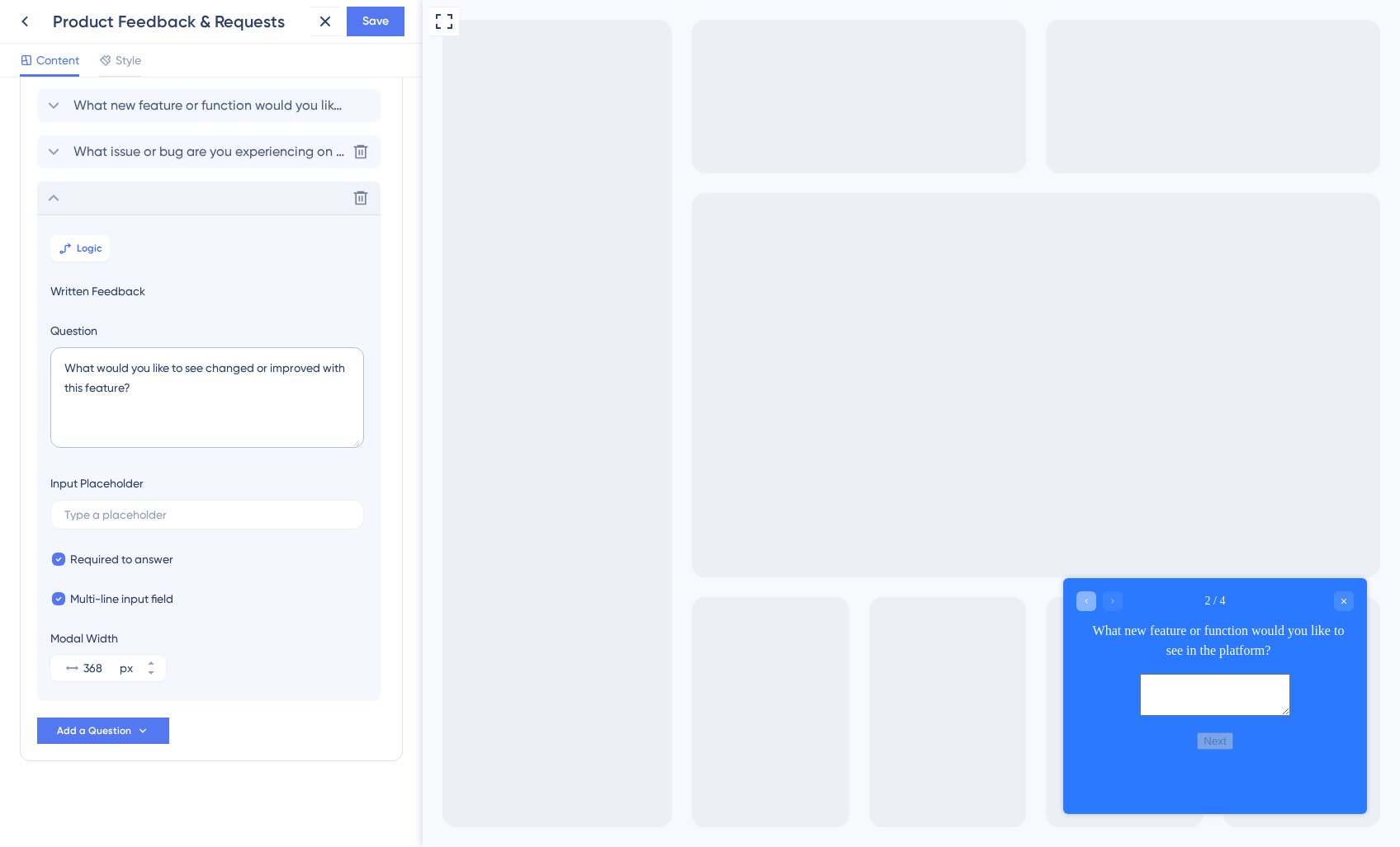
click at [1081, 595] on div "Go to Question 1" at bounding box center [1086, 601] width 20 height 20
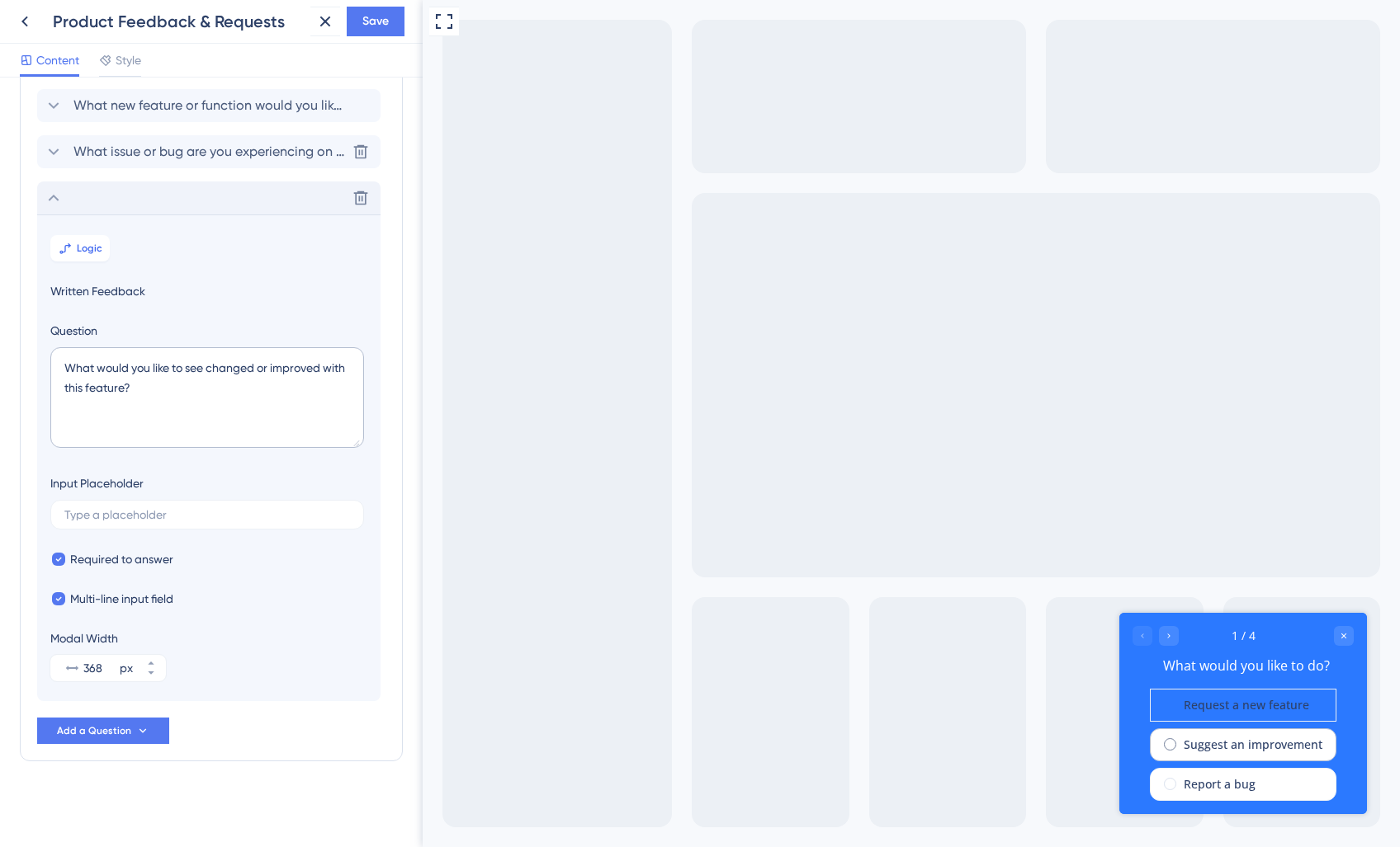
click at [1159, 744] on div "Suggest an improvement" at bounding box center [1242, 745] width 186 height 33
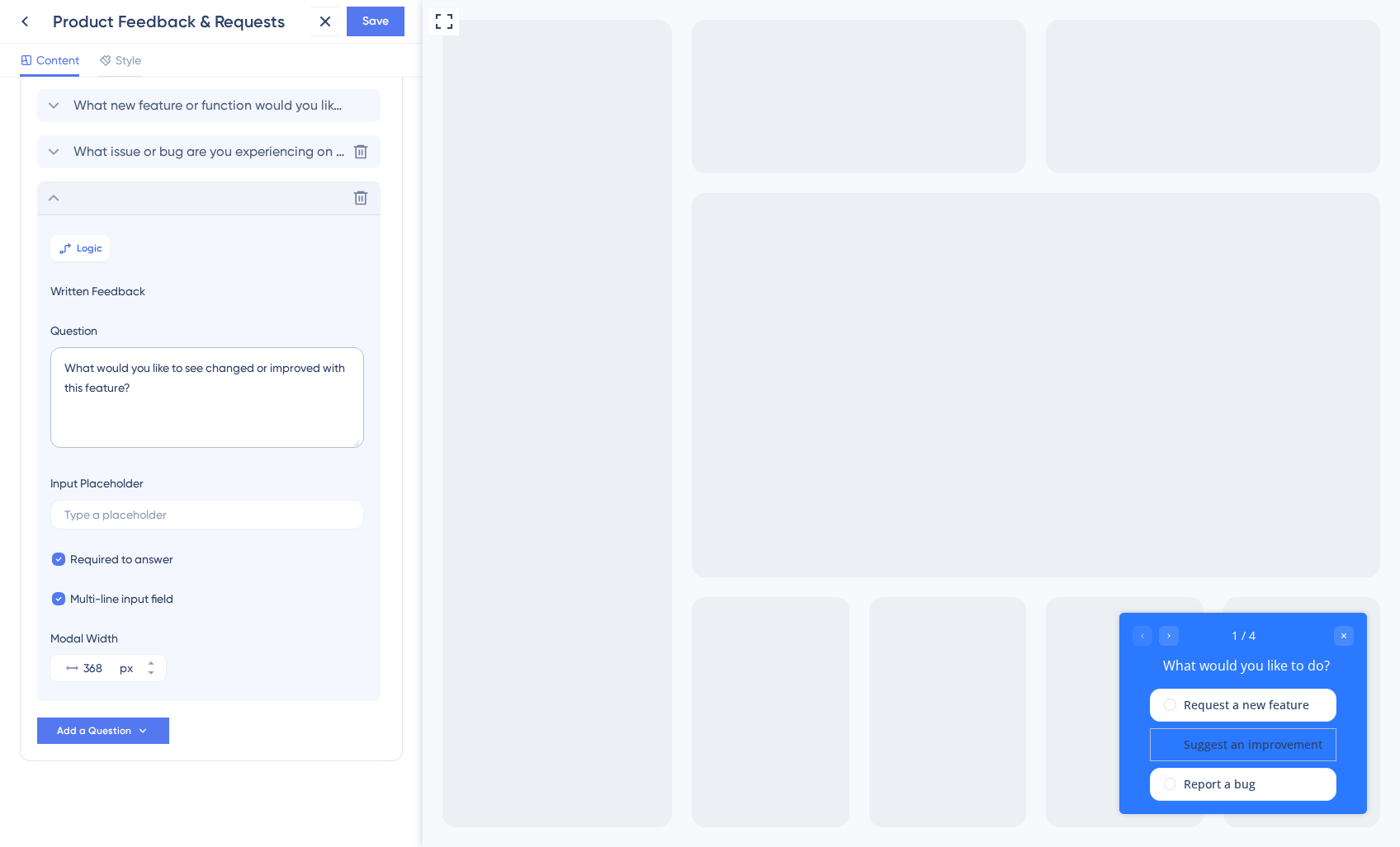
click at [1277, 748] on label "Suggest an improvement" at bounding box center [1253, 745] width 139 height 20
click at [1240, 738] on label "Suggest an improvement" at bounding box center [1253, 745] width 139 height 20
click at [1244, 742] on label "Suggest an improvement" at bounding box center [1253, 745] width 139 height 20
drag, startPoint x: 1207, startPoint y: 795, endPoint x: 1215, endPoint y: 774, distance: 22.5
click at [1208, 791] on div "1 / 4 What would you like to do? Request a new feature Suggest an improvement R…" at bounding box center [1242, 718] width 247 height 211
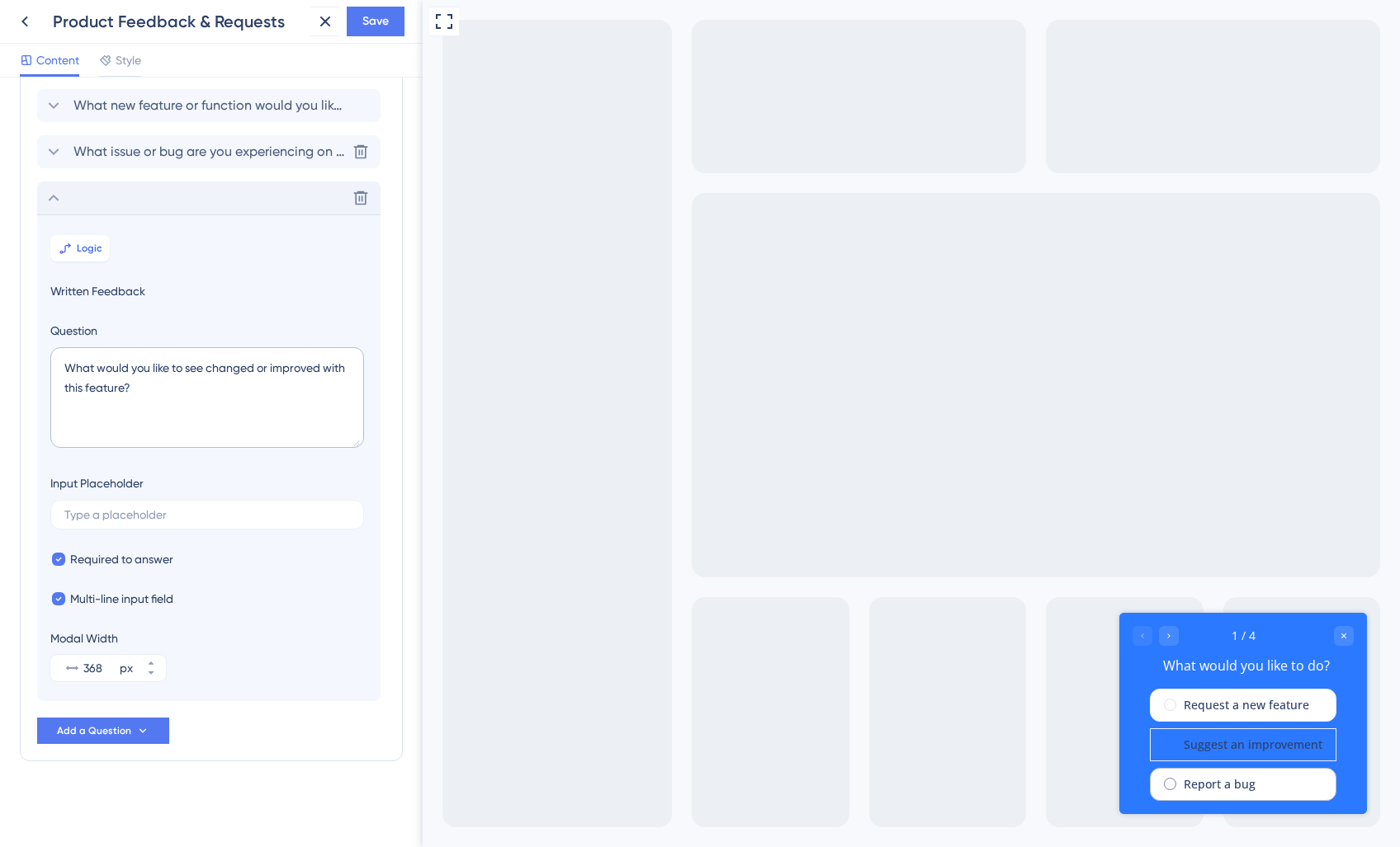
click at [1215, 775] on label "Report a bug" at bounding box center [1219, 785] width 72 height 20
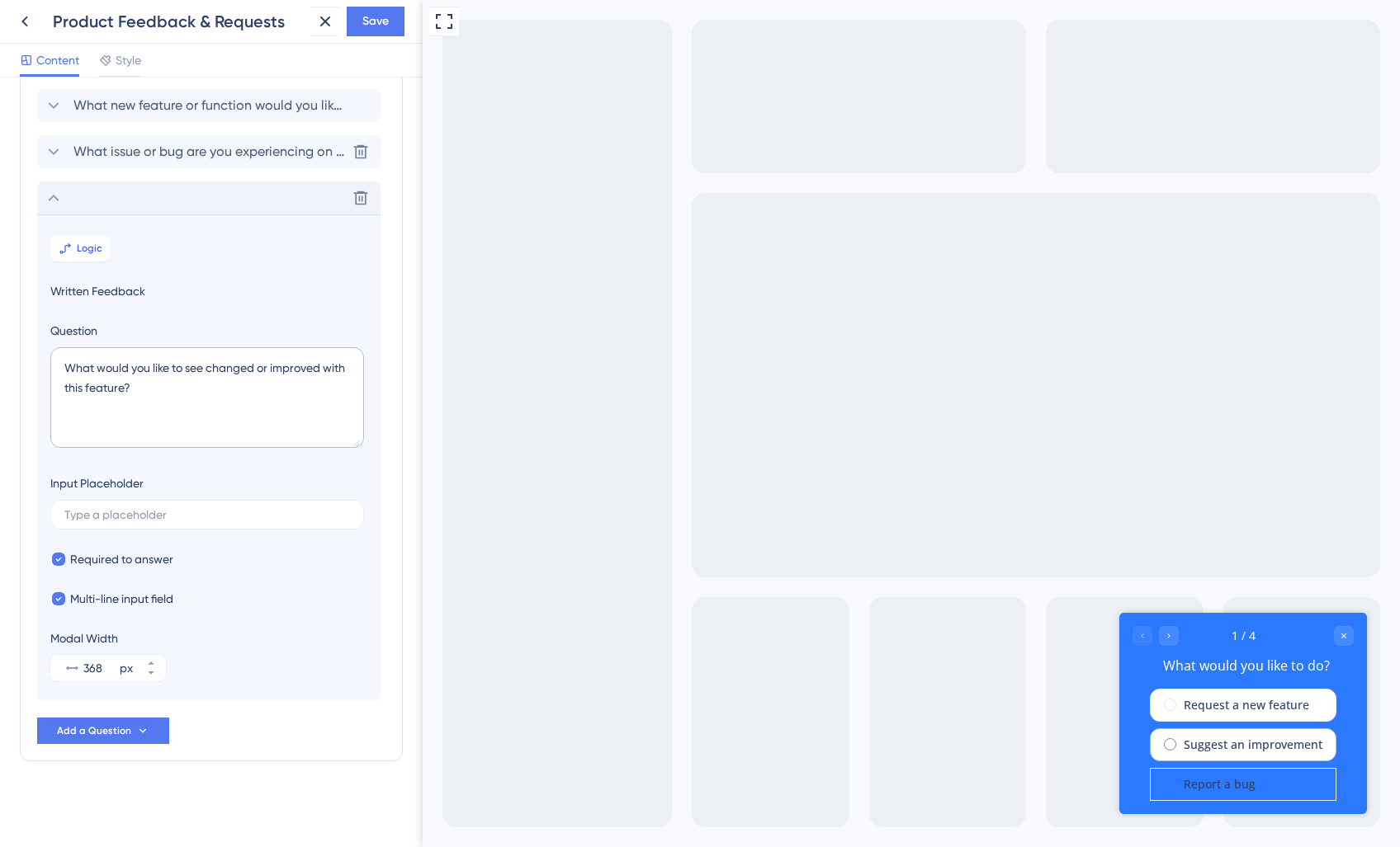
click at [1196, 739] on label "Suggest an improvement" at bounding box center [1253, 745] width 139 height 20
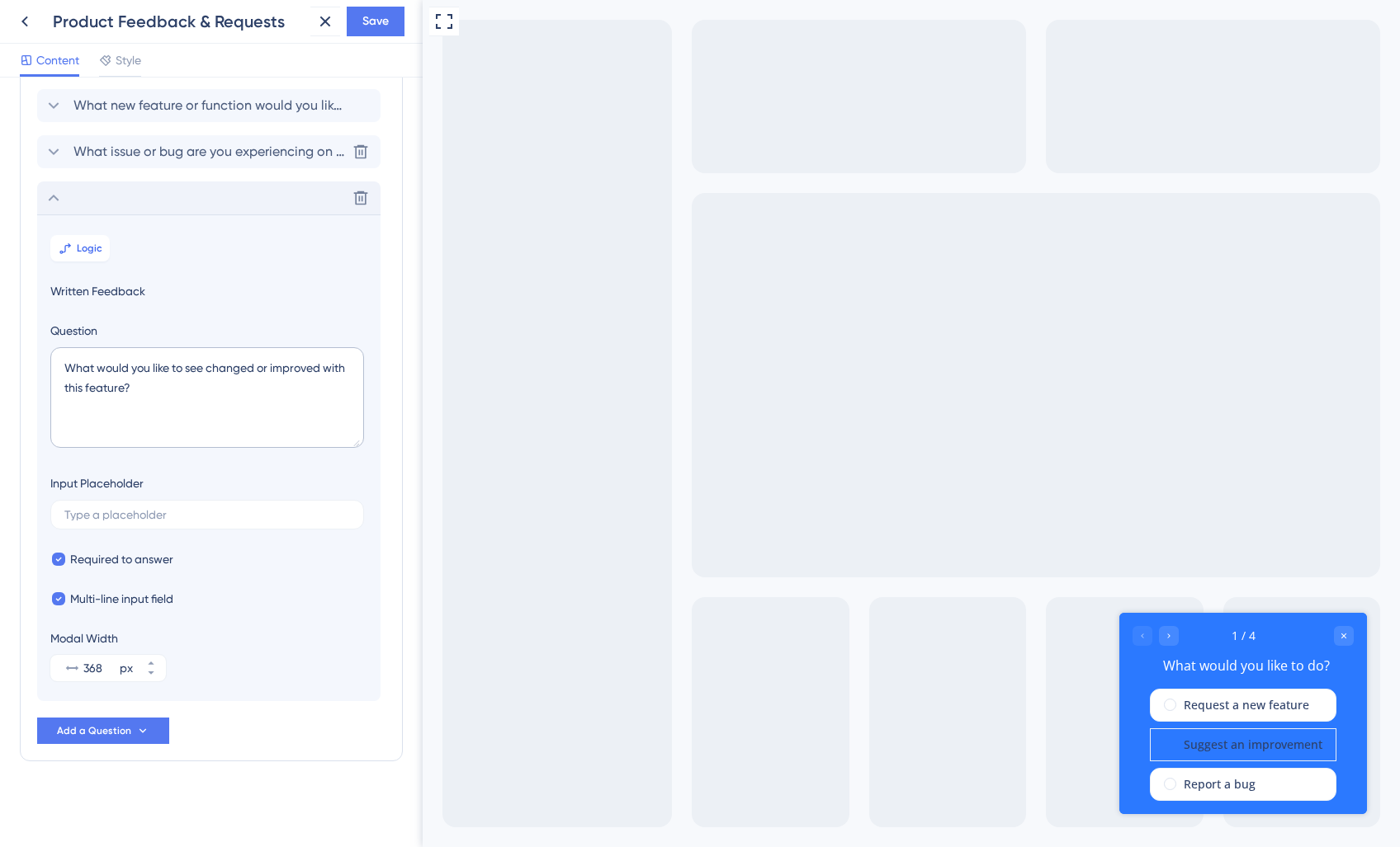
drag, startPoint x: 1175, startPoint y: 641, endPoint x: 1168, endPoint y: 672, distance: 31.8
click at [1175, 641] on div "Go to Question 2" at bounding box center [1168, 636] width 20 height 20
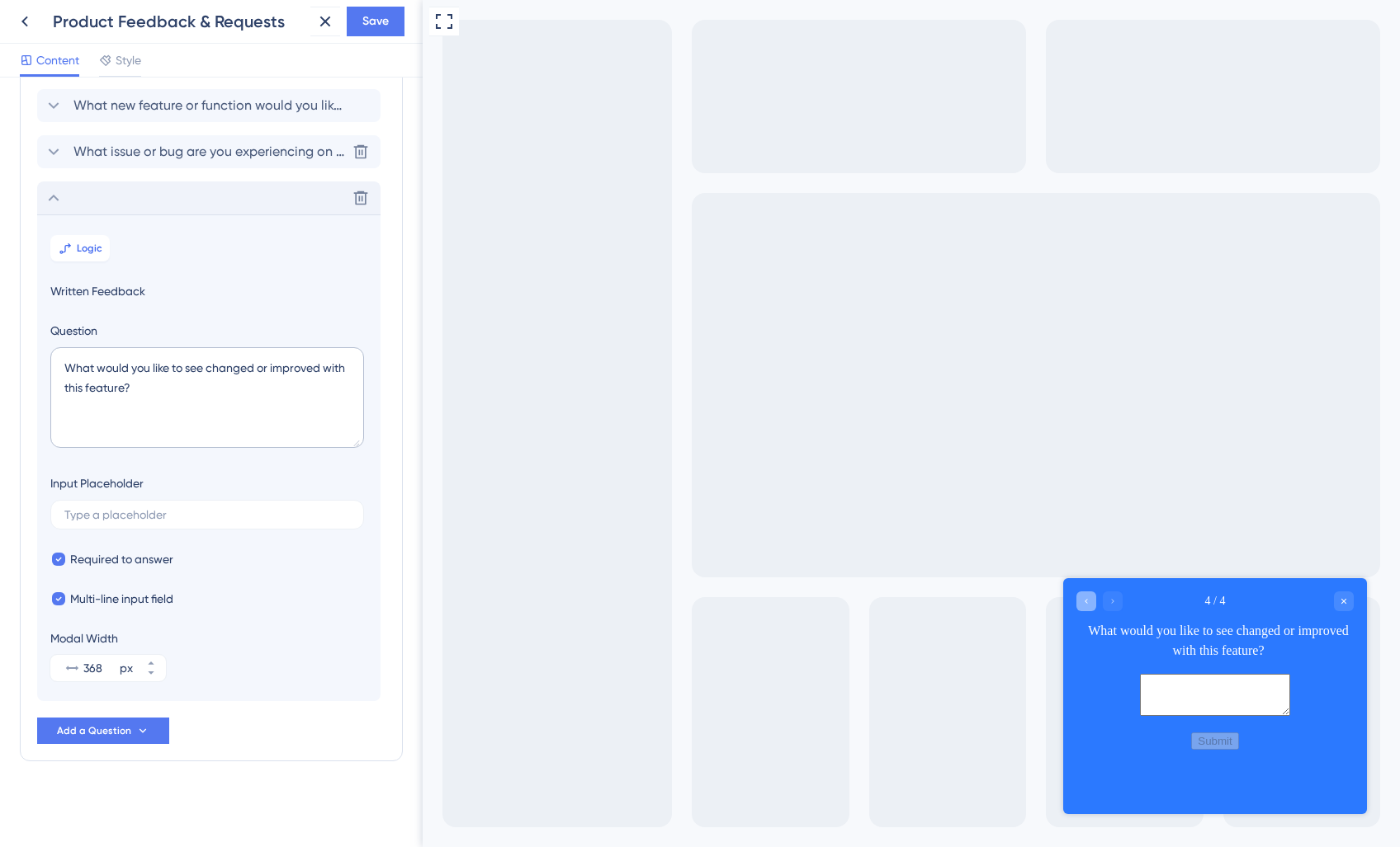
click at [1086, 609] on div "Go to Question 3" at bounding box center [1086, 601] width 20 height 20
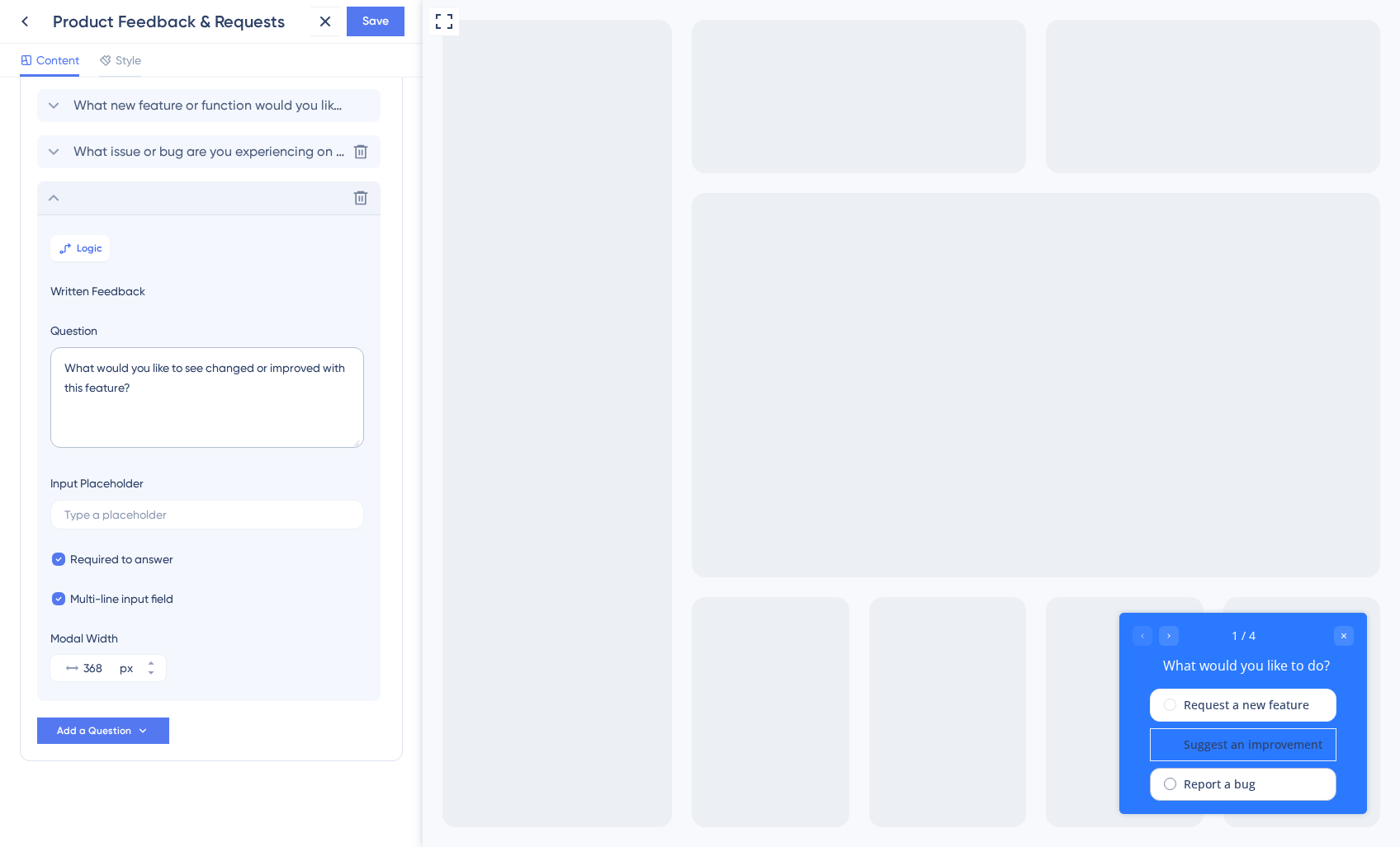
click at [1218, 787] on div "Report a bug" at bounding box center [1242, 785] width 186 height 33
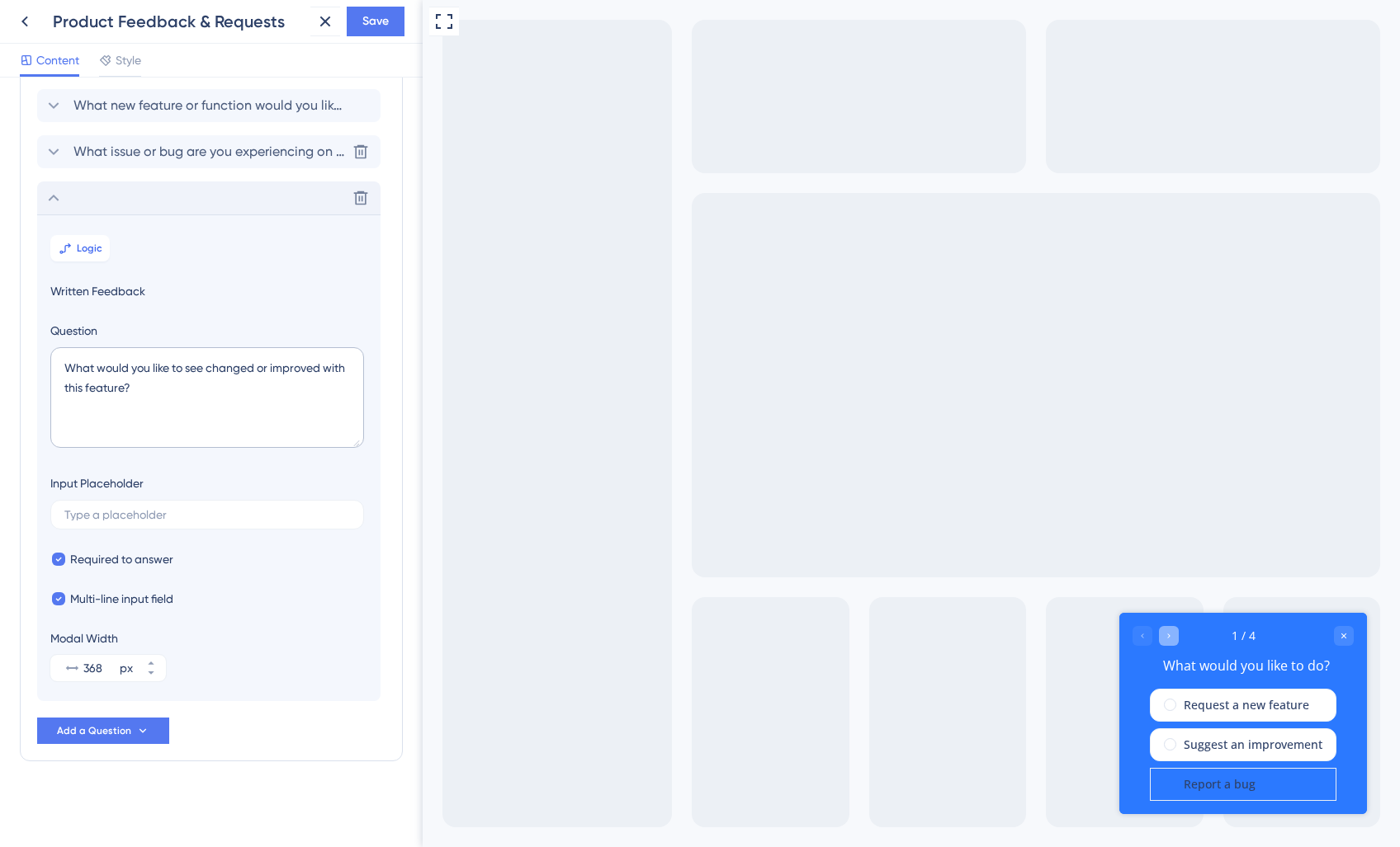
click at [1168, 632] on icon "Go to Question 2" at bounding box center [1168, 636] width 10 height 10
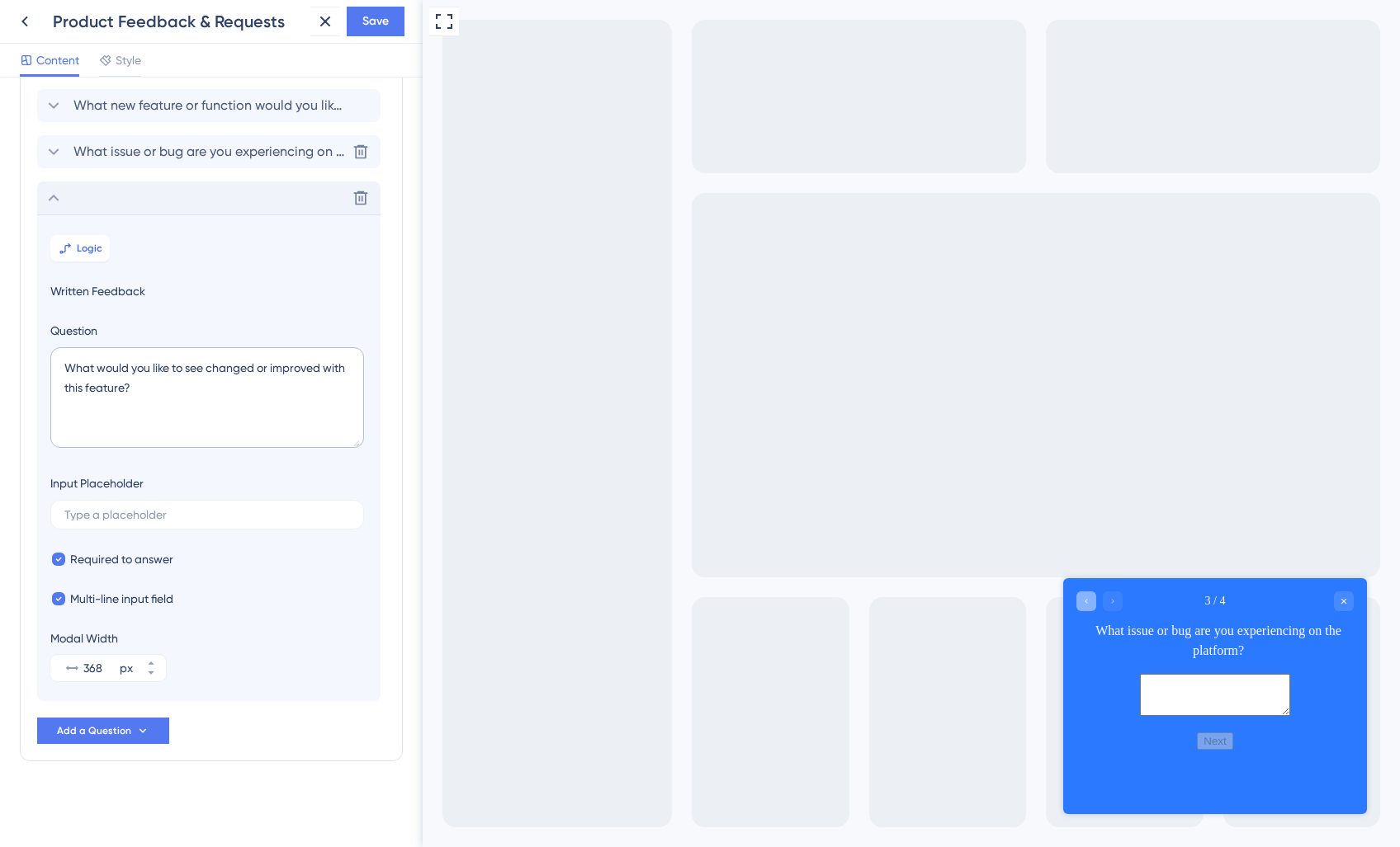
drag, startPoint x: 1081, startPoint y: 606, endPoint x: 1748, endPoint y: 1206, distance: 897.2
click at [1081, 606] on div "Go to Question 2" at bounding box center [1086, 601] width 20 height 20
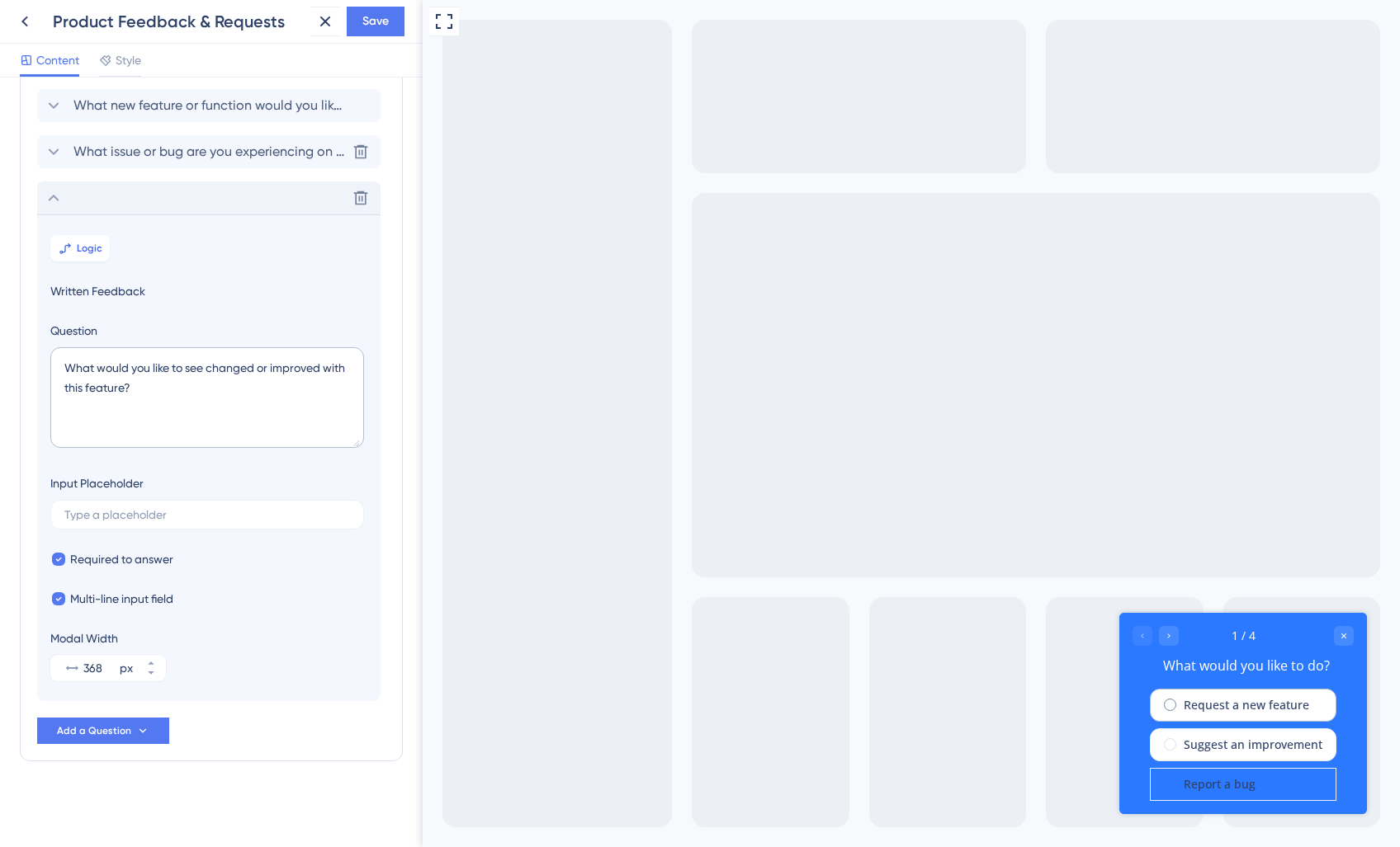
click at [1183, 710] on label "Request a new feature" at bounding box center [1246, 706] width 126 height 20
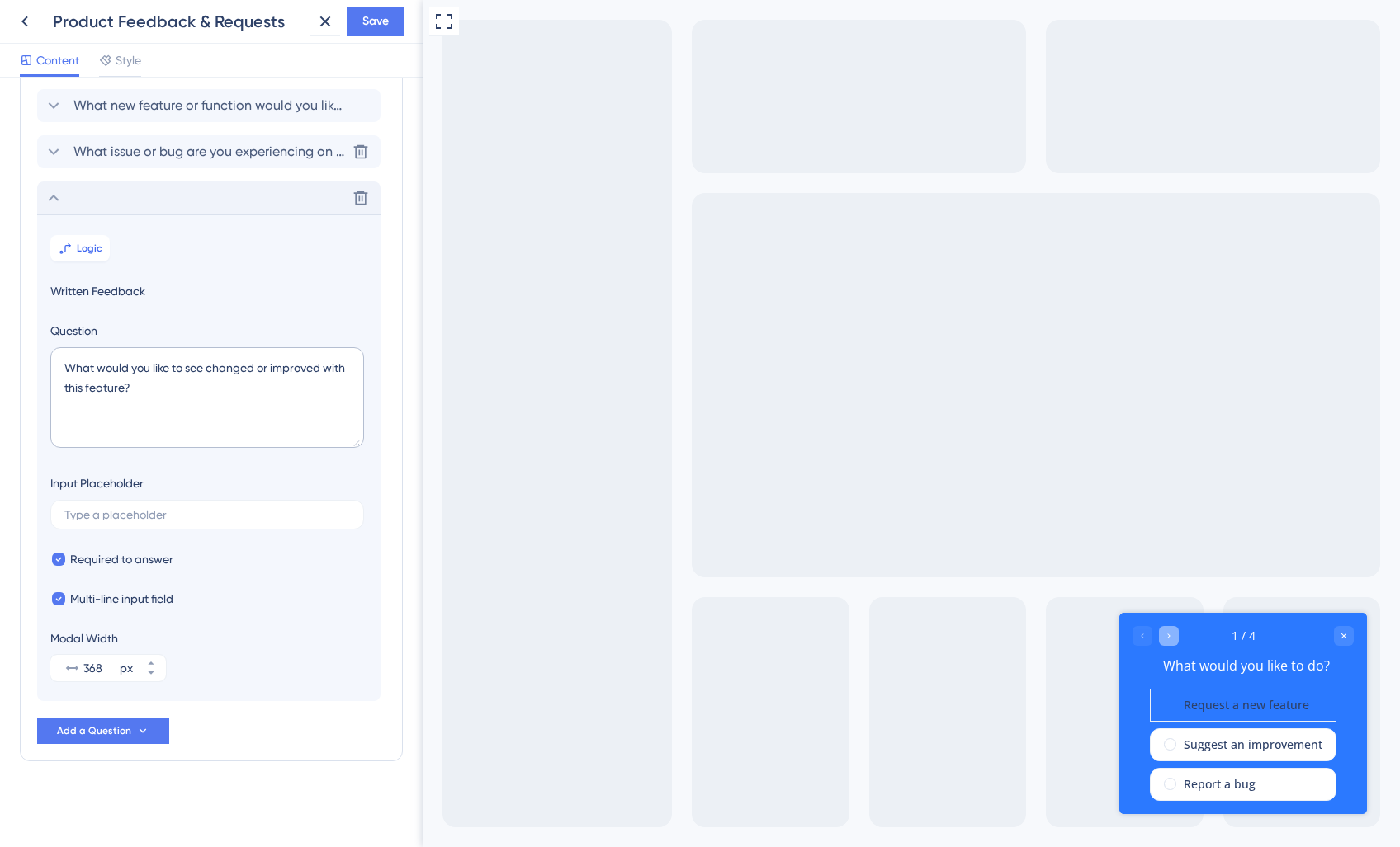
click at [1168, 635] on icon "Go to Question 2" at bounding box center [1167, 636] width 2 height 5
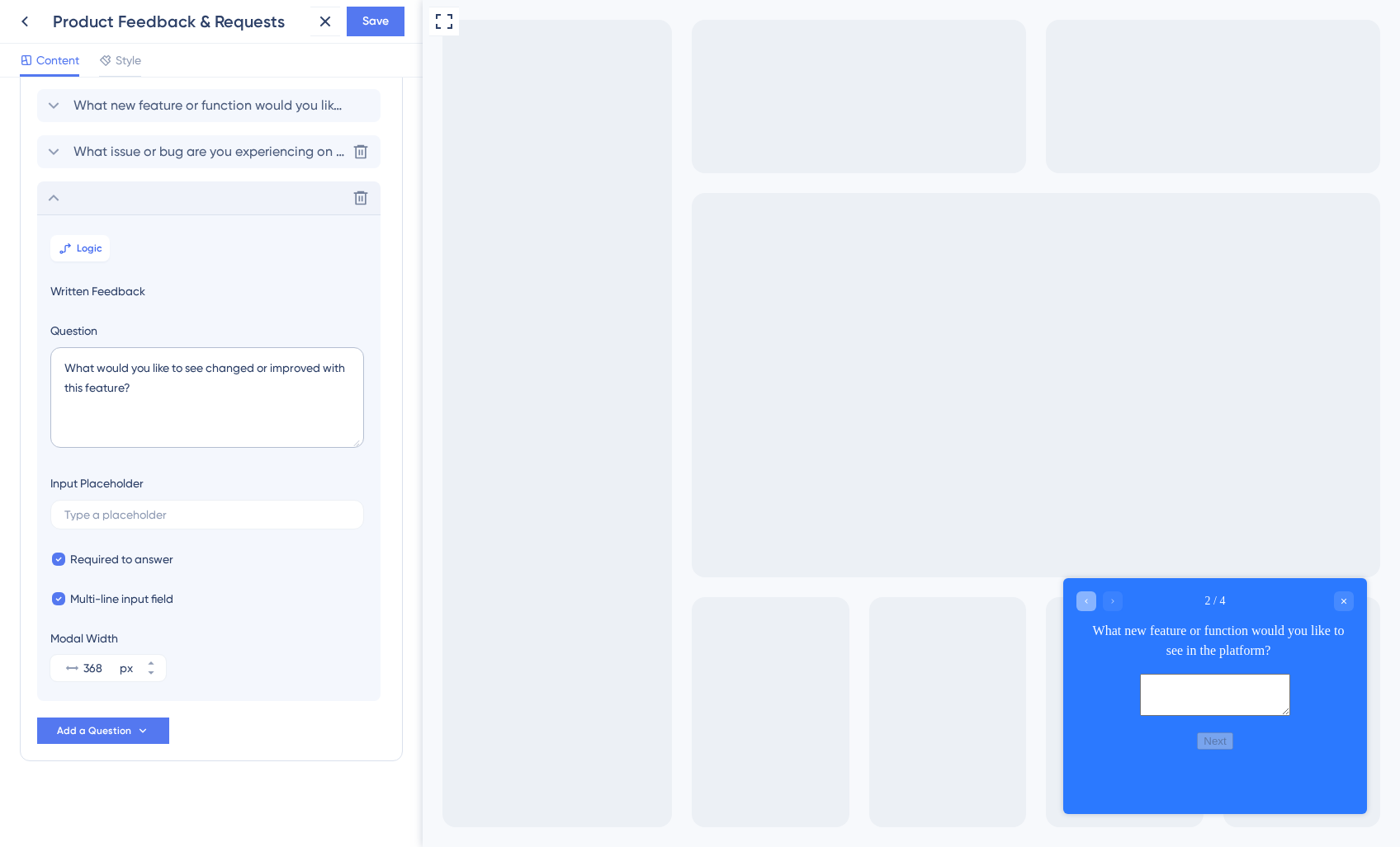
click at [1087, 603] on icon "Go to Question 1" at bounding box center [1086, 601] width 10 height 10
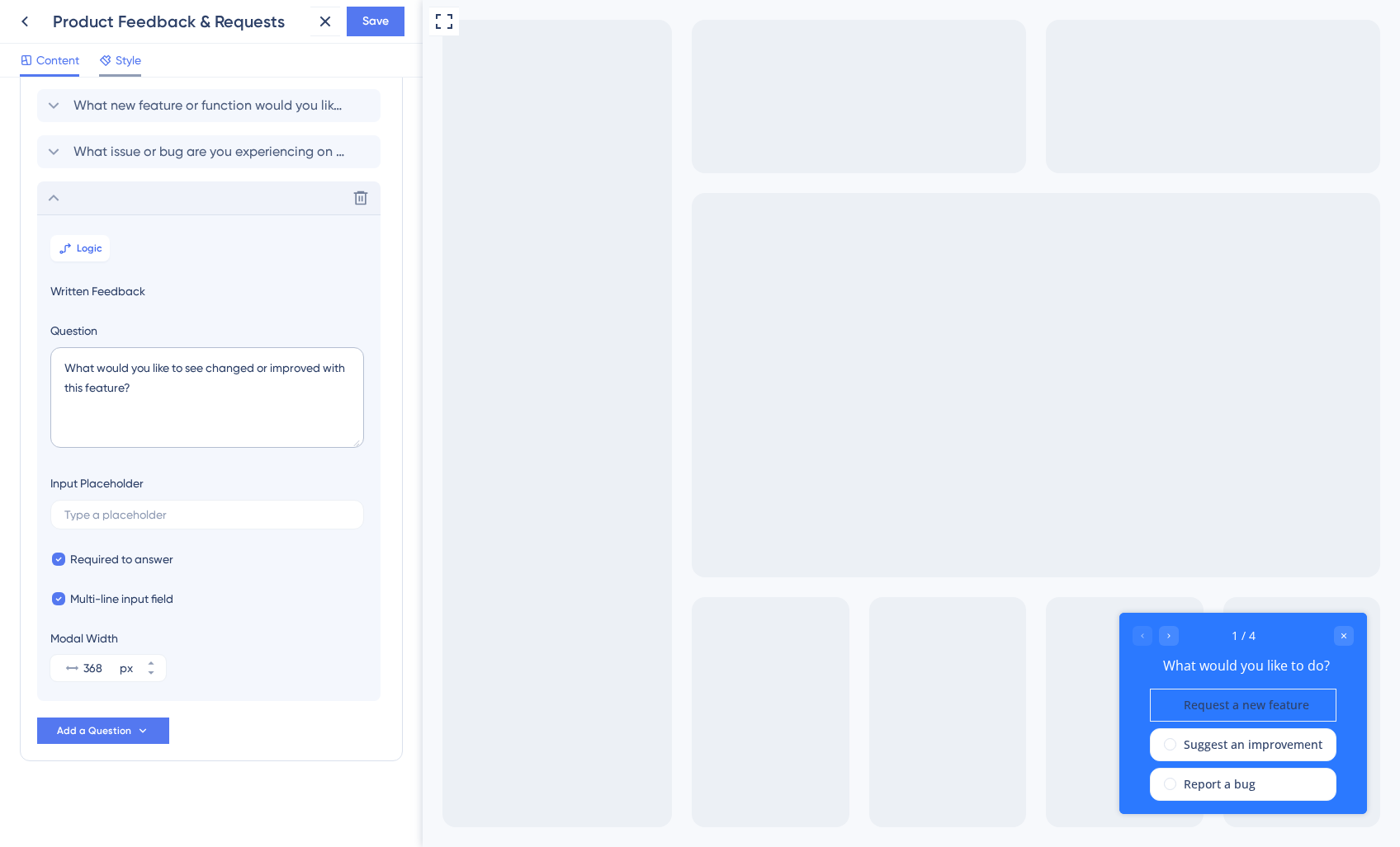
click at [131, 63] on span "Style" at bounding box center [128, 60] width 26 height 20
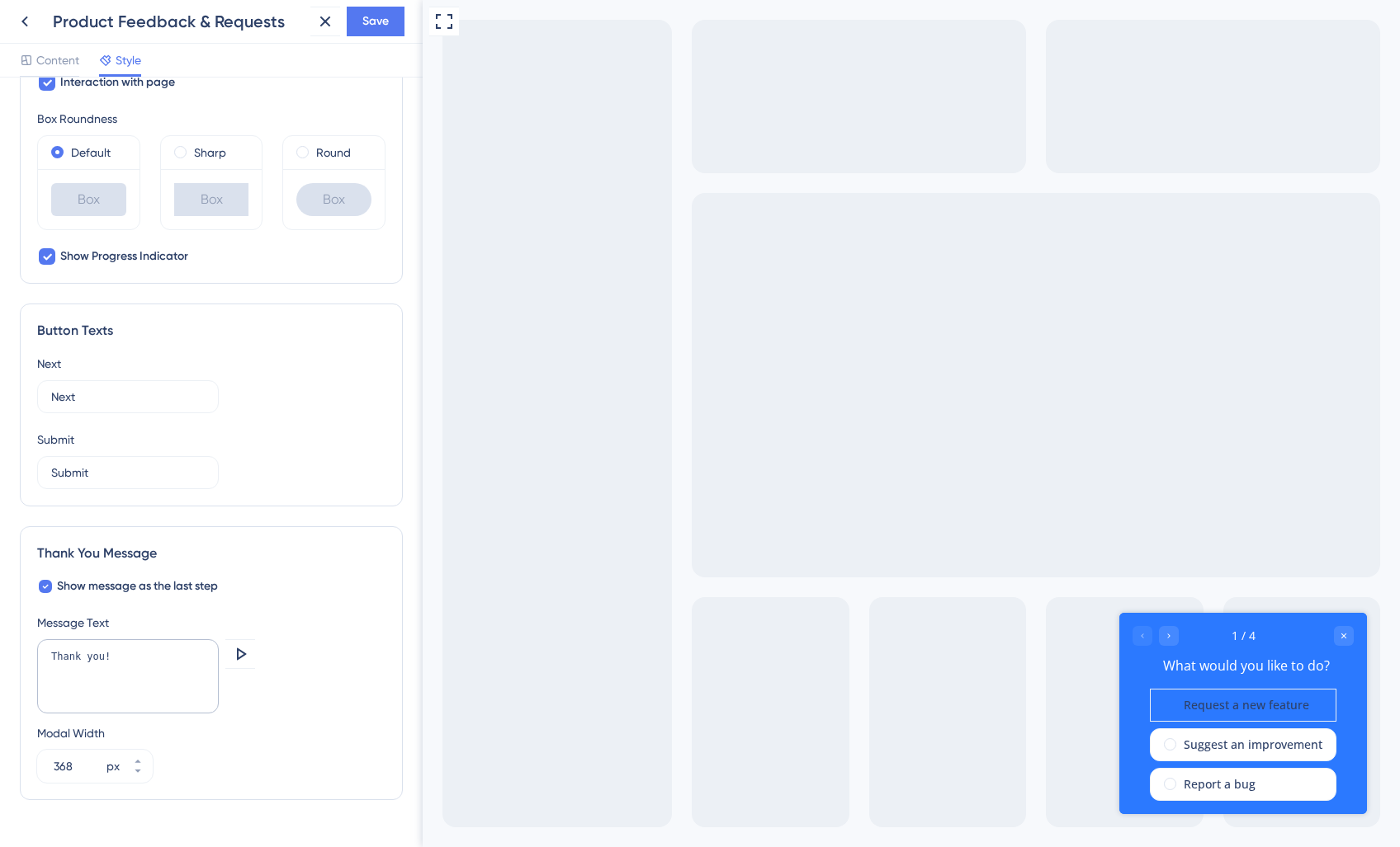
scroll to position [805, 0]
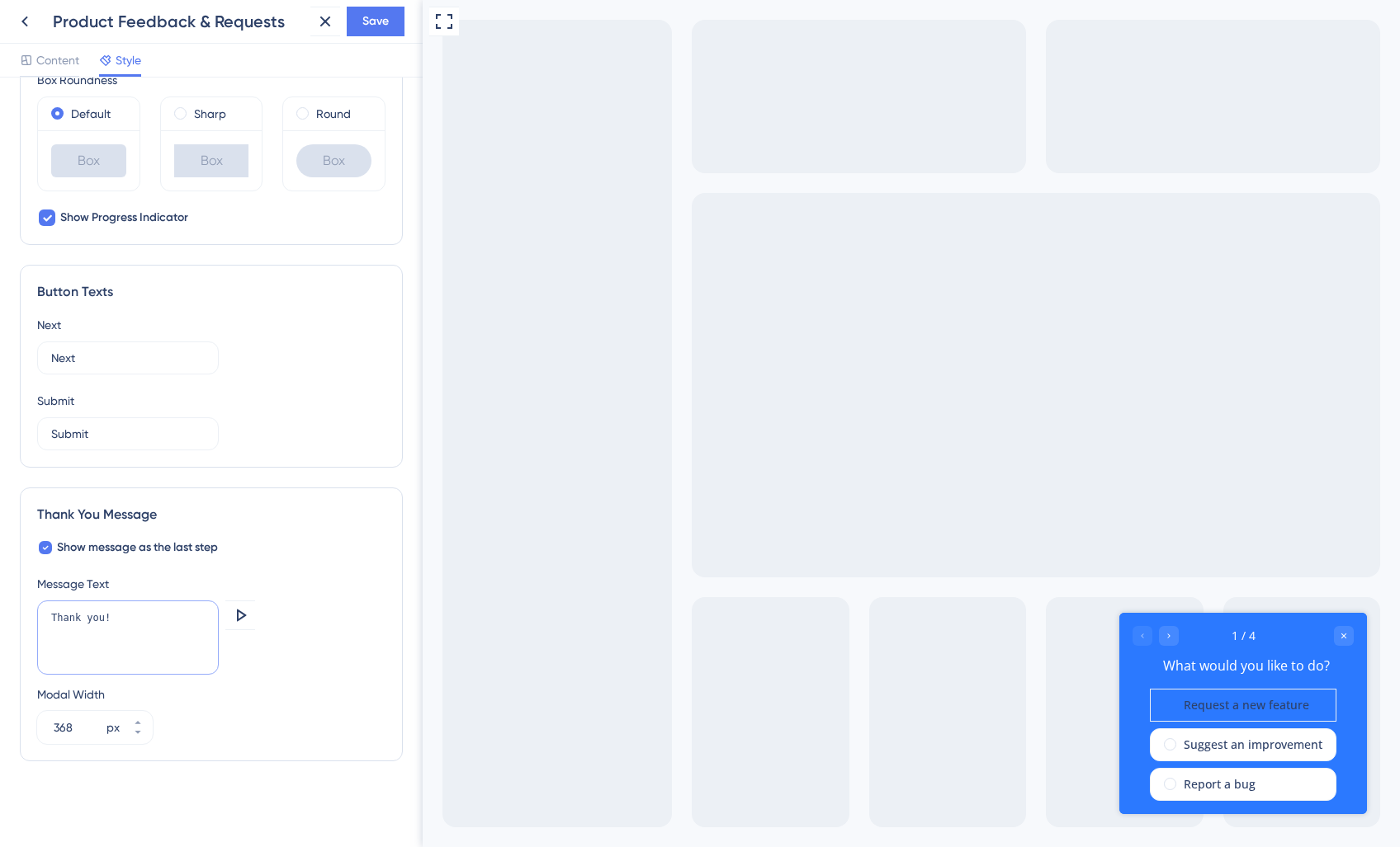
click at [103, 622] on textarea "Thank you!" at bounding box center [127, 638] width 181 height 74
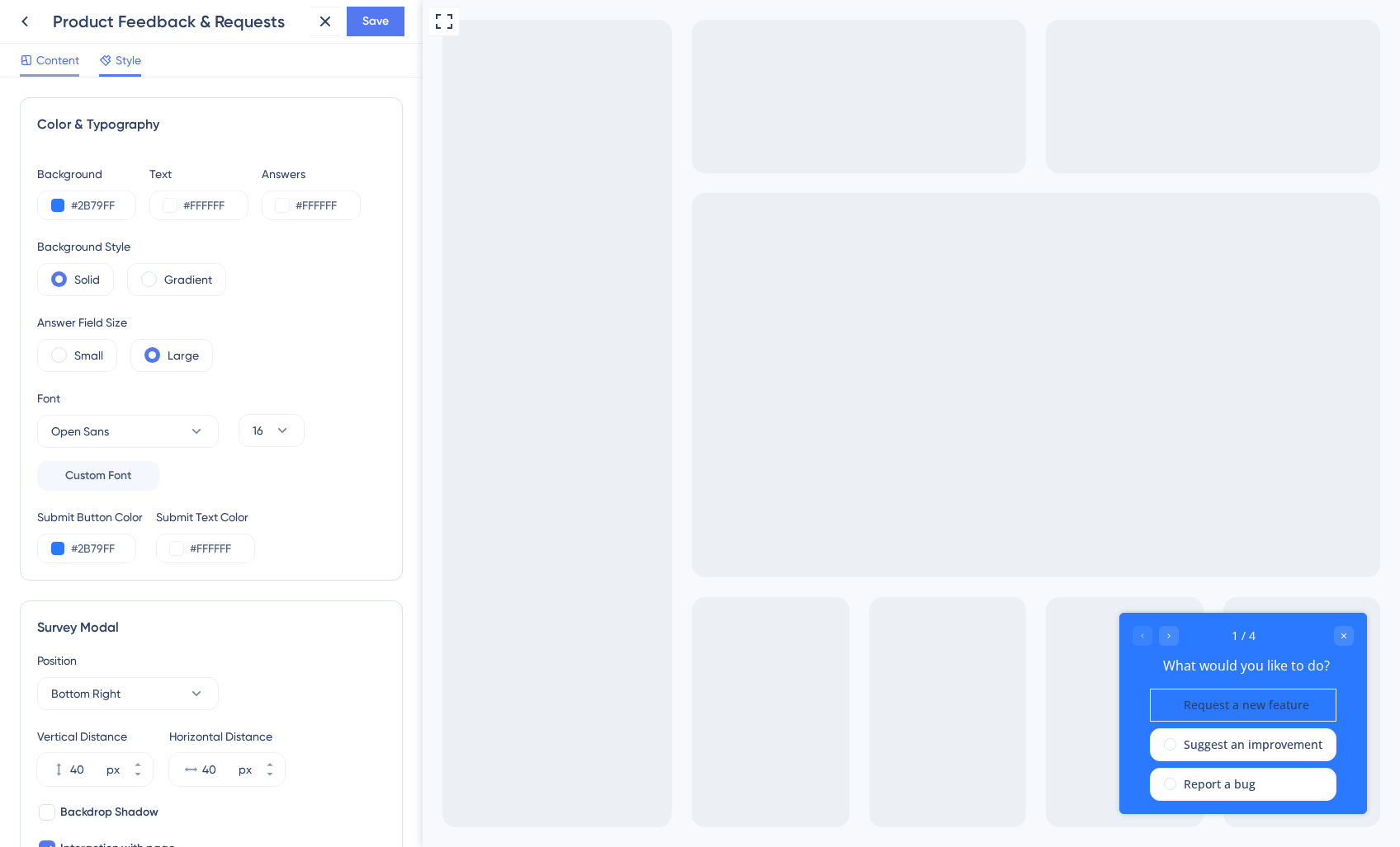
type textarea "Thanks for your feedback!"
click at [53, 65] on span "Content" at bounding box center [58, 60] width 43 height 20
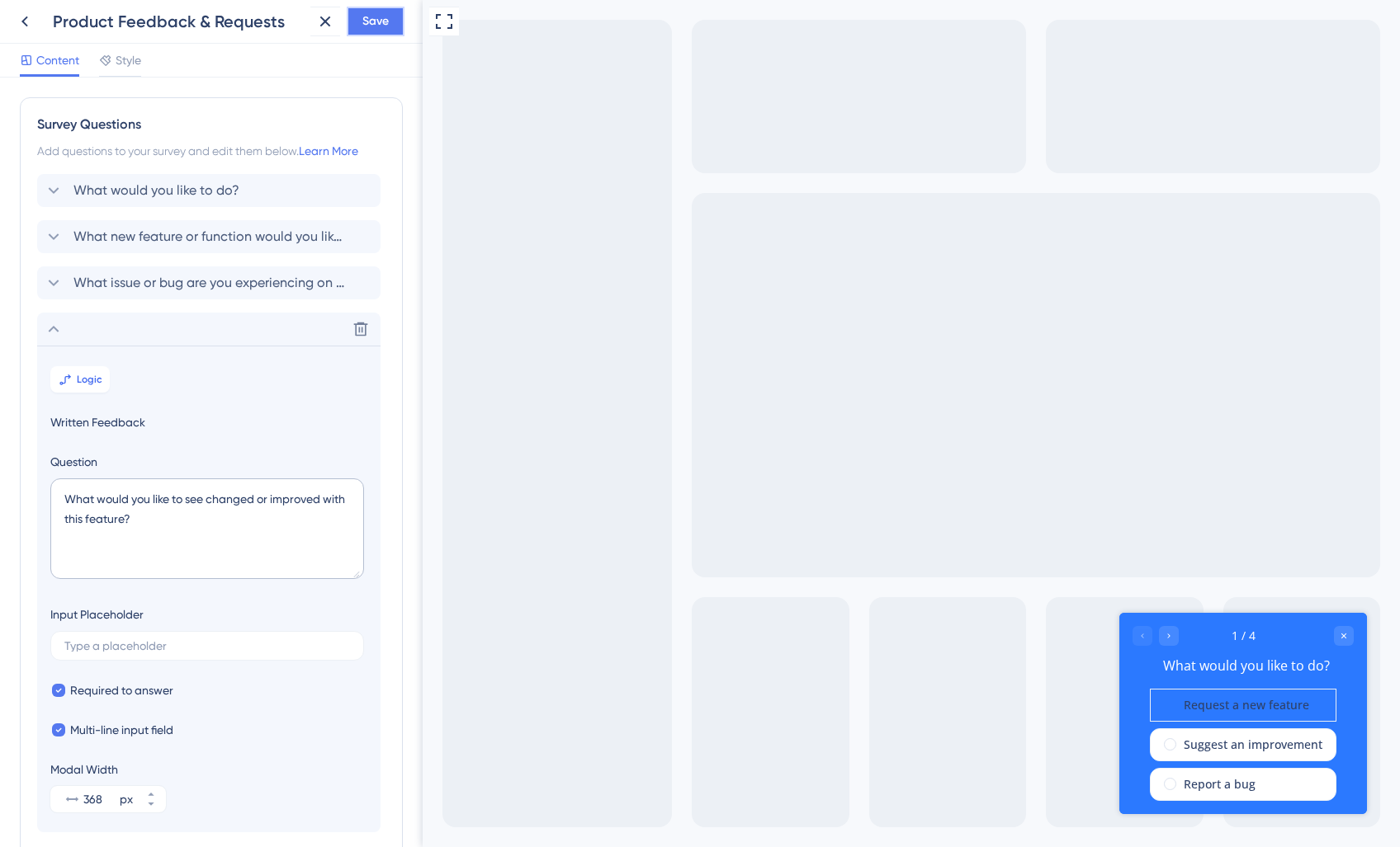
click at [370, 32] on button "Save" at bounding box center [376, 22] width 58 height 30
click at [245, 101] on div "Survey Questions Add questions to your survey and edit them below. Learn More W…" at bounding box center [211, 495] width 383 height 795
click at [318, 35] on icon at bounding box center [314, 31] width 17 height 17
click at [36, 22] on button at bounding box center [25, 22] width 30 height 30
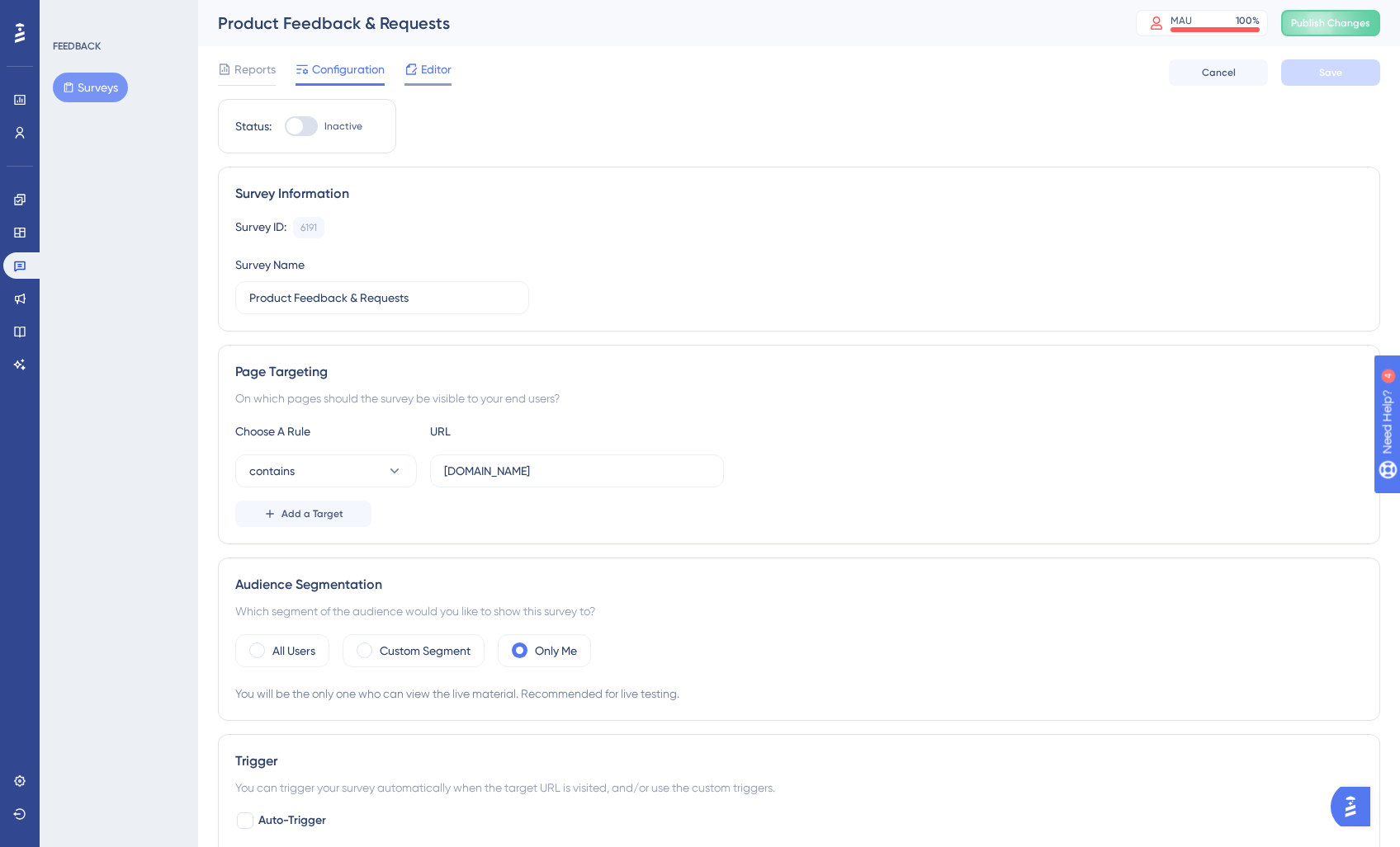
click at [429, 74] on span "Editor" at bounding box center [436, 69] width 31 height 20
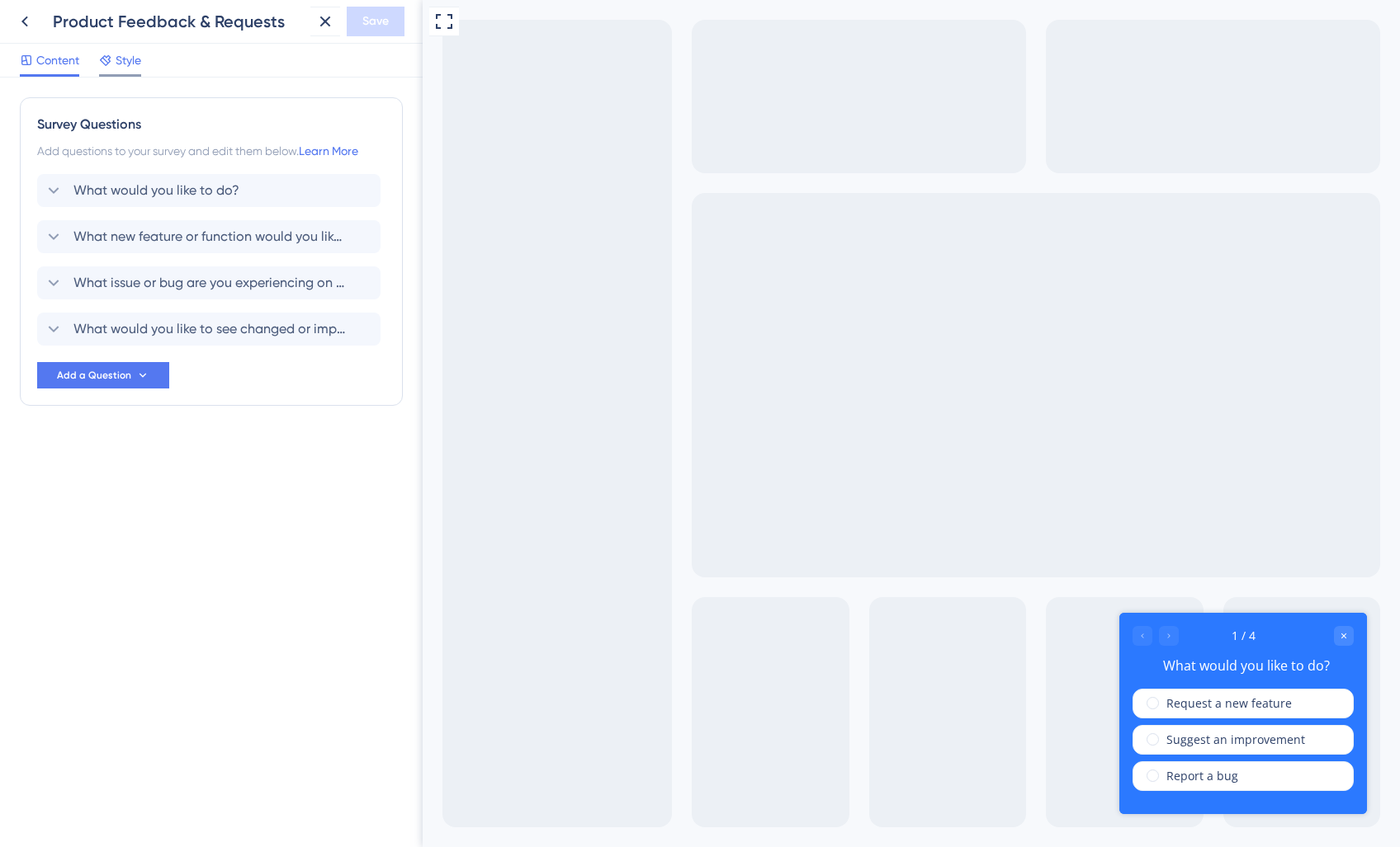
click at [122, 66] on span "Style" at bounding box center [128, 60] width 26 height 20
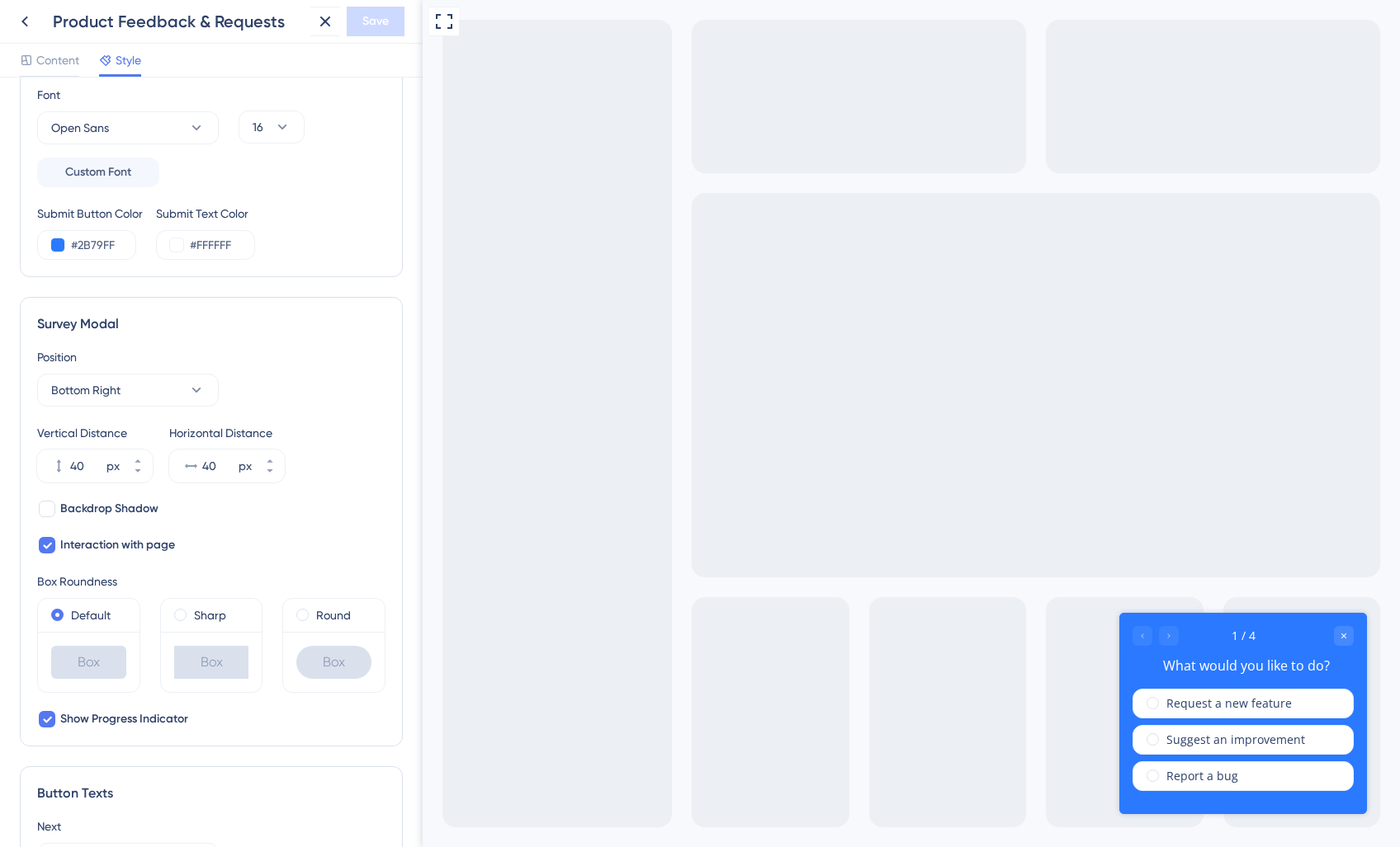
scroll to position [359, 0]
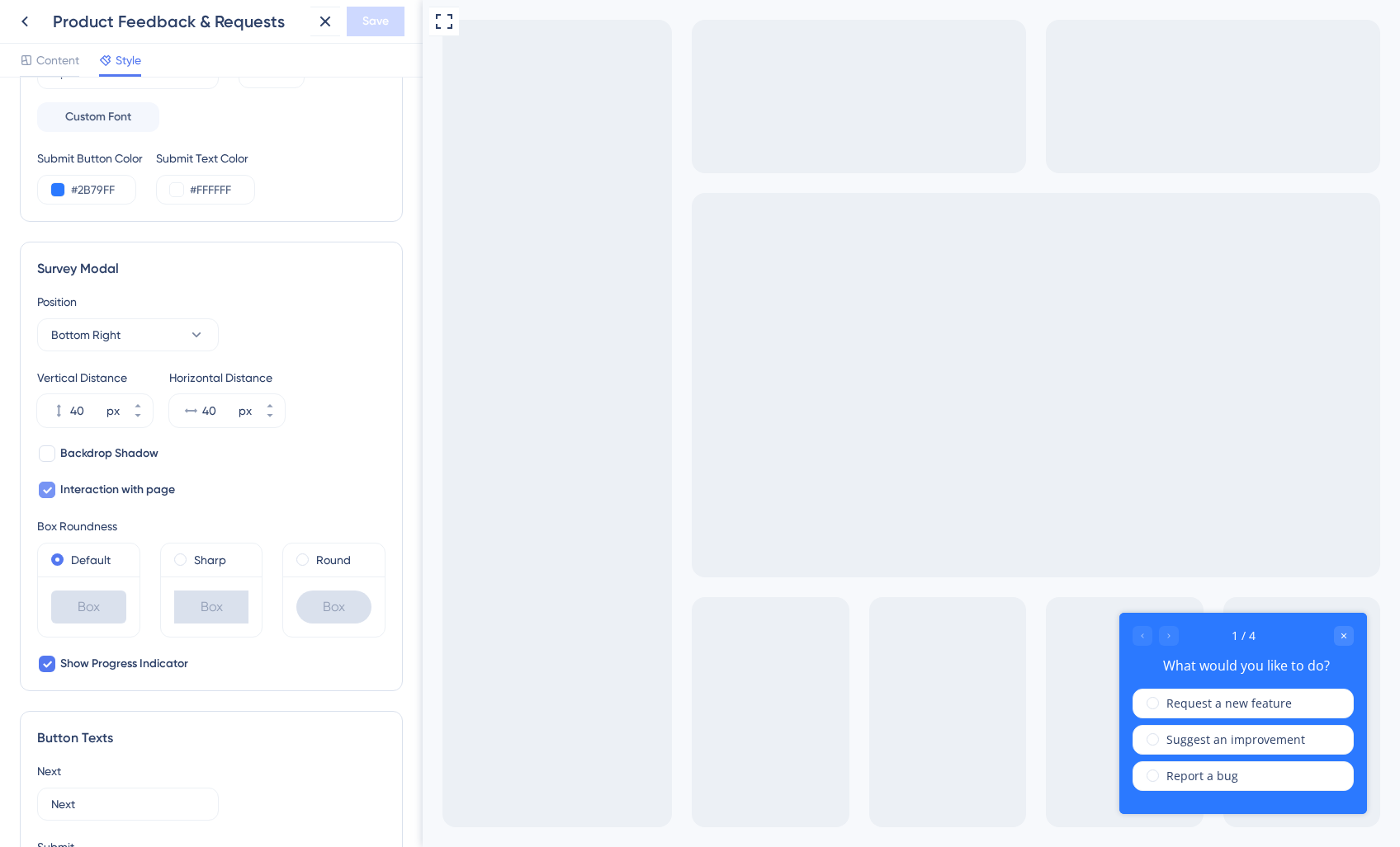
click at [45, 491] on icon at bounding box center [47, 490] width 9 height 7
click at [45, 491] on div at bounding box center [47, 490] width 17 height 17
checkbox input "true"
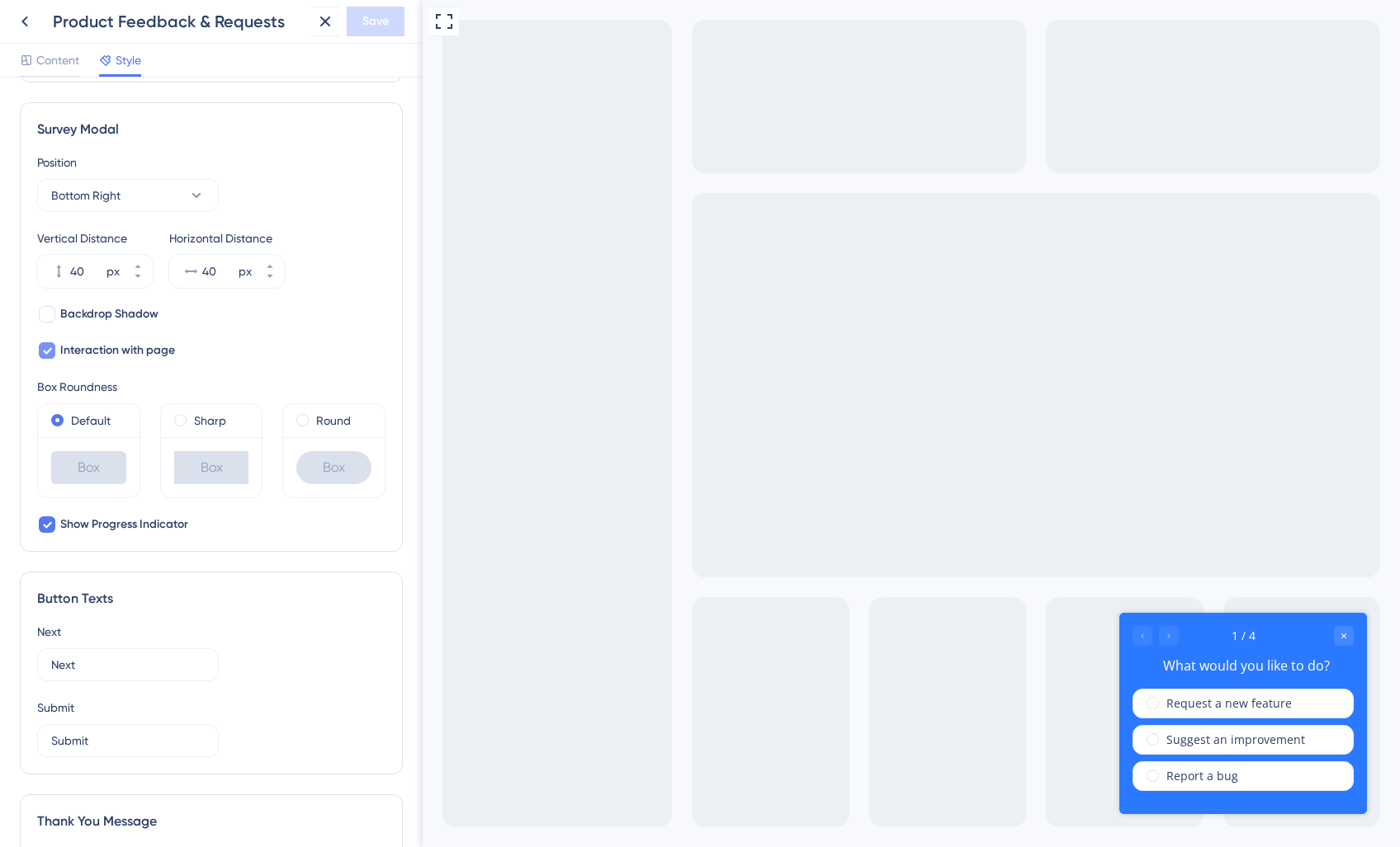
scroll to position [677, 0]
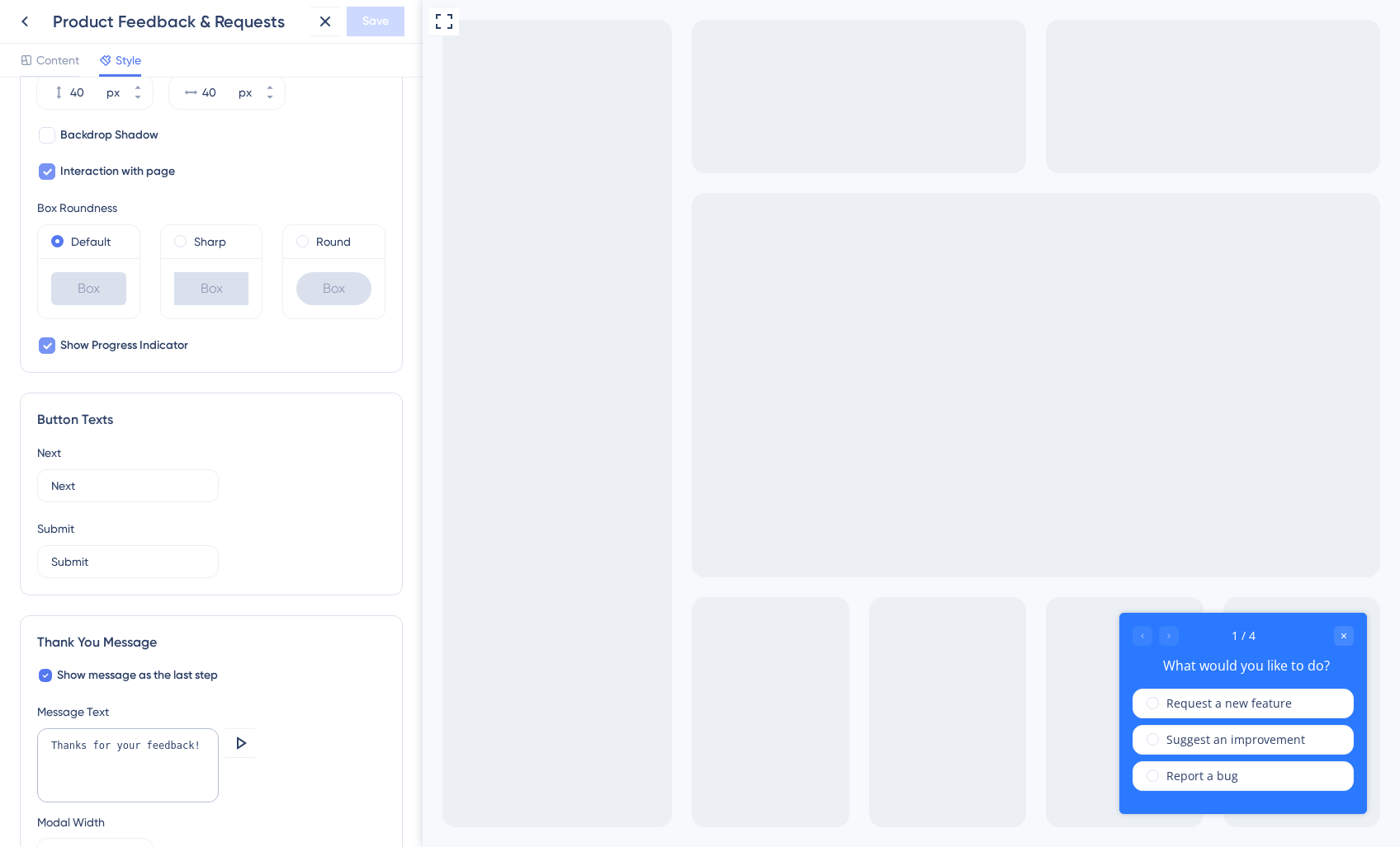
click at [46, 345] on icon at bounding box center [47, 346] width 10 height 13
checkbox input "false"
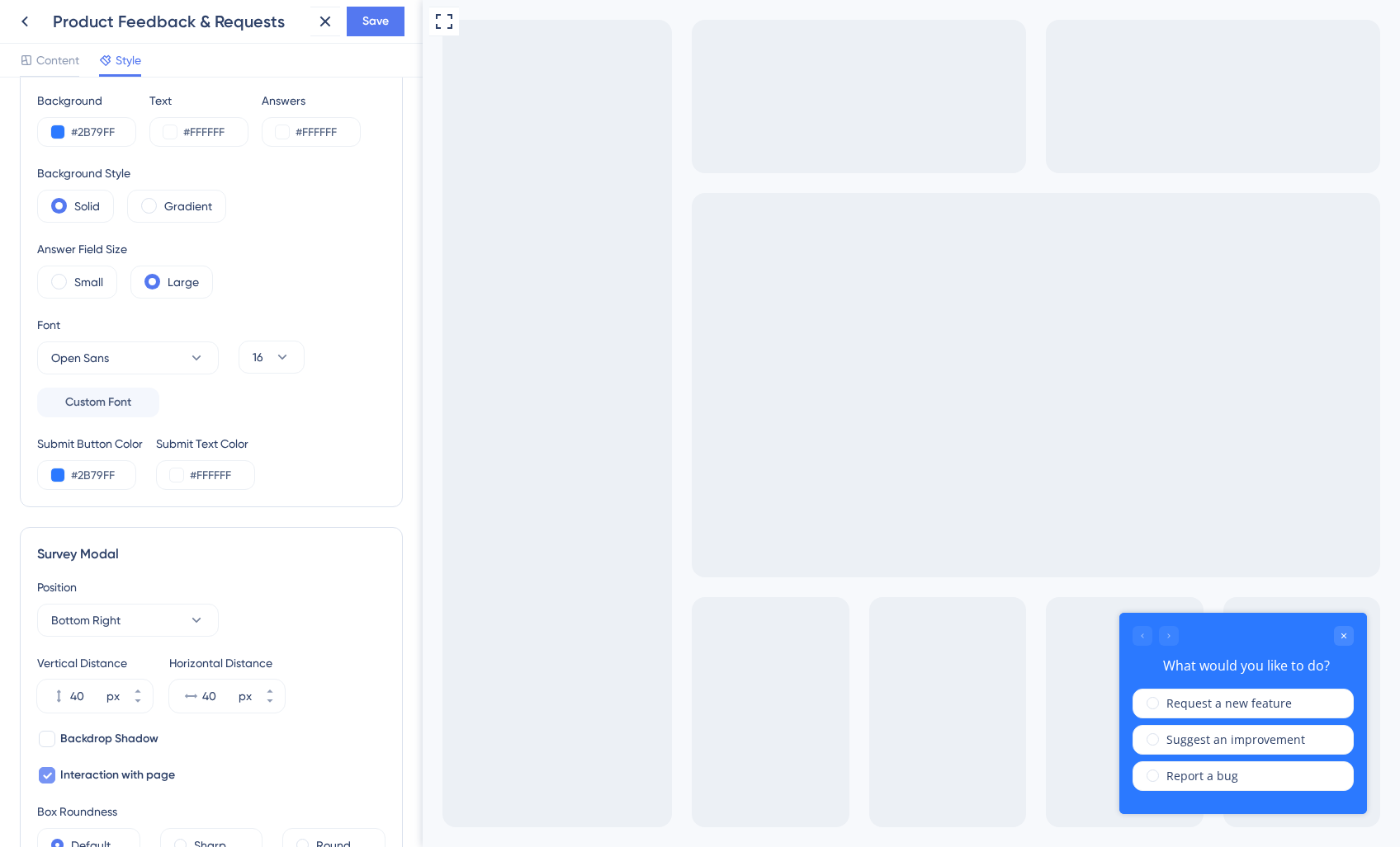
scroll to position [0, 0]
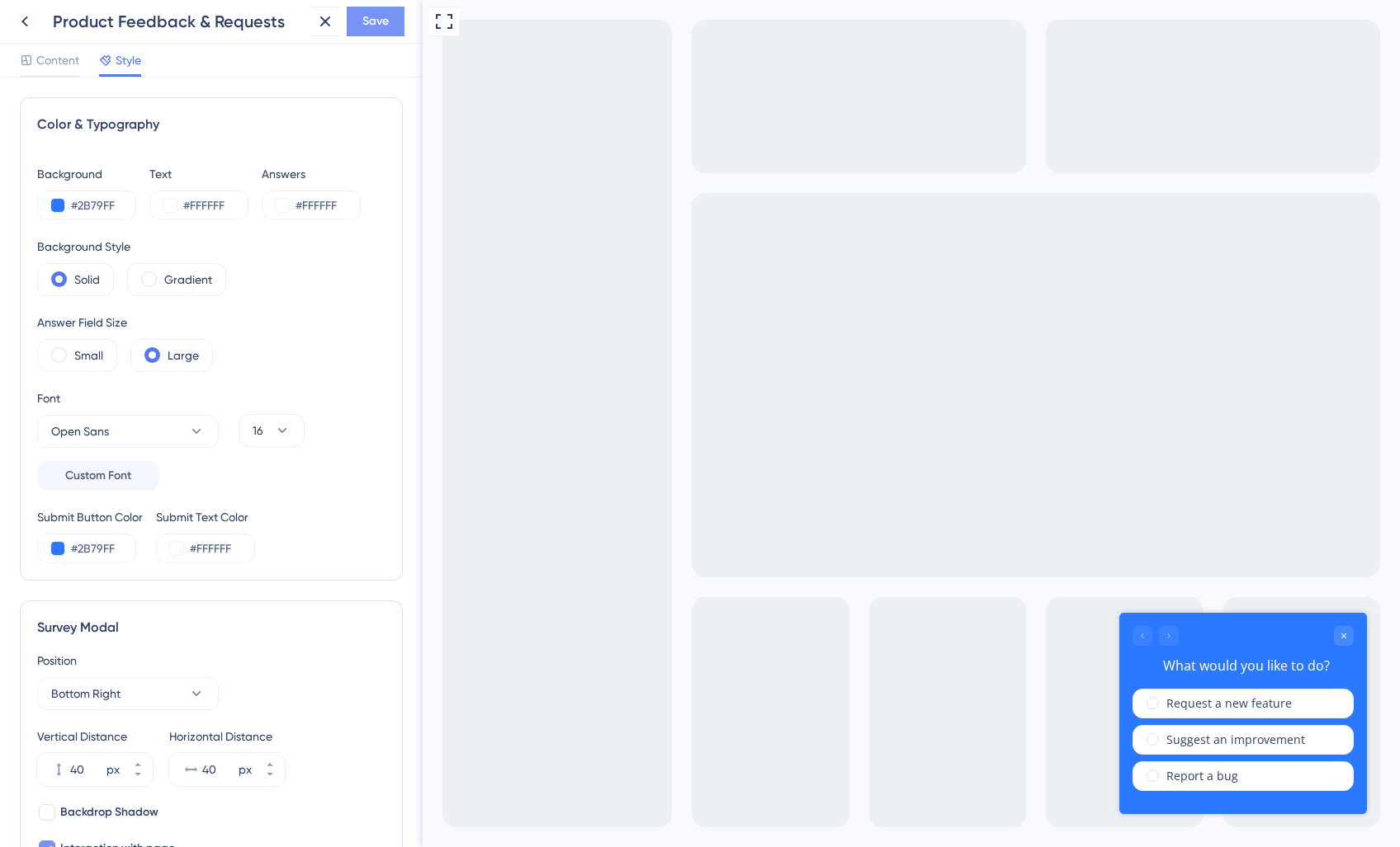
click at [375, 22] on span "Save" at bounding box center [376, 22] width 26 height 20
click at [315, 33] on icon at bounding box center [313, 31] width 9 height 9
click at [26, 28] on icon at bounding box center [25, 22] width 20 height 20
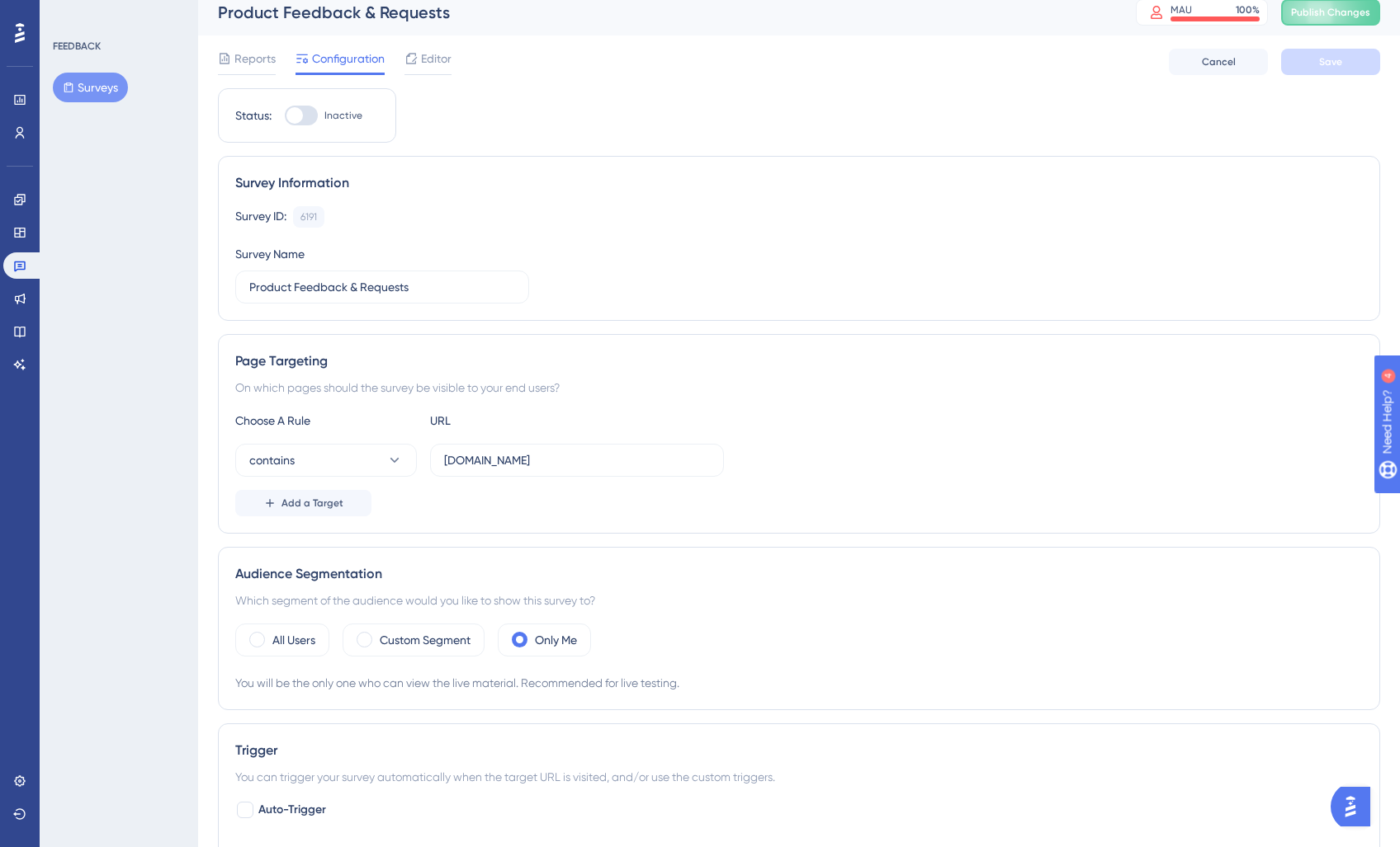
scroll to position [5, 0]
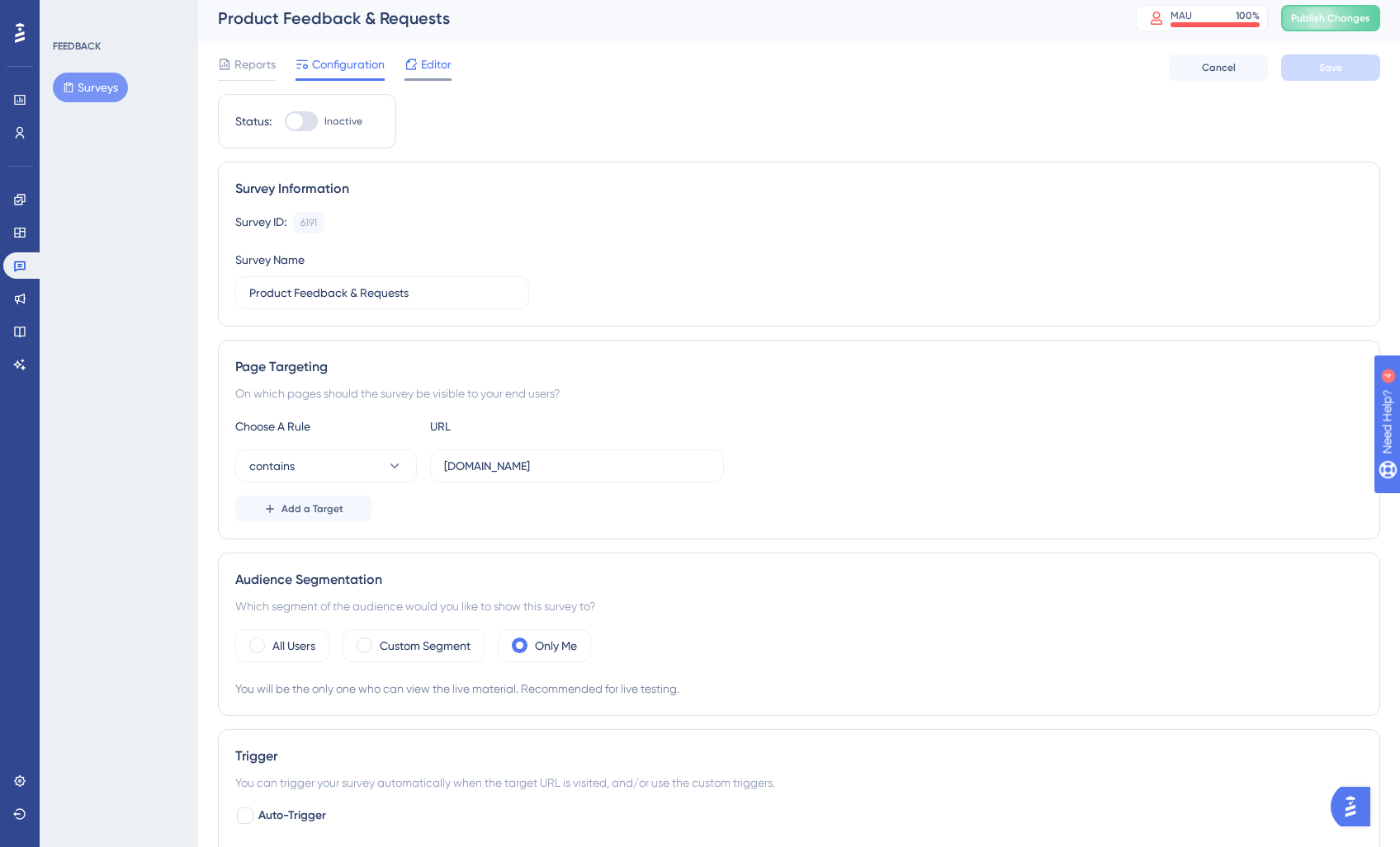
click at [414, 57] on div at bounding box center [411, 65] width 13 height 20
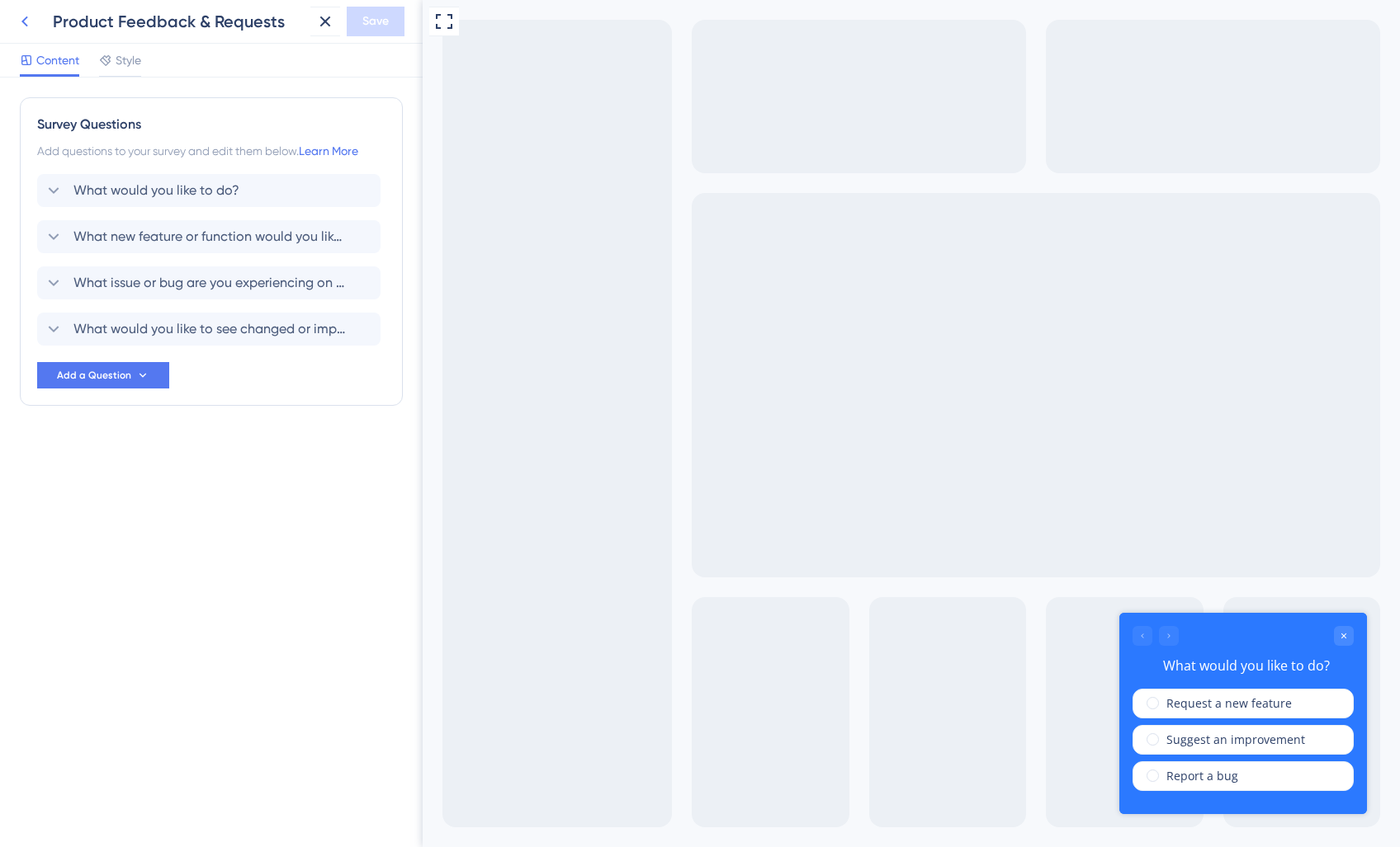
click at [39, 24] on button at bounding box center [25, 22] width 30 height 30
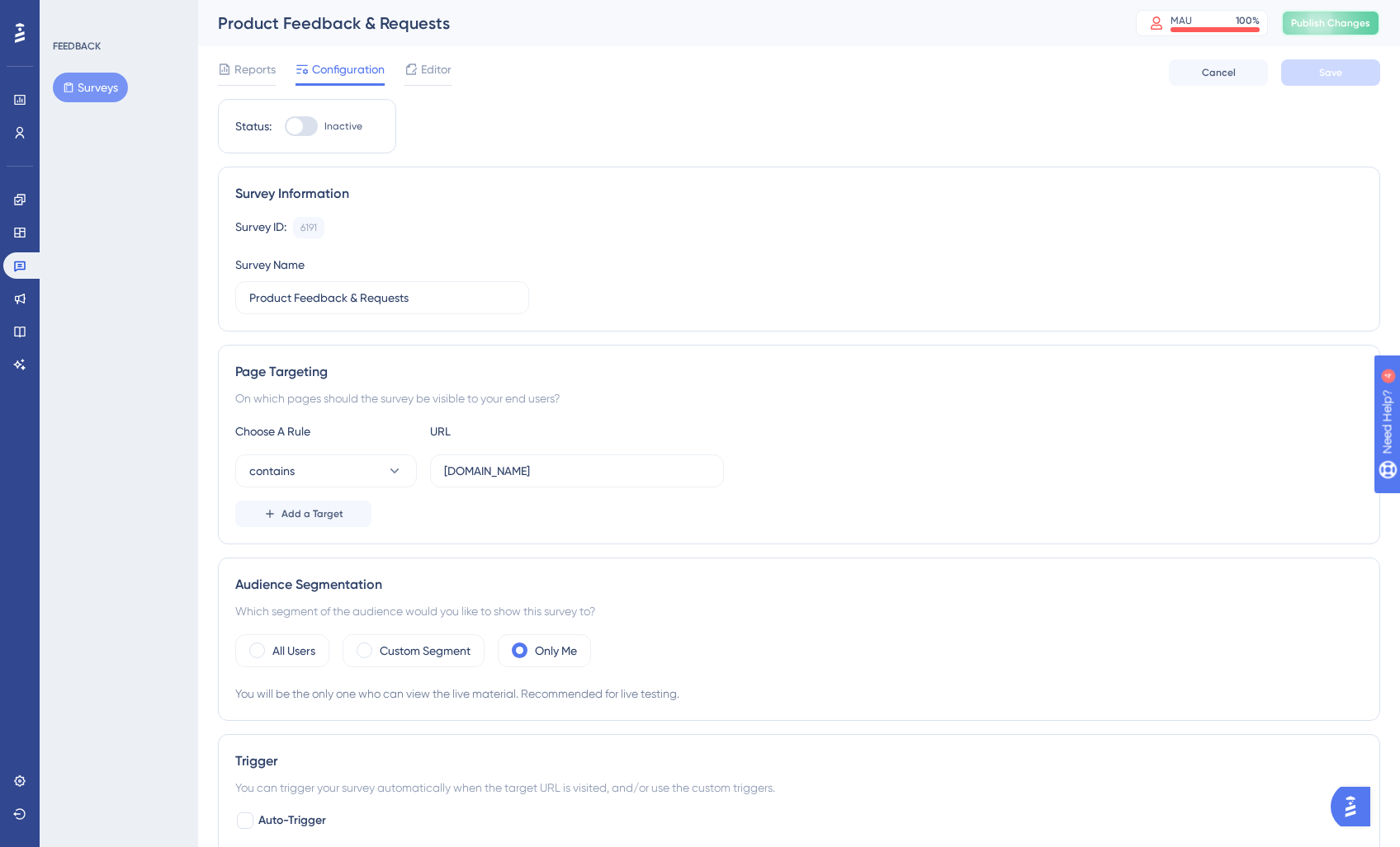
click at [1345, 24] on span "Publish Changes" at bounding box center [1330, 23] width 79 height 13
click at [20, 303] on icon at bounding box center [20, 299] width 13 height 13
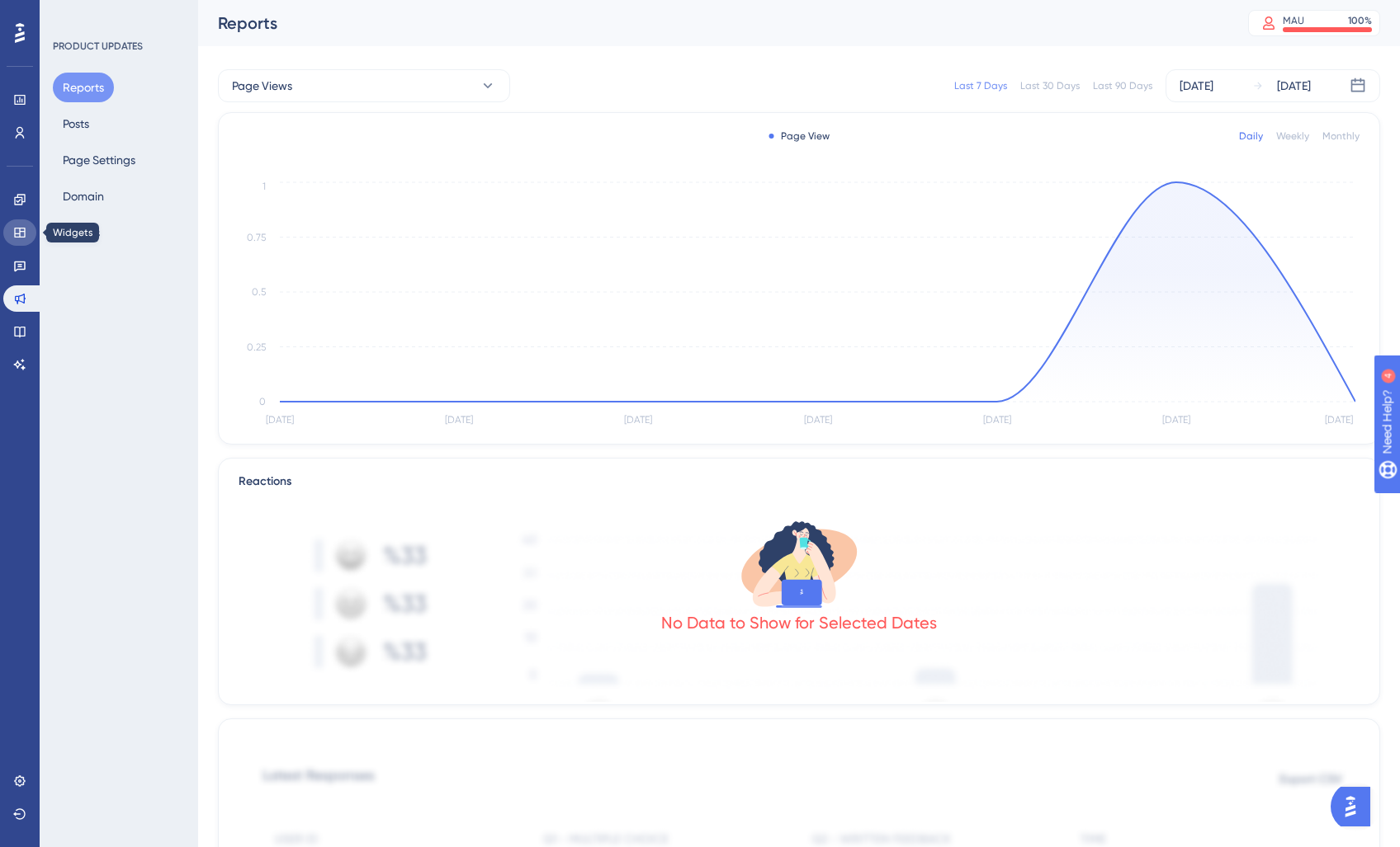
click at [12, 229] on link at bounding box center [20, 232] width 33 height 26
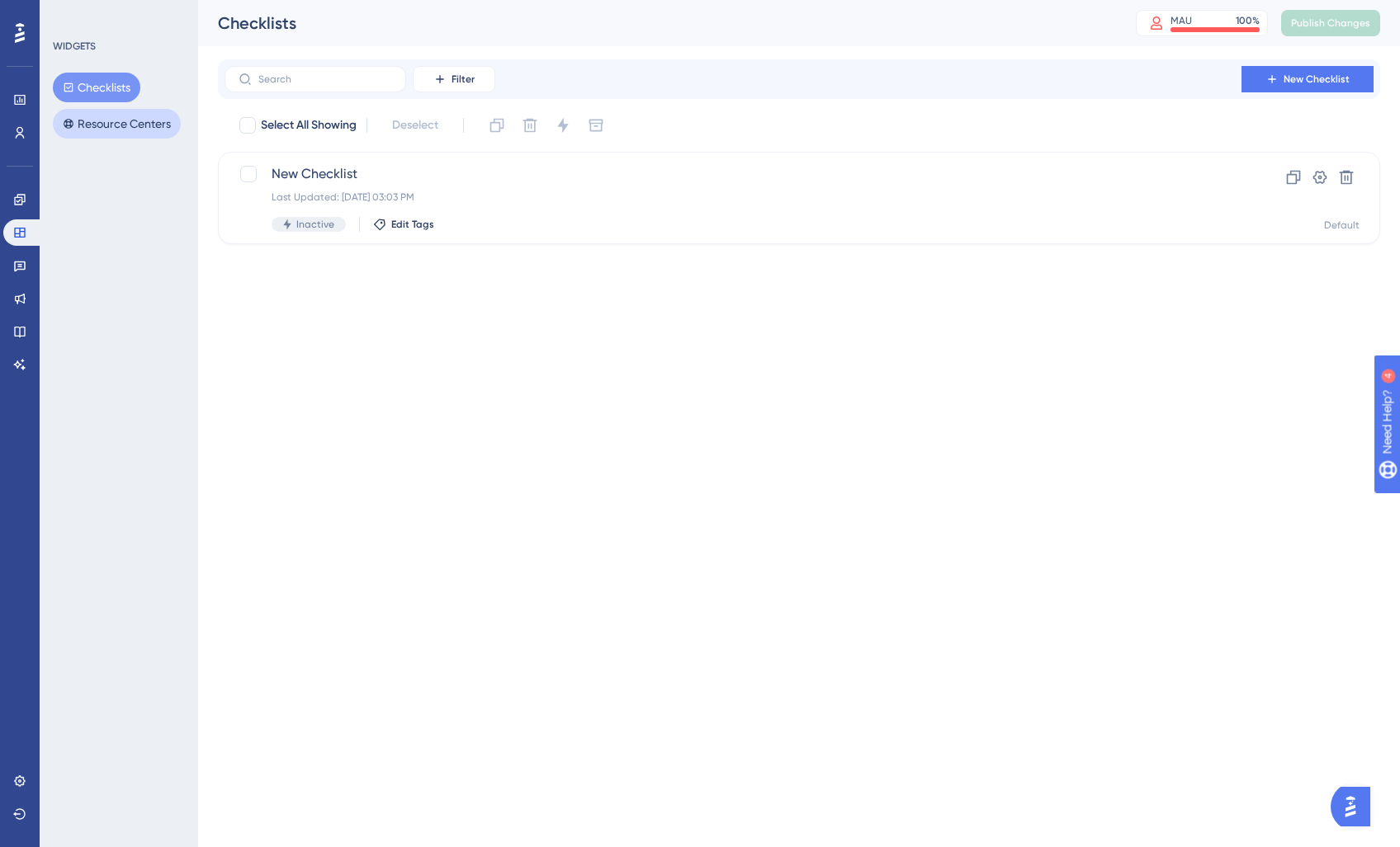
click at [117, 124] on button "Resource Centers" at bounding box center [117, 124] width 128 height 30
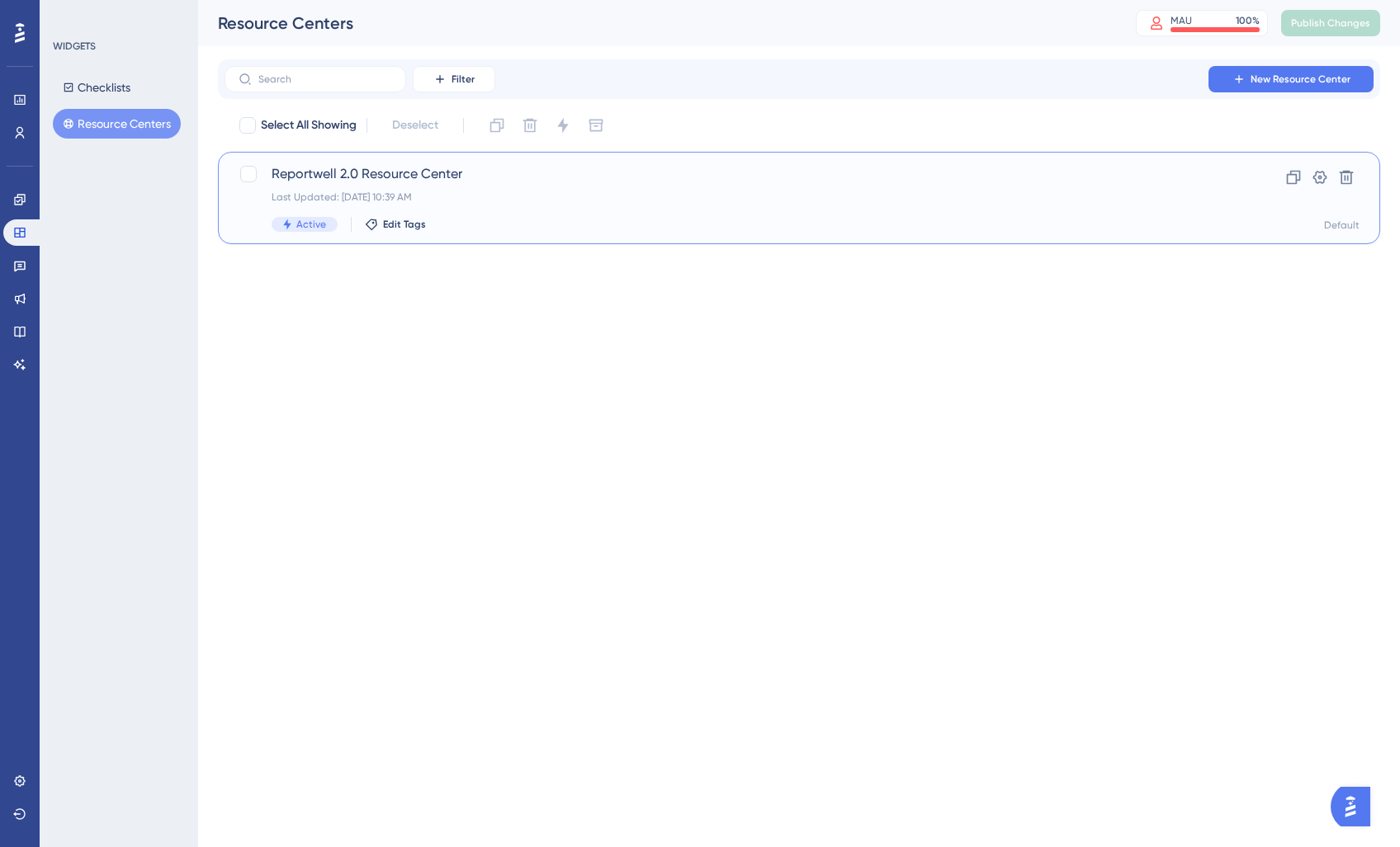
click at [632, 198] on div "Last Updated: [DATE] 10:39 AM" at bounding box center [732, 197] width 923 height 13
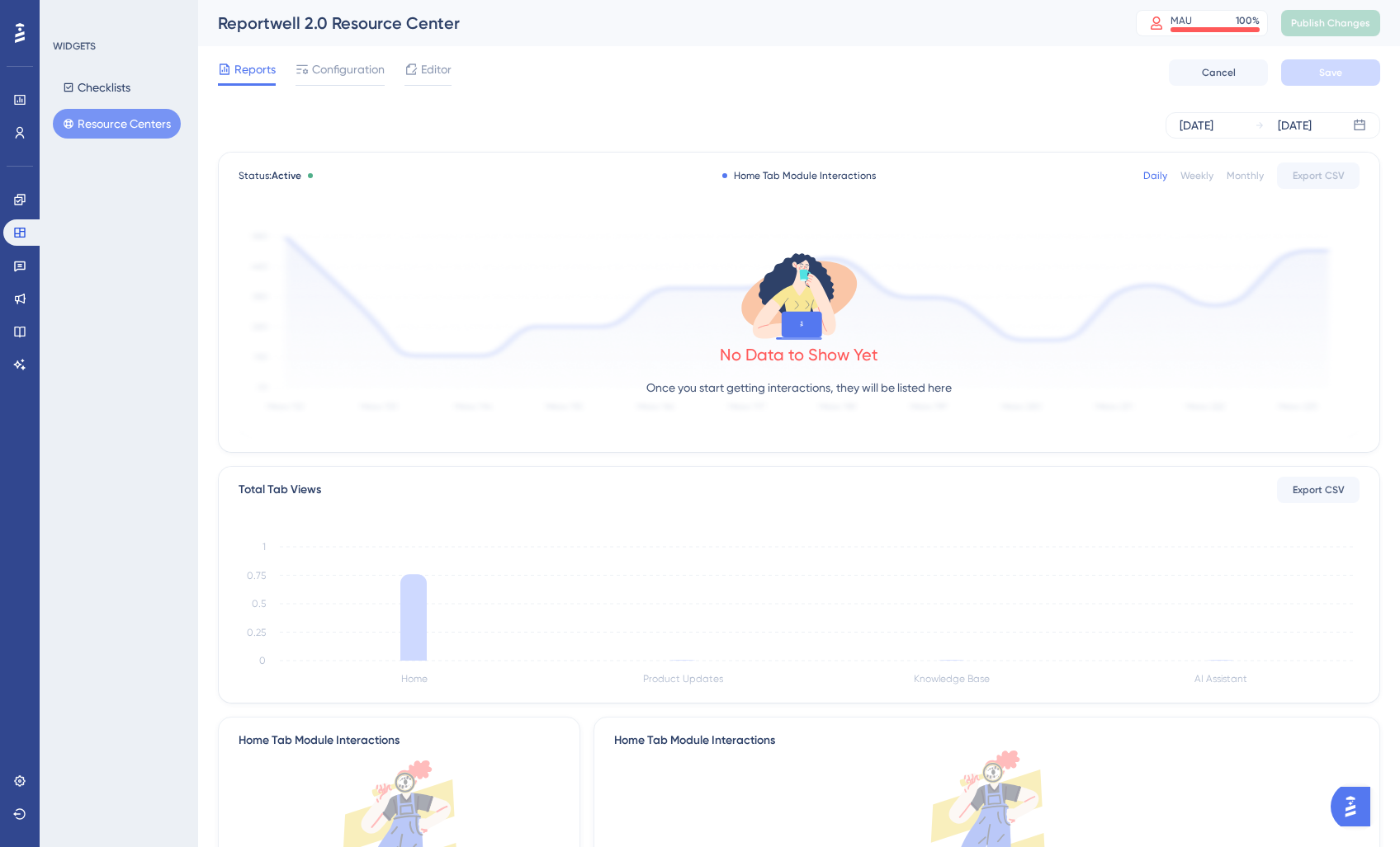
scroll to position [8, 0]
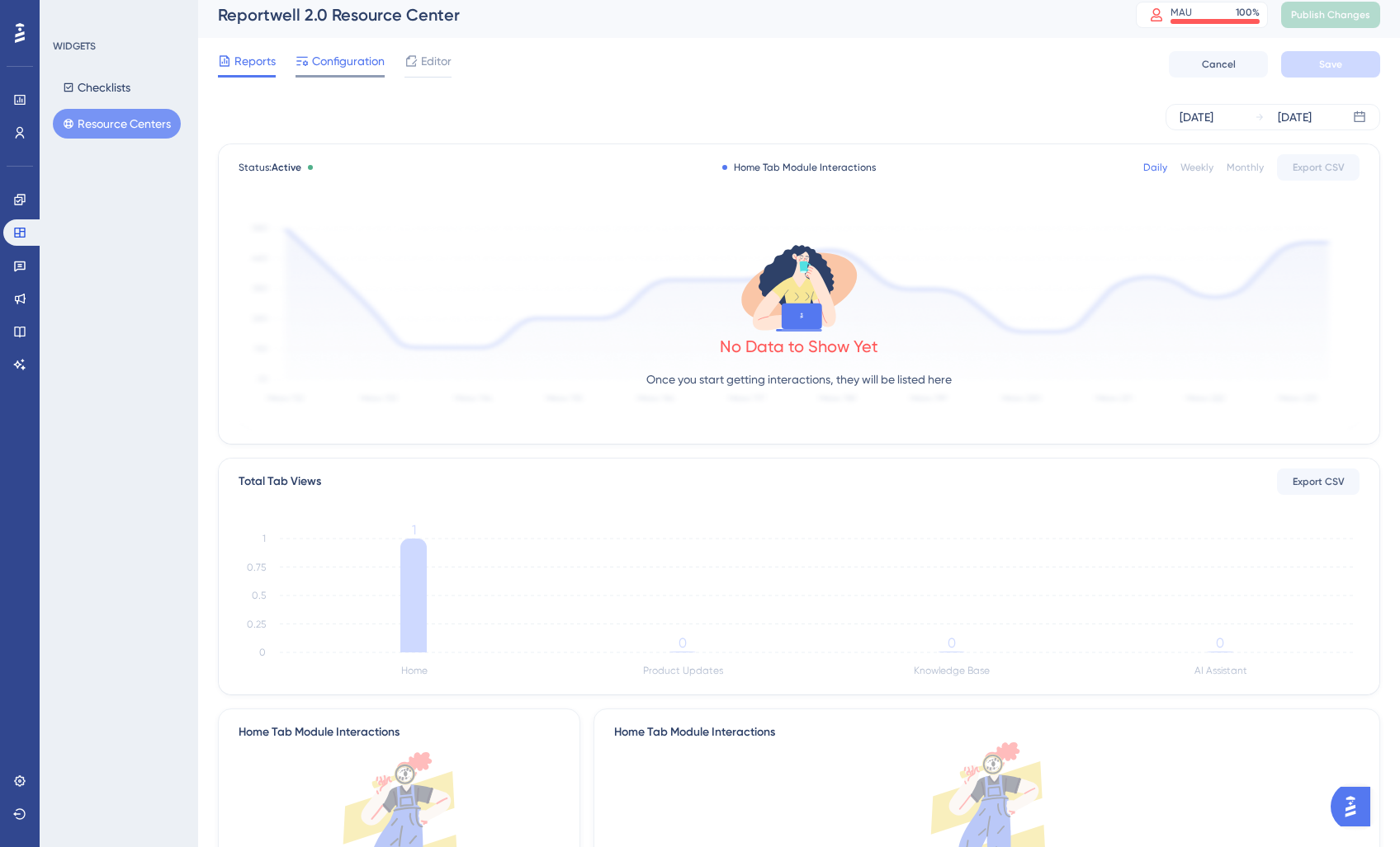
click at [344, 69] on span "Configuration" at bounding box center [348, 61] width 73 height 20
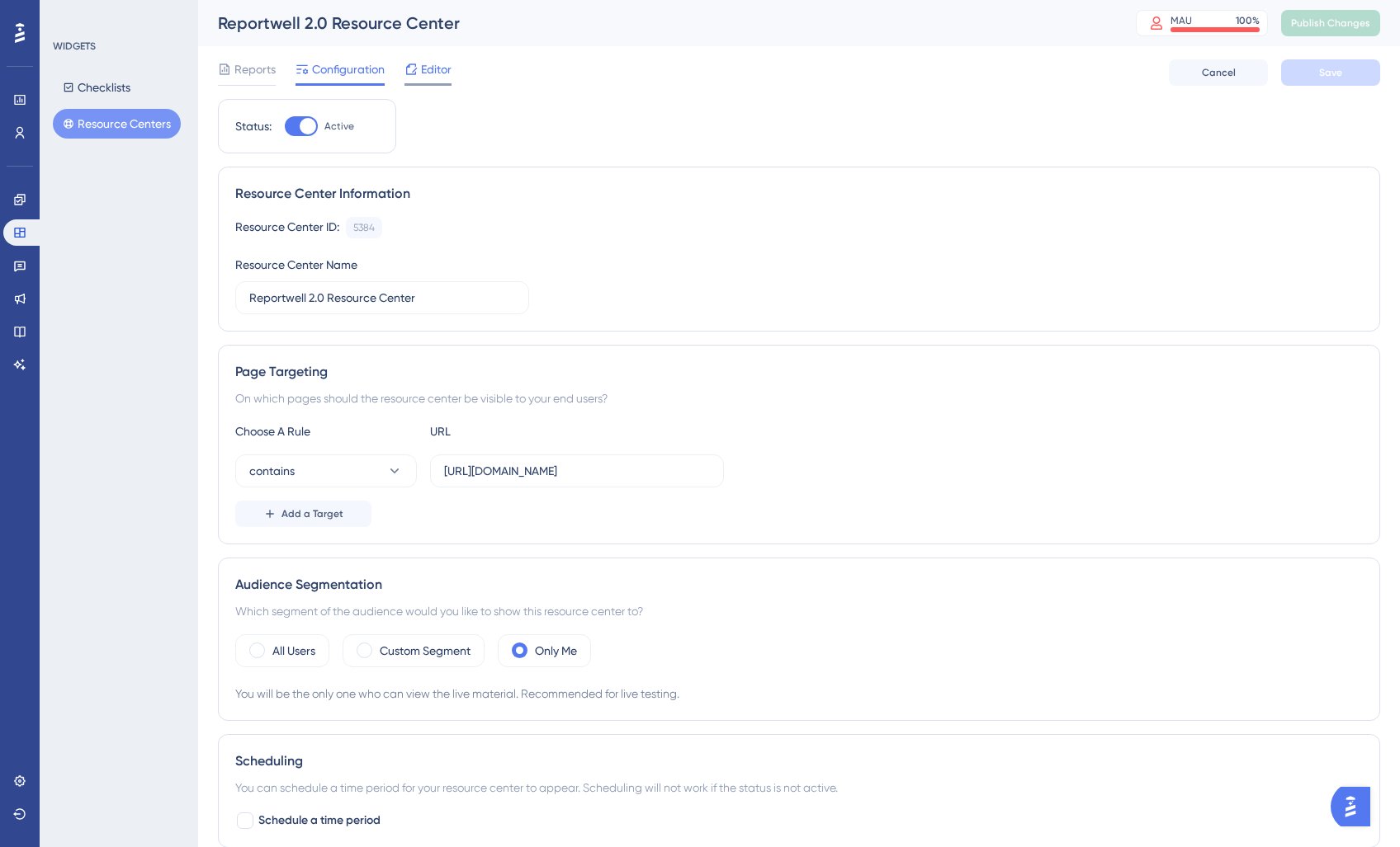
click at [440, 61] on span "Editor" at bounding box center [436, 69] width 31 height 20
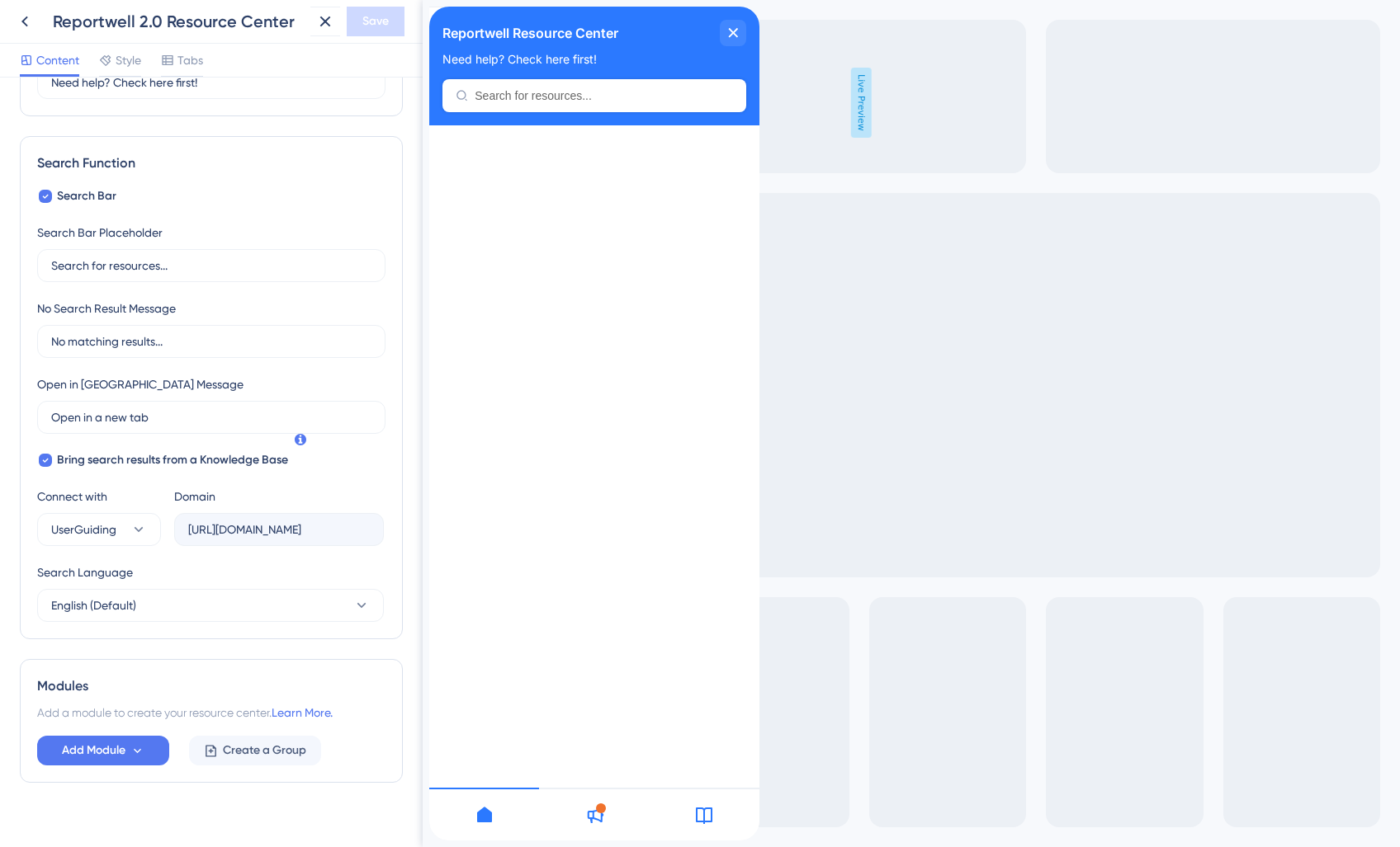
scroll to position [205, 0]
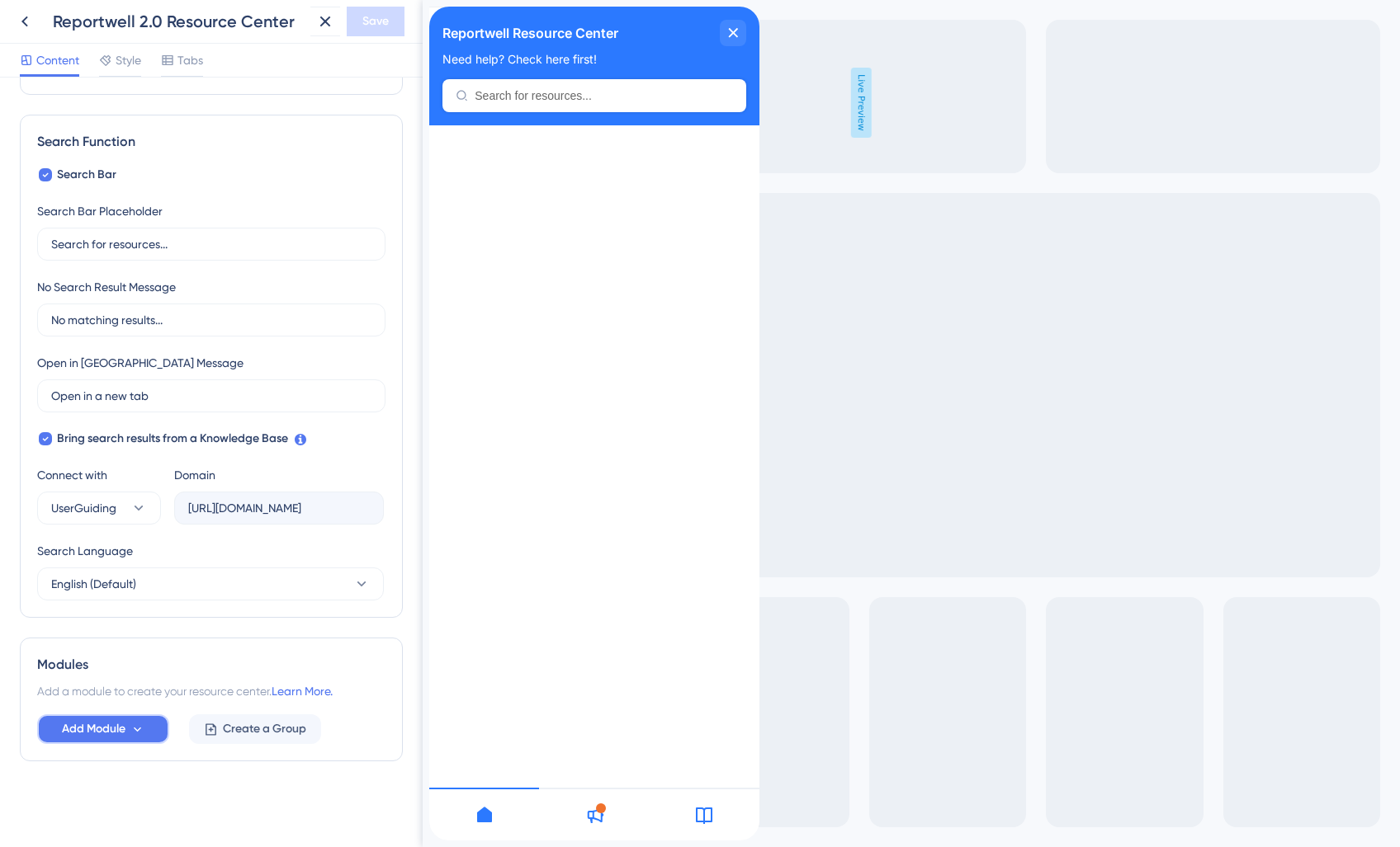
click at [106, 730] on span "Add Module" at bounding box center [93, 730] width 64 height 20
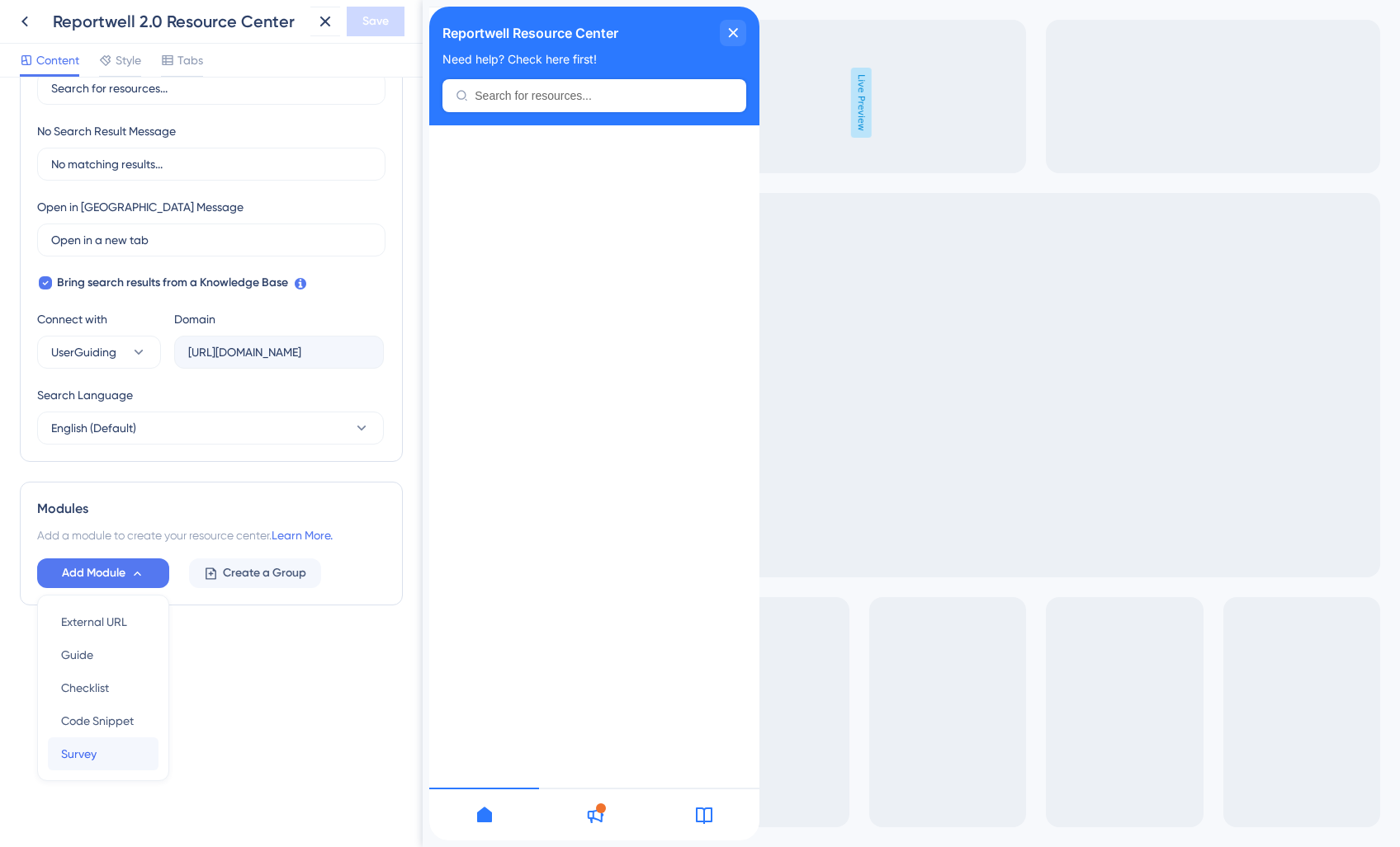
click at [84, 757] on span "Survey" at bounding box center [79, 754] width 36 height 20
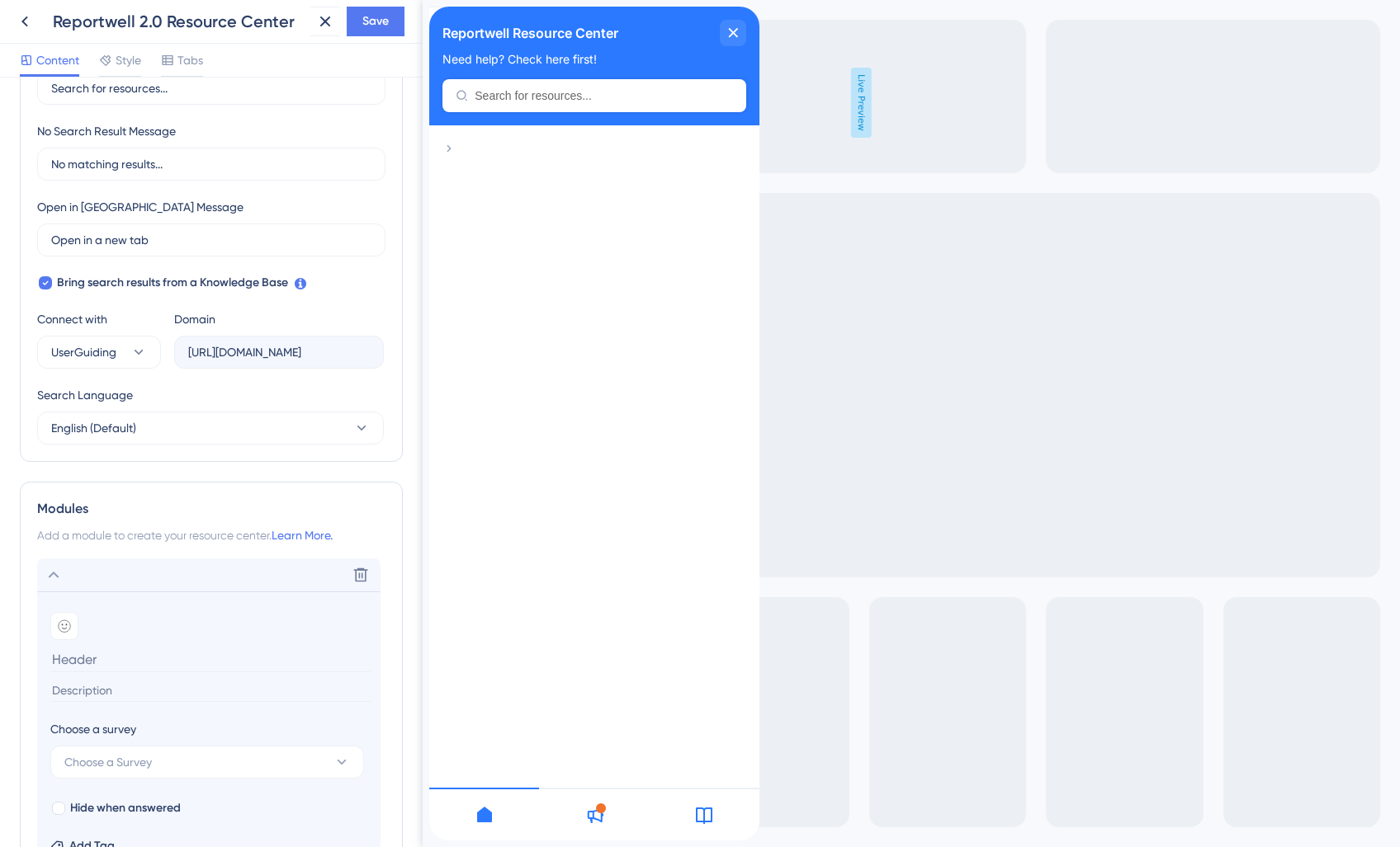
scroll to position [539, 0]
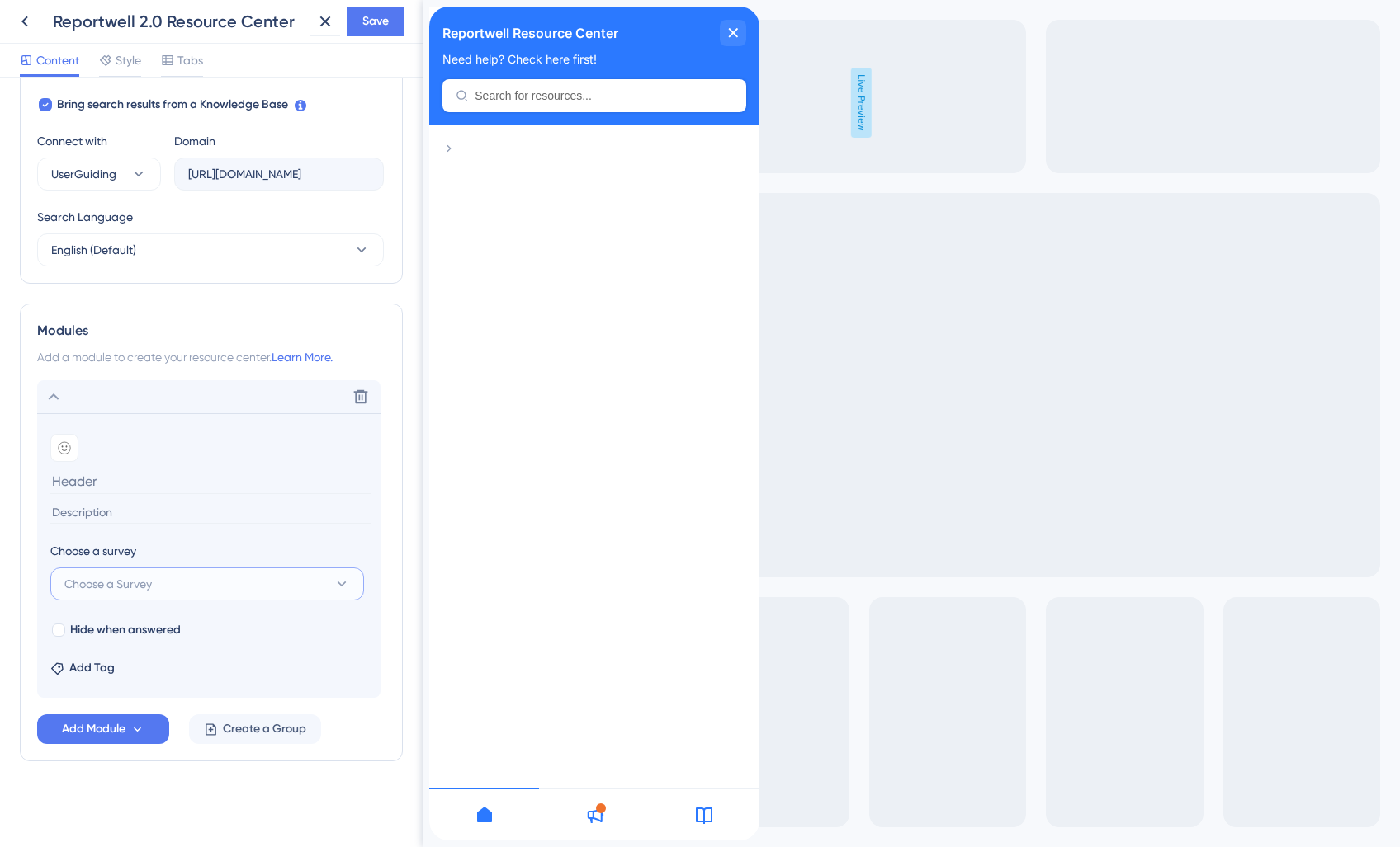
click at [191, 585] on button "Choose a Survey" at bounding box center [207, 584] width 314 height 33
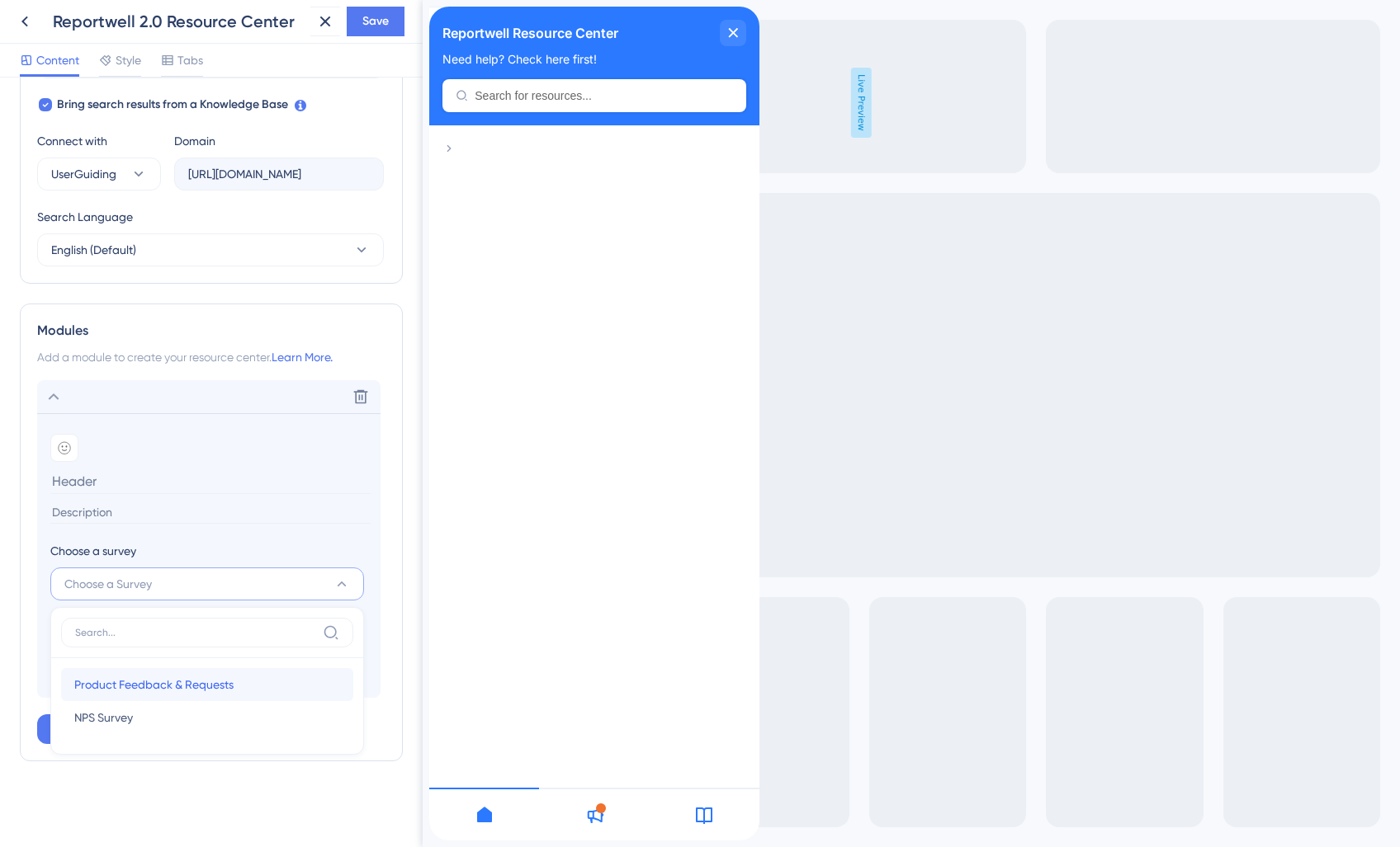
click at [161, 684] on span "Product Feedback & Requests" at bounding box center [154, 685] width 159 height 20
type input "Product Feedback & Requests"
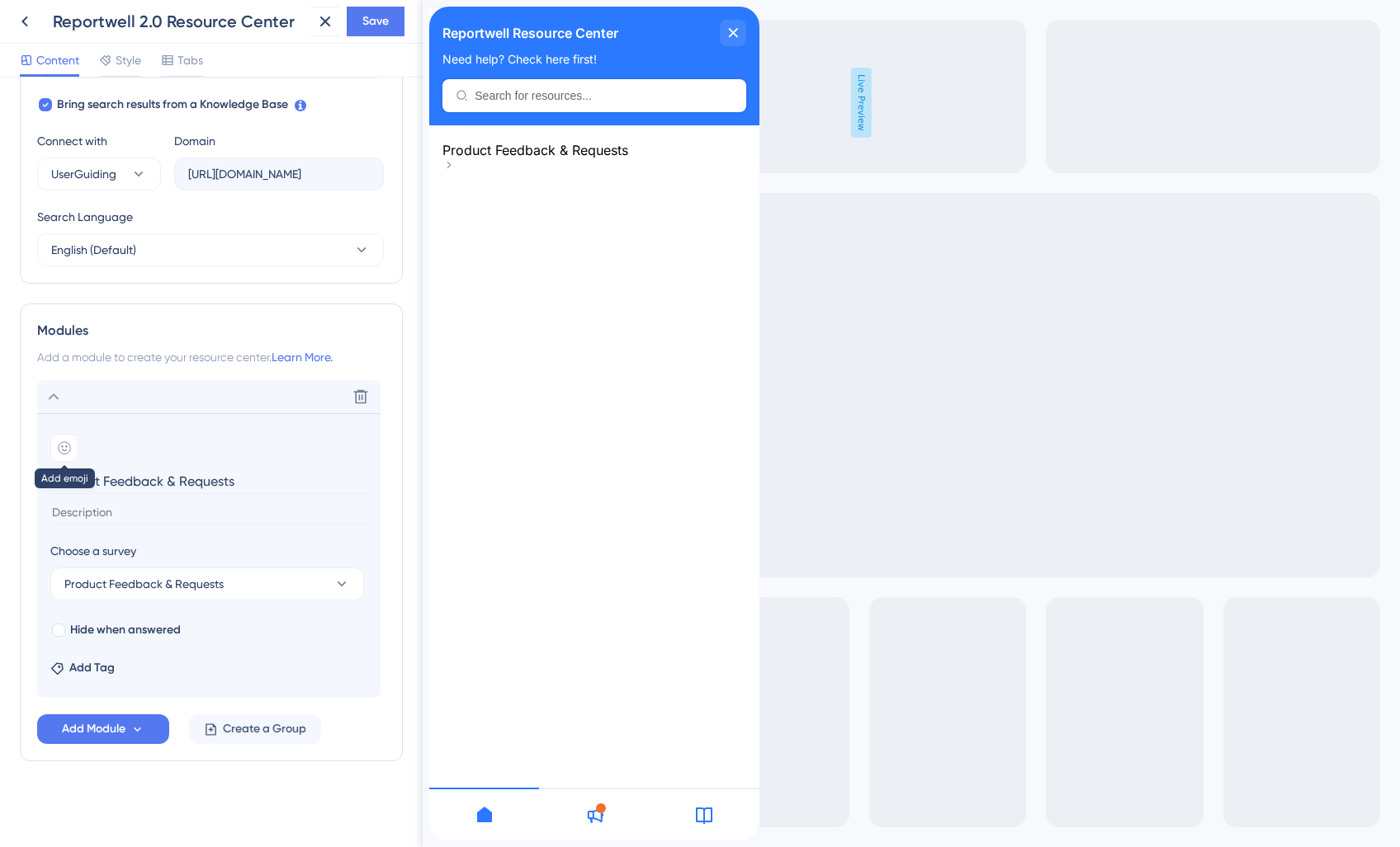
click at [65, 444] on icon at bounding box center [65, 448] width 13 height 13
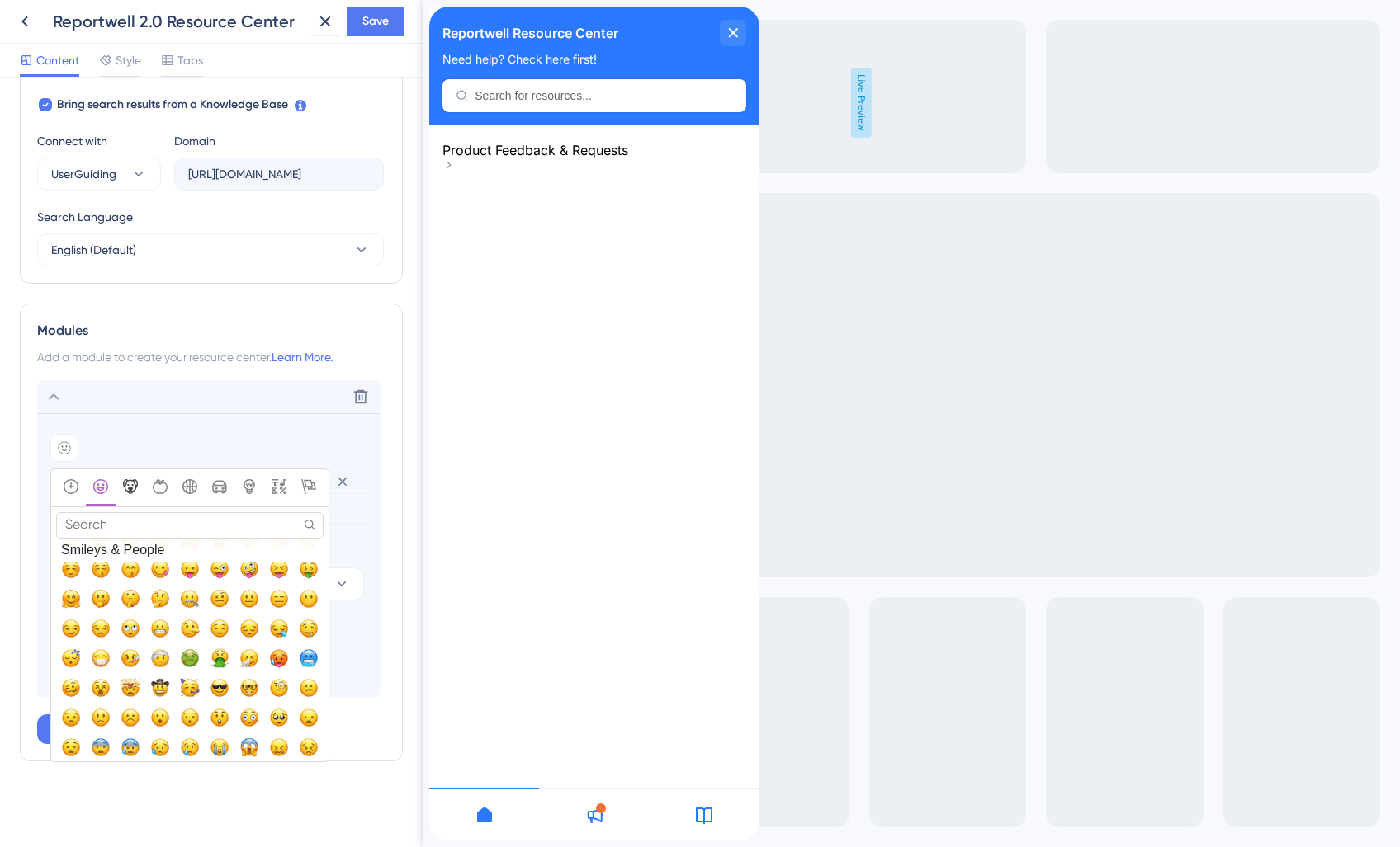
scroll to position [55, 0]
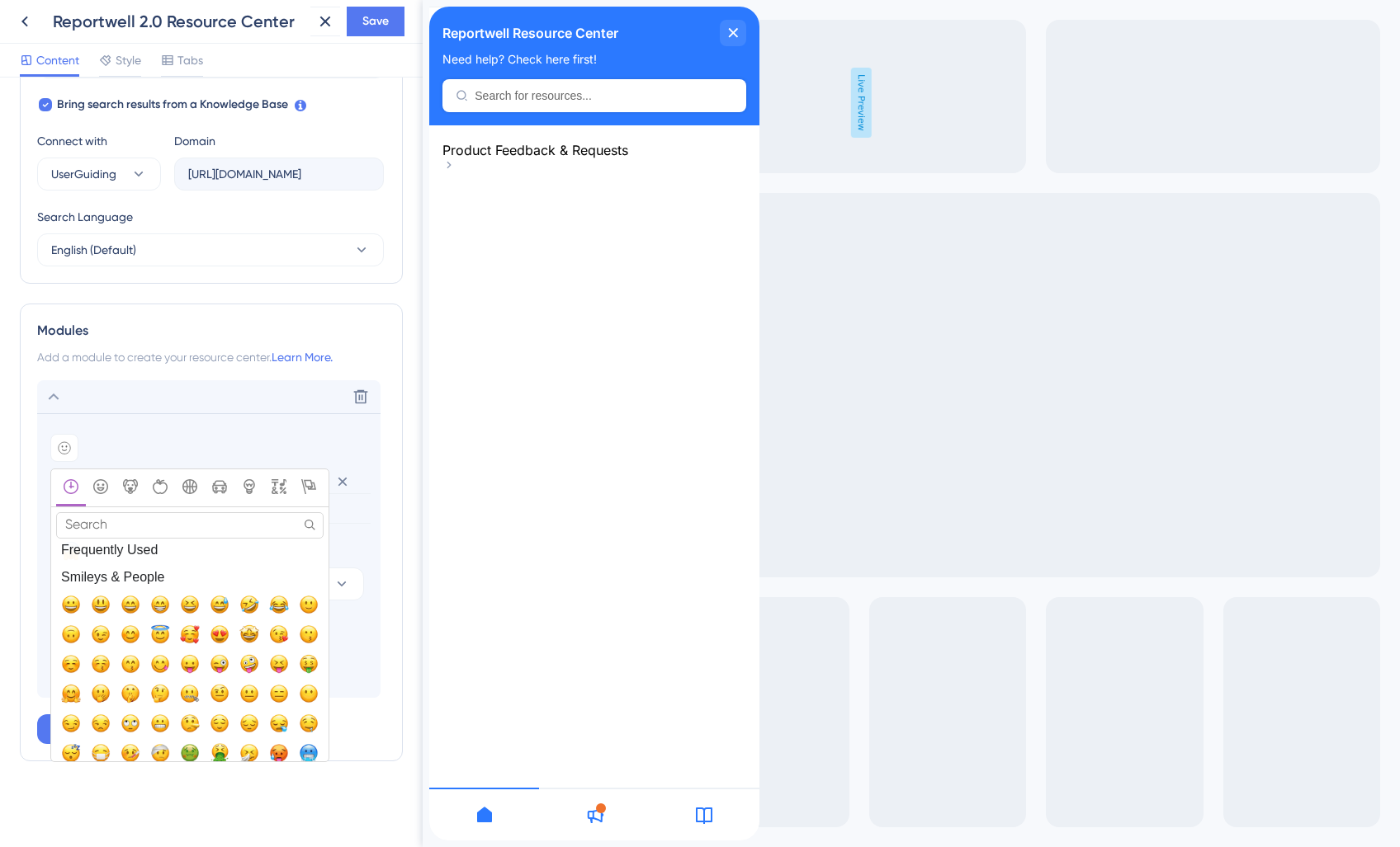
click at [111, 517] on input "Search" at bounding box center [189, 524] width 267 height 26
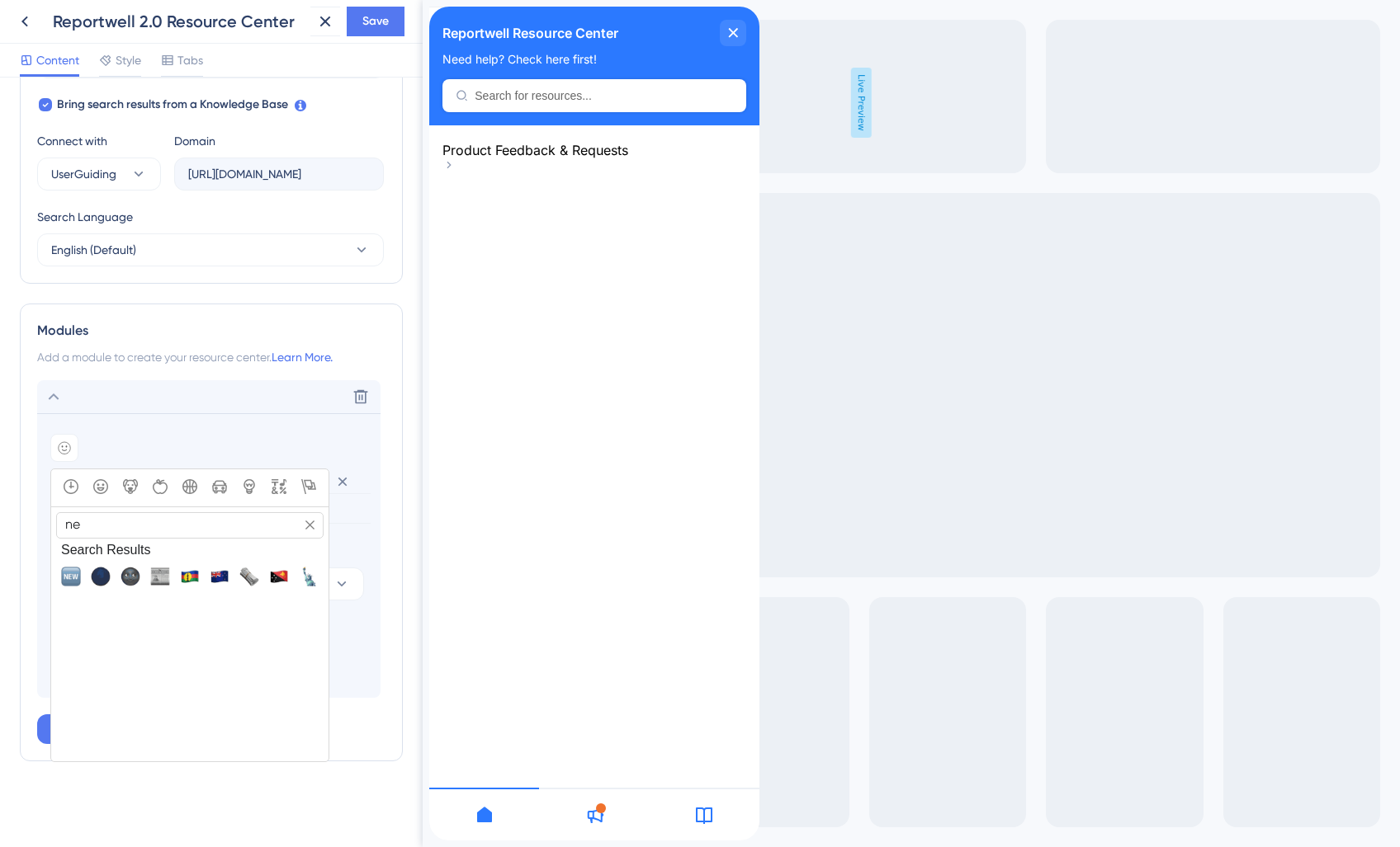
type input "n"
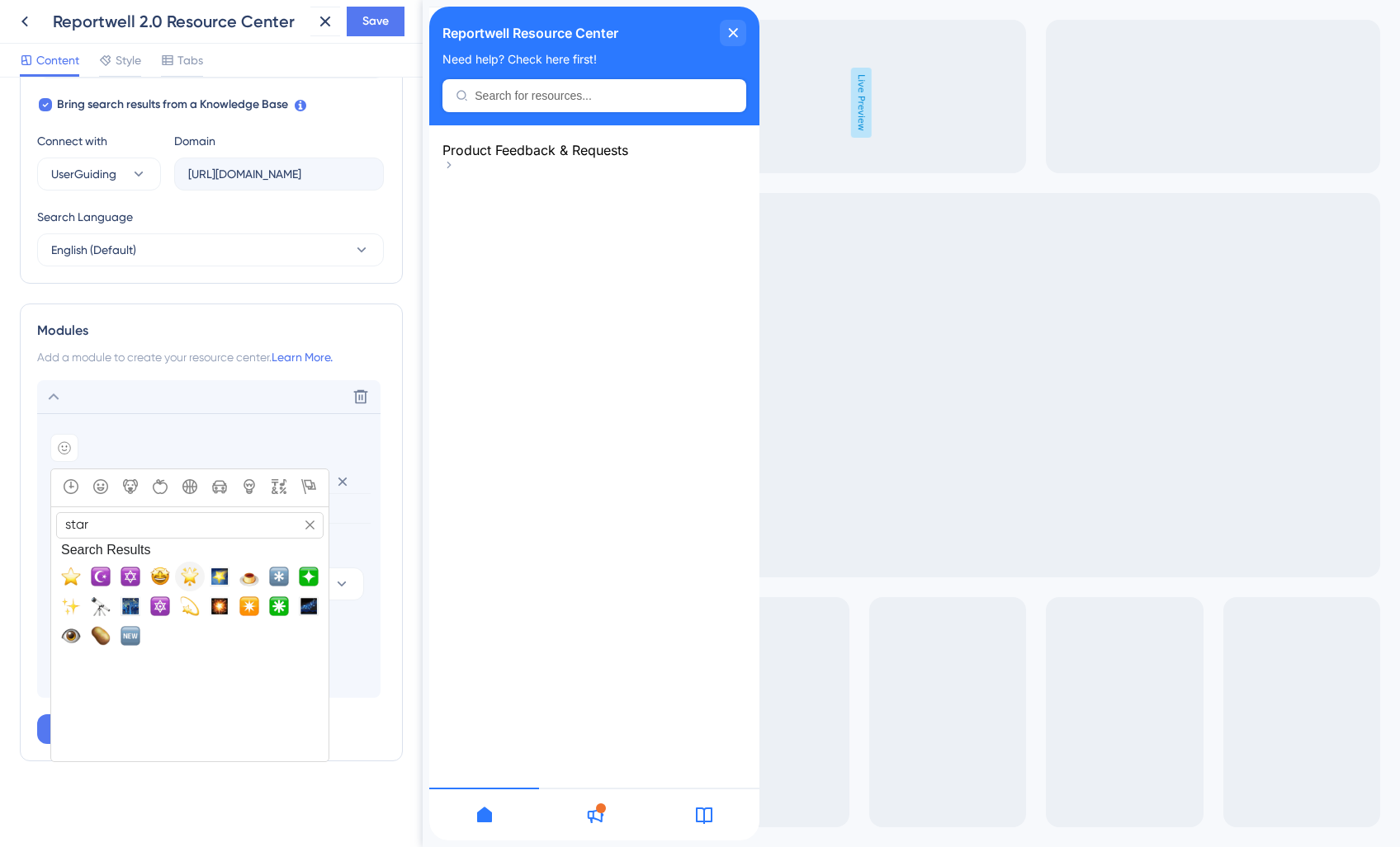
type input "star"
click at [192, 580] on span "🌟, star2" at bounding box center [189, 577] width 20 height 20
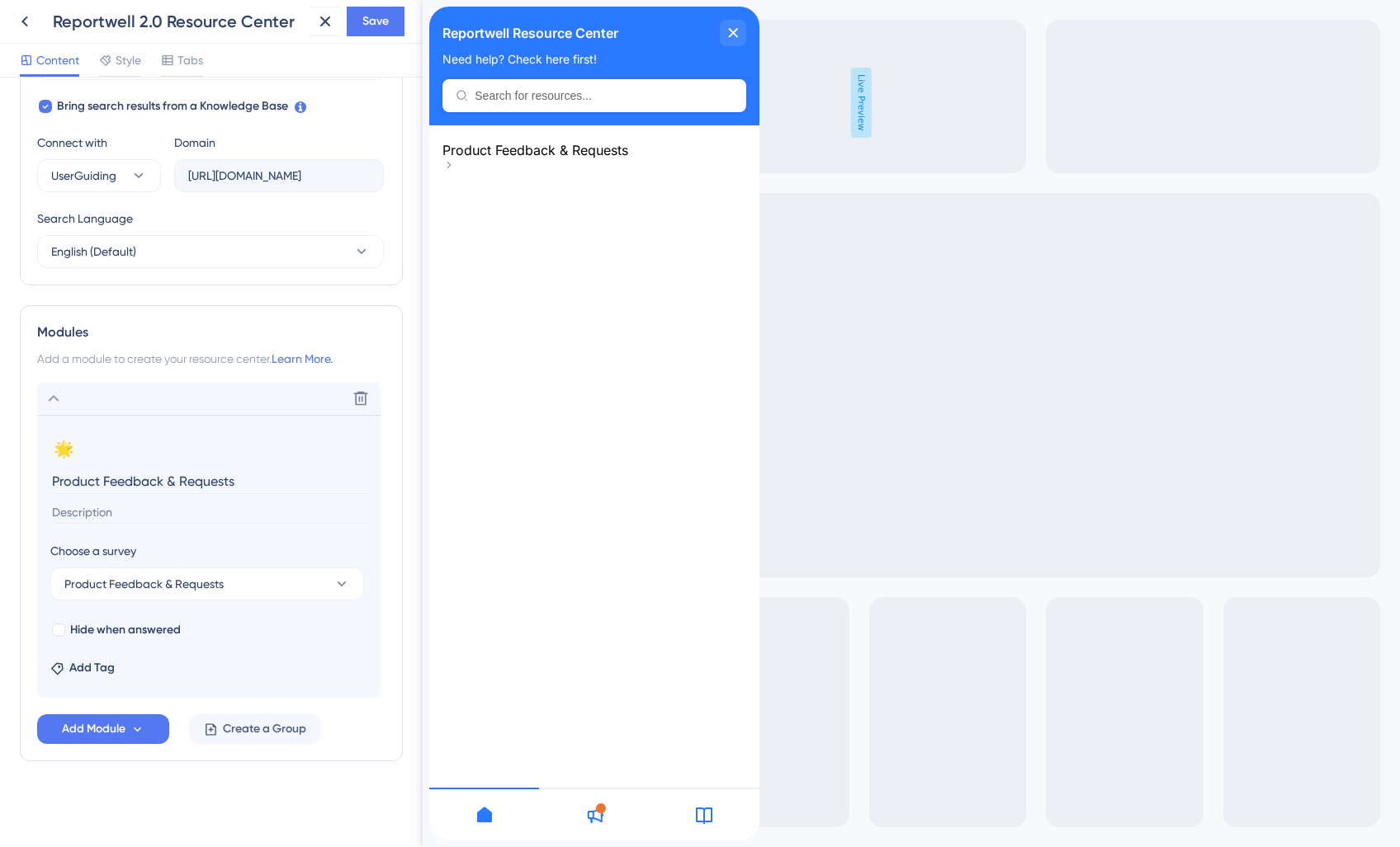
scroll to position [538, 0]
click at [383, 18] on span "Save" at bounding box center [376, 22] width 26 height 20
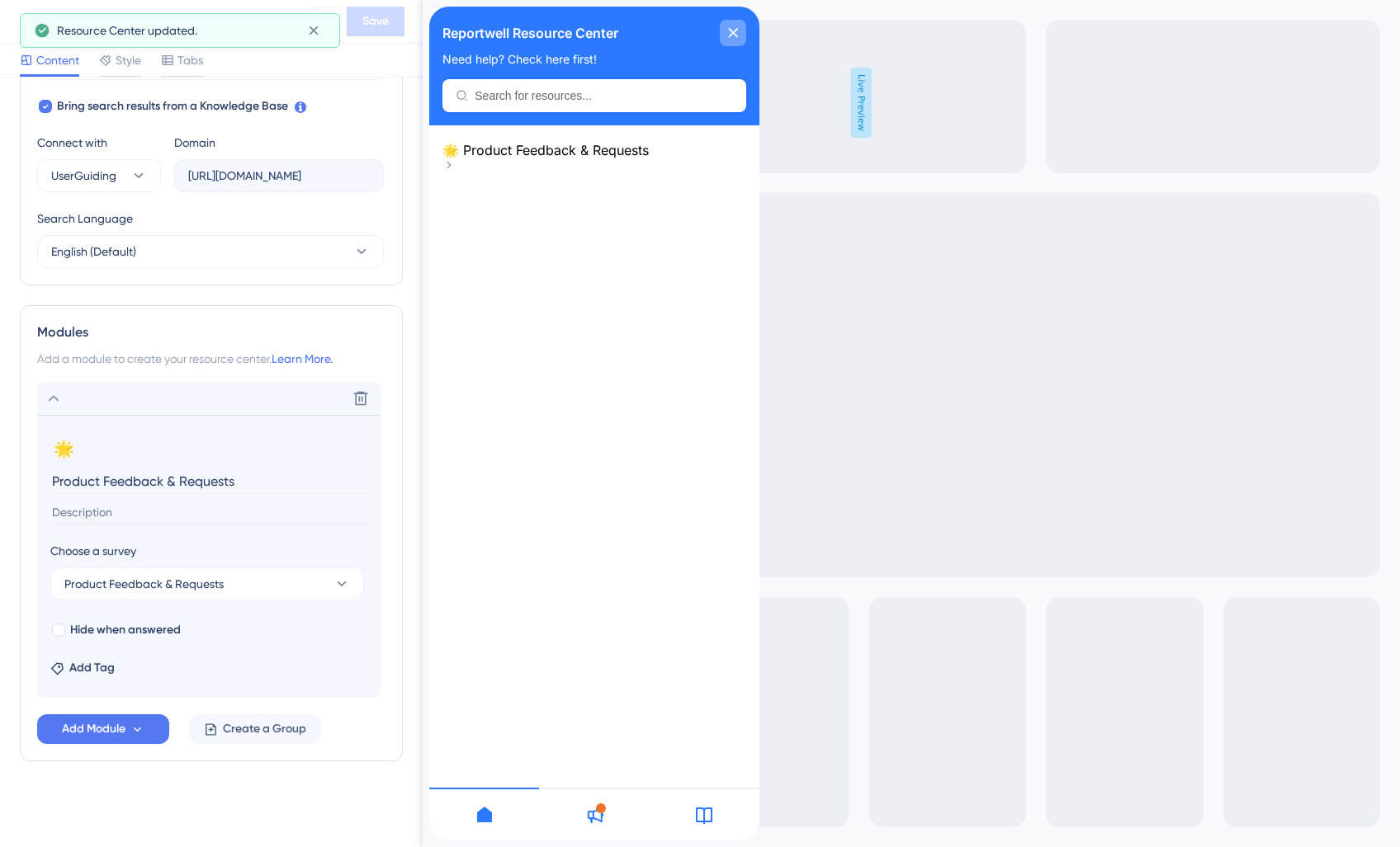
click at [735, 32] on icon "close resource center" at bounding box center [733, 33] width 10 height 10
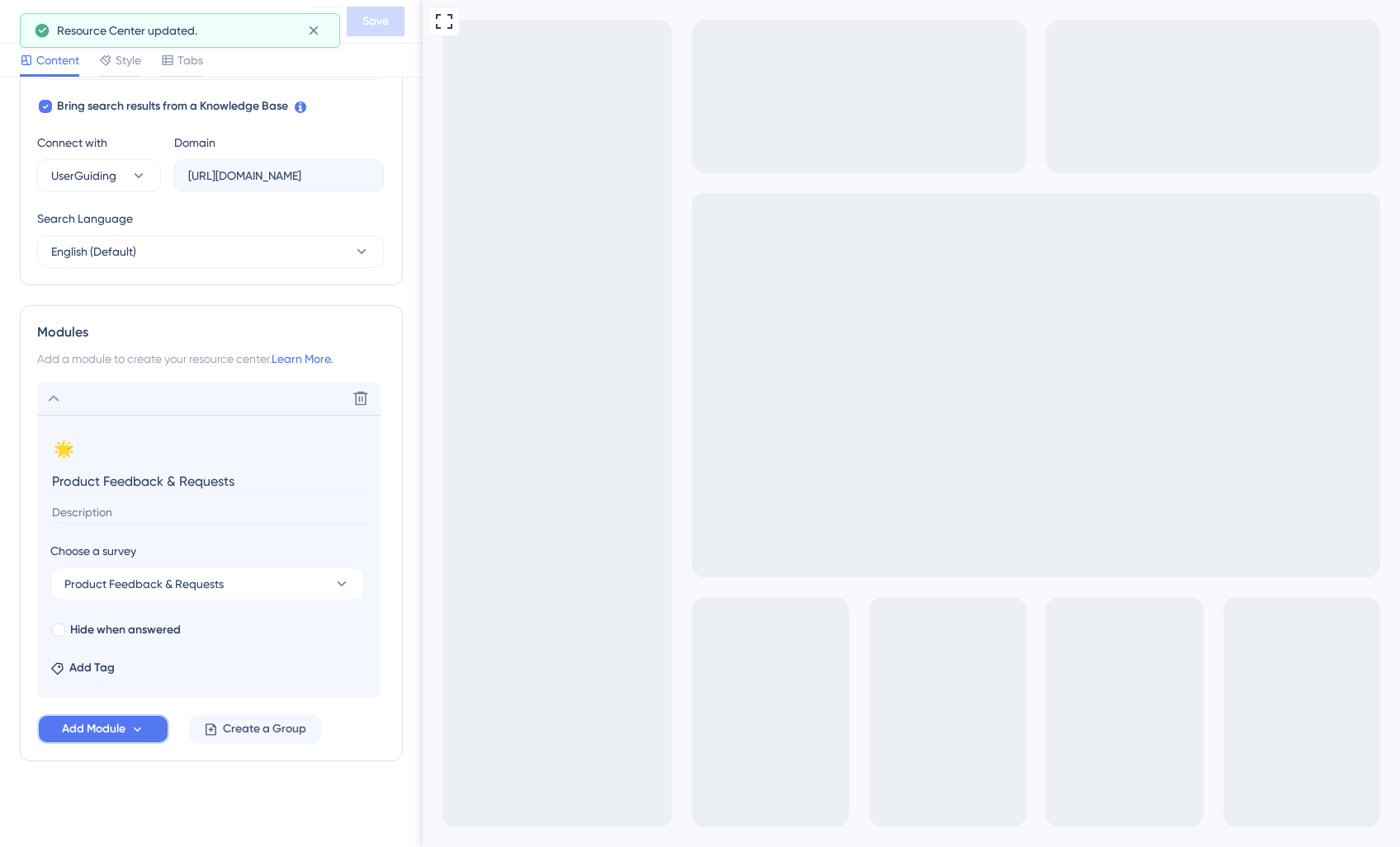
click at [108, 727] on span "Add Module" at bounding box center [93, 730] width 64 height 20
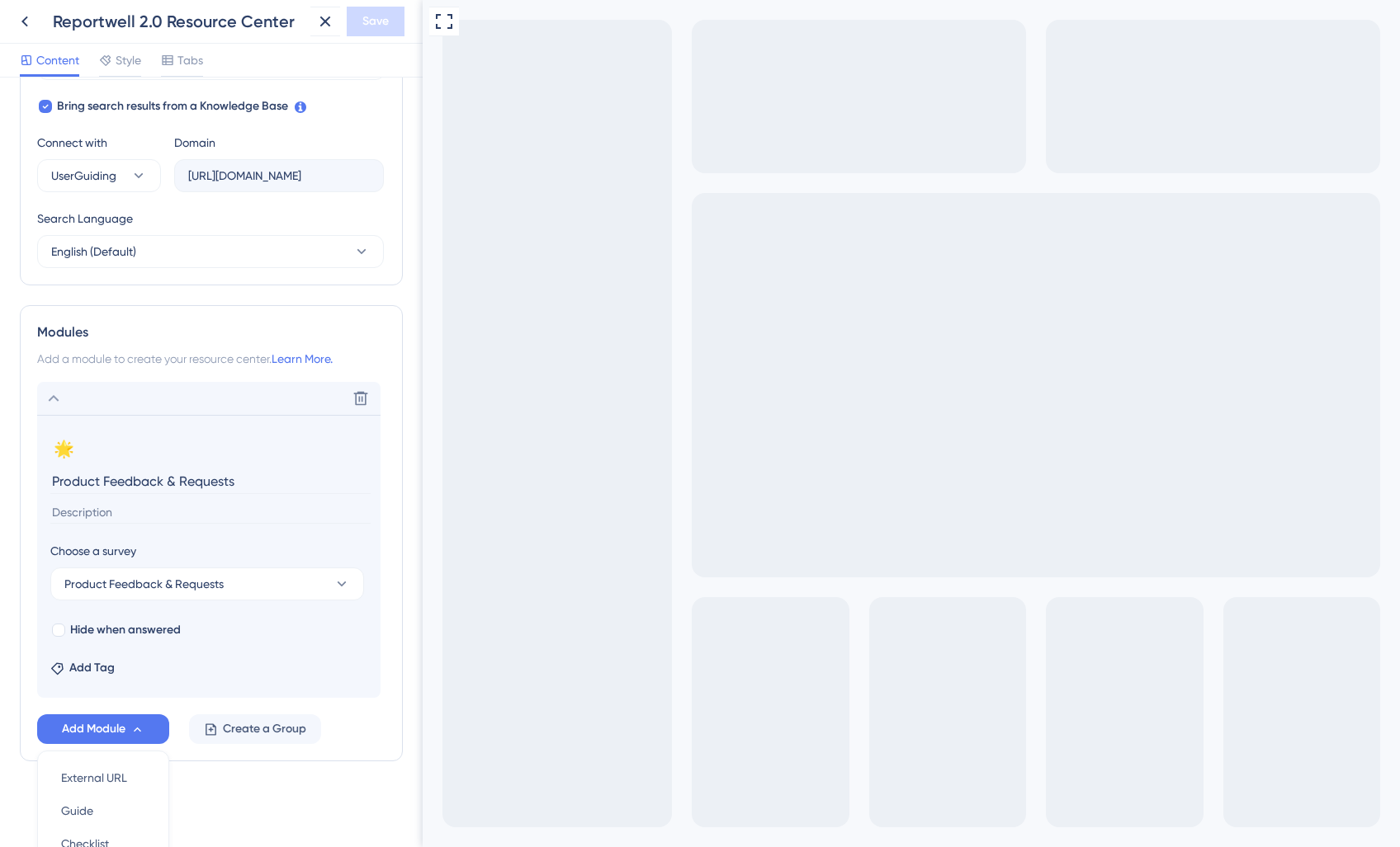
scroll to position [694, 0]
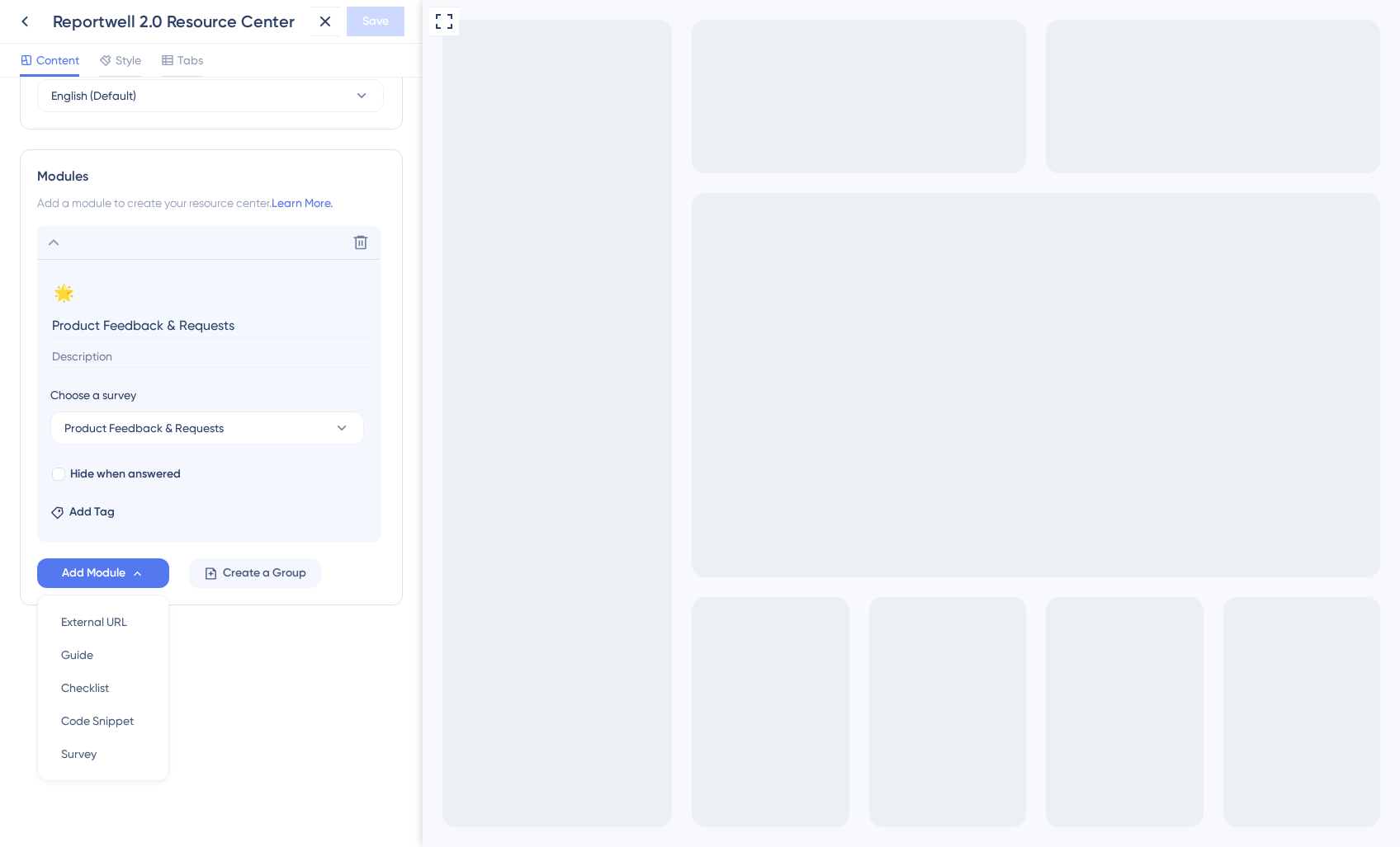
click at [113, 206] on span "Add a module to create your resource center." at bounding box center [154, 203] width 234 height 13
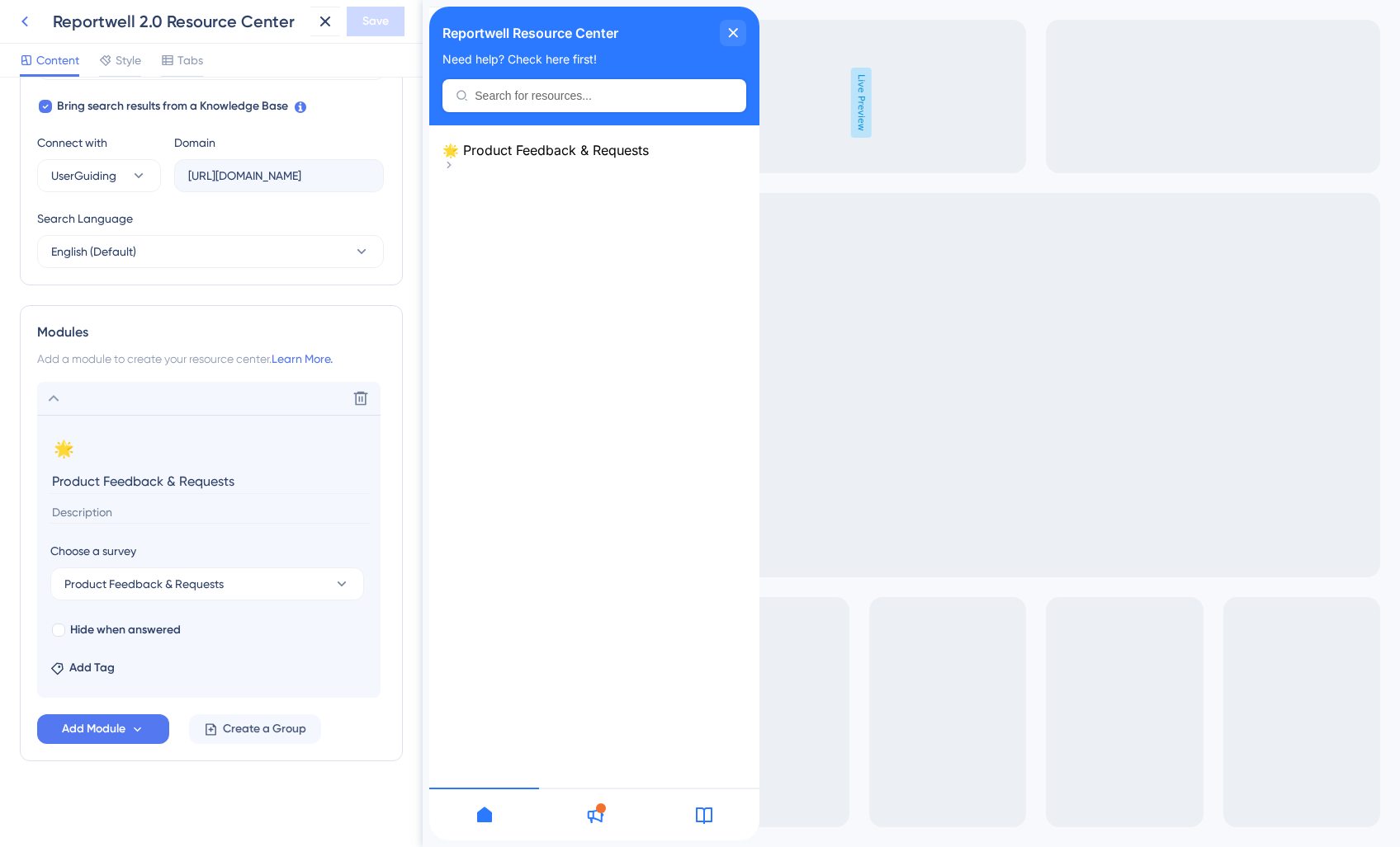
click at [20, 20] on icon at bounding box center [25, 22] width 20 height 20
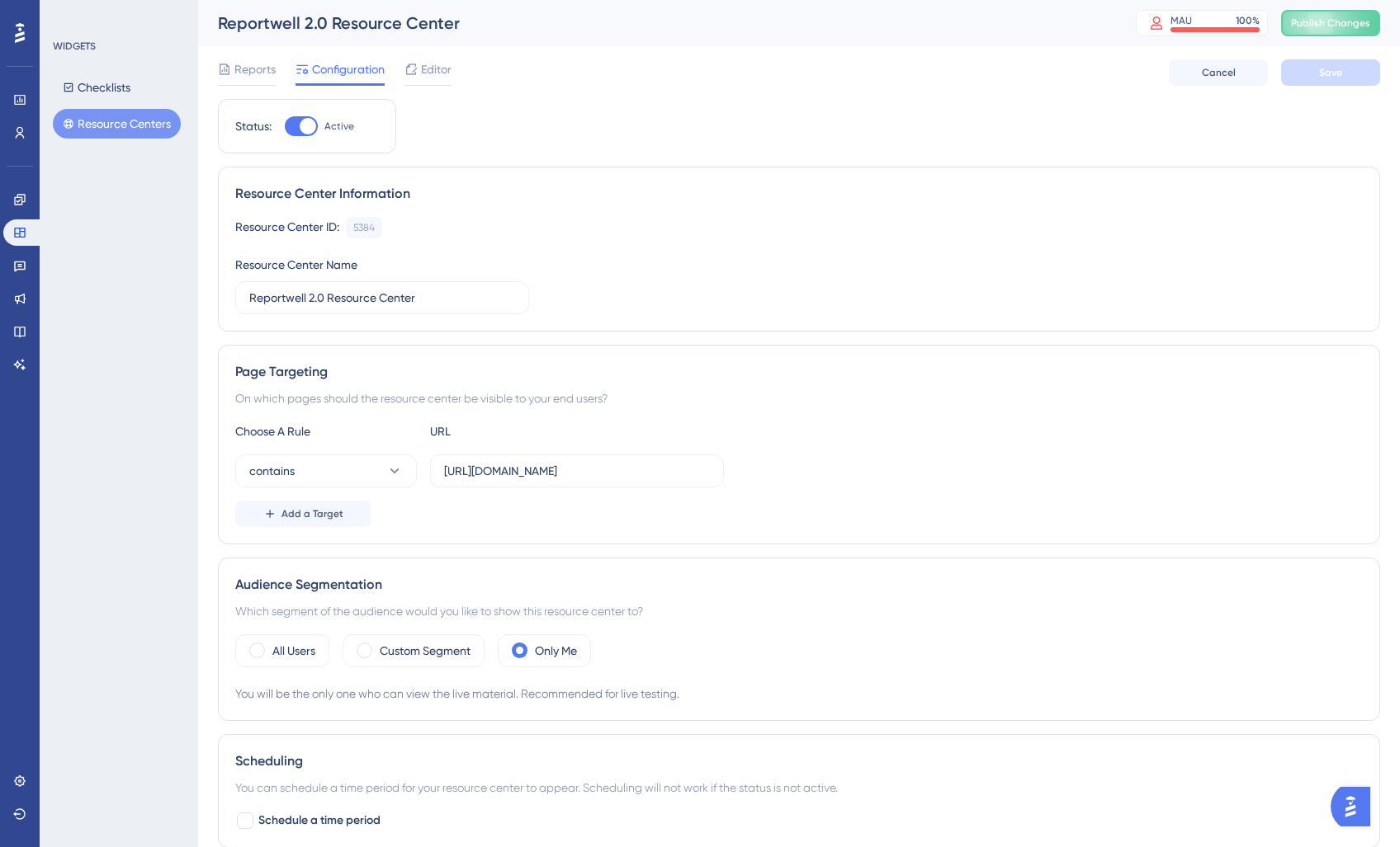
scroll to position [1, 0]
drag, startPoint x: 21, startPoint y: 237, endPoint x: 20, endPoint y: 253, distance: 16.0
click at [21, 237] on icon at bounding box center [19, 232] width 11 height 10
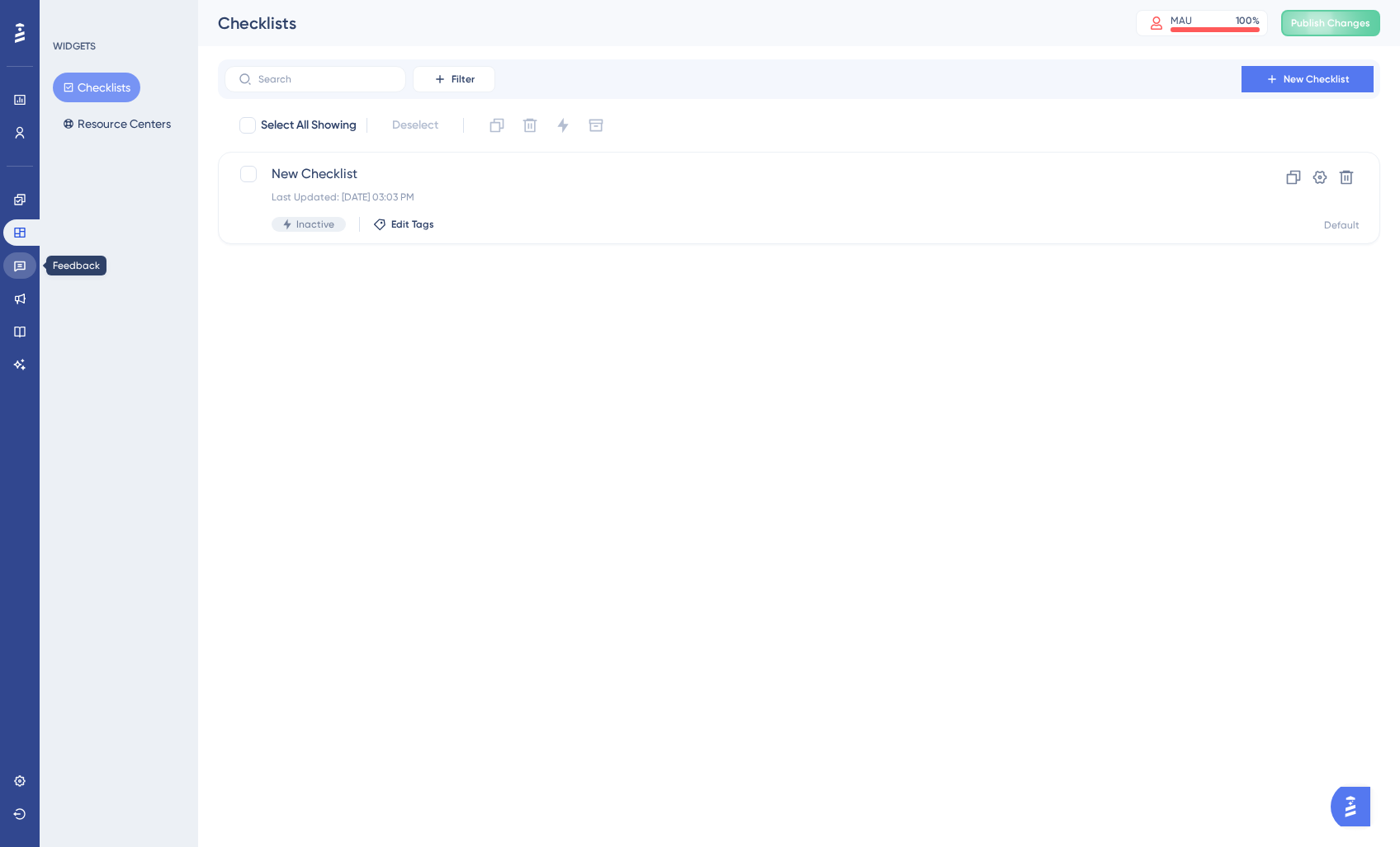
click at [26, 276] on link at bounding box center [20, 266] width 33 height 26
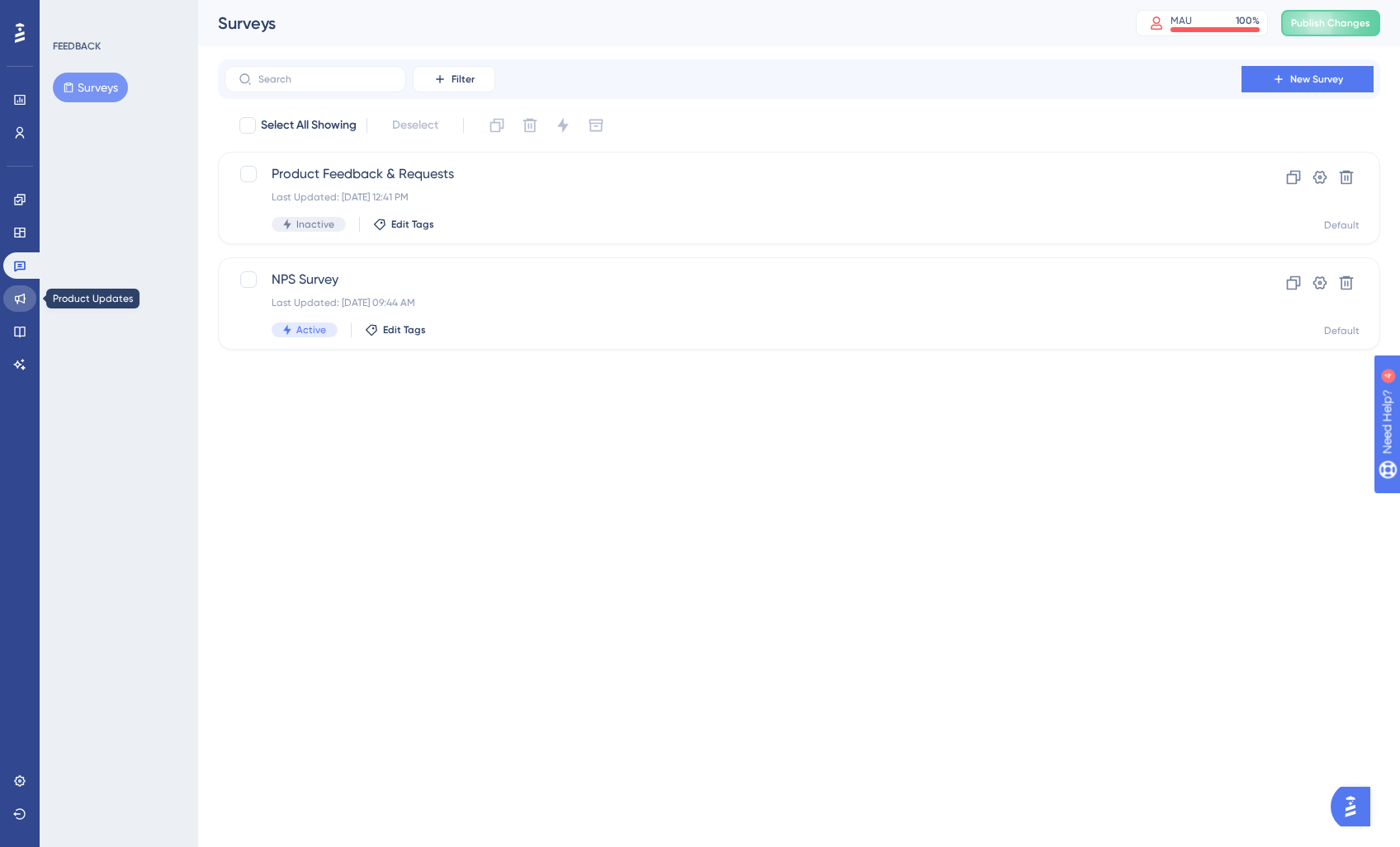
click at [20, 300] on icon at bounding box center [20, 299] width 13 height 13
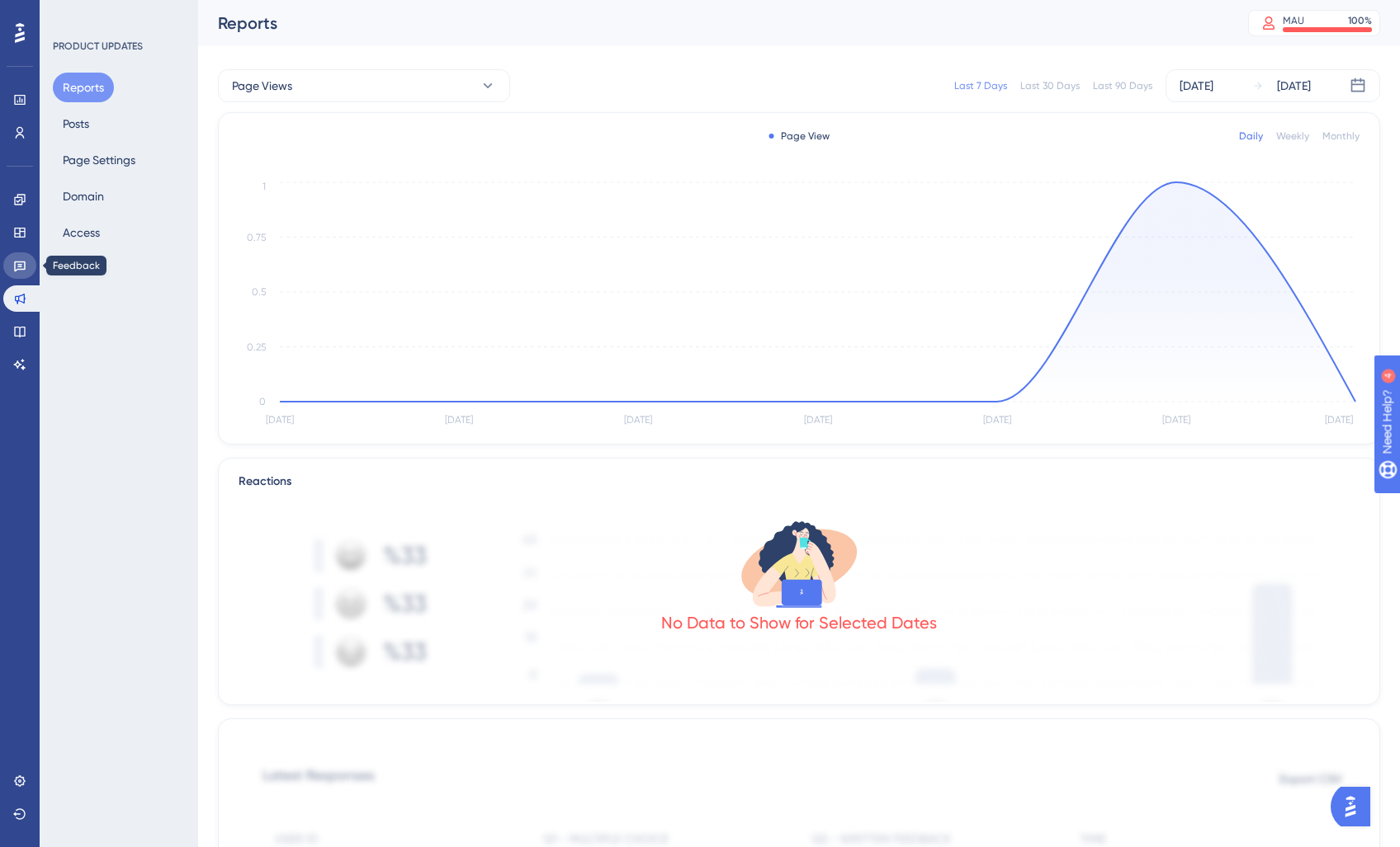
click at [20, 274] on link at bounding box center [20, 266] width 33 height 26
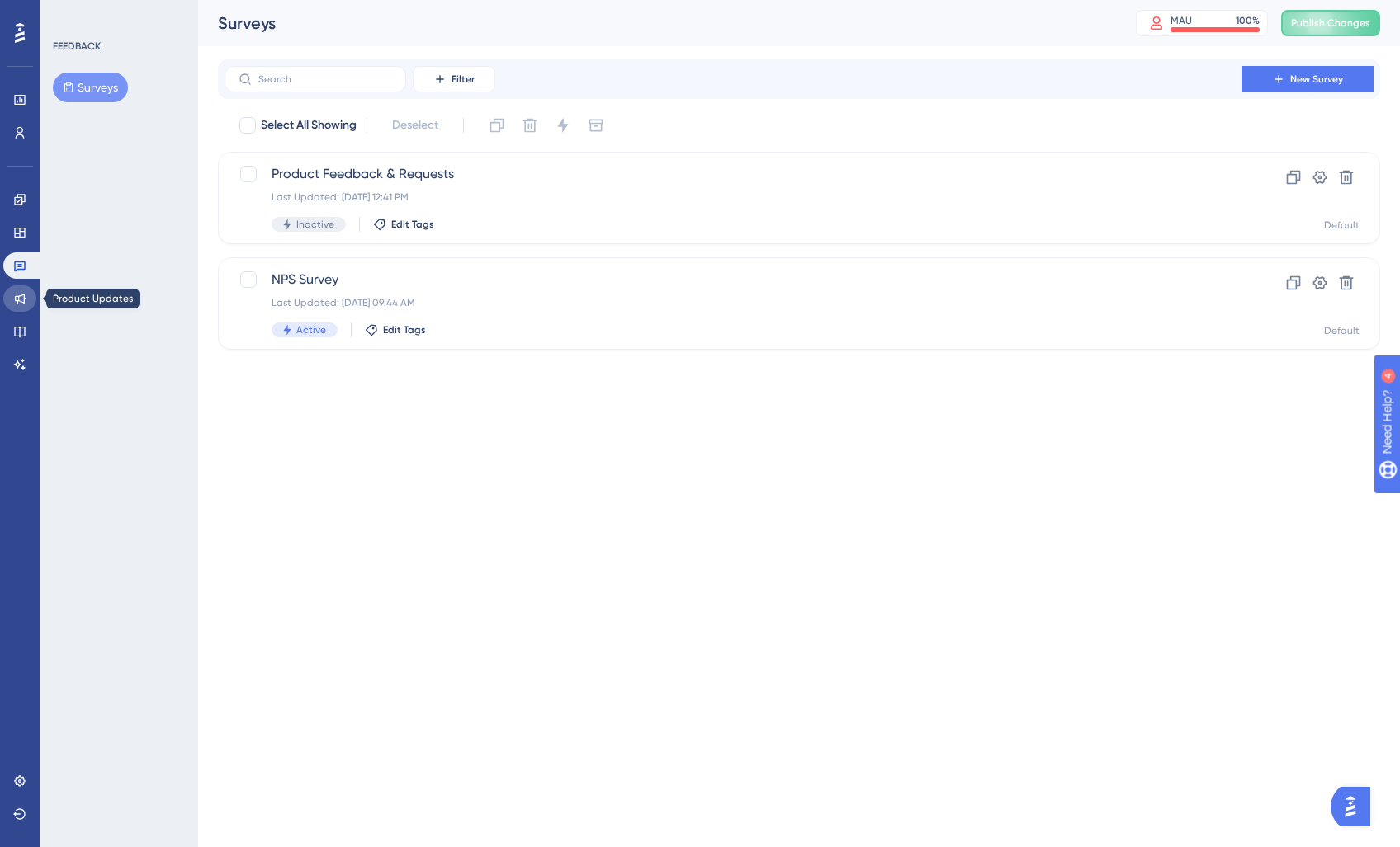
click at [25, 304] on icon at bounding box center [20, 299] width 13 height 13
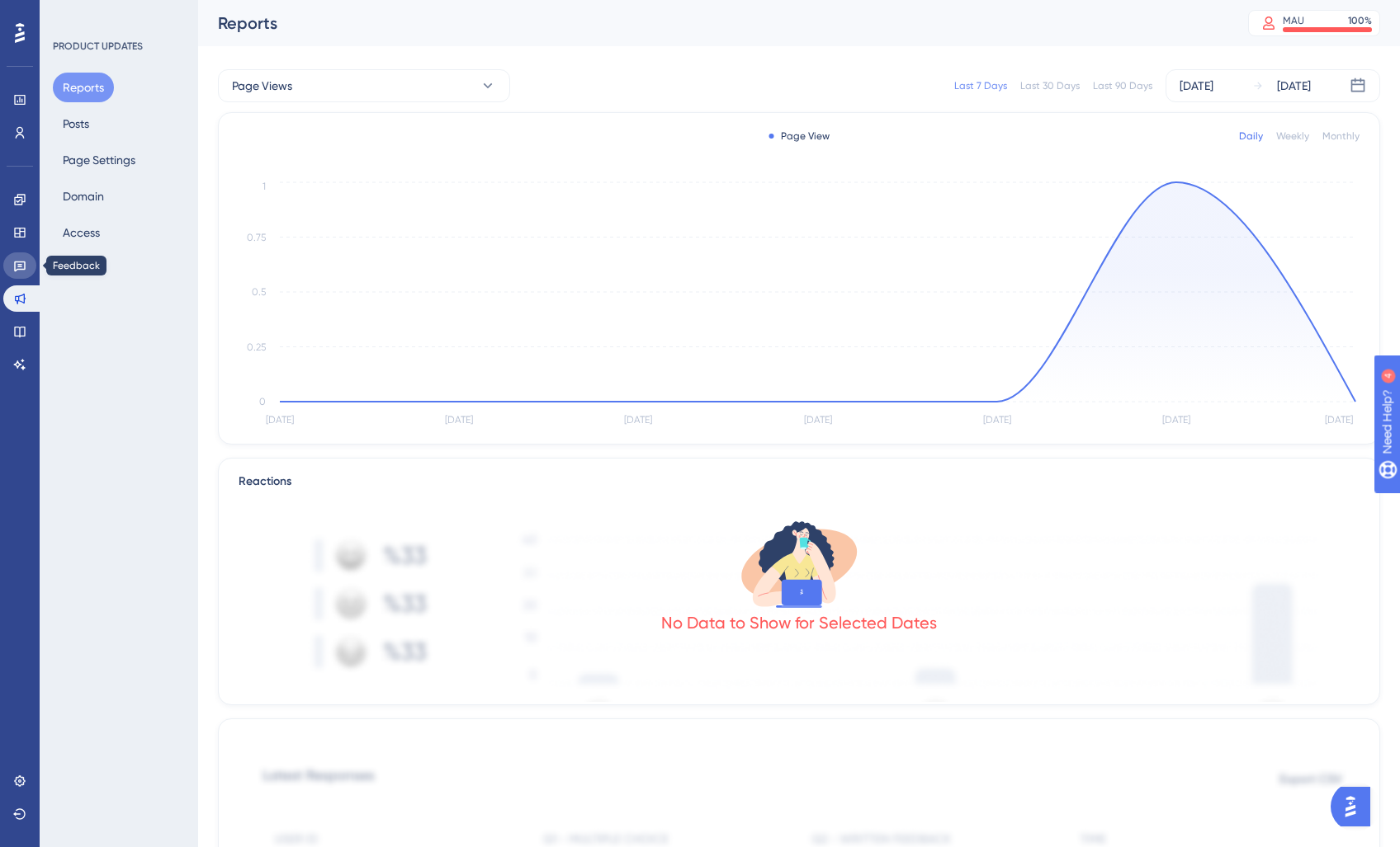
click at [30, 268] on link at bounding box center [20, 266] width 33 height 26
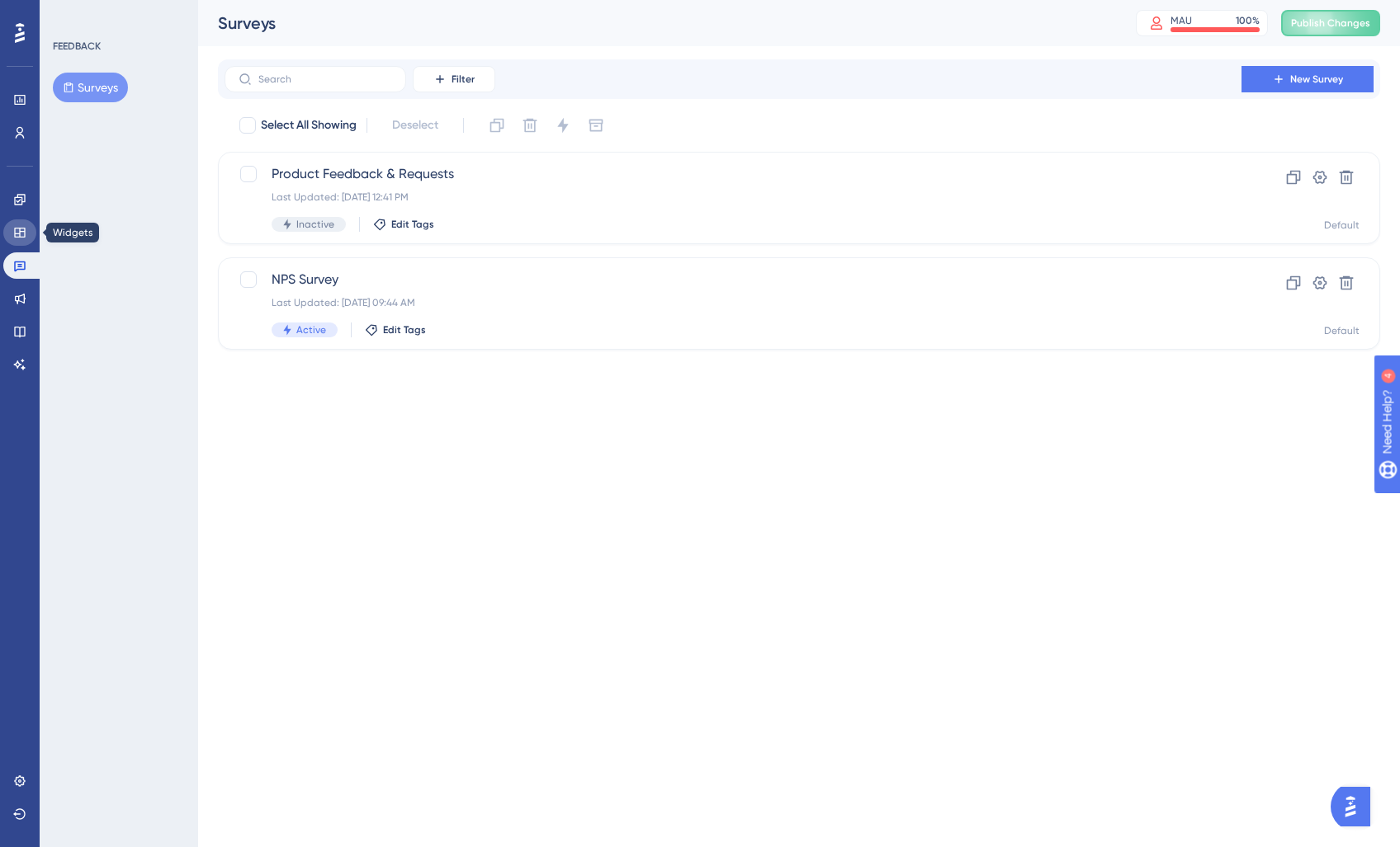
click at [17, 228] on icon at bounding box center [19, 232] width 11 height 10
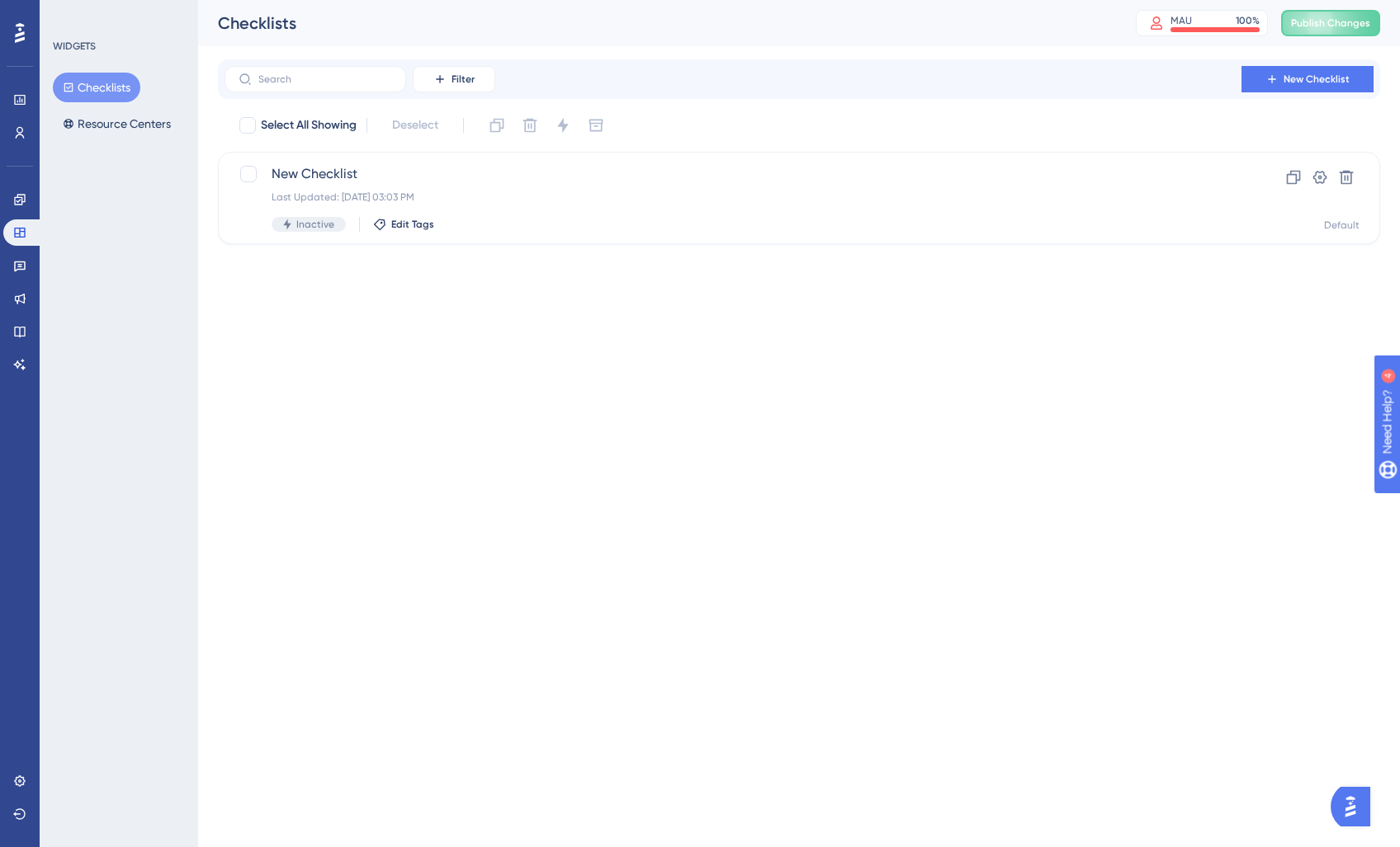
click at [127, 106] on div "Checklists Resource Centers" at bounding box center [120, 106] width 134 height 66
click at [180, 126] on div "Checklists Resource Centers" at bounding box center [120, 106] width 134 height 66
click at [161, 126] on button "Resource Centers" at bounding box center [117, 124] width 128 height 30
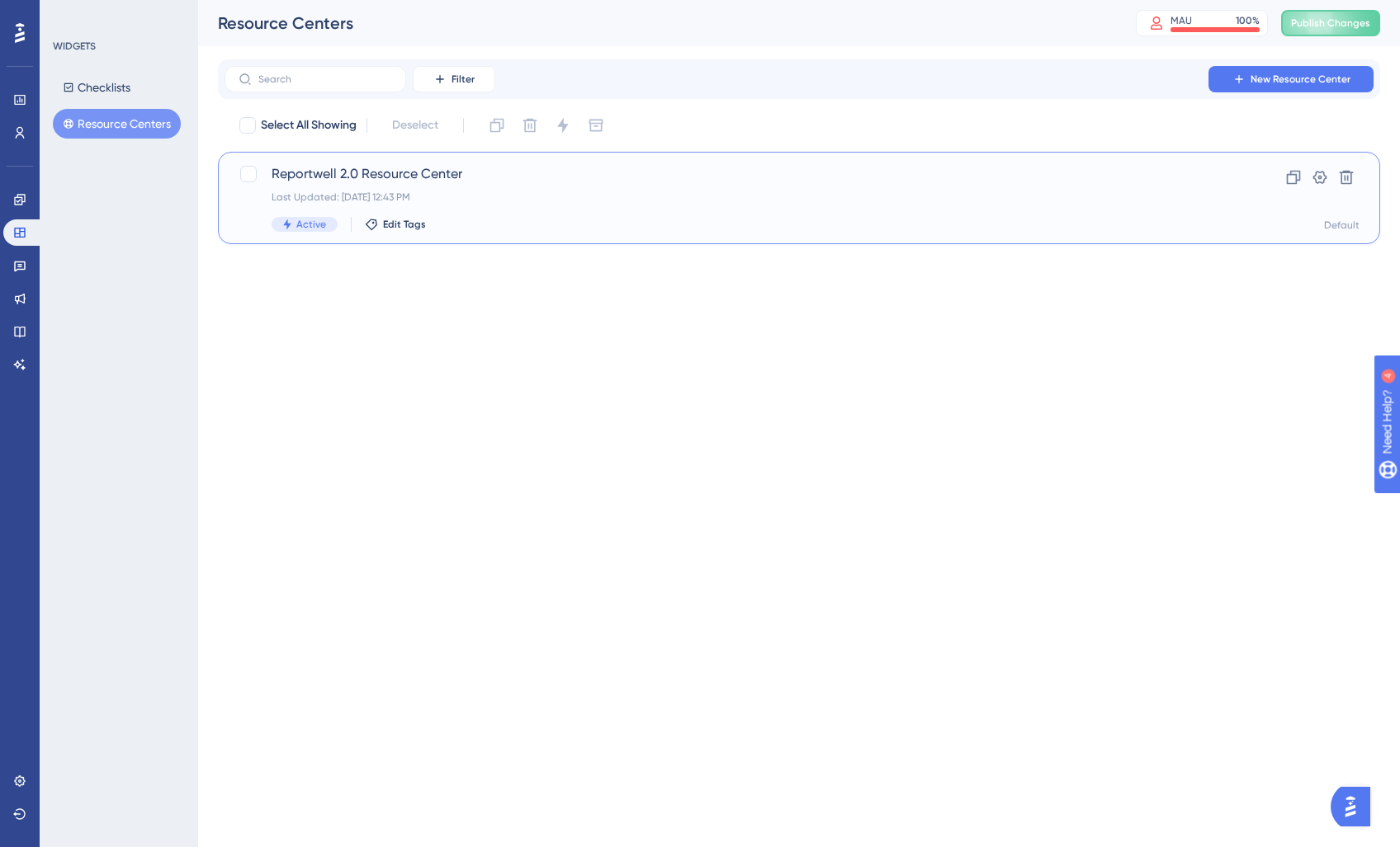
click at [457, 188] on div "Reportwell 2.0 Resource Center Last Updated: [DATE] 12:43 PM Active Edit Tags" at bounding box center [732, 198] width 923 height 68
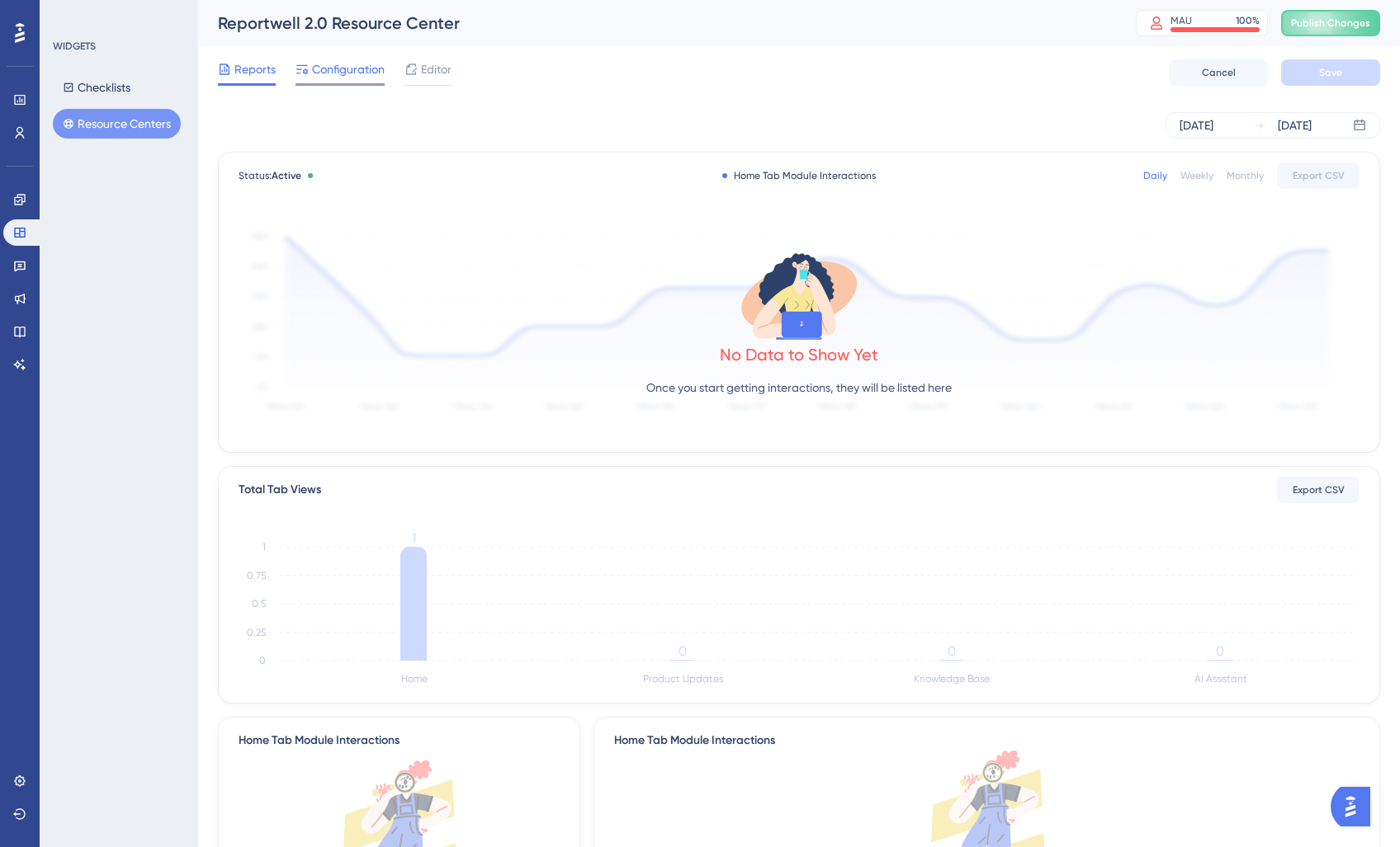
click at [347, 72] on span "Configuration" at bounding box center [348, 69] width 73 height 20
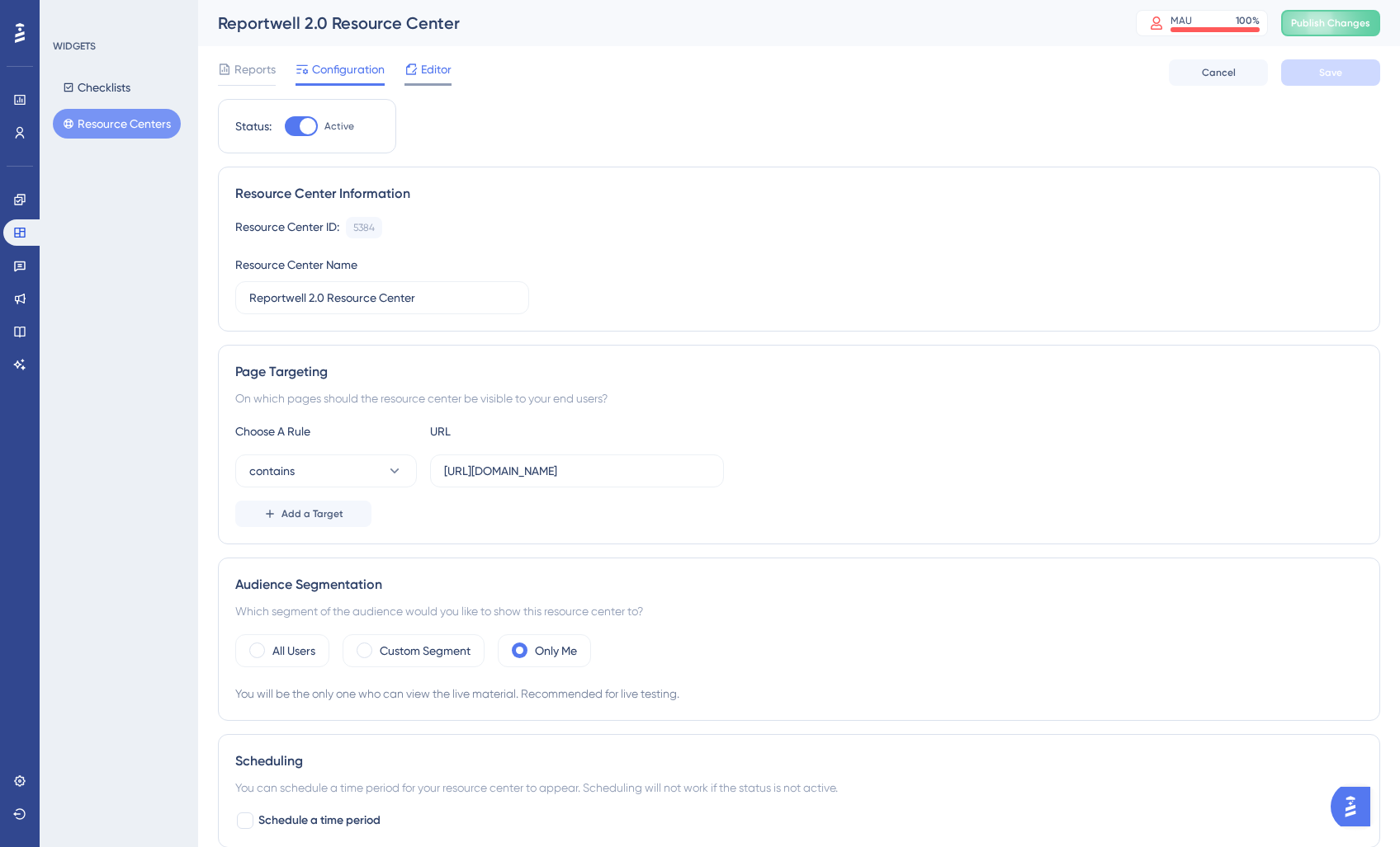
click at [429, 71] on span "Editor" at bounding box center [436, 69] width 31 height 20
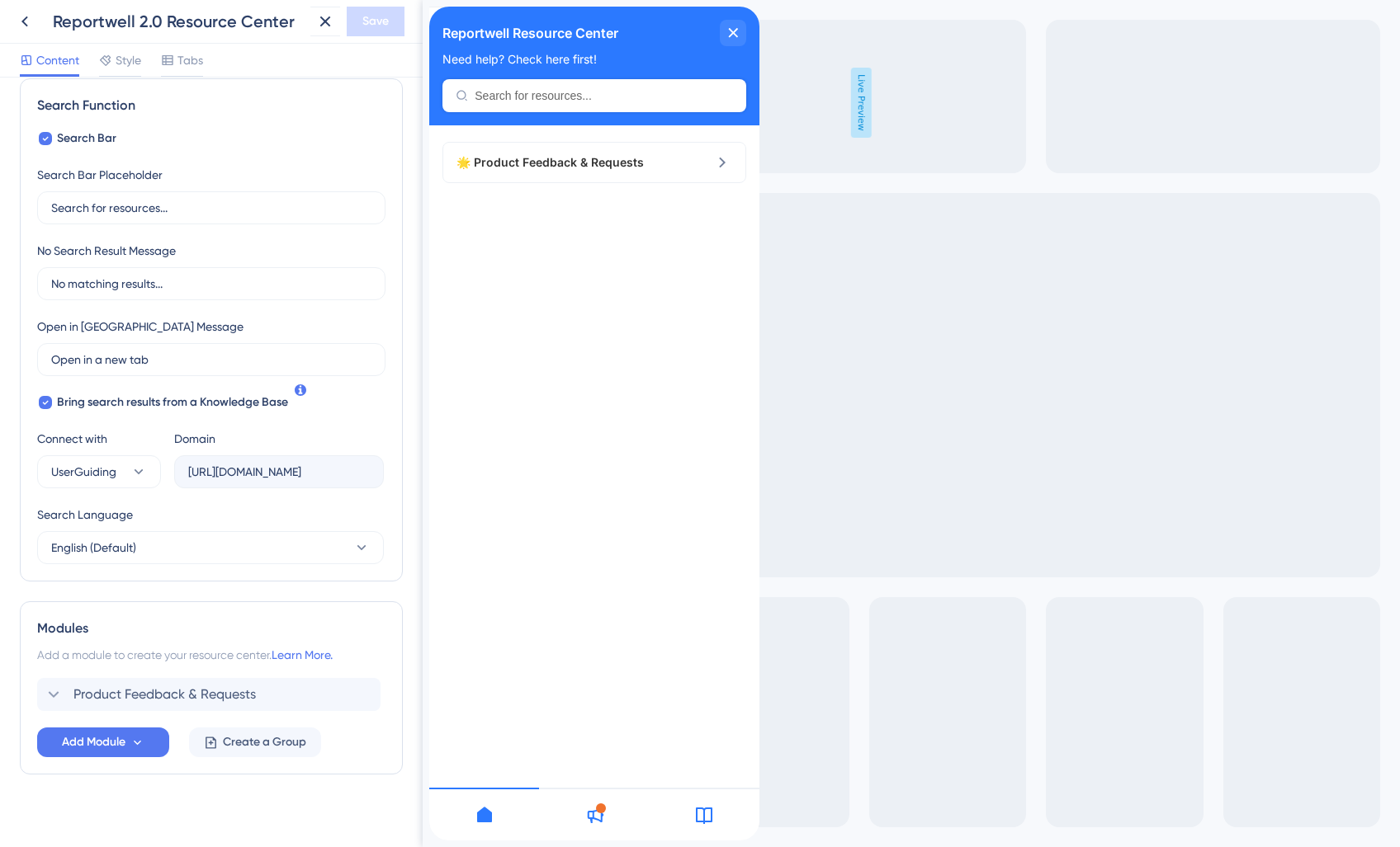
scroll to position [255, 0]
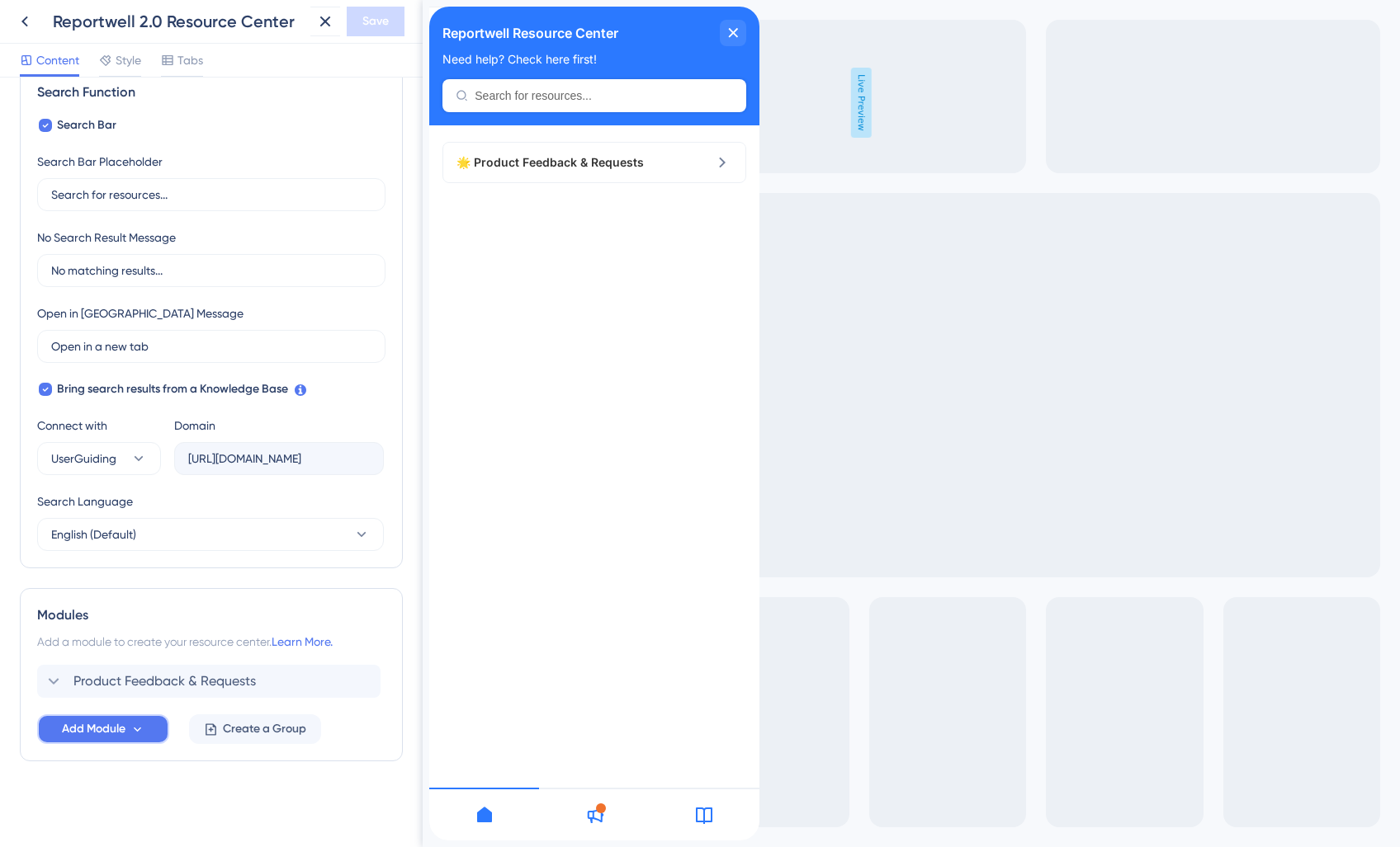
click at [122, 733] on span "Add Module" at bounding box center [93, 730] width 64 height 20
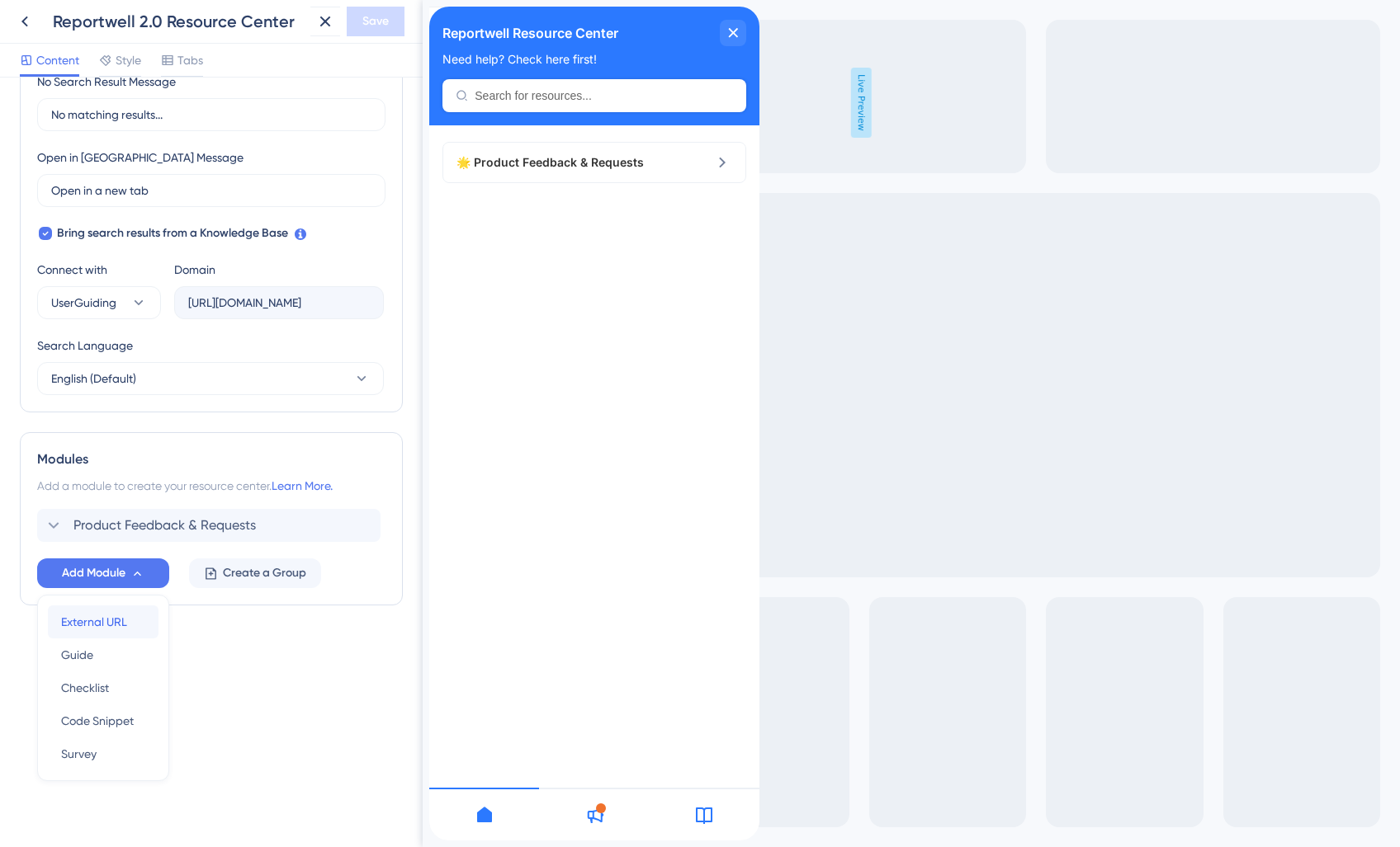
click at [89, 612] on span "External URL" at bounding box center [94, 622] width 66 height 20
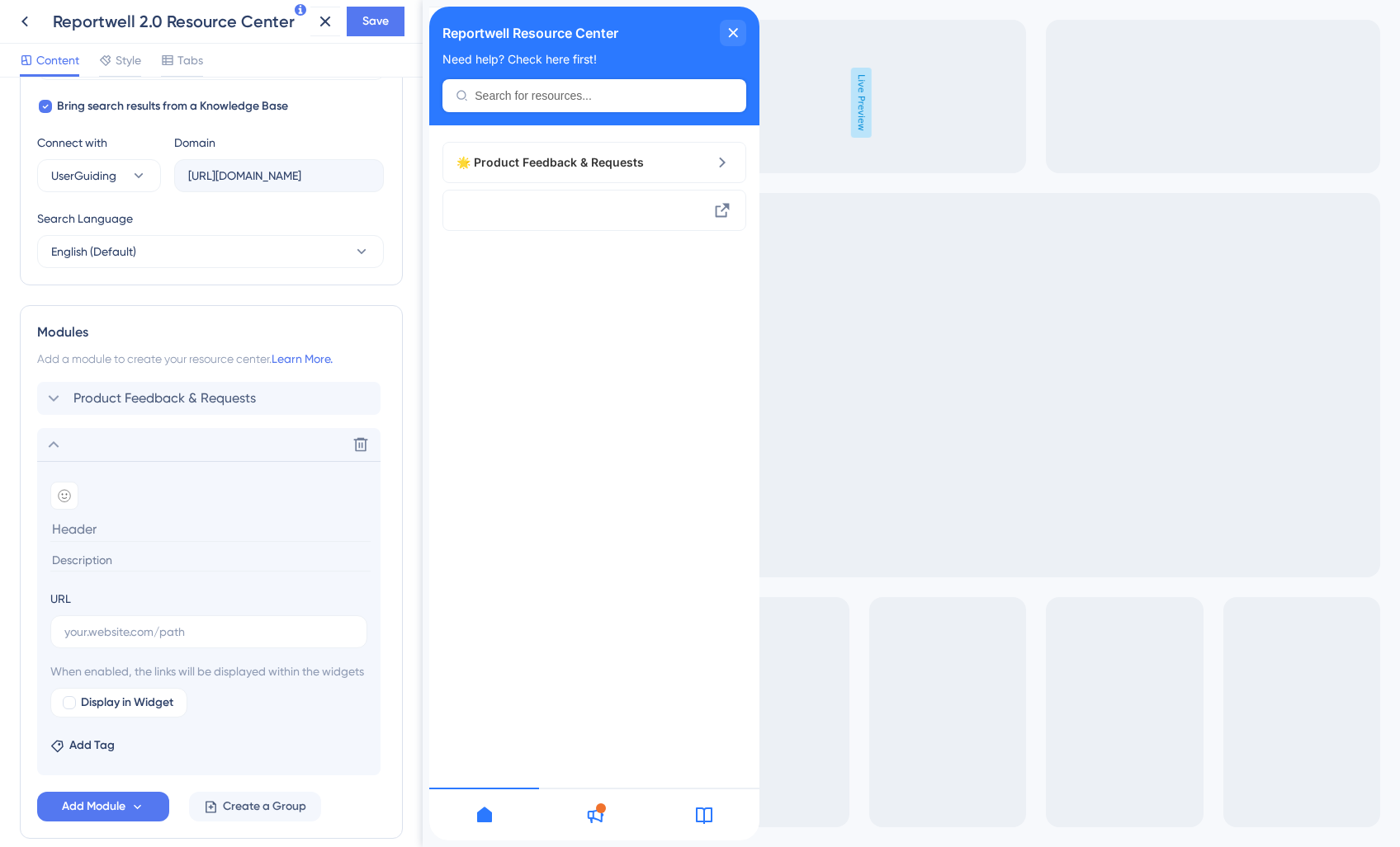
scroll to position [635, 0]
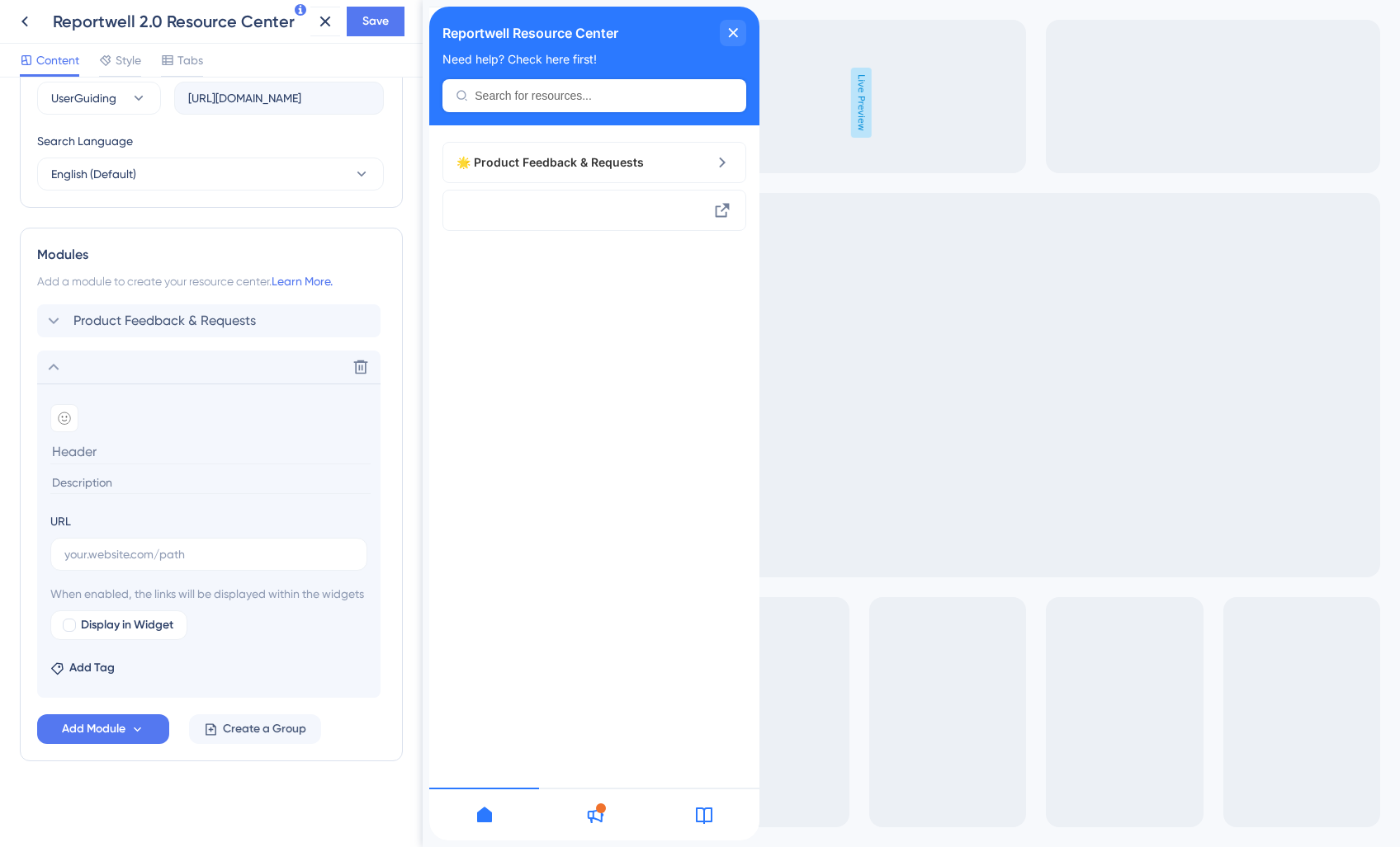
click at [116, 514] on div "URL" at bounding box center [209, 541] width 317 height 60
click at [109, 545] on input "text" at bounding box center [209, 554] width 289 height 18
paste input "[URL][DOMAIN_NAME]"
type input "[URL][DOMAIN_NAME]"
click at [215, 584] on span "When enabled, the links will be displayed within the widgets" at bounding box center [209, 594] width 317 height 20
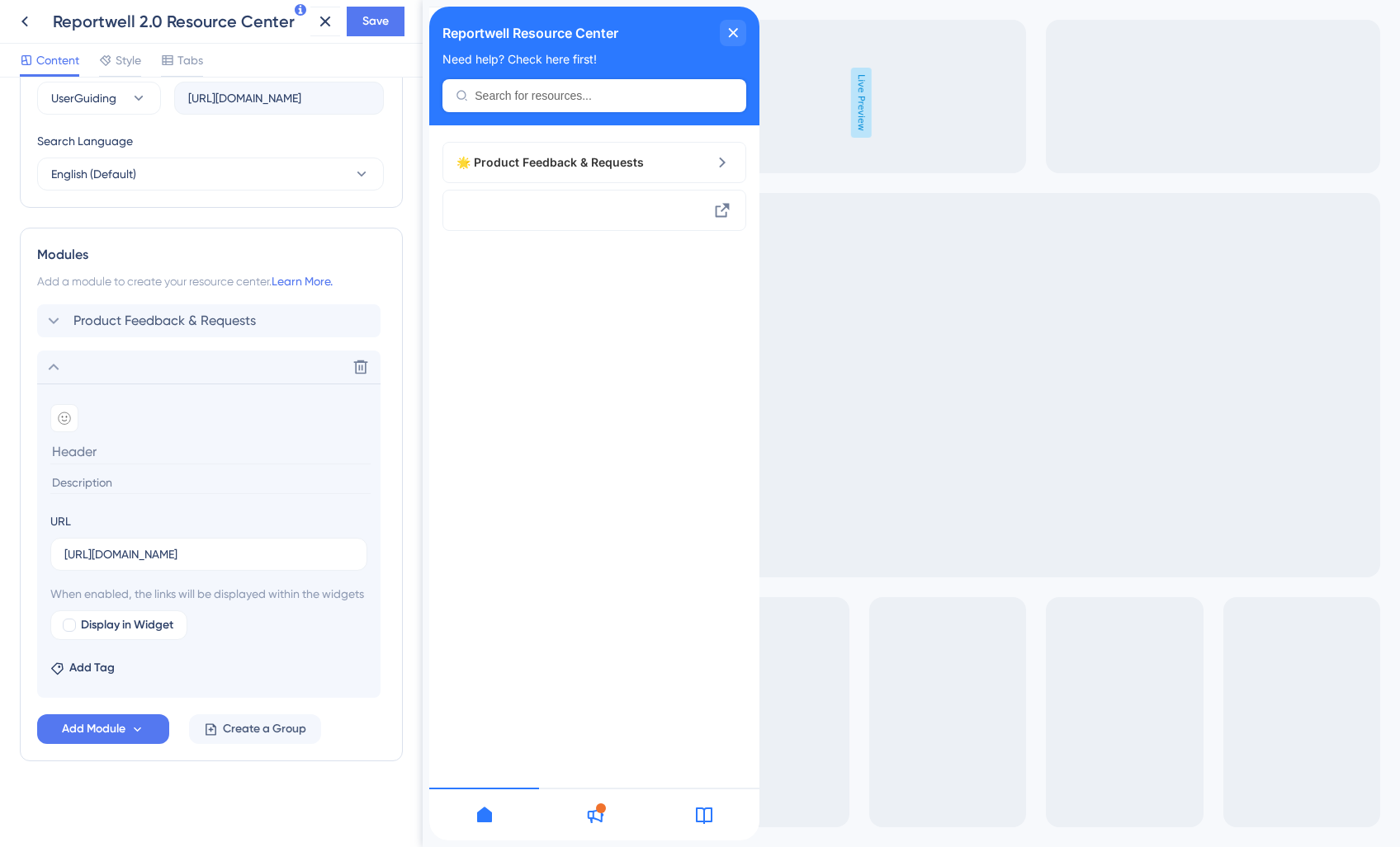
click at [75, 439] on input at bounding box center [210, 452] width 320 height 26
type input "Visit our site"
click at [107, 472] on input at bounding box center [210, 483] width 320 height 22
type input "See the rest of our products"
click at [67, 412] on icon at bounding box center [65, 419] width 13 height 13
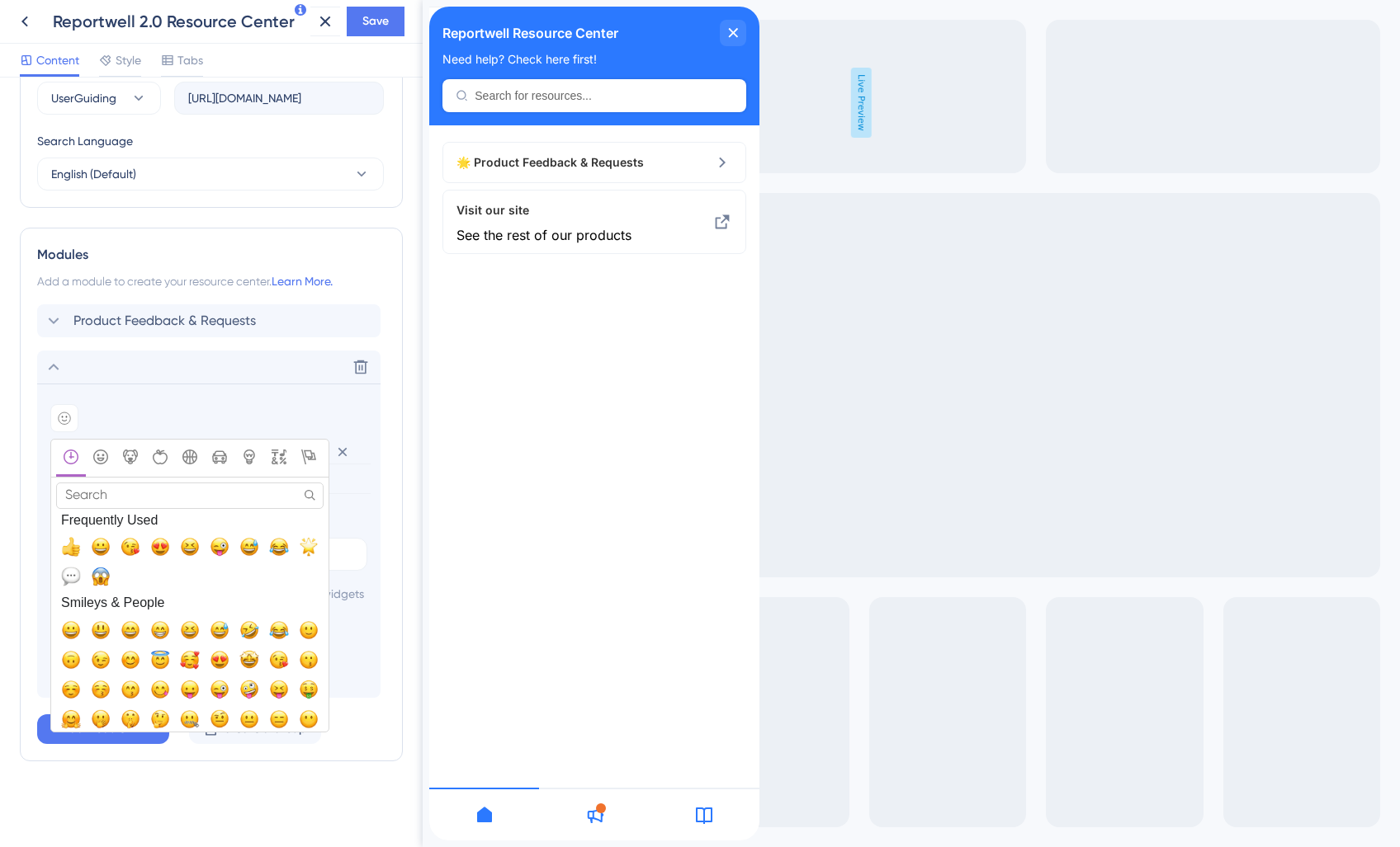
click at [96, 482] on input "Search" at bounding box center [189, 495] width 267 height 26
click at [304, 450] on icon "Flags" at bounding box center [309, 457] width 15 height 15
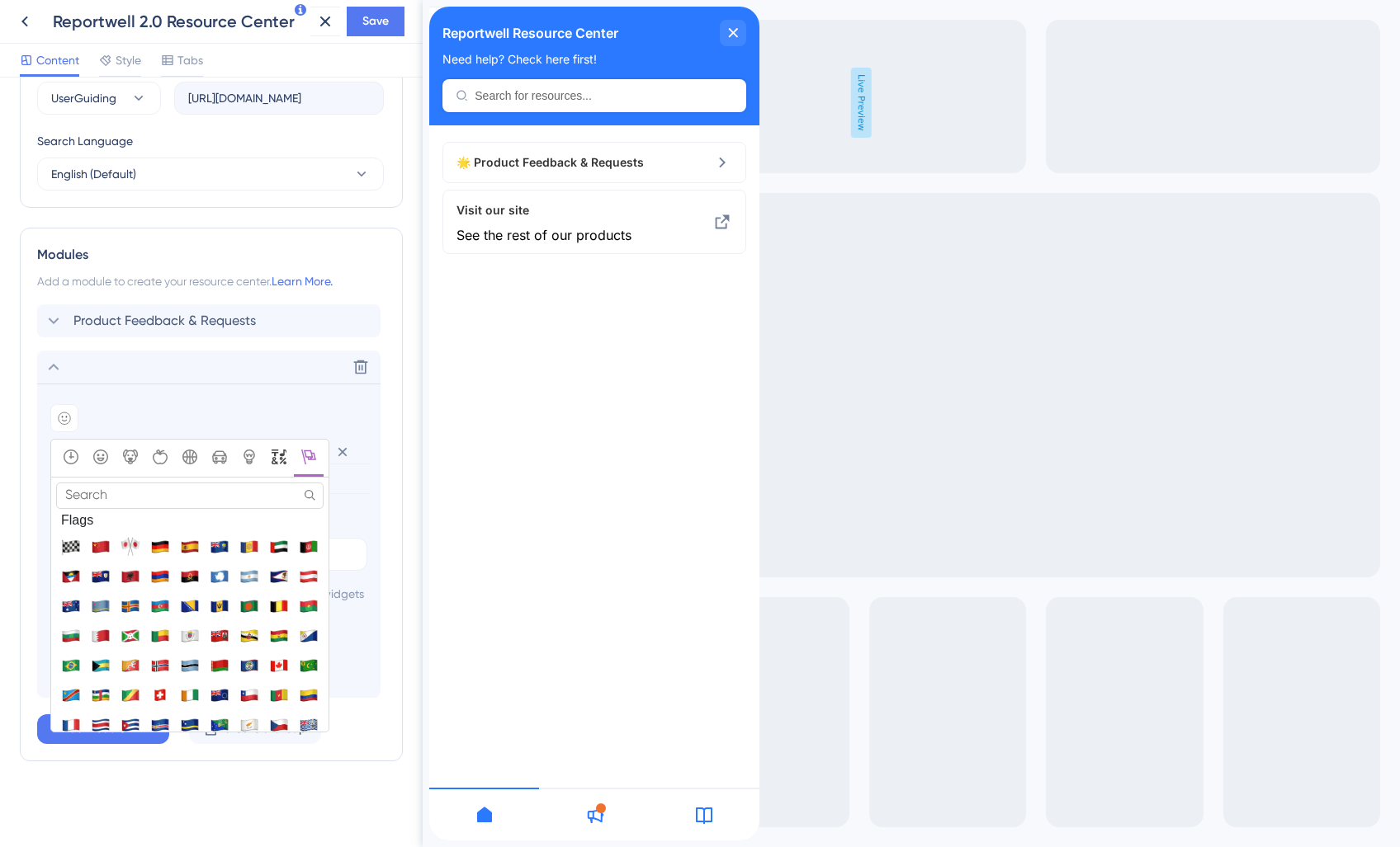
click at [282, 450] on icon "Symbols" at bounding box center [279, 457] width 15 height 15
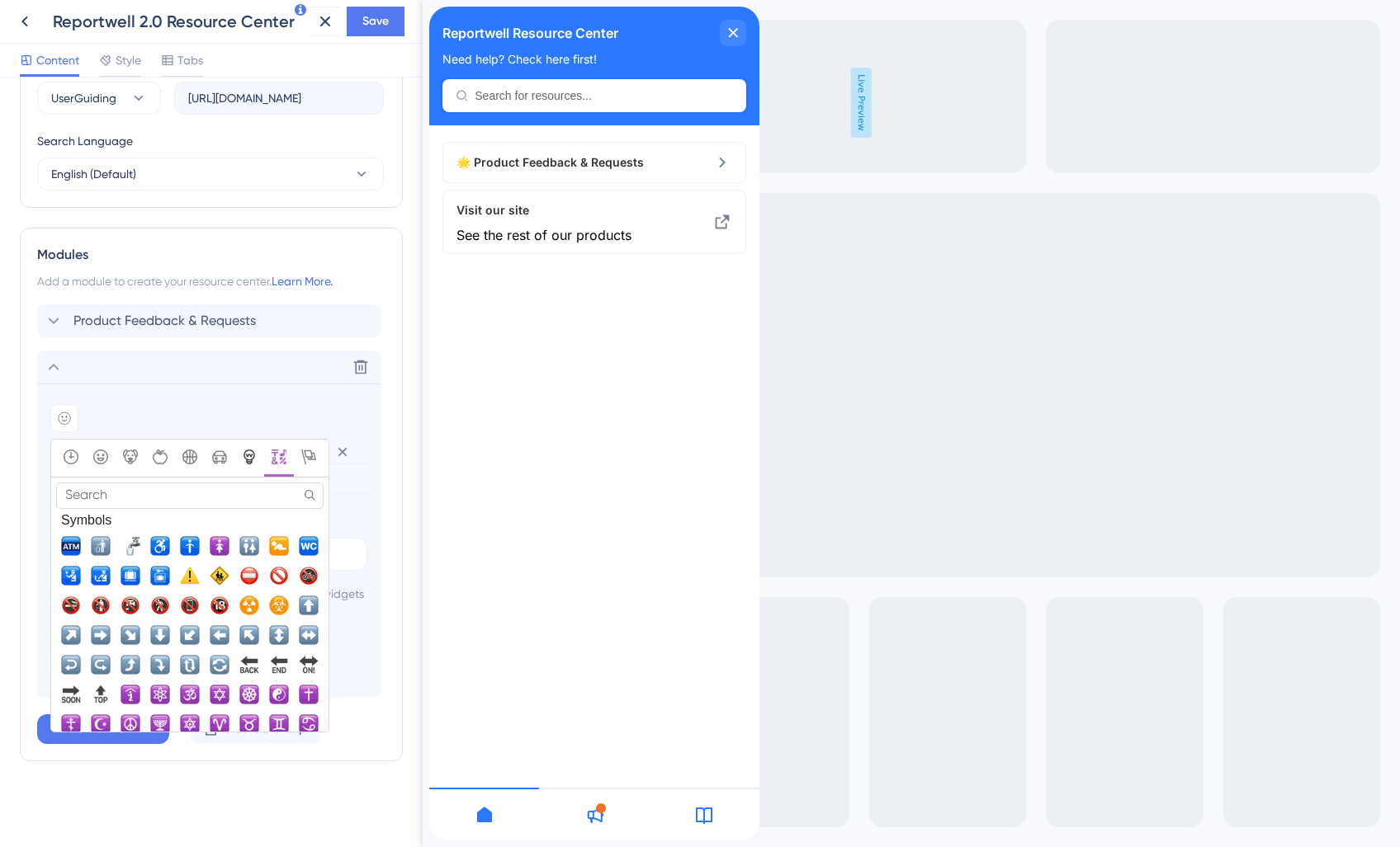
click at [242, 450] on icon "Objects" at bounding box center [249, 457] width 15 height 15
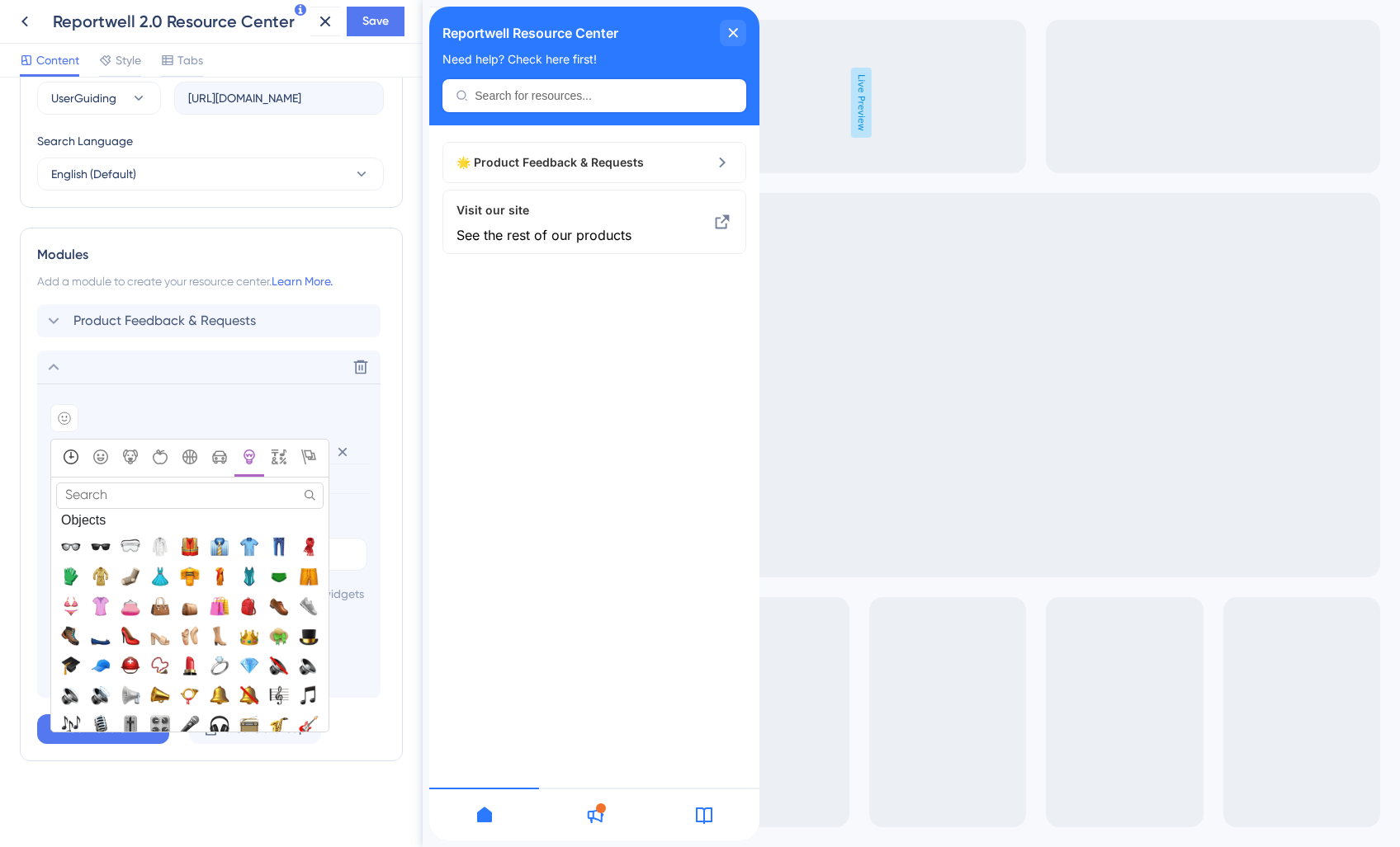
click at [77, 450] on icon "Frequently Used" at bounding box center [71, 457] width 15 height 15
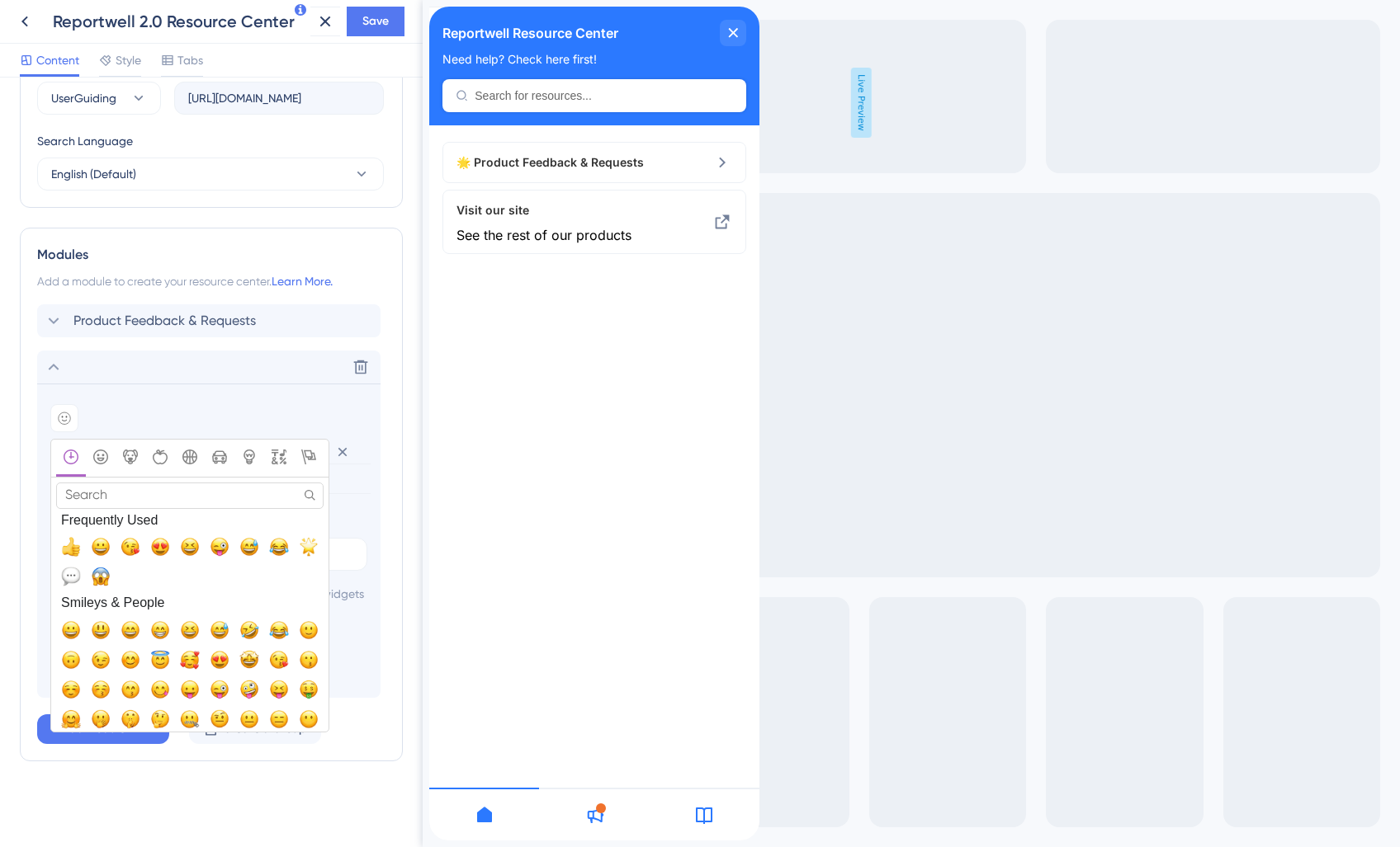
click at [106, 482] on input "Search" at bounding box center [189, 495] width 267 height 26
click at [185, 404] on div "Add emoji" at bounding box center [209, 419] width 317 height 28
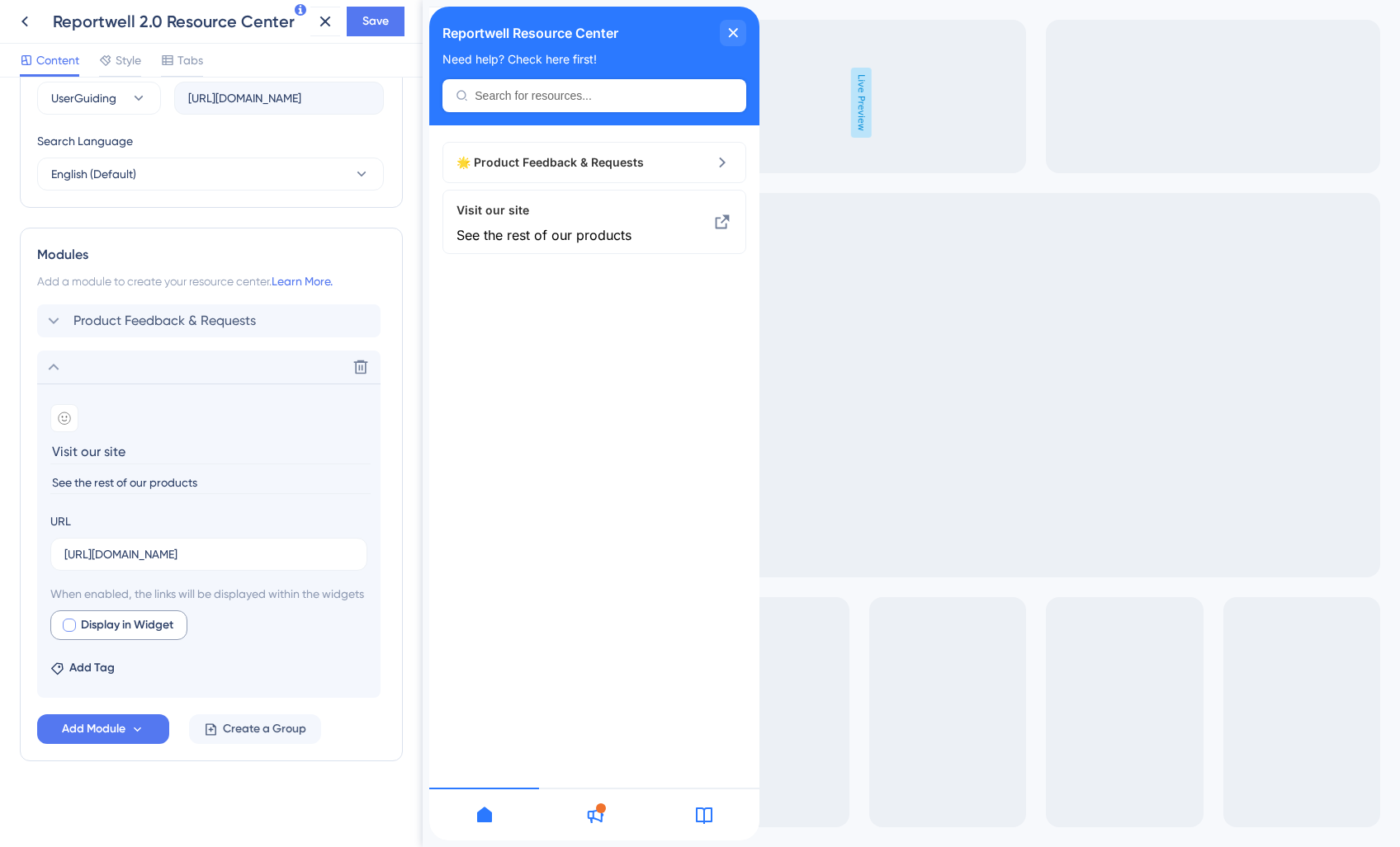
click at [89, 626] on span "Display in Widget" at bounding box center [127, 625] width 93 height 20
click at [318, 39] on icon at bounding box center [314, 37] width 17 height 17
click at [227, 545] on input "[URL][DOMAIN_NAME]" at bounding box center [209, 554] width 289 height 18
click at [93, 672] on span "Add Tag" at bounding box center [92, 668] width 46 height 20
click at [126, 790] on span "New Tag" at bounding box center [117, 787] width 46 height 20
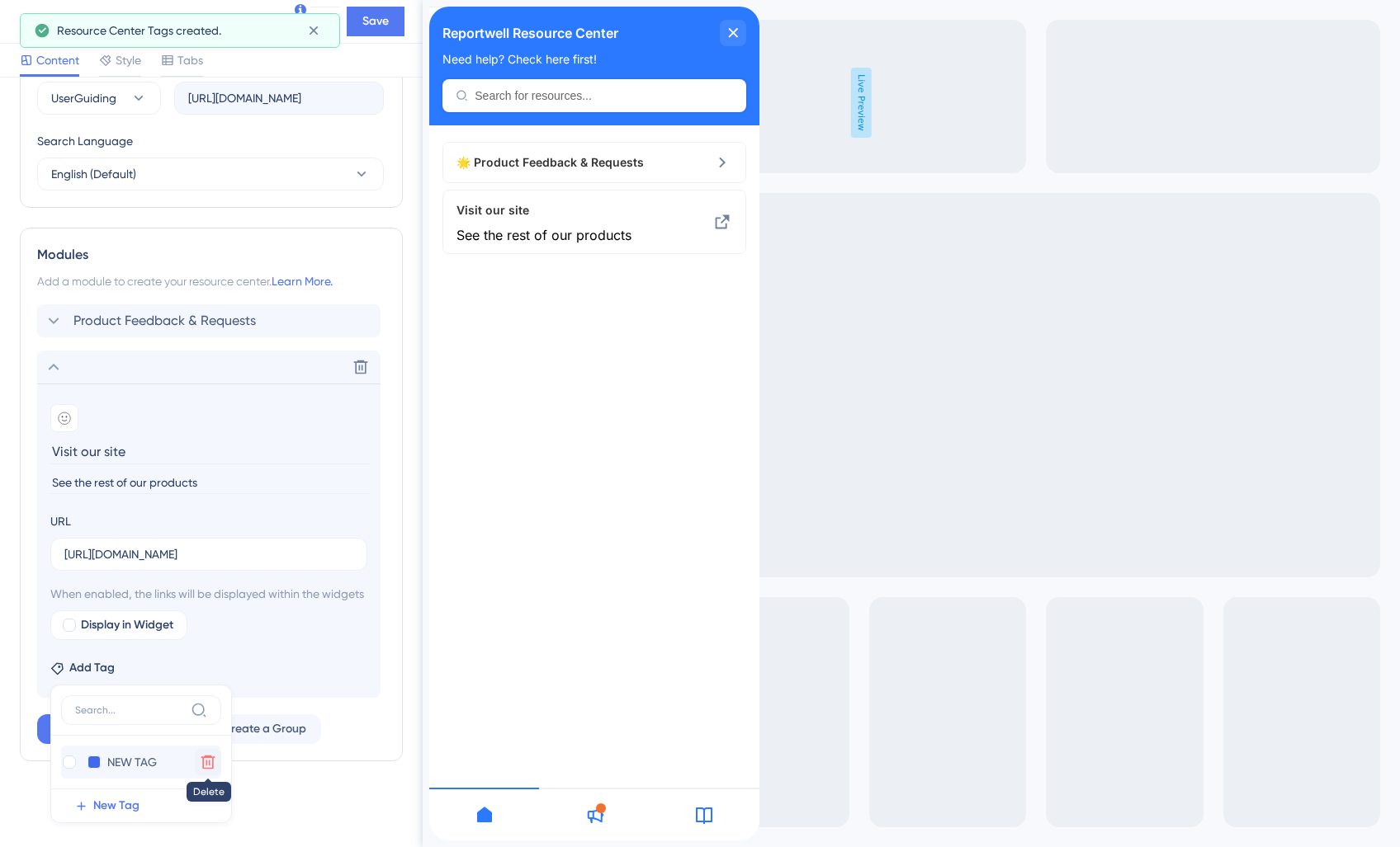
click at [205, 761] on icon at bounding box center [208, 763] width 14 height 14
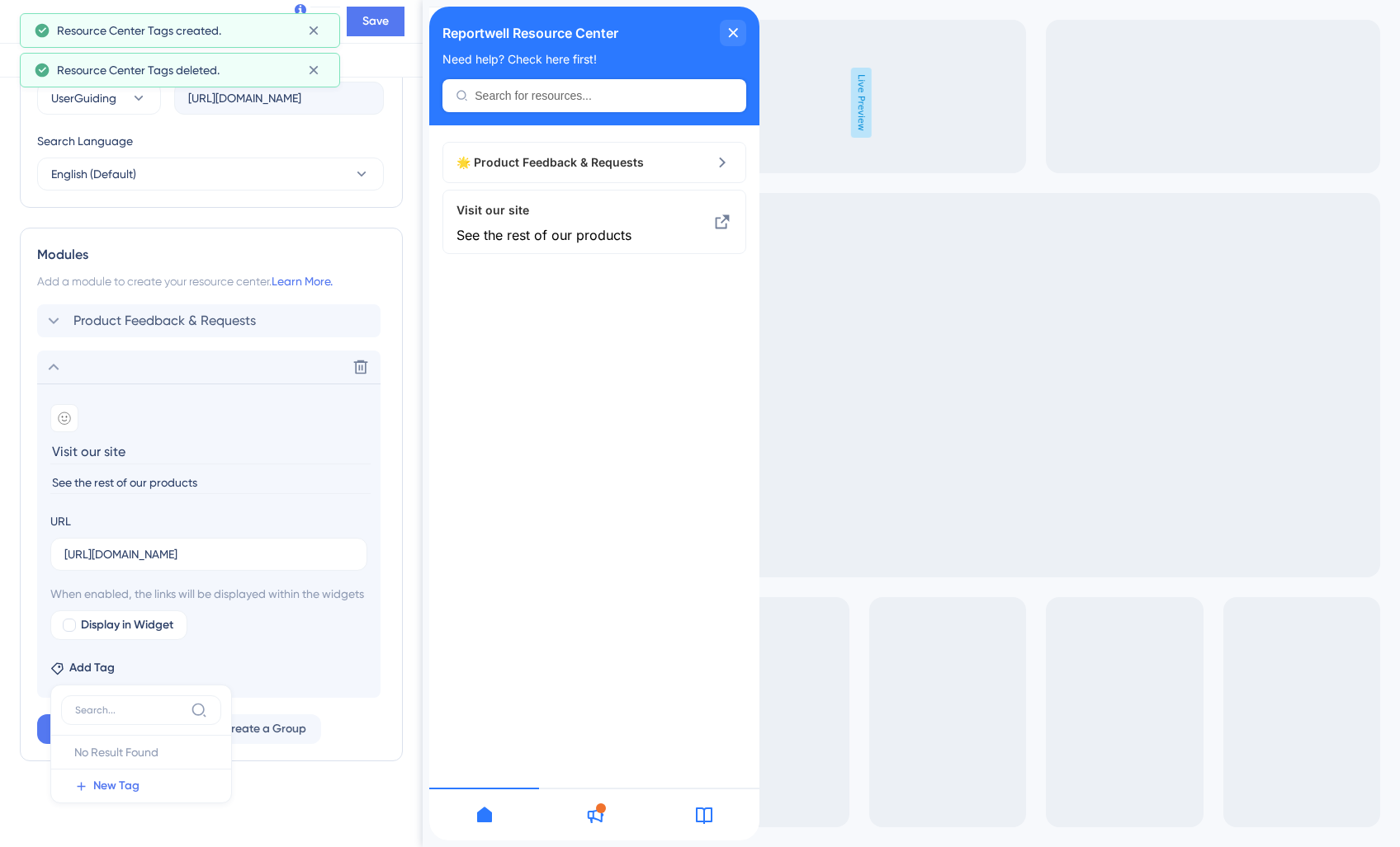
click at [227, 621] on div "Display in Widget" at bounding box center [209, 625] width 317 height 30
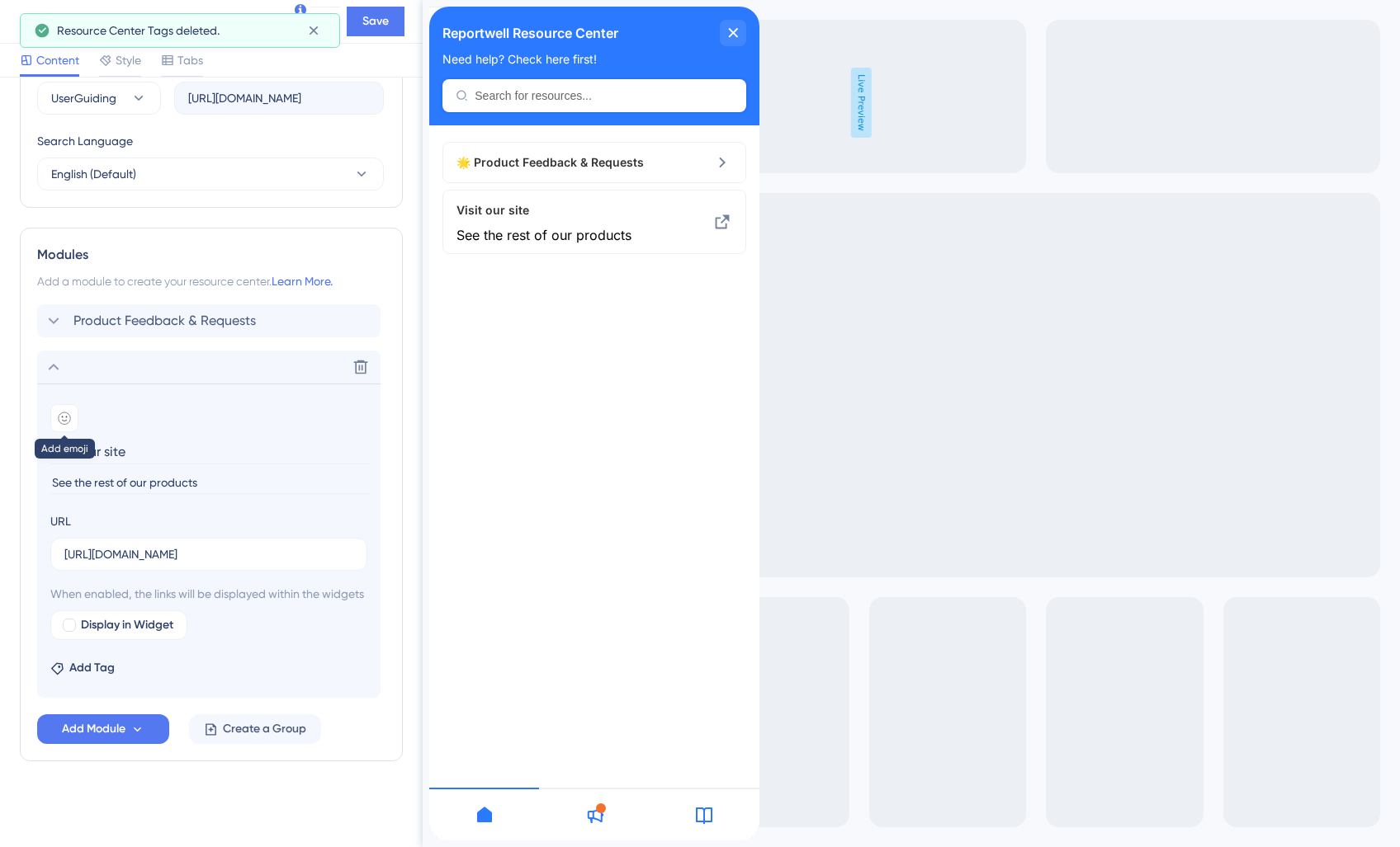
click at [65, 416] on icon at bounding box center [65, 419] width 6 height 5
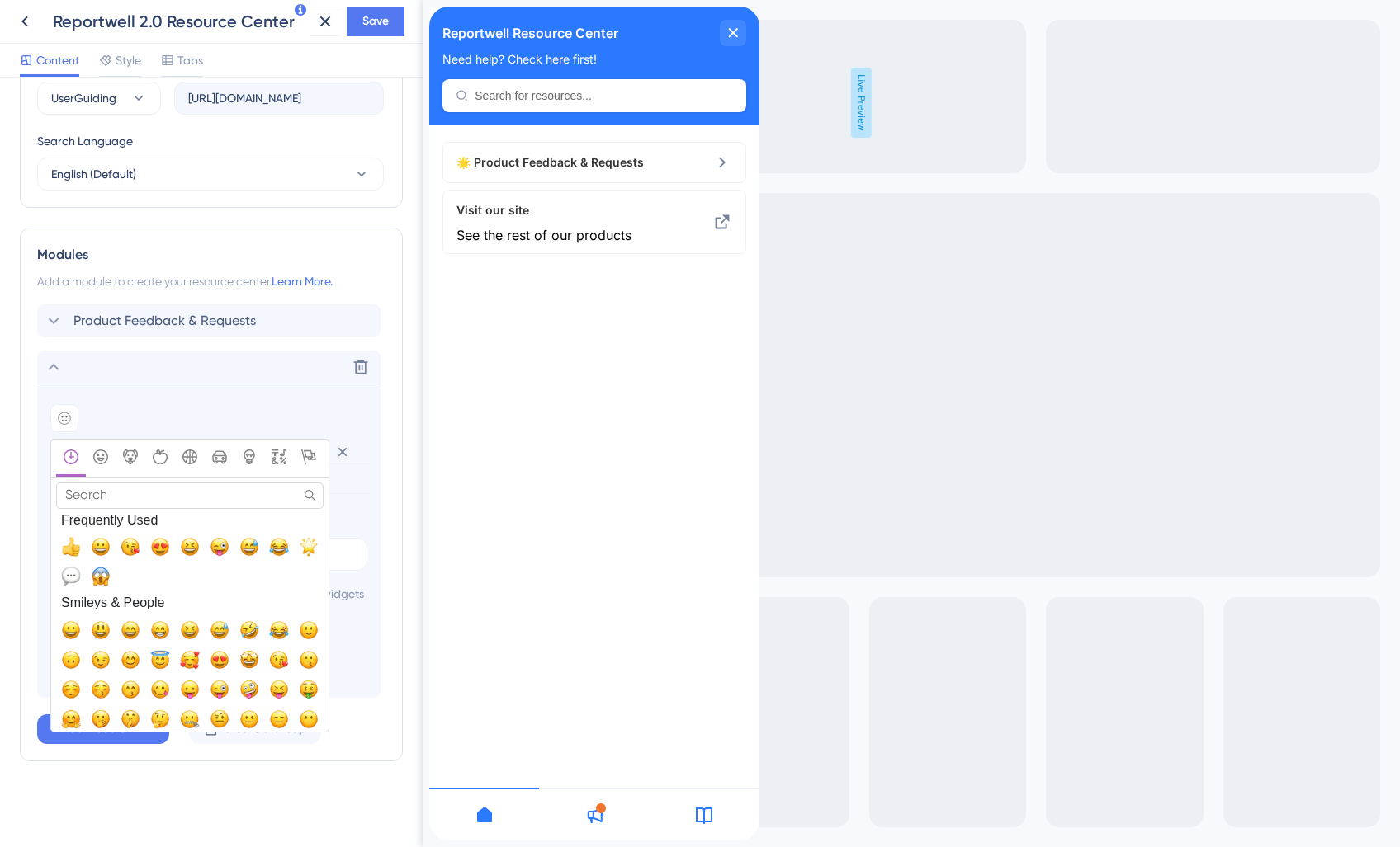
click at [141, 482] on input "Search" at bounding box center [189, 495] width 267 height 26
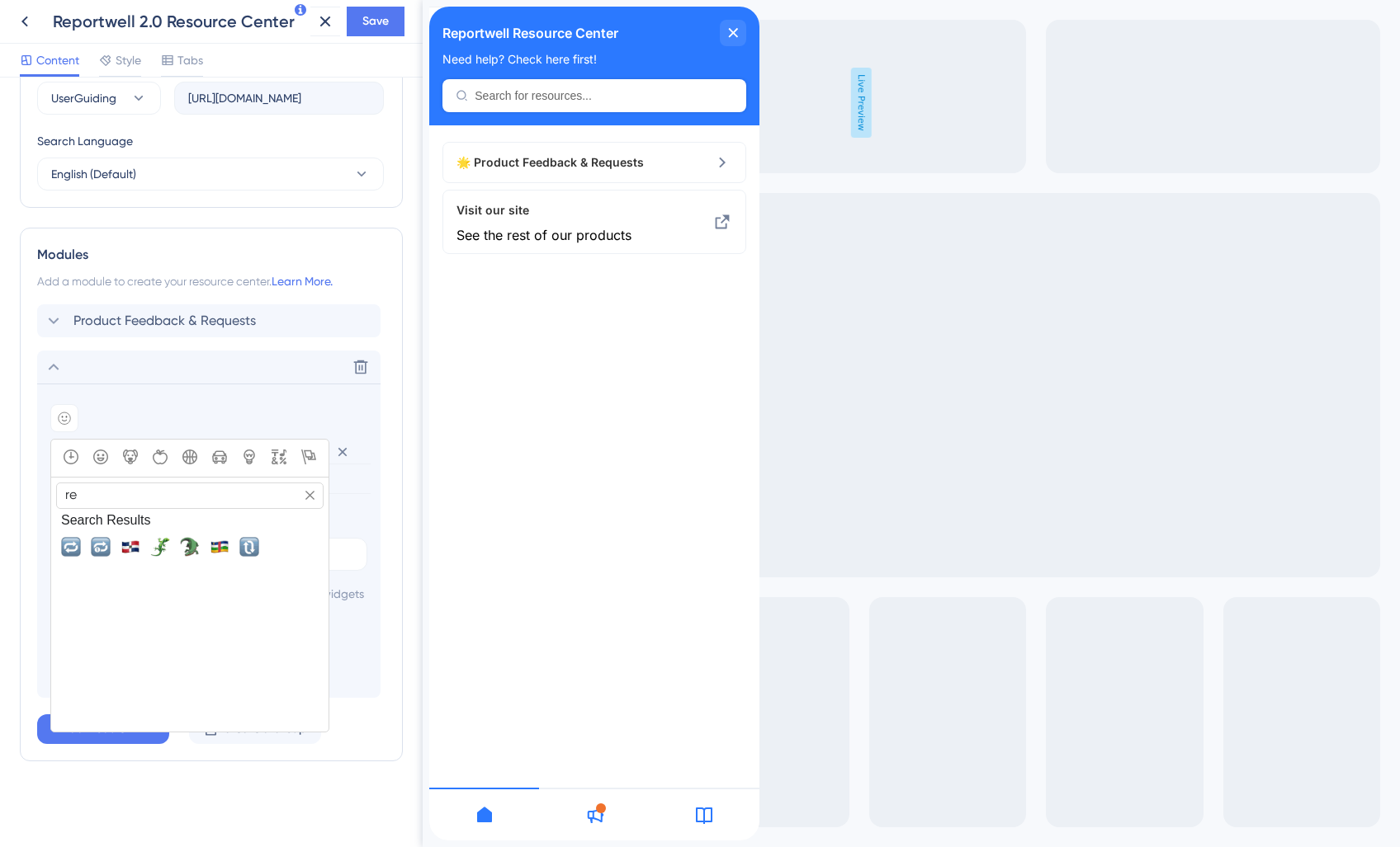
type input "r"
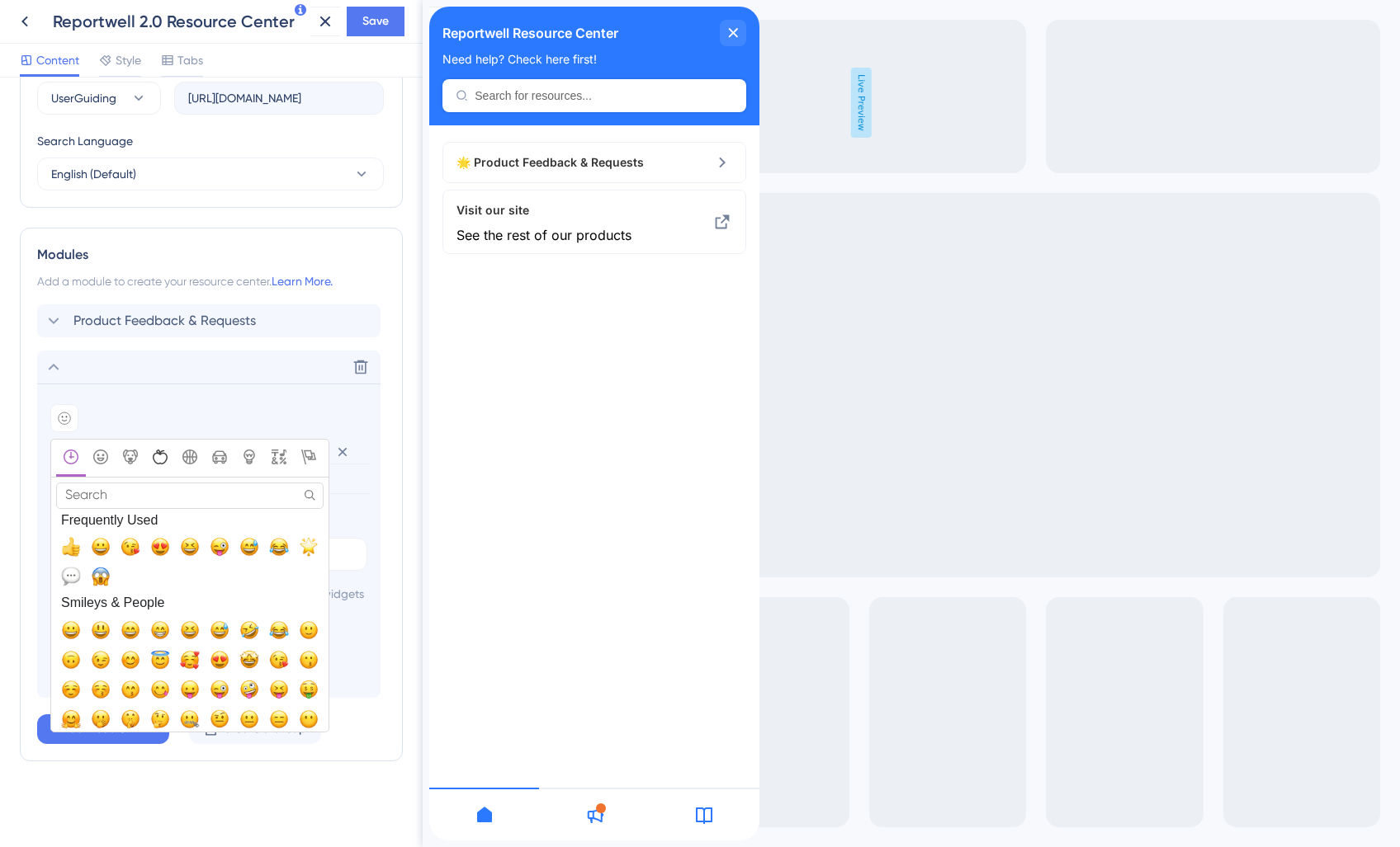
click at [160, 450] on icon "Food & Drink" at bounding box center [161, 457] width 15 height 15
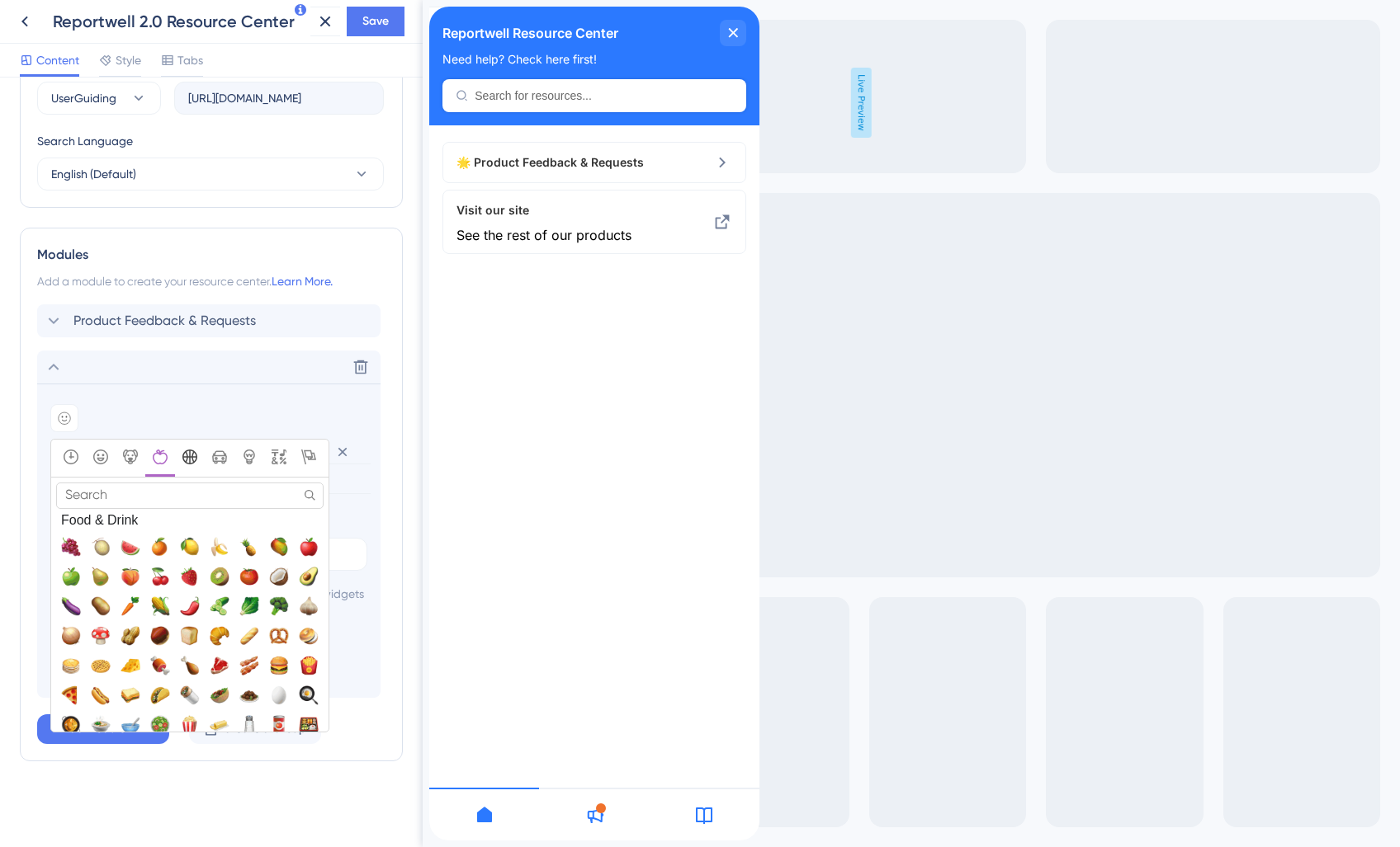
click at [194, 450] on icon "Activity" at bounding box center [189, 457] width 15 height 15
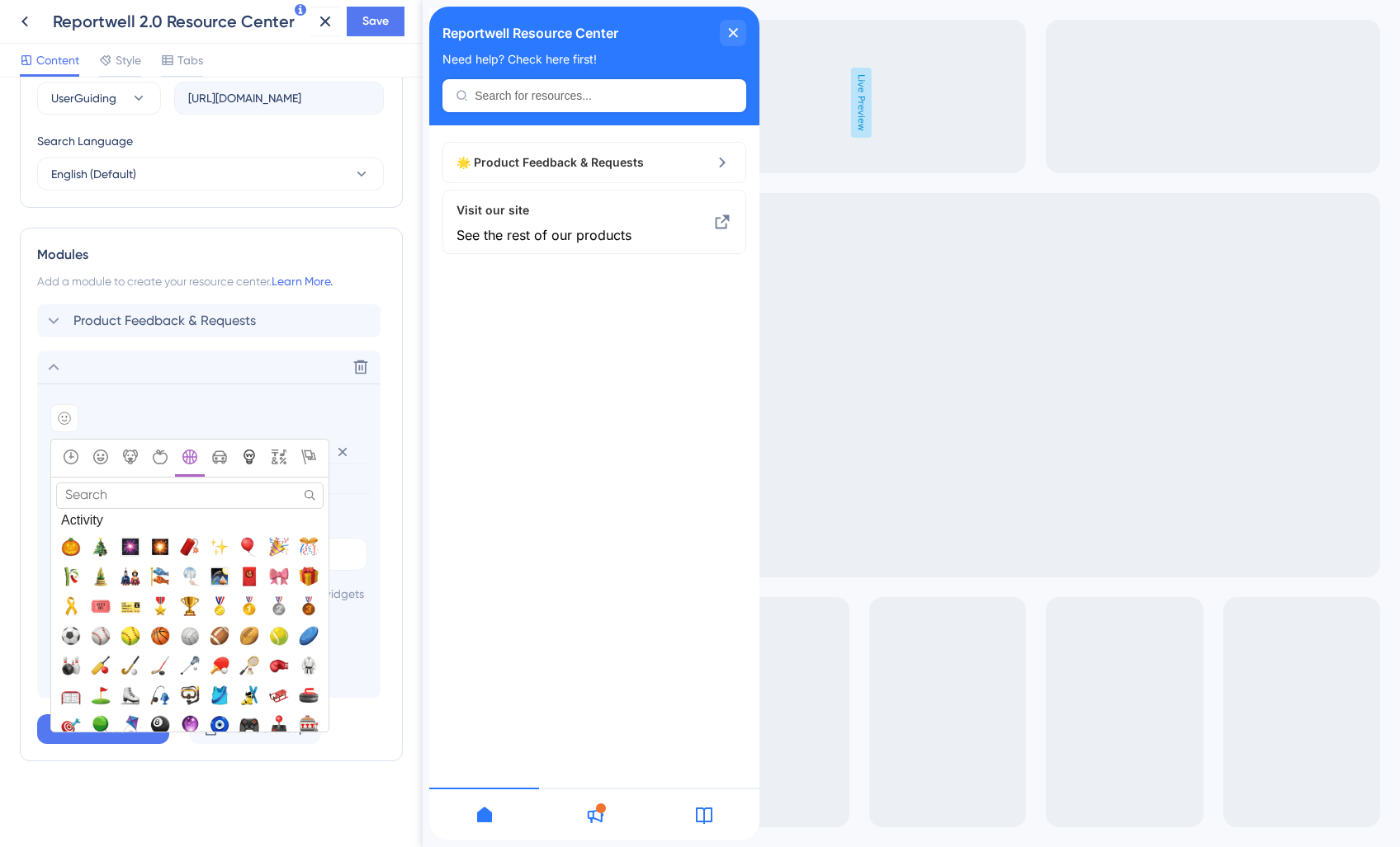
click at [252, 450] on icon "Objects" at bounding box center [249, 457] width 15 height 15
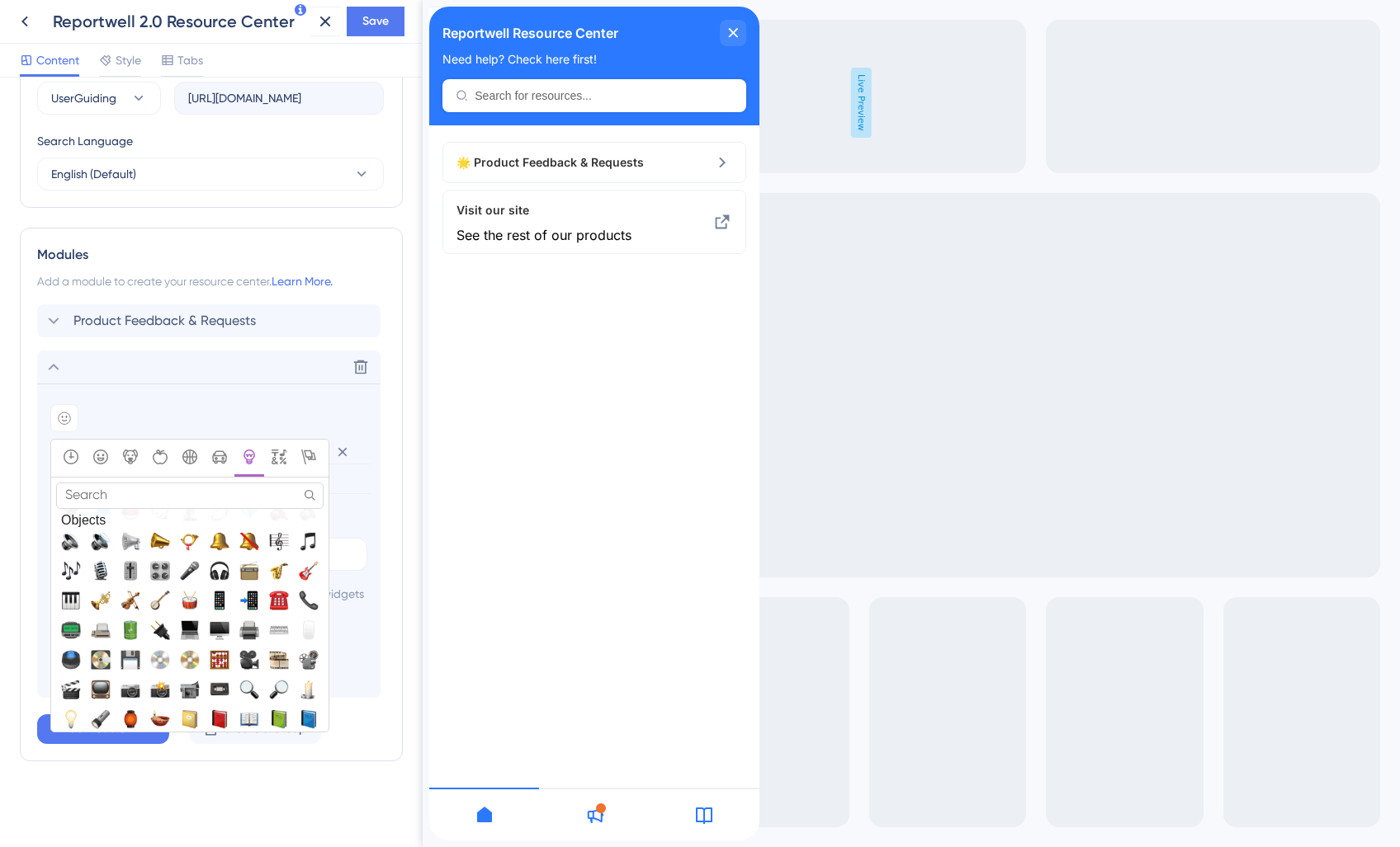
scroll to position [3827, 0]
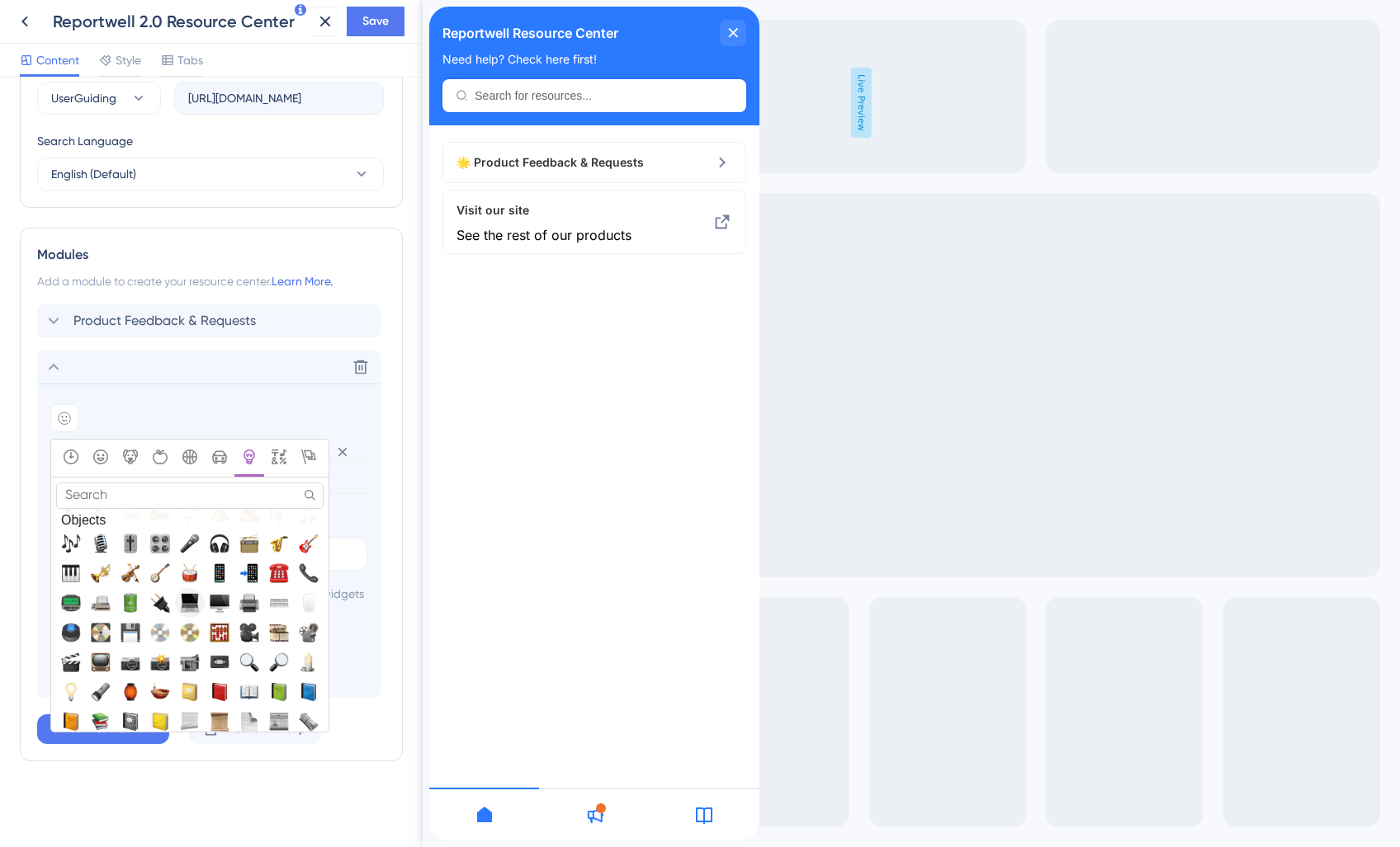
click at [195, 592] on span "💻, computer" at bounding box center [189, 602] width 20 height 20
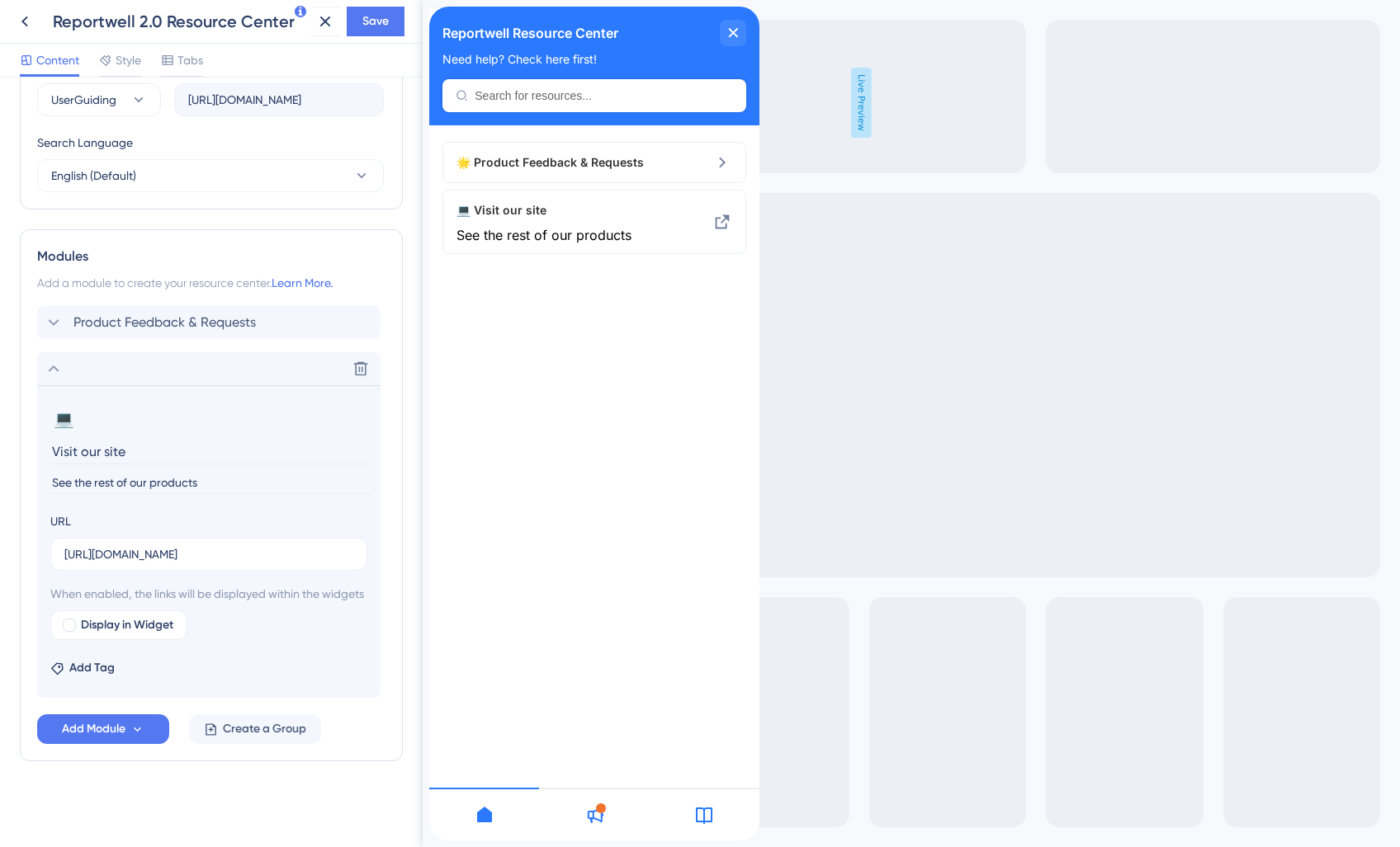
click at [371, 246] on div "Modules" at bounding box center [211, 256] width 348 height 20
click at [367, 30] on span "Save" at bounding box center [376, 22] width 26 height 20
click at [314, 34] on icon at bounding box center [314, 31] width 17 height 17
click at [321, 19] on icon at bounding box center [325, 22] width 20 height 20
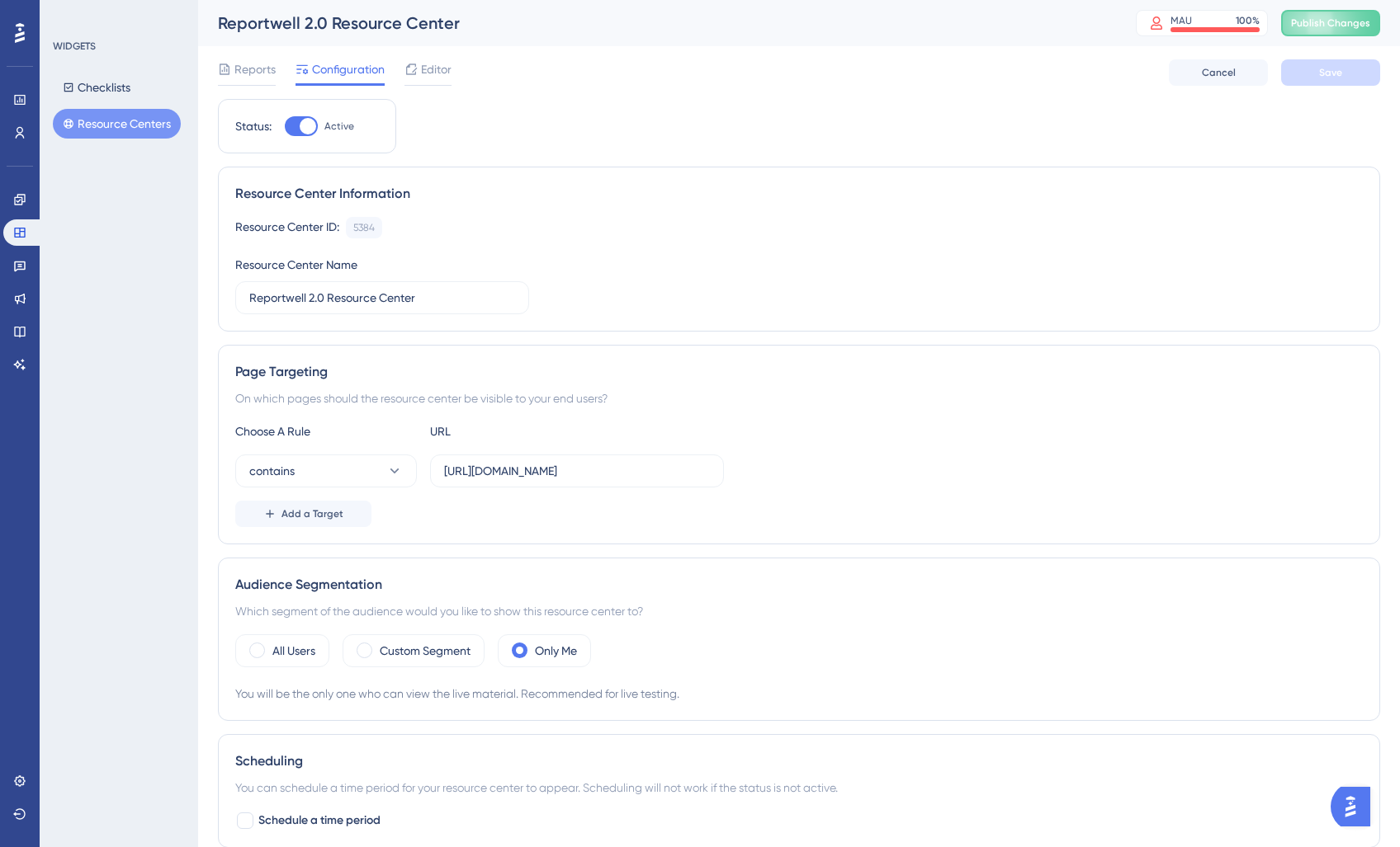
scroll to position [1, 0]
click at [428, 70] on span "Editor" at bounding box center [436, 69] width 31 height 20
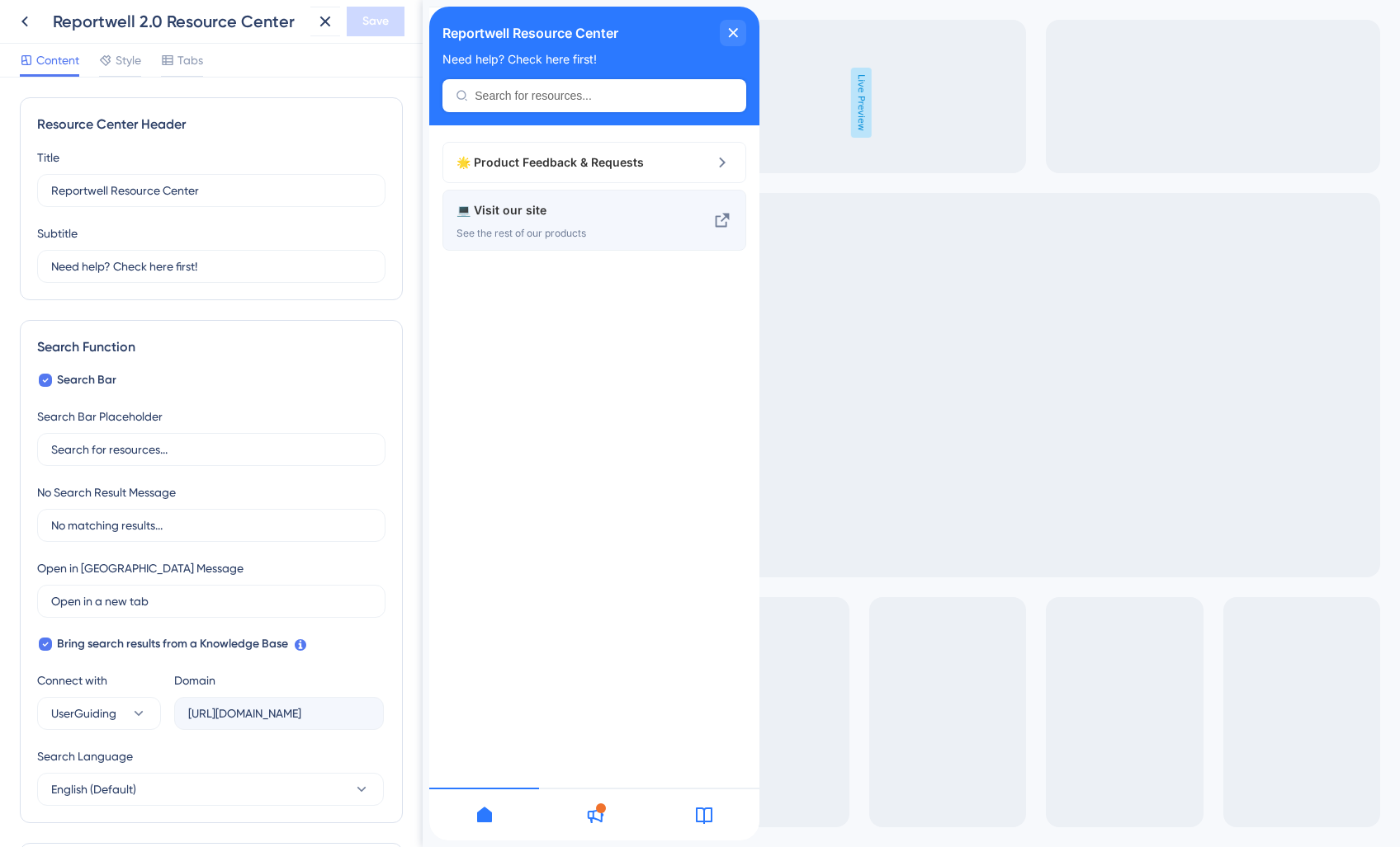
click at [551, 228] on span "See the rest of our products" at bounding box center [567, 233] width 220 height 13
click at [726, 224] on icon at bounding box center [722, 220] width 14 height 14
drag, startPoint x: 742, startPoint y: 36, endPoint x: 722, endPoint y: 42, distance: 20.9
click at [742, 36] on div "close resource center" at bounding box center [733, 33] width 26 height 26
